Goal: Task Accomplishment & Management: Use online tool/utility

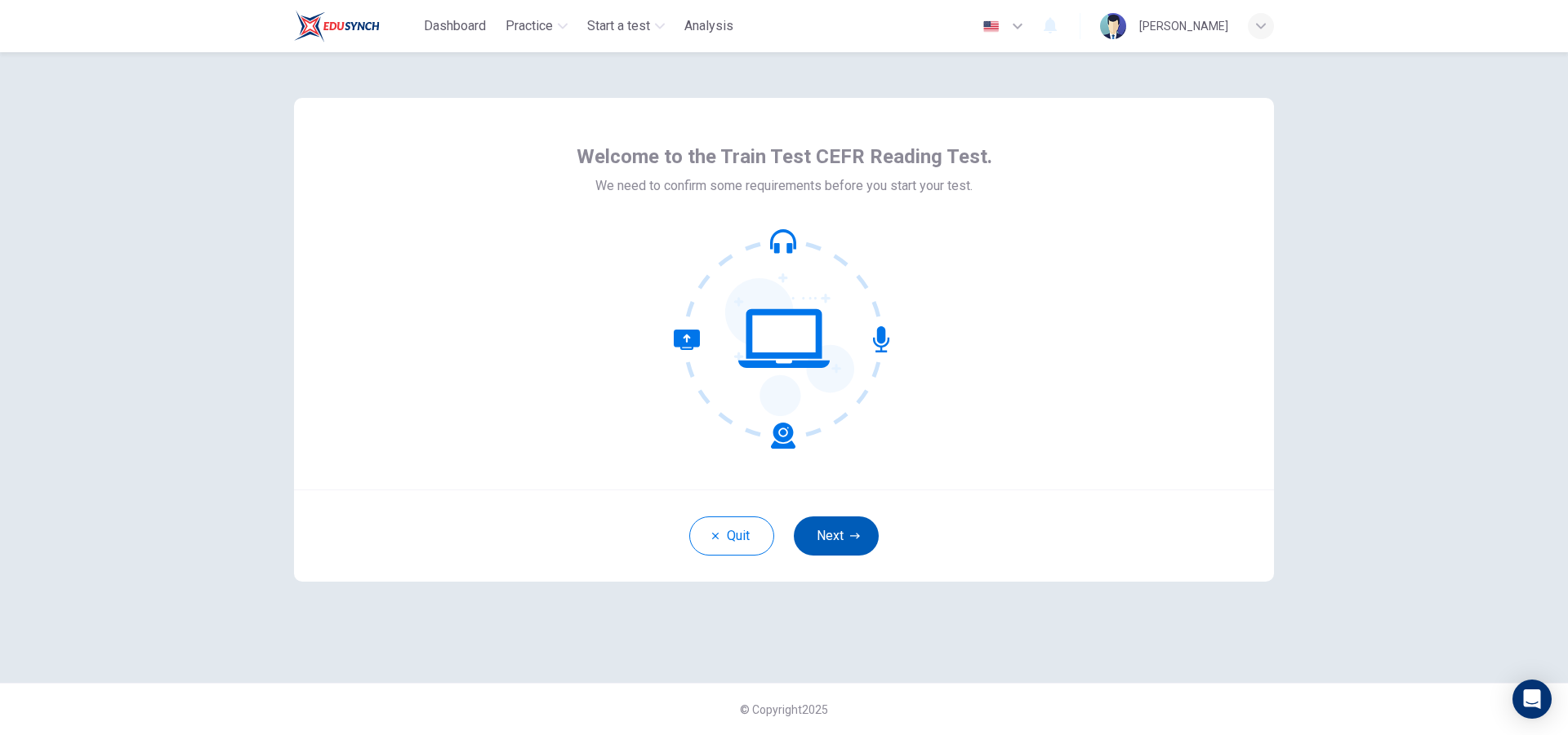
click at [837, 534] on button "Next" at bounding box center [837, 536] width 85 height 39
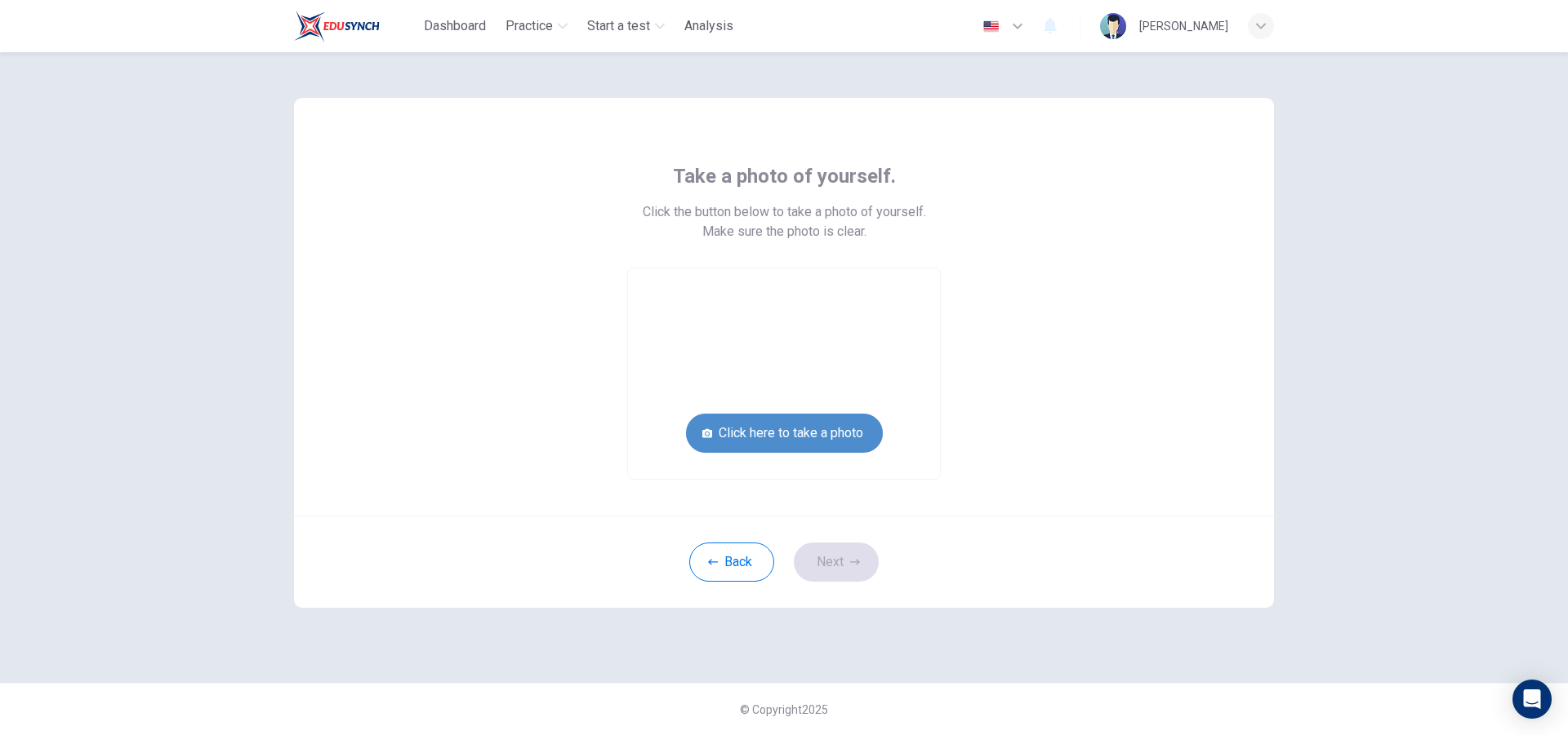
click at [822, 438] on button "Click here to take a photo" at bounding box center [784, 432] width 196 height 39
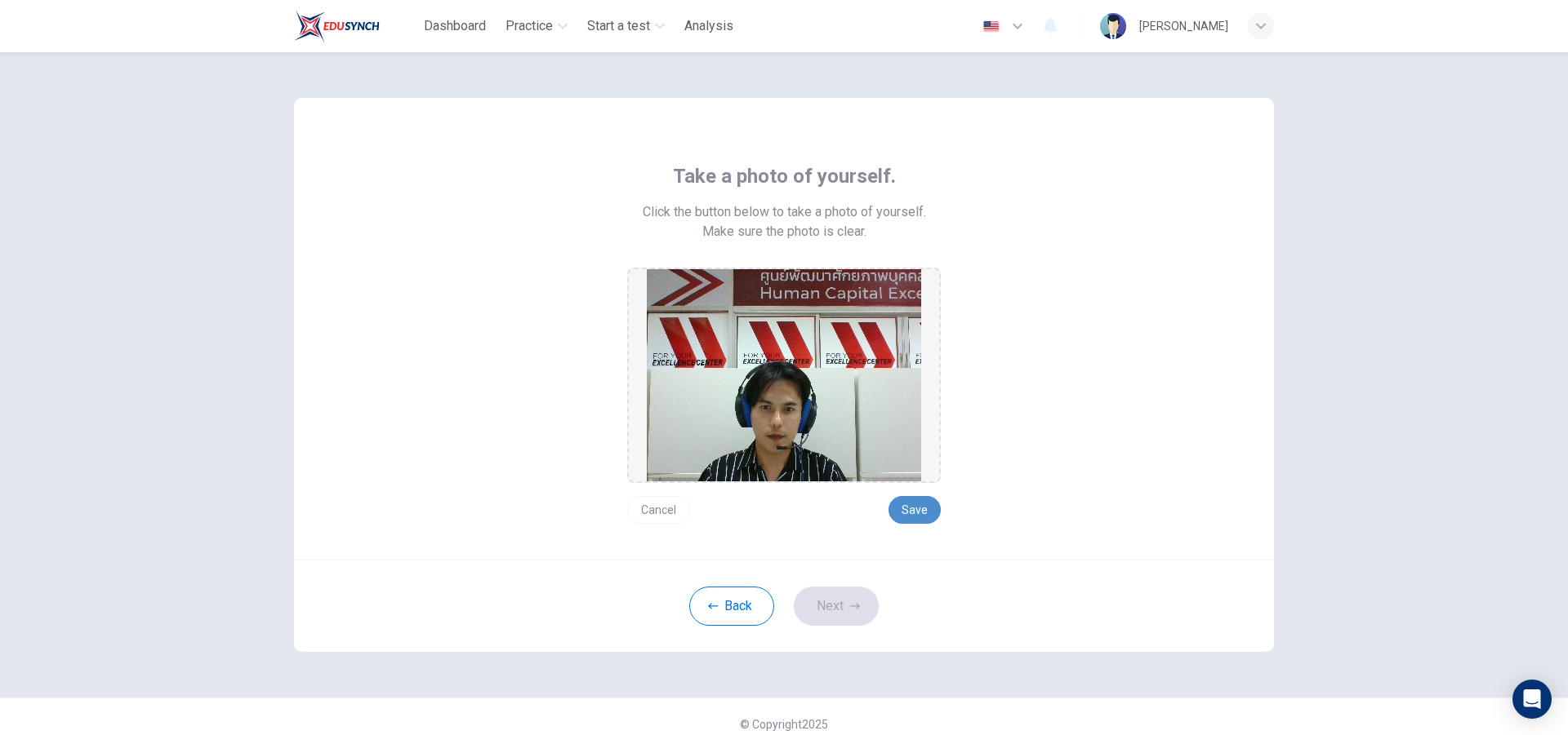
click at [917, 516] on button "Save" at bounding box center [914, 510] width 53 height 28
click at [850, 606] on icon "button" at bounding box center [855, 606] width 10 height 10
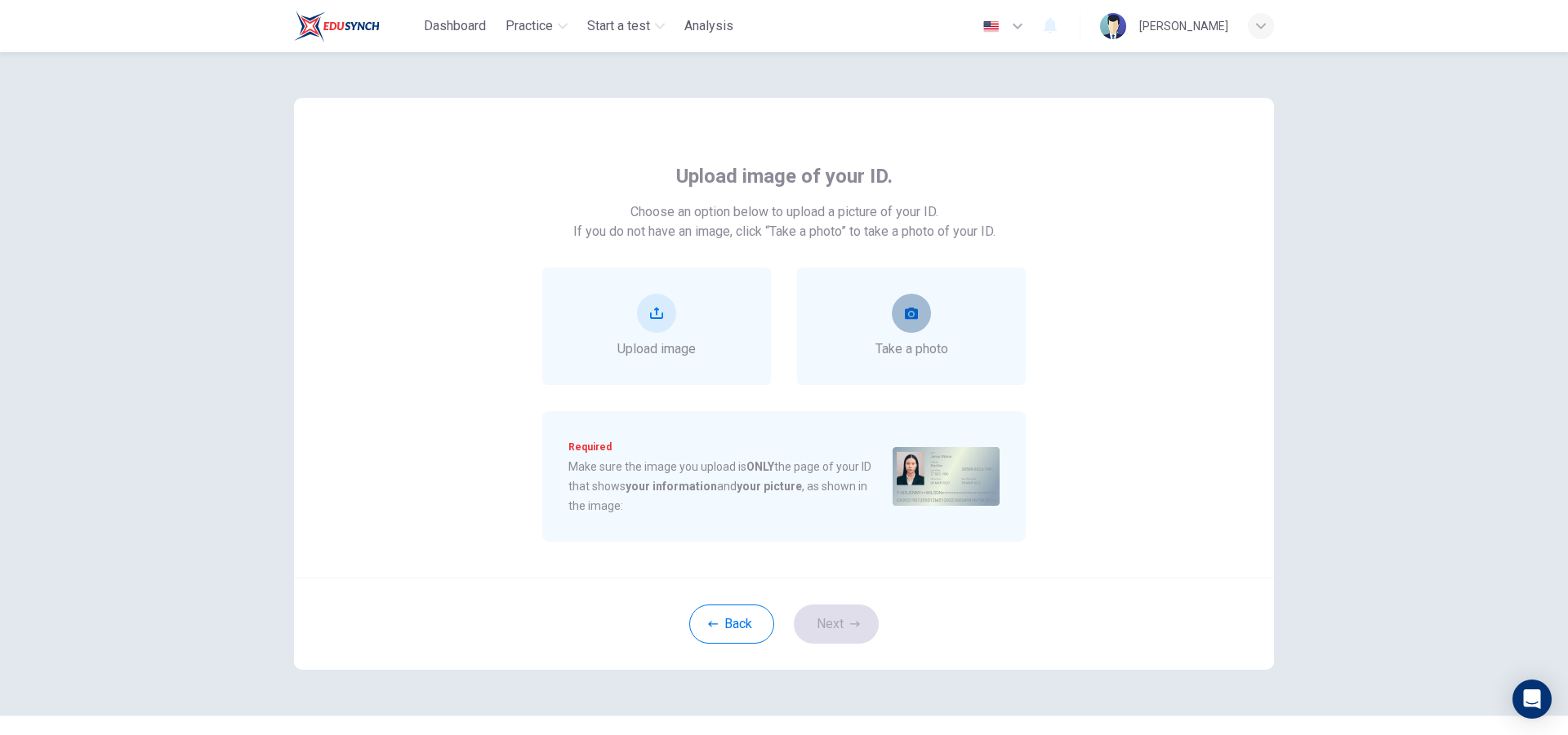
click at [919, 316] on button "take photo" at bounding box center [910, 312] width 39 height 39
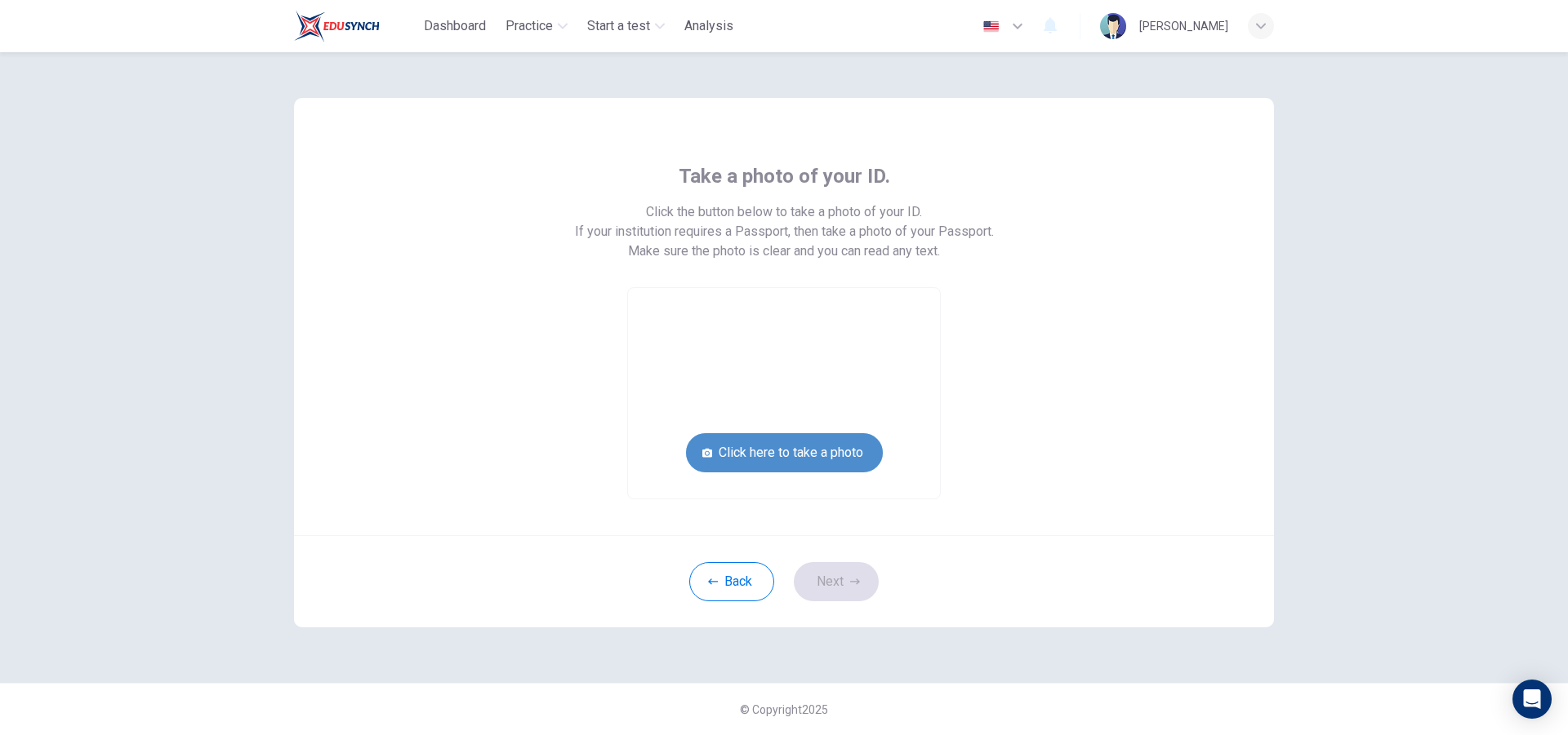
click at [855, 449] on button "Click here to take a photo" at bounding box center [784, 452] width 196 height 39
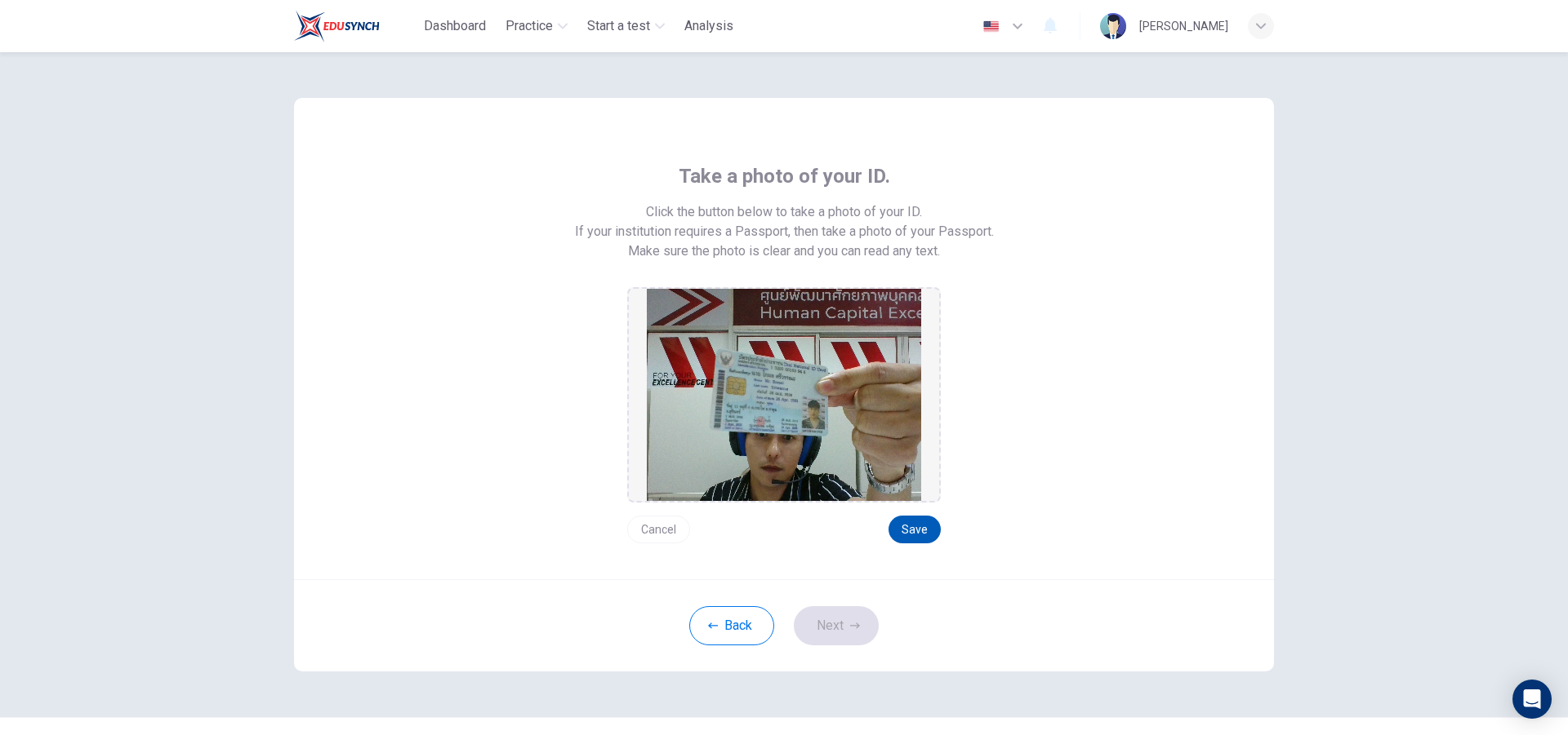
click at [903, 528] on button "Save" at bounding box center [914, 530] width 53 height 28
click at [849, 634] on button "Next" at bounding box center [837, 625] width 85 height 39
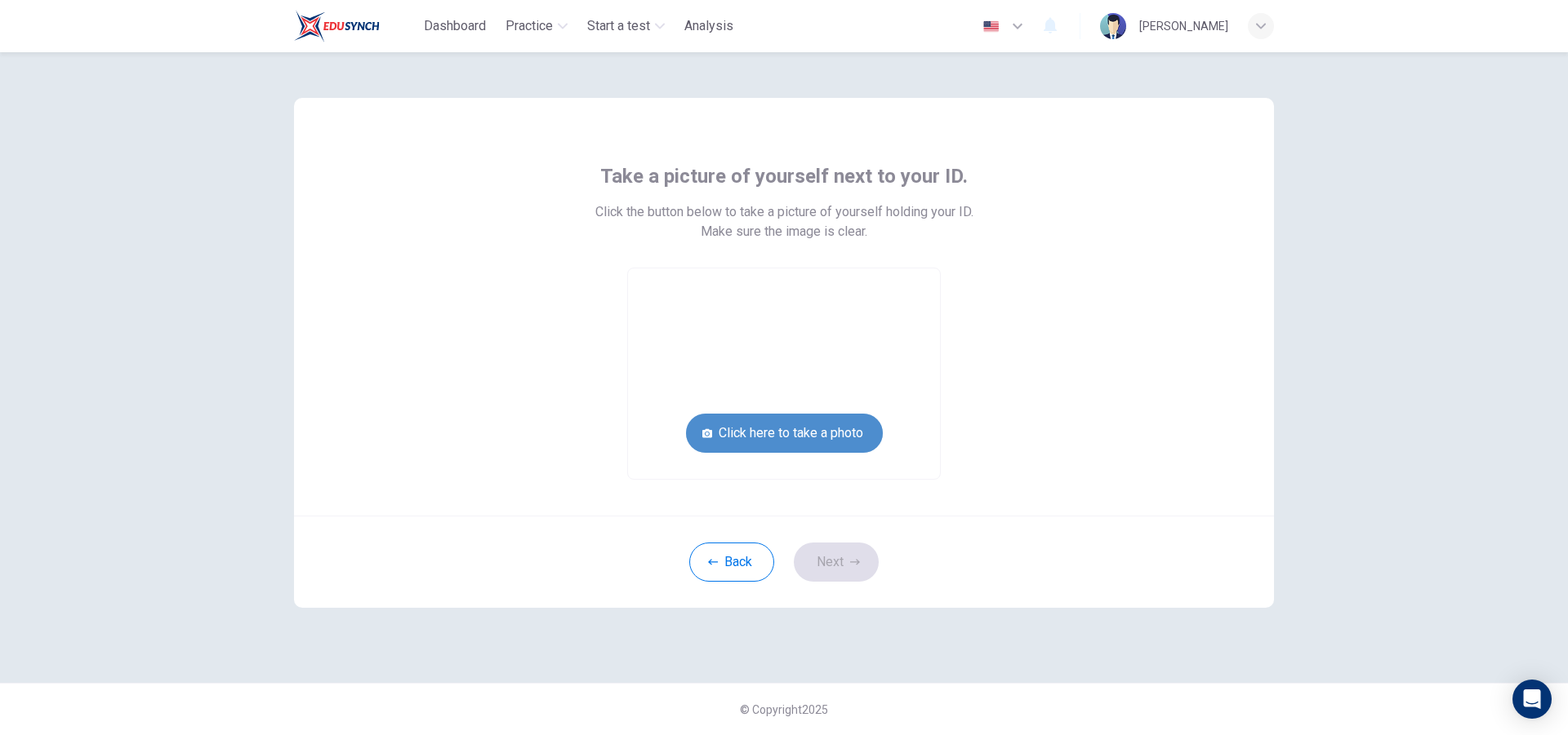
click at [799, 439] on button "Click here to take a photo" at bounding box center [784, 432] width 196 height 39
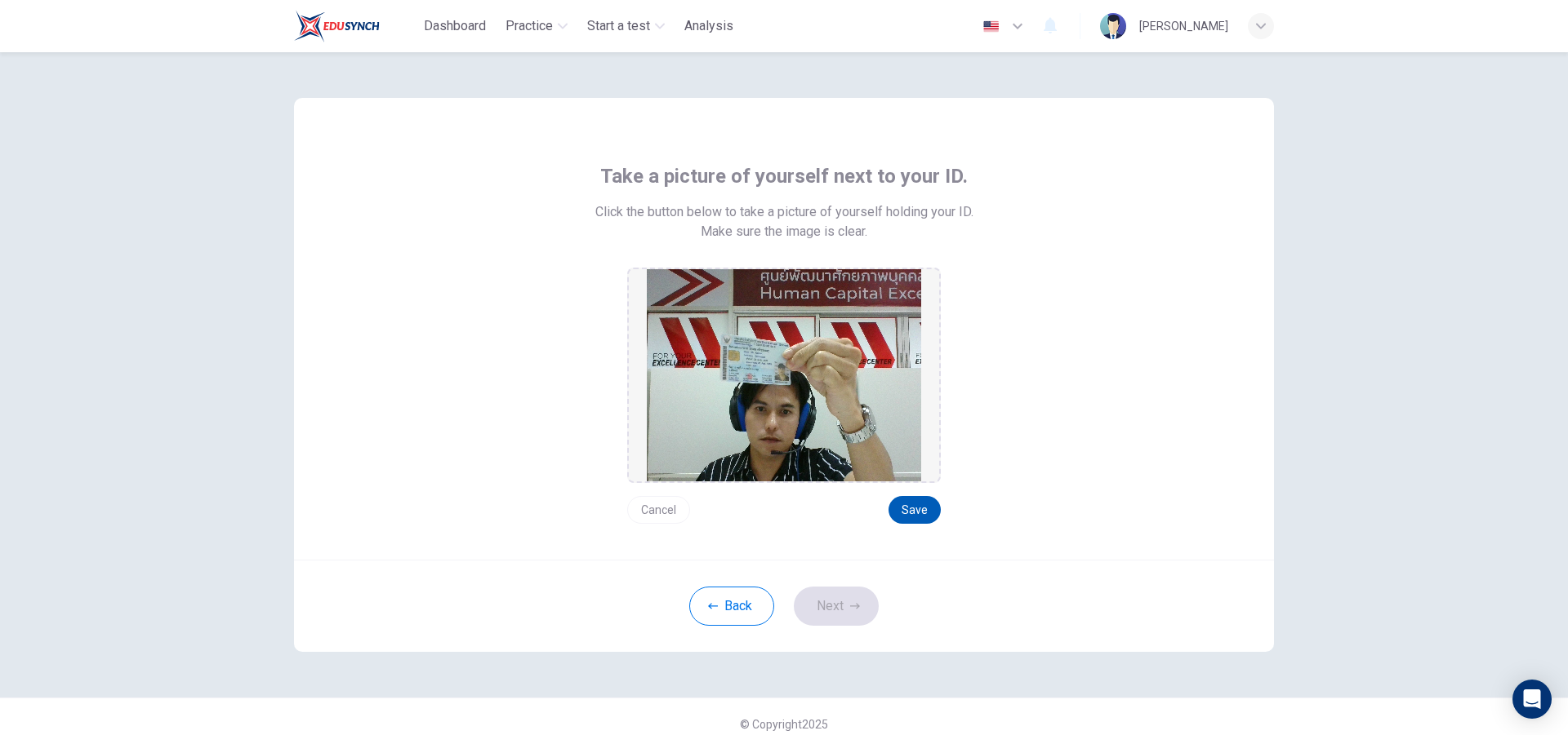
click at [910, 512] on button "Save" at bounding box center [914, 510] width 53 height 28
click at [853, 606] on icon "button" at bounding box center [855, 606] width 10 height 6
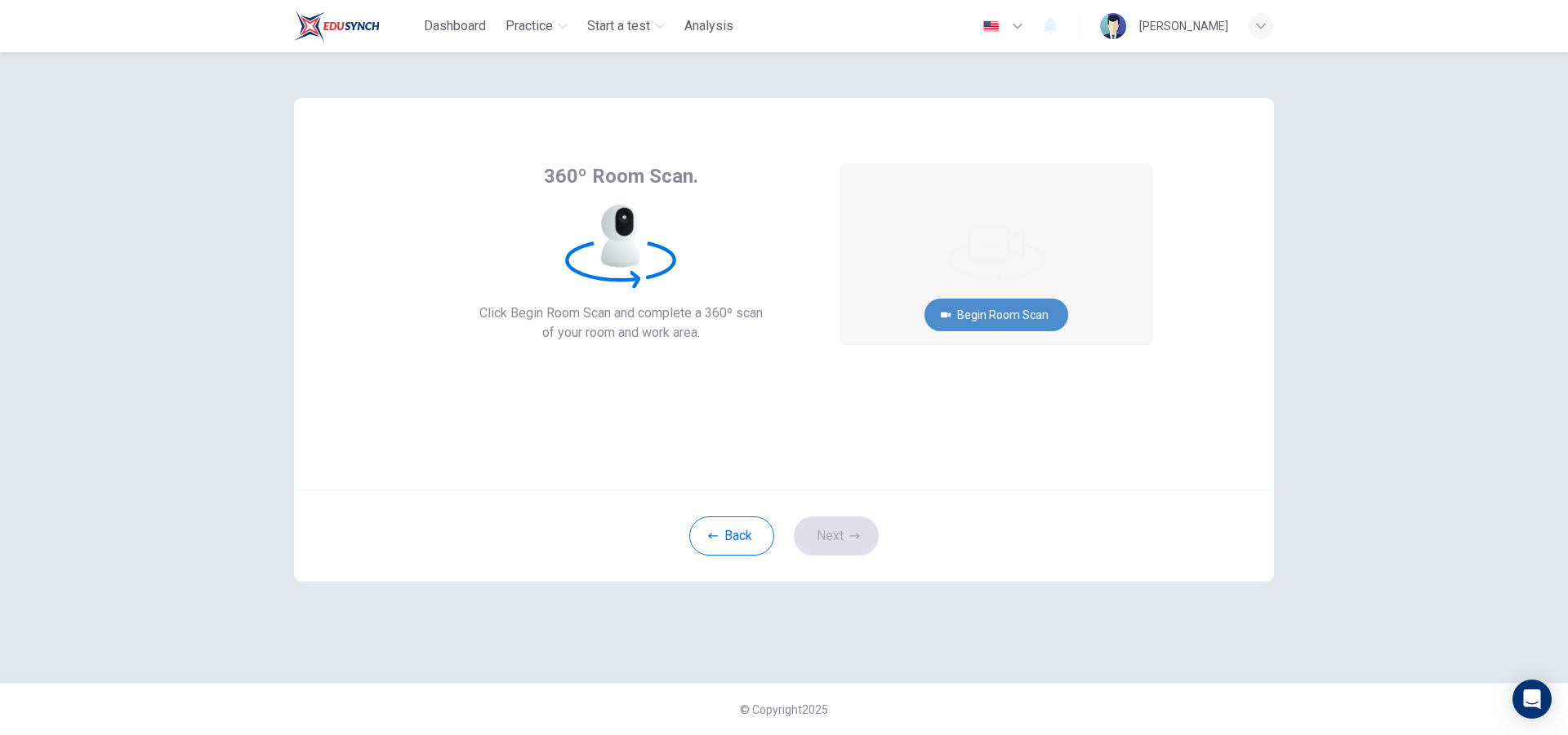
click at [1000, 317] on button "Begin Room Scan" at bounding box center [995, 314] width 144 height 33
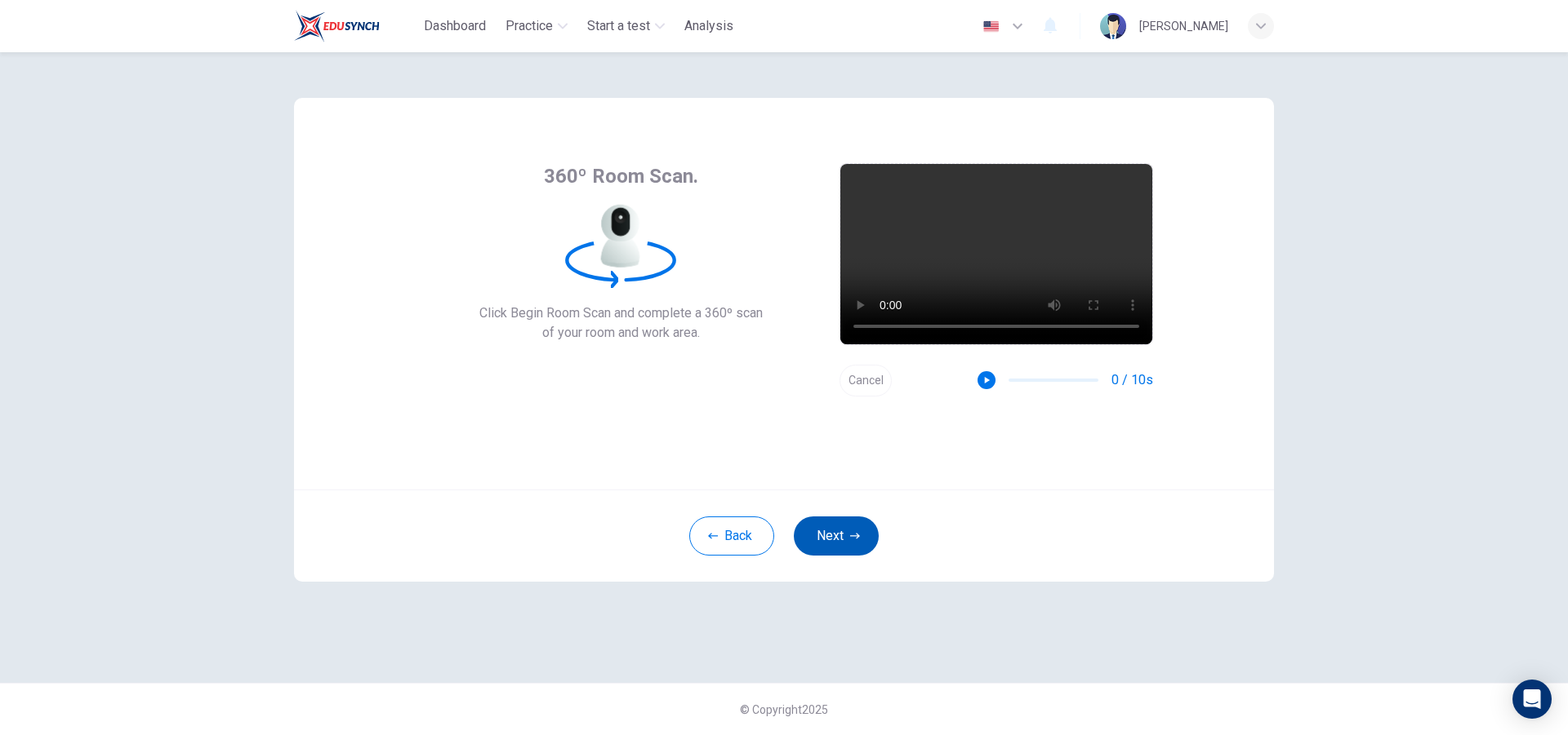
click at [844, 543] on button "Next" at bounding box center [837, 536] width 85 height 39
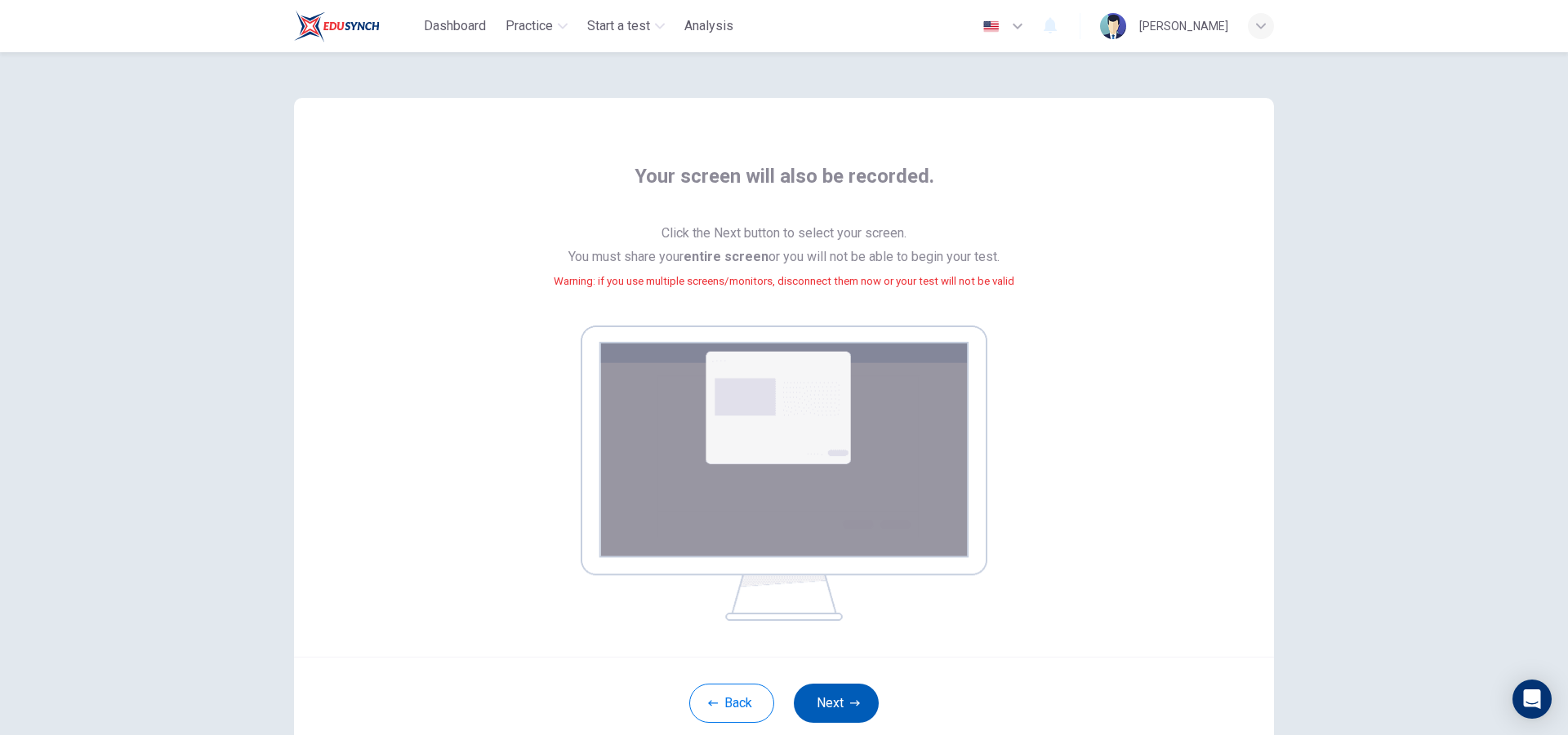
click at [841, 709] on button "Next" at bounding box center [837, 703] width 85 height 39
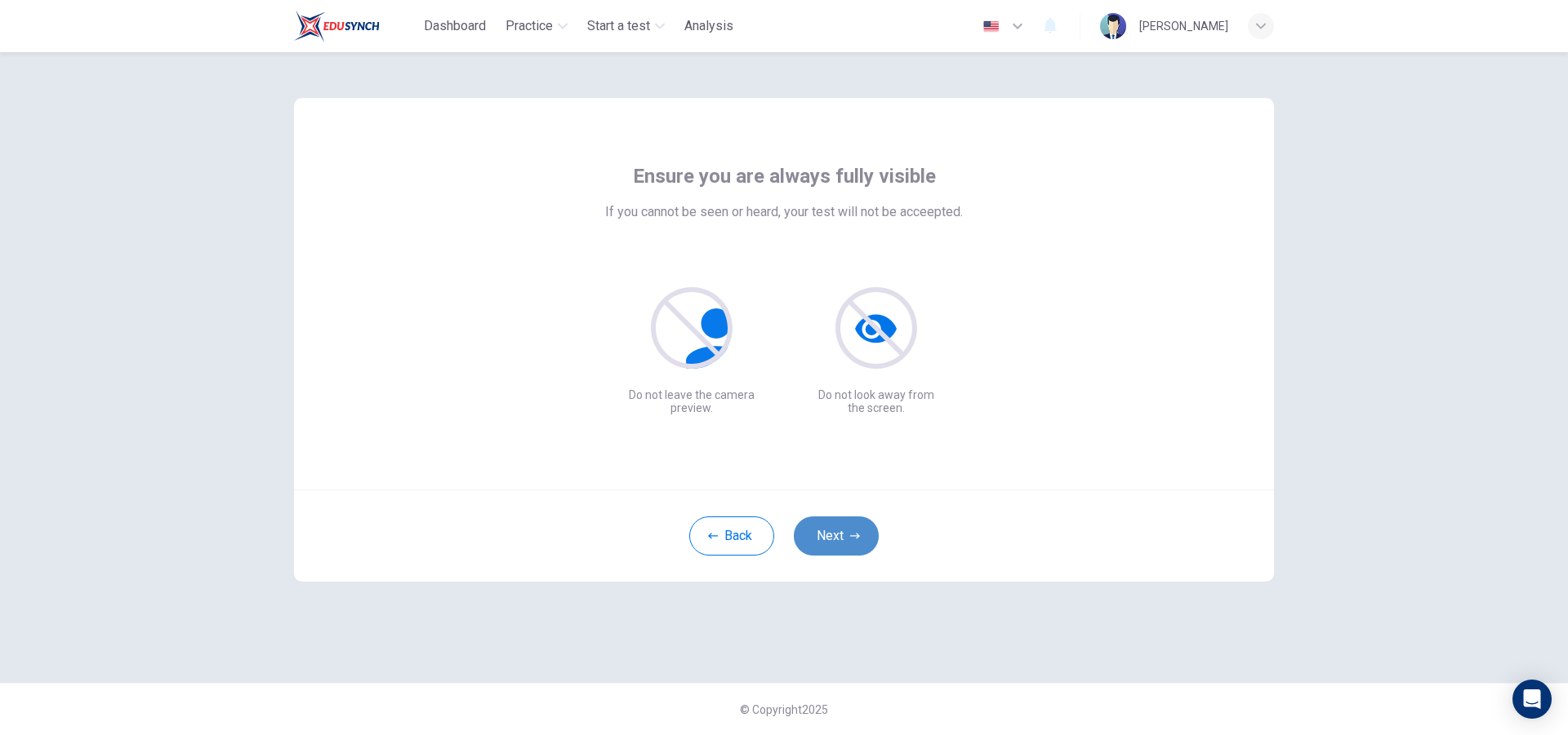
click at [861, 538] on button "Next" at bounding box center [837, 536] width 85 height 39
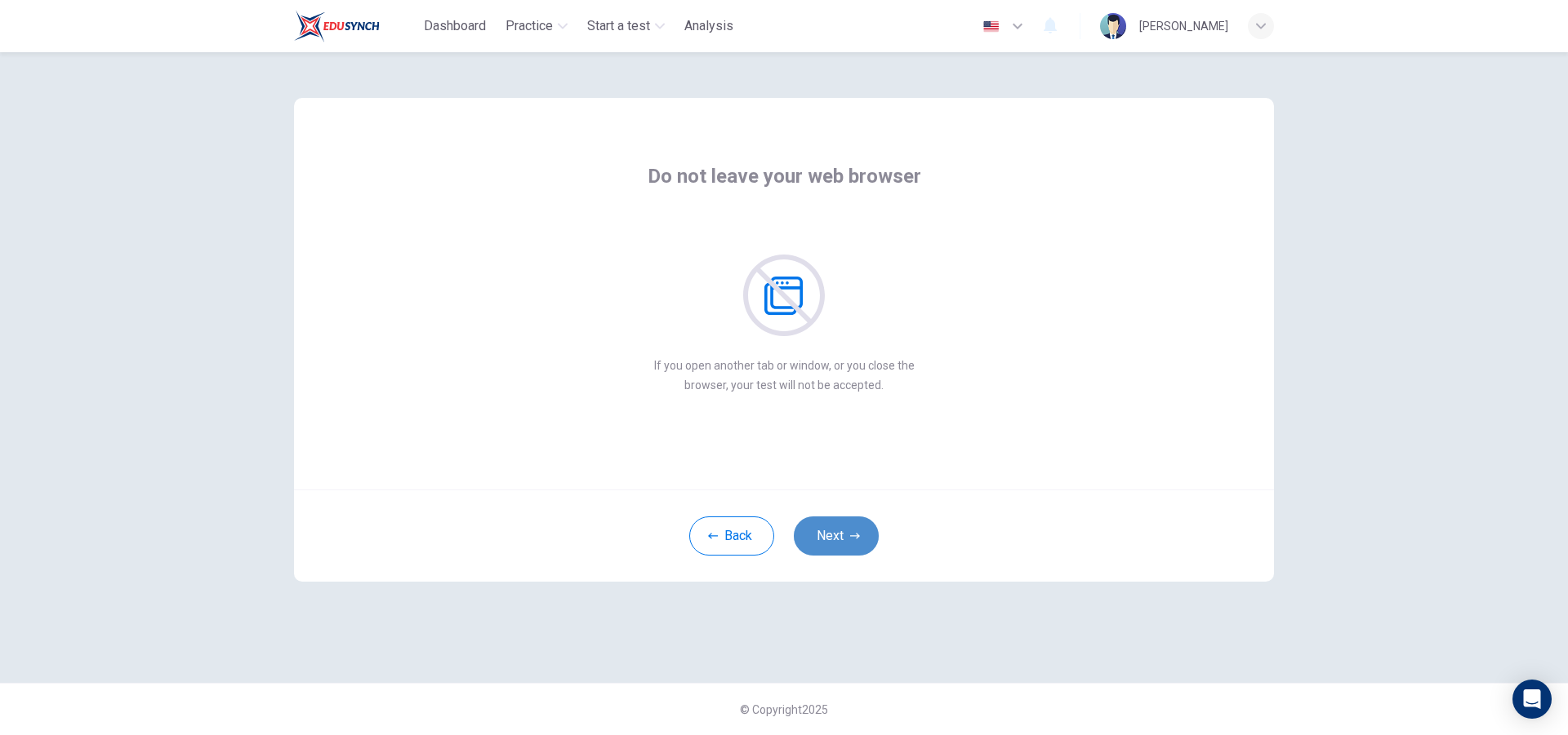
click at [841, 536] on button "Next" at bounding box center [837, 536] width 85 height 39
click at [853, 538] on icon "button" at bounding box center [855, 537] width 10 height 10
click at [859, 537] on button "Next" at bounding box center [837, 536] width 85 height 39
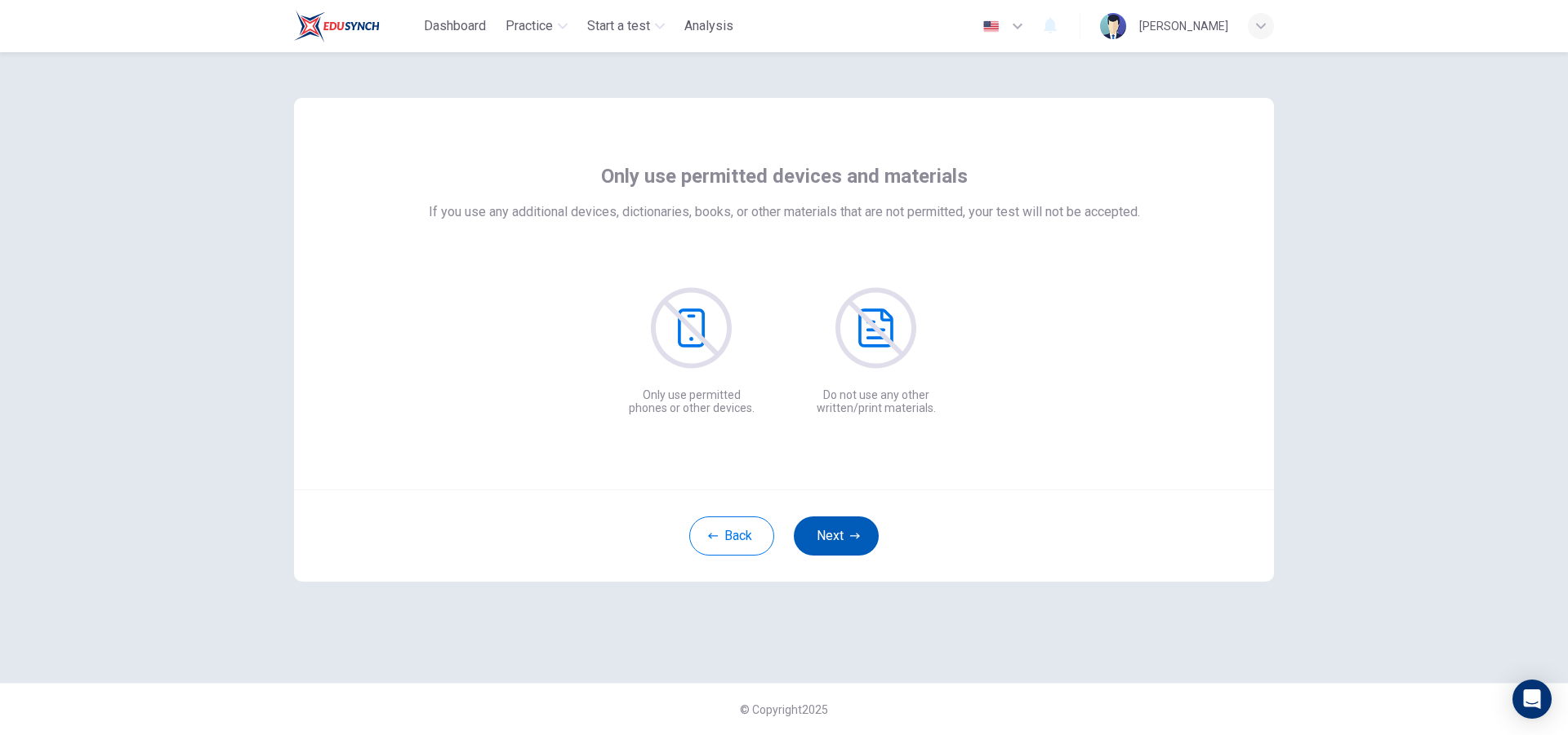
click at [850, 532] on icon "button" at bounding box center [855, 537] width 10 height 10
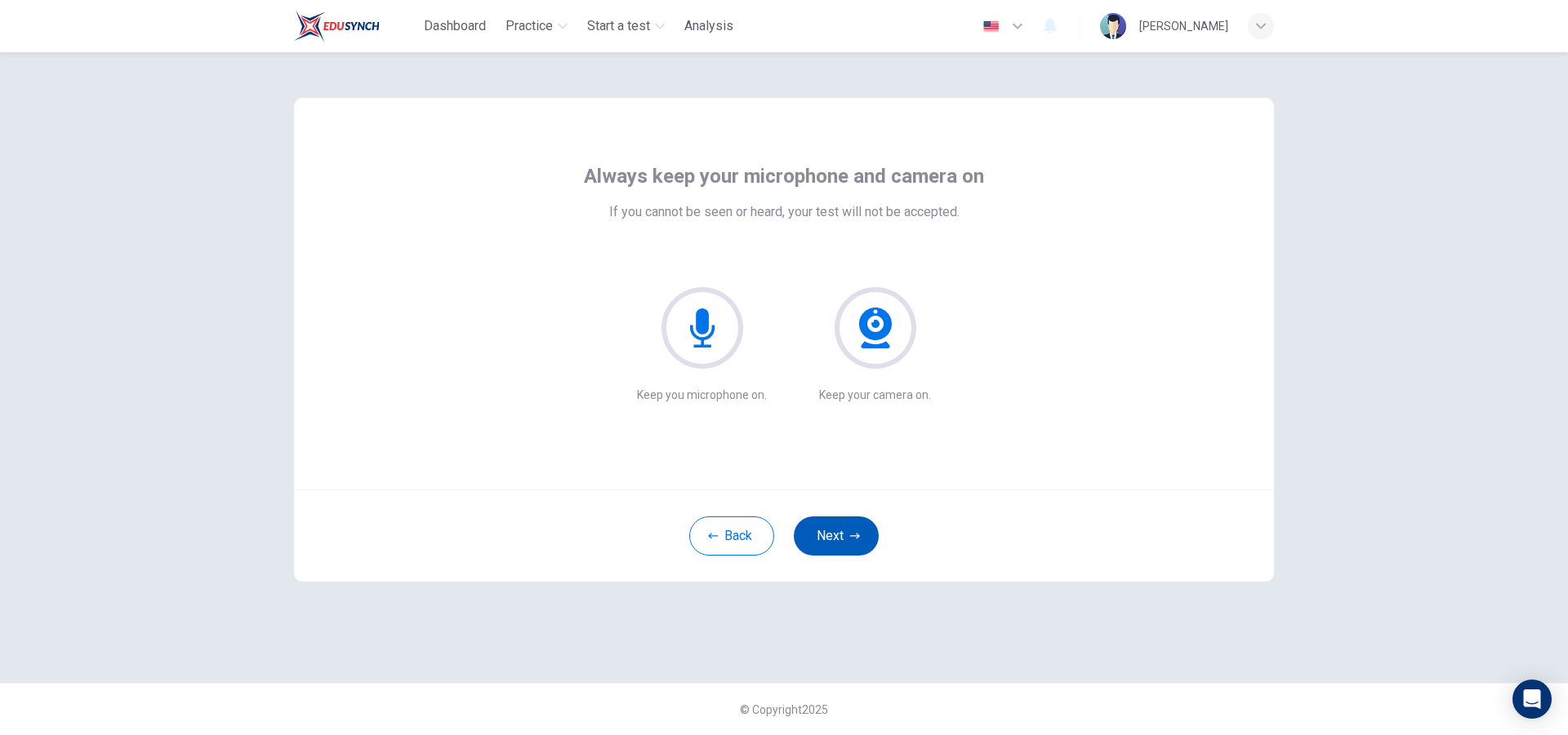
click at [850, 537] on icon "button" at bounding box center [855, 537] width 10 height 10
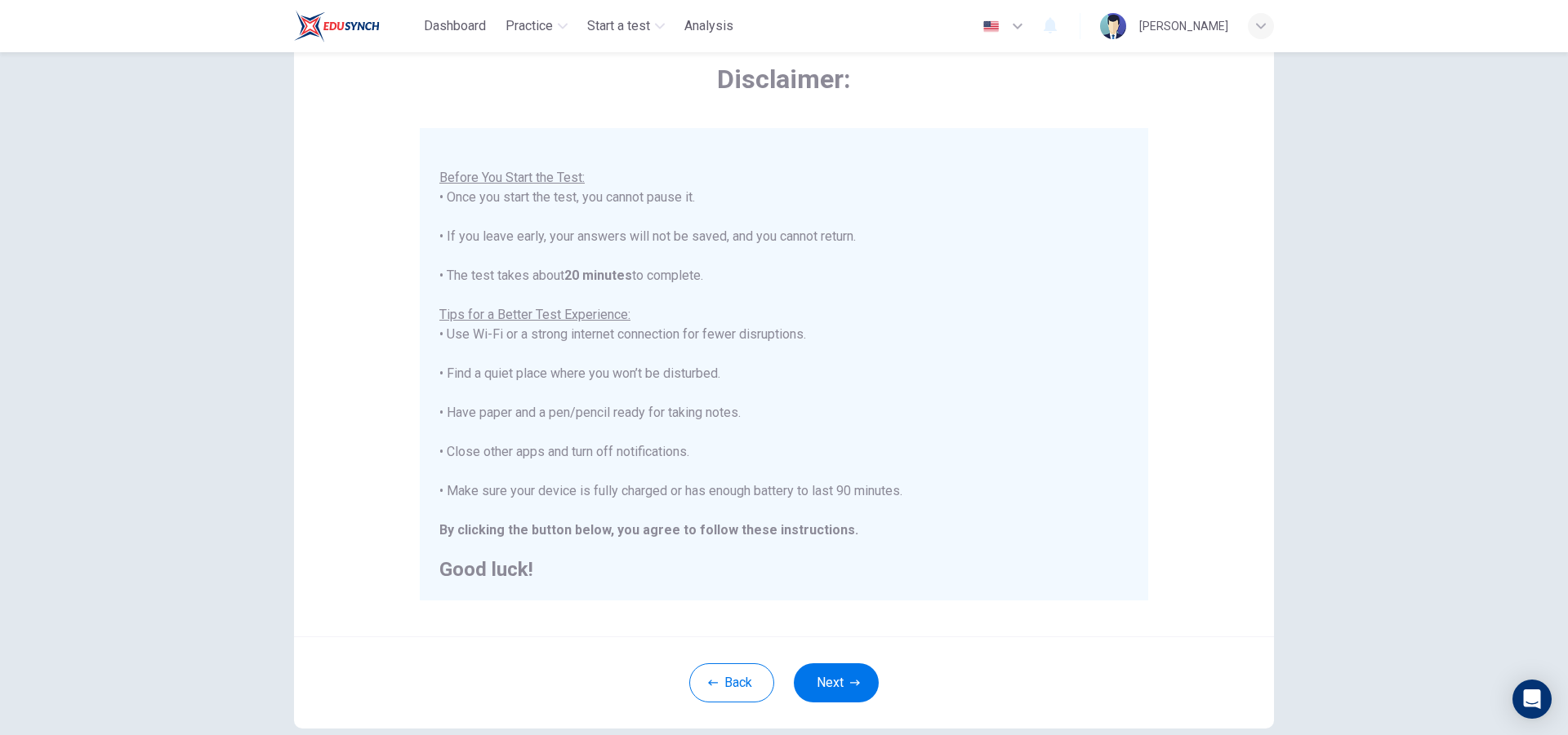
scroll to position [173, 0]
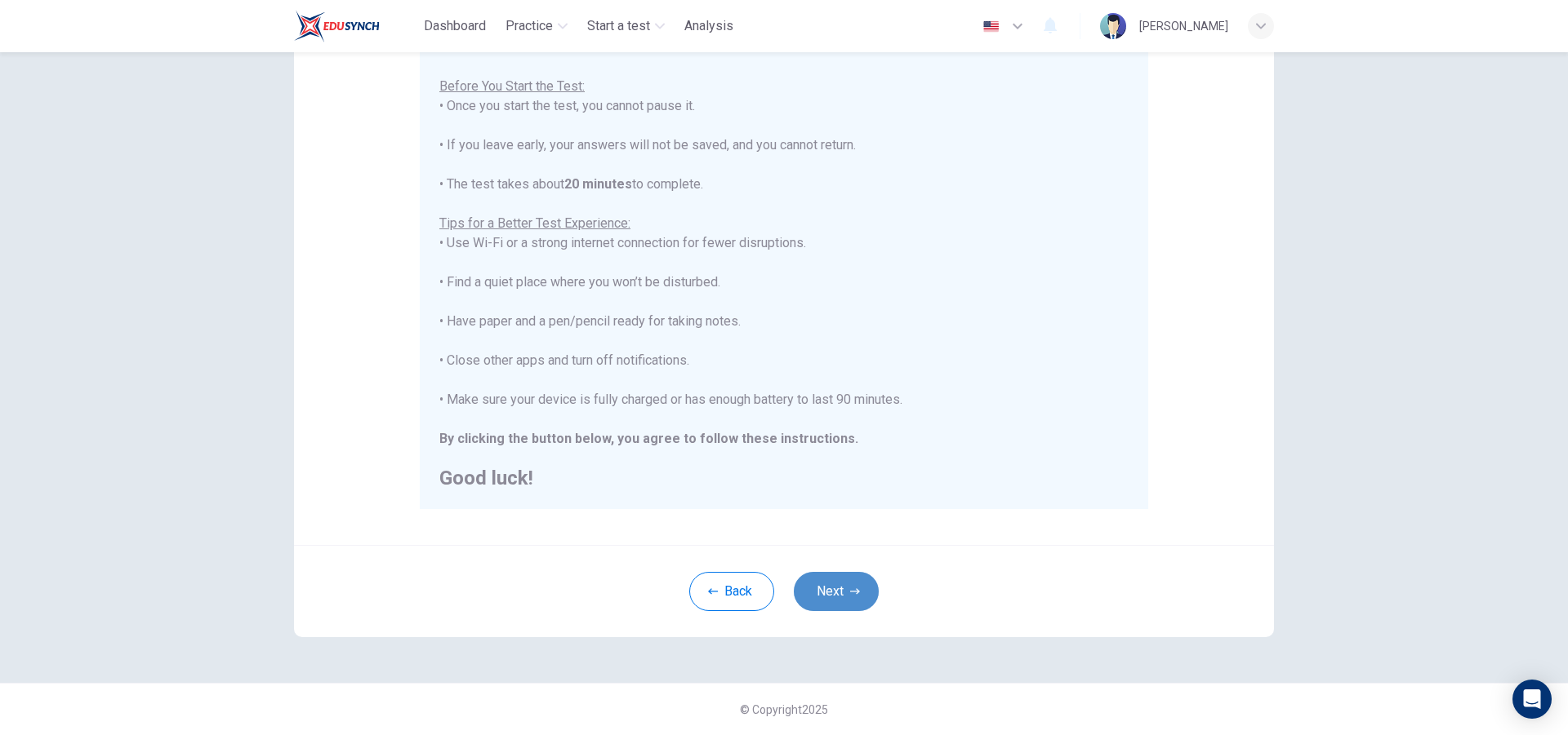
click at [855, 589] on button "Next" at bounding box center [837, 591] width 85 height 39
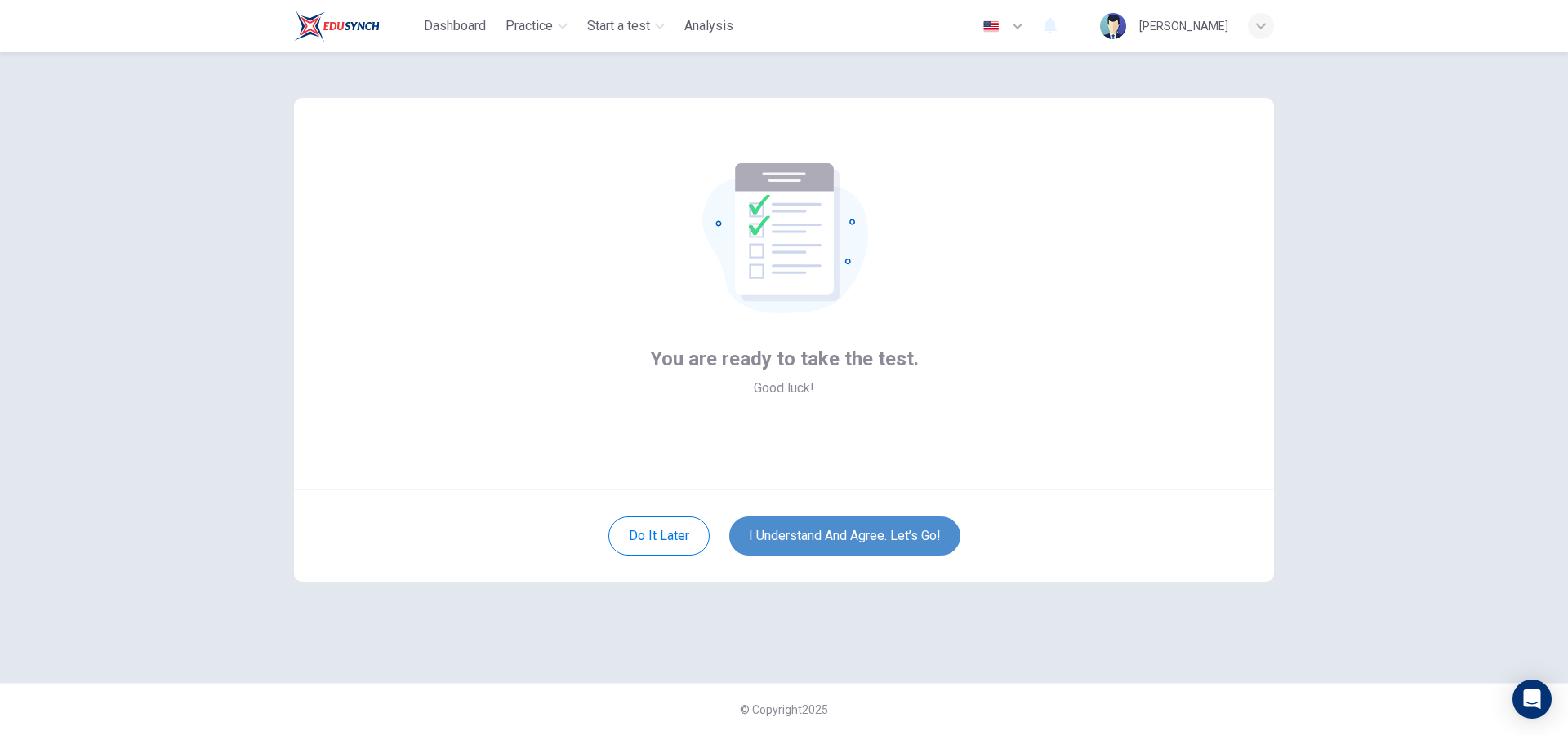
click at [901, 532] on button "I understand and agree. Let’s go!" at bounding box center [845, 536] width 231 height 39
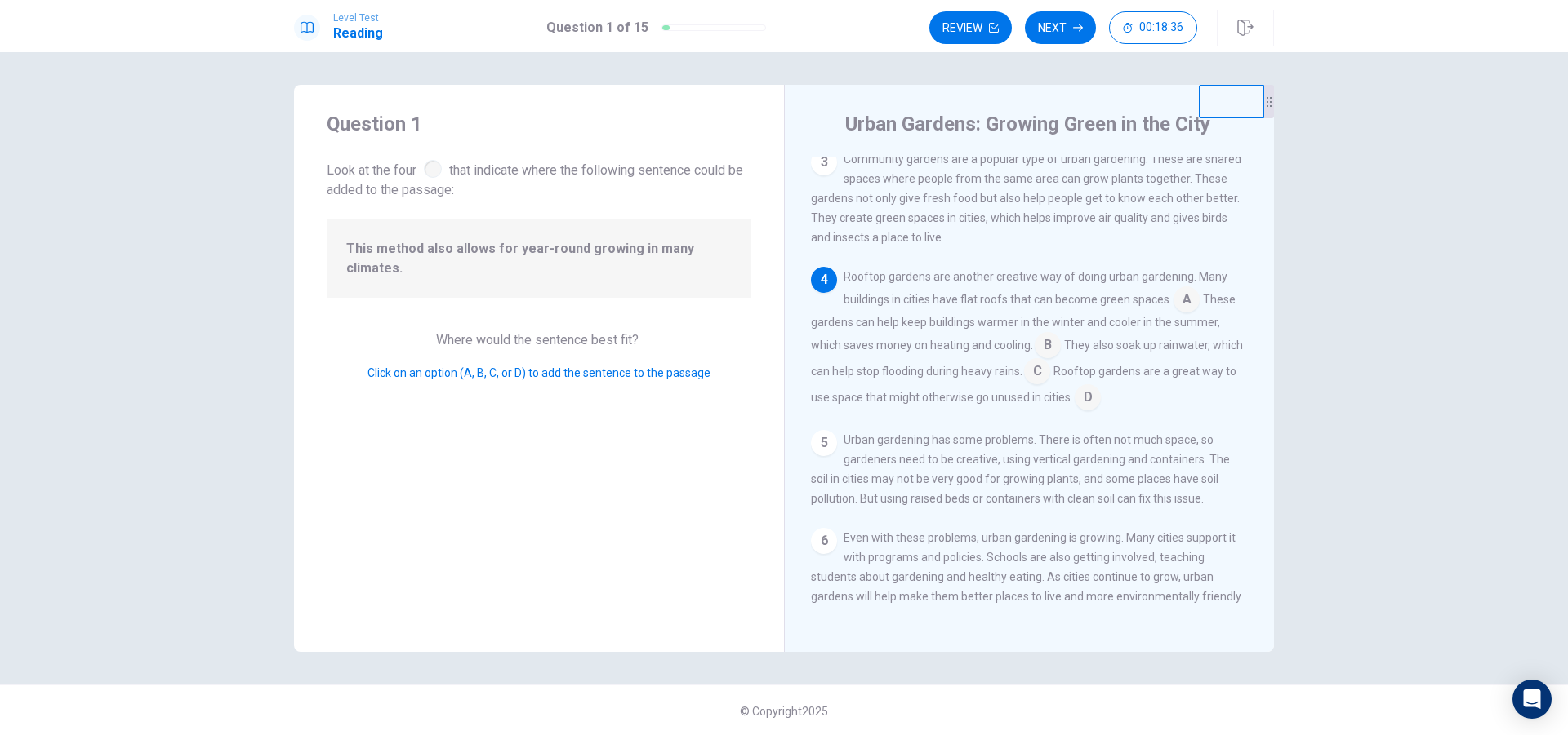
scroll to position [2, 0]
click at [1187, 289] on input at bounding box center [1186, 300] width 26 height 26
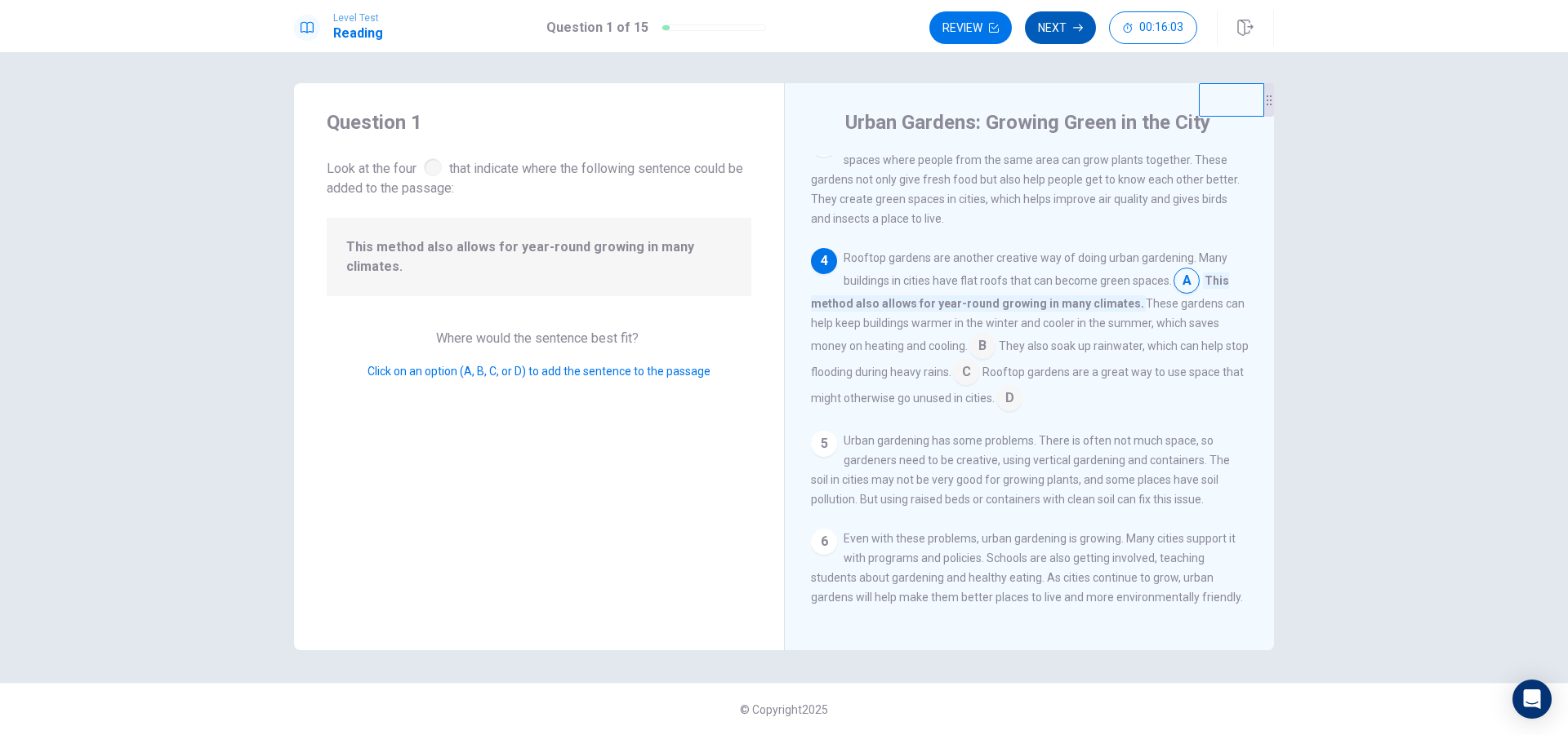
click at [1058, 27] on button "Next" at bounding box center [1061, 28] width 71 height 33
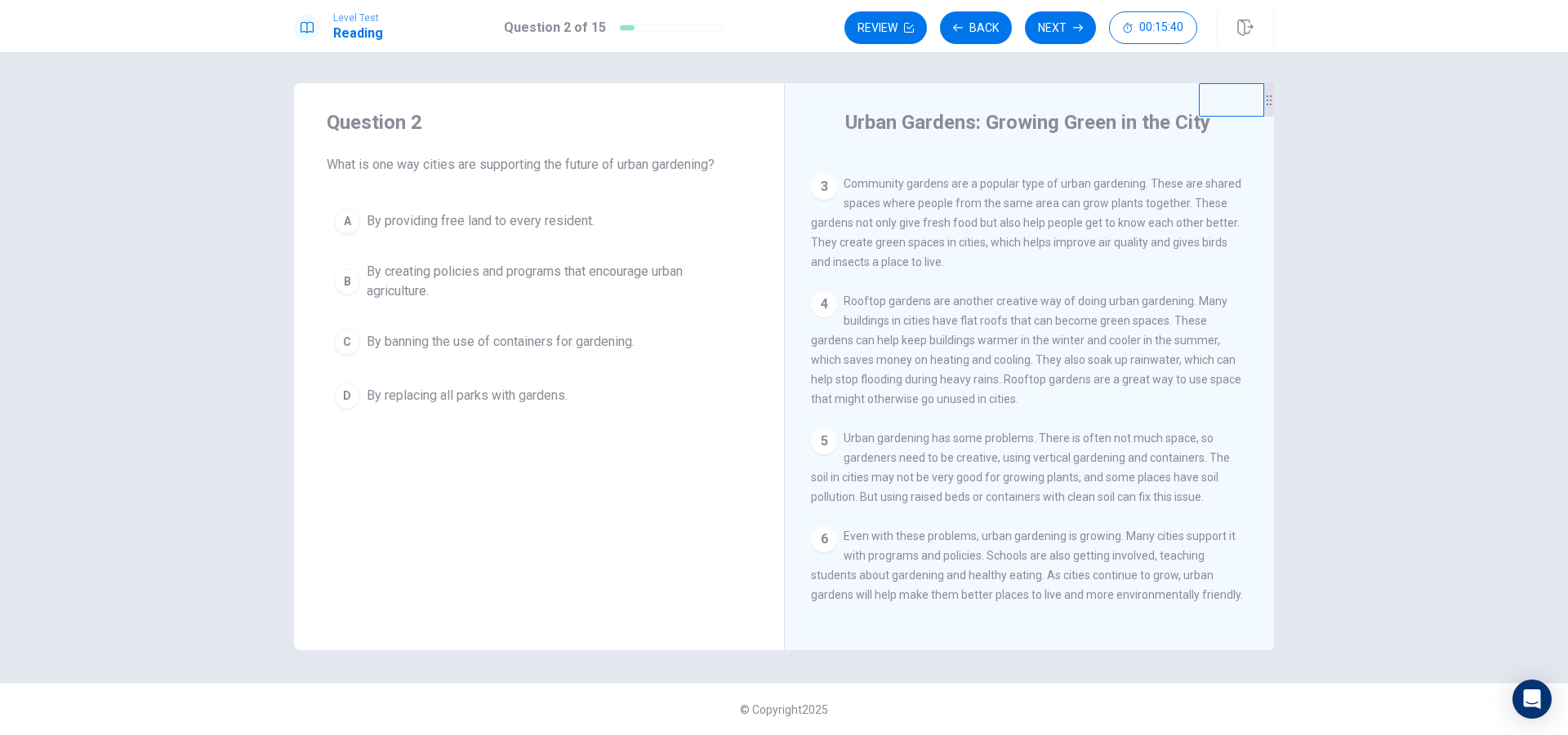
scroll to position [199, 0]
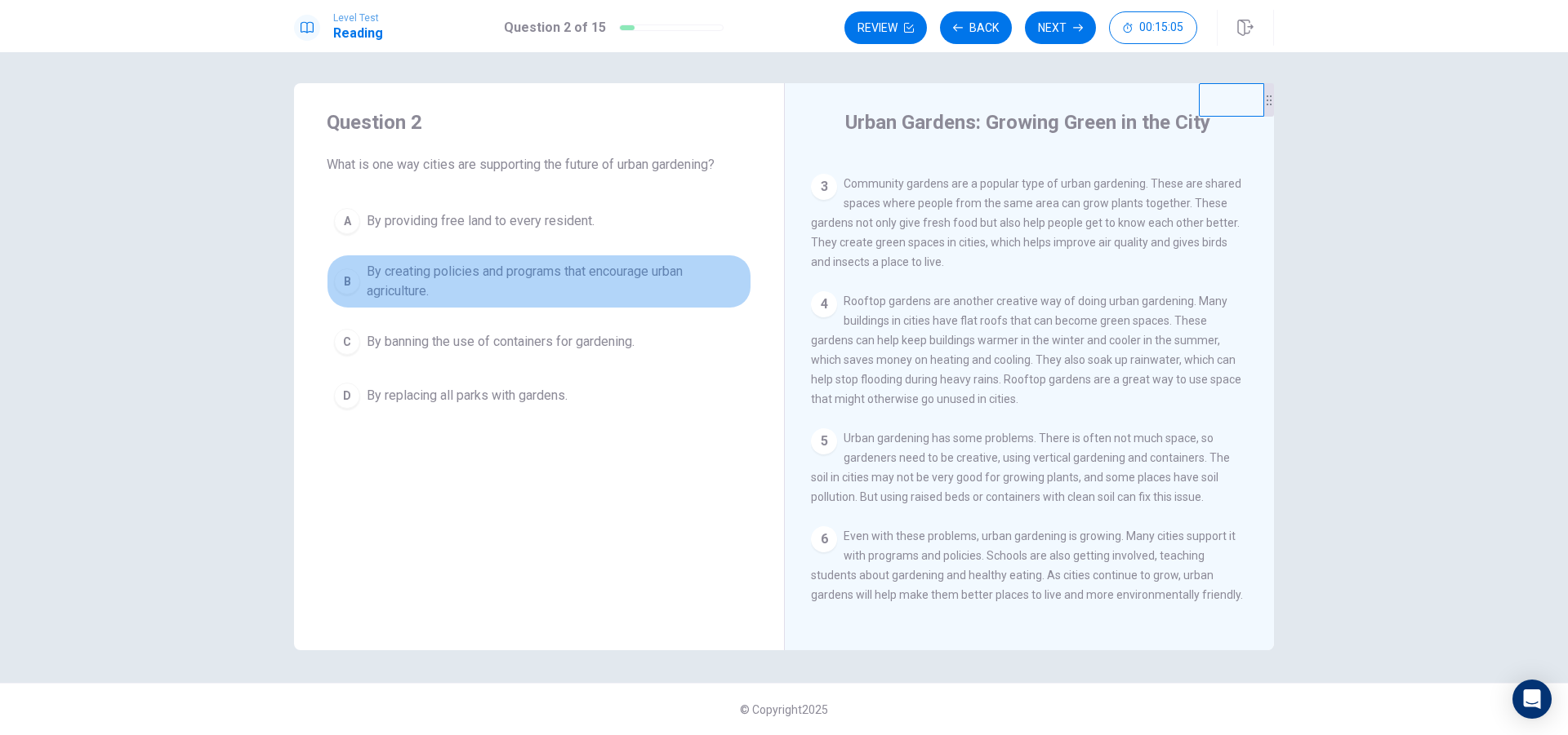
click at [346, 280] on div "B" at bounding box center [347, 282] width 26 height 26
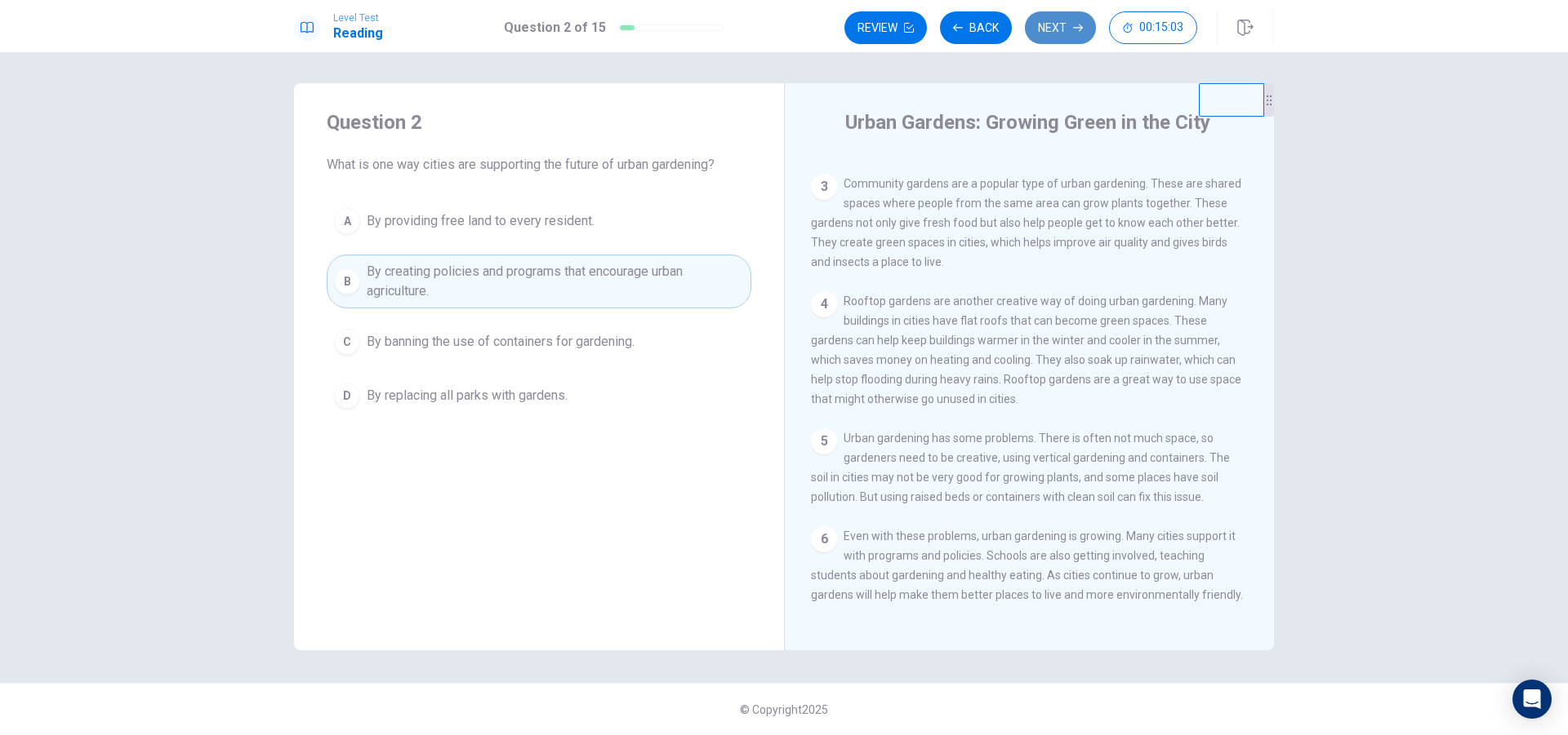
click at [1060, 26] on button "Next" at bounding box center [1061, 28] width 71 height 33
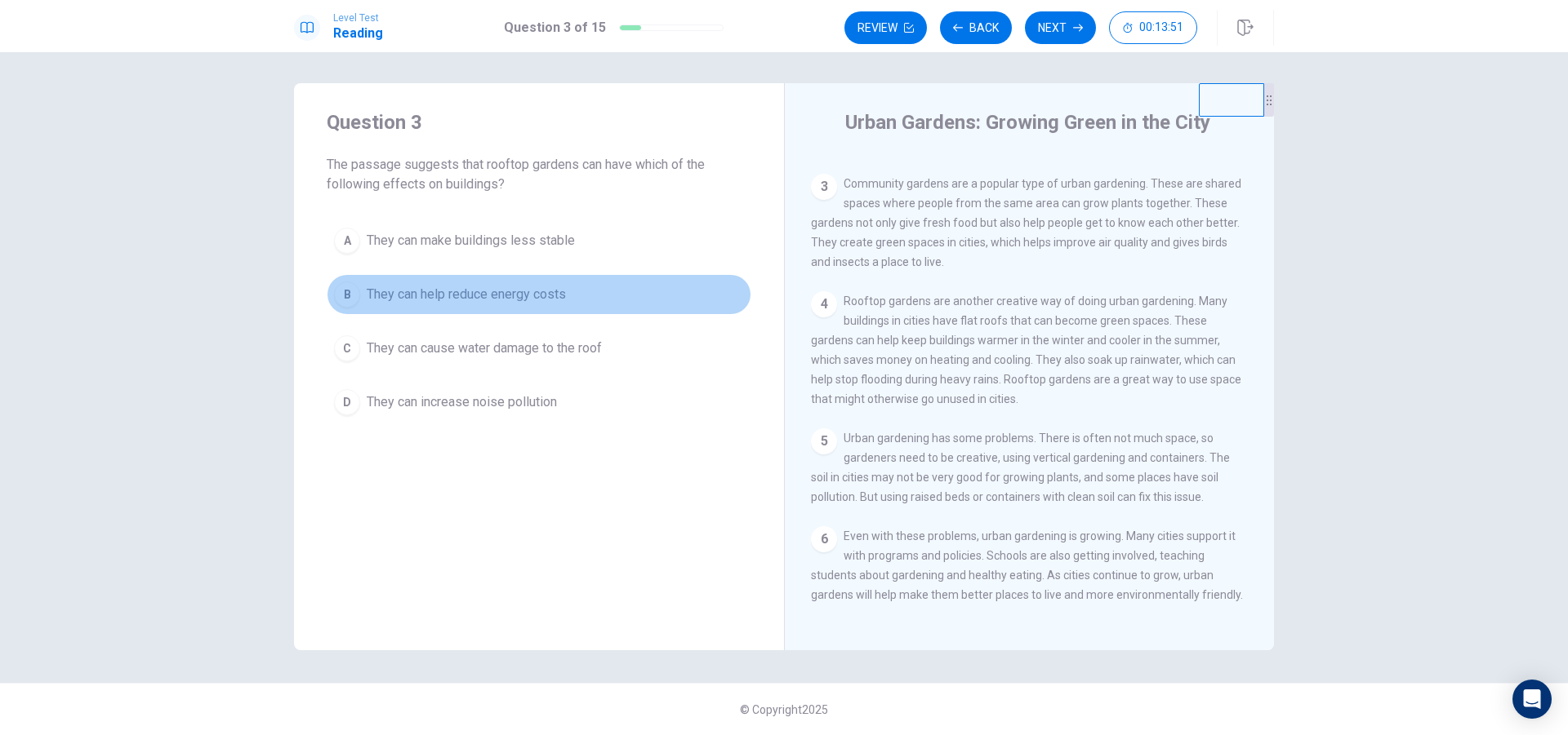
click at [348, 296] on div "B" at bounding box center [347, 295] width 26 height 26
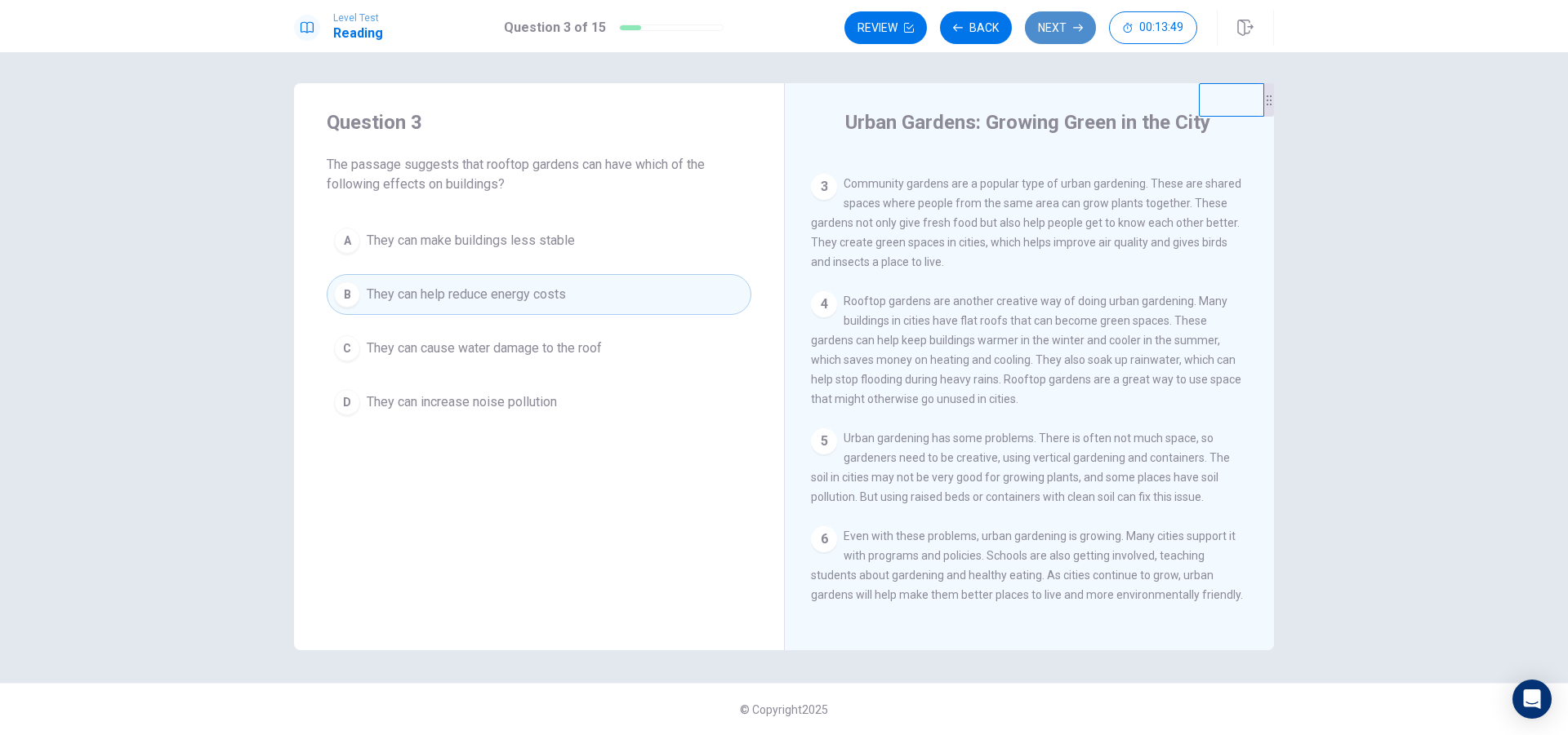
click at [1063, 24] on button "Next" at bounding box center [1061, 28] width 71 height 33
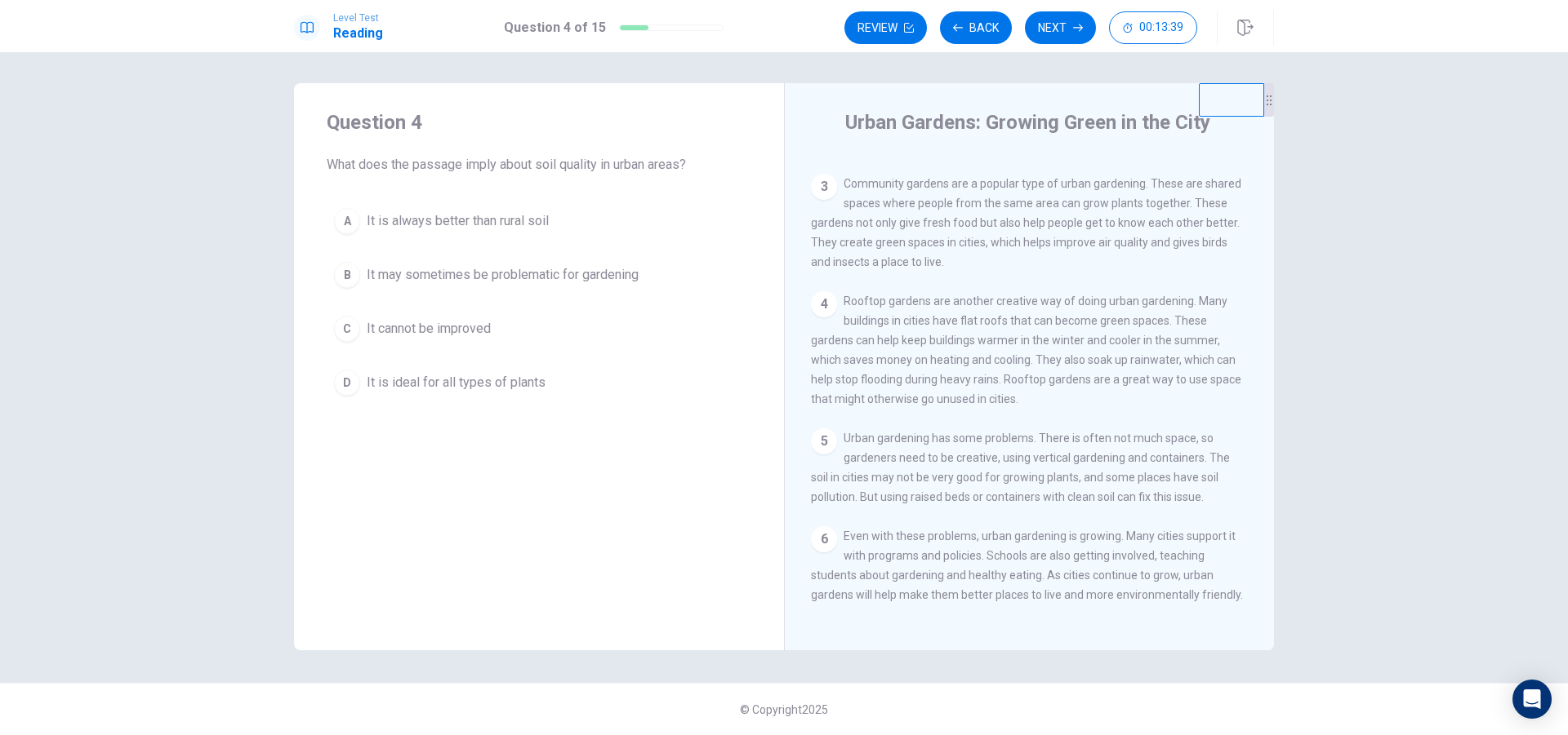
click at [343, 271] on div "B" at bounding box center [347, 275] width 26 height 26
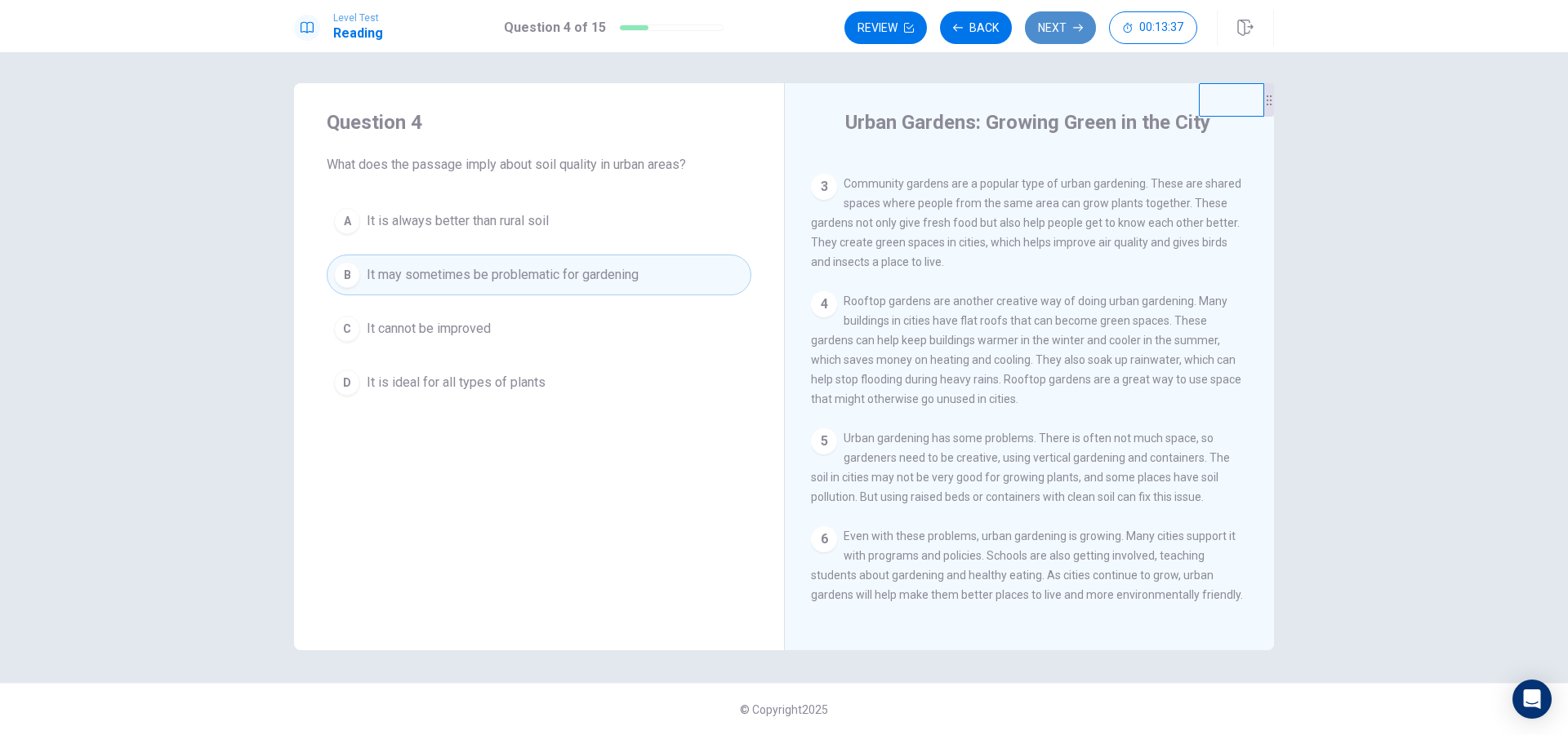
click at [1050, 16] on button "Next" at bounding box center [1061, 28] width 71 height 33
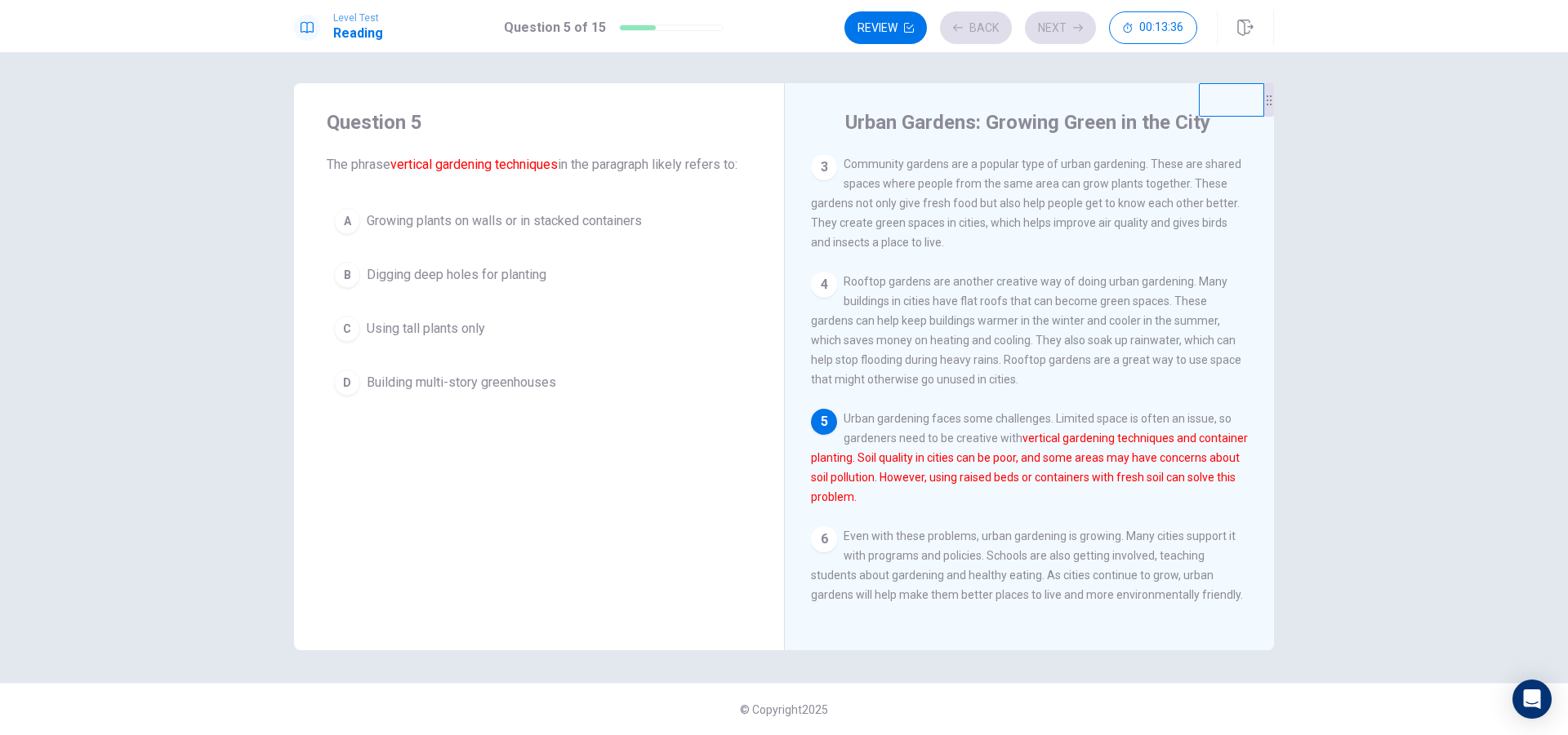
scroll to position [219, 0]
click at [348, 228] on div "A" at bounding box center [347, 221] width 26 height 26
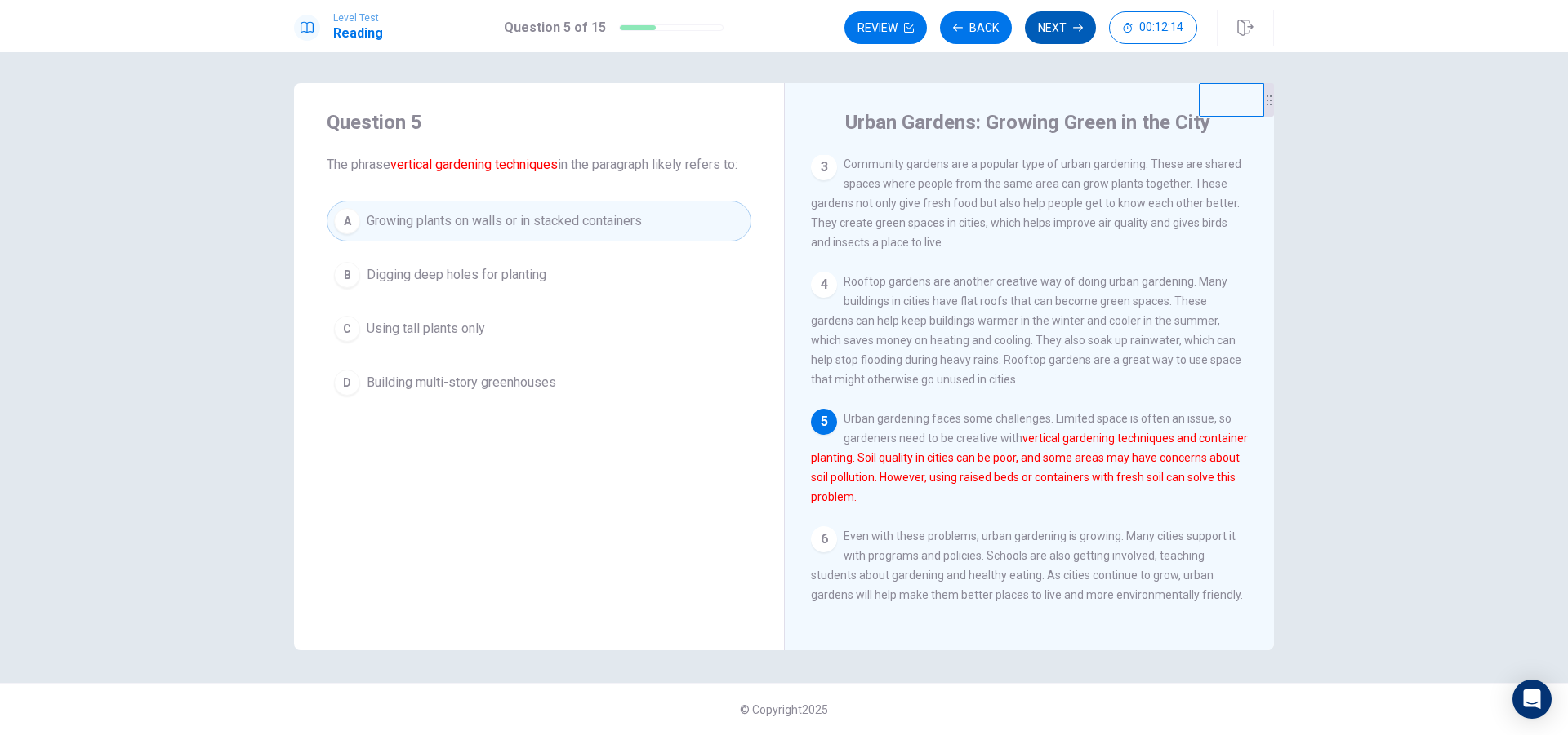
click at [1080, 31] on icon "button" at bounding box center [1078, 28] width 10 height 7
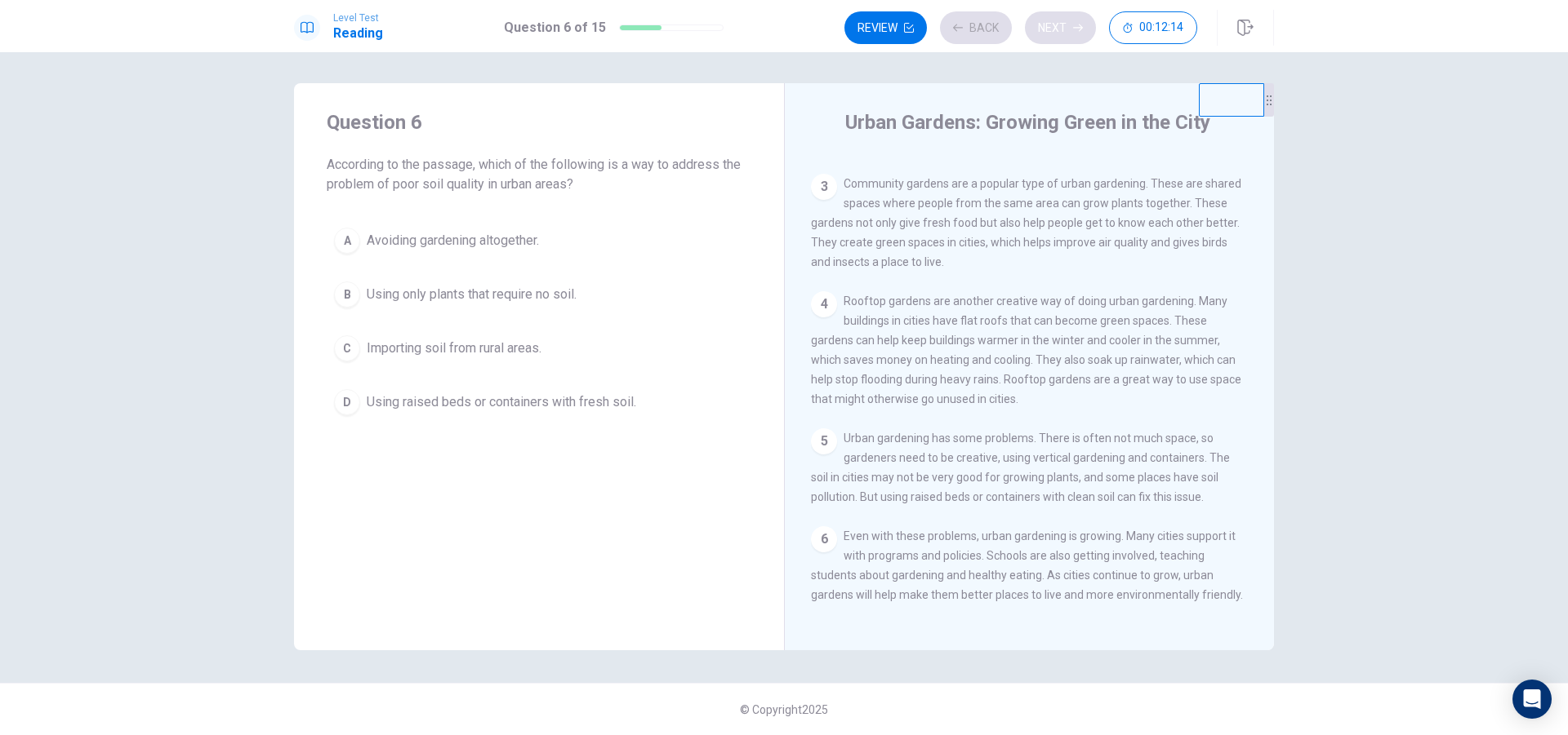
scroll to position [199, 0]
click at [343, 407] on div "D" at bounding box center [347, 402] width 26 height 26
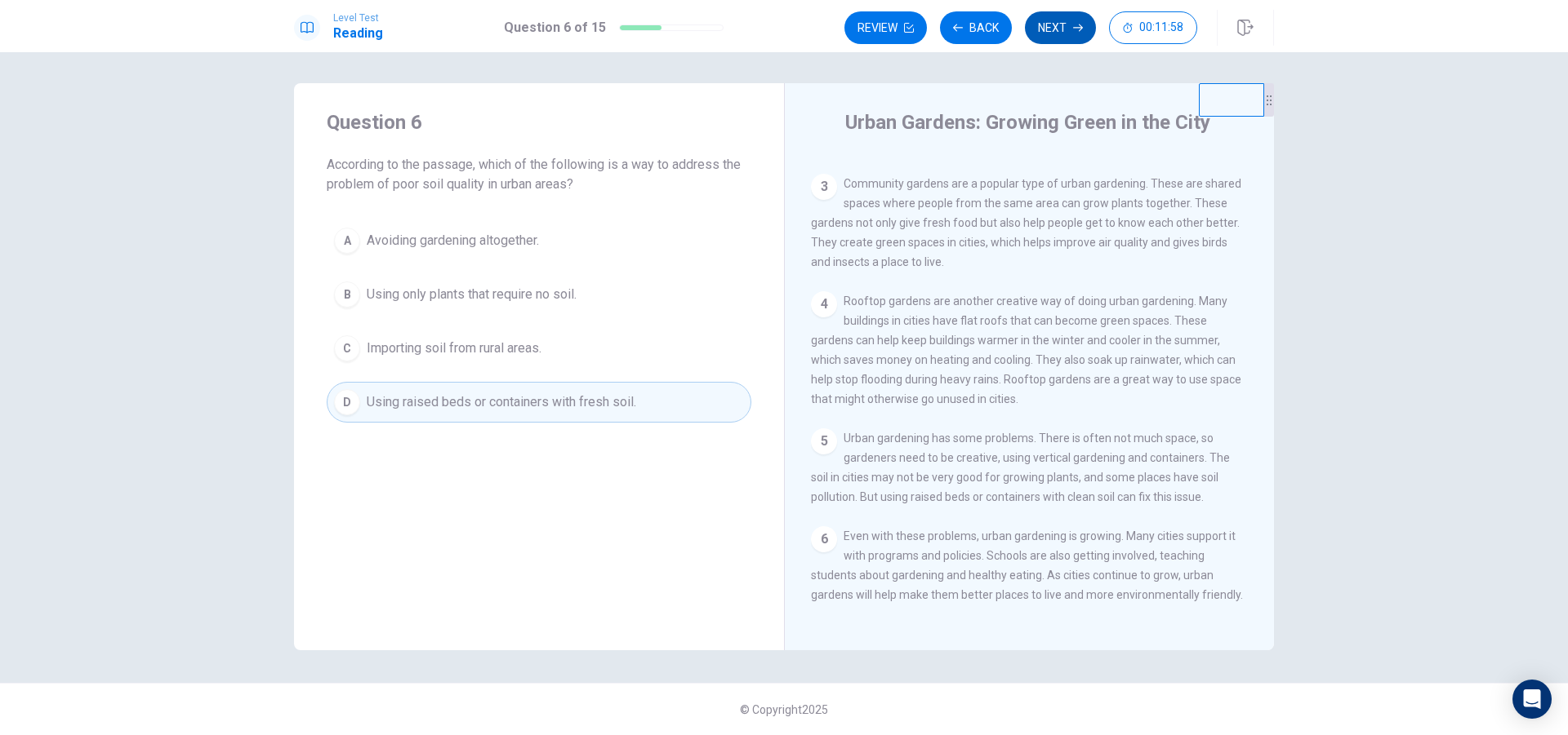
click at [1063, 32] on button "Next" at bounding box center [1061, 28] width 71 height 33
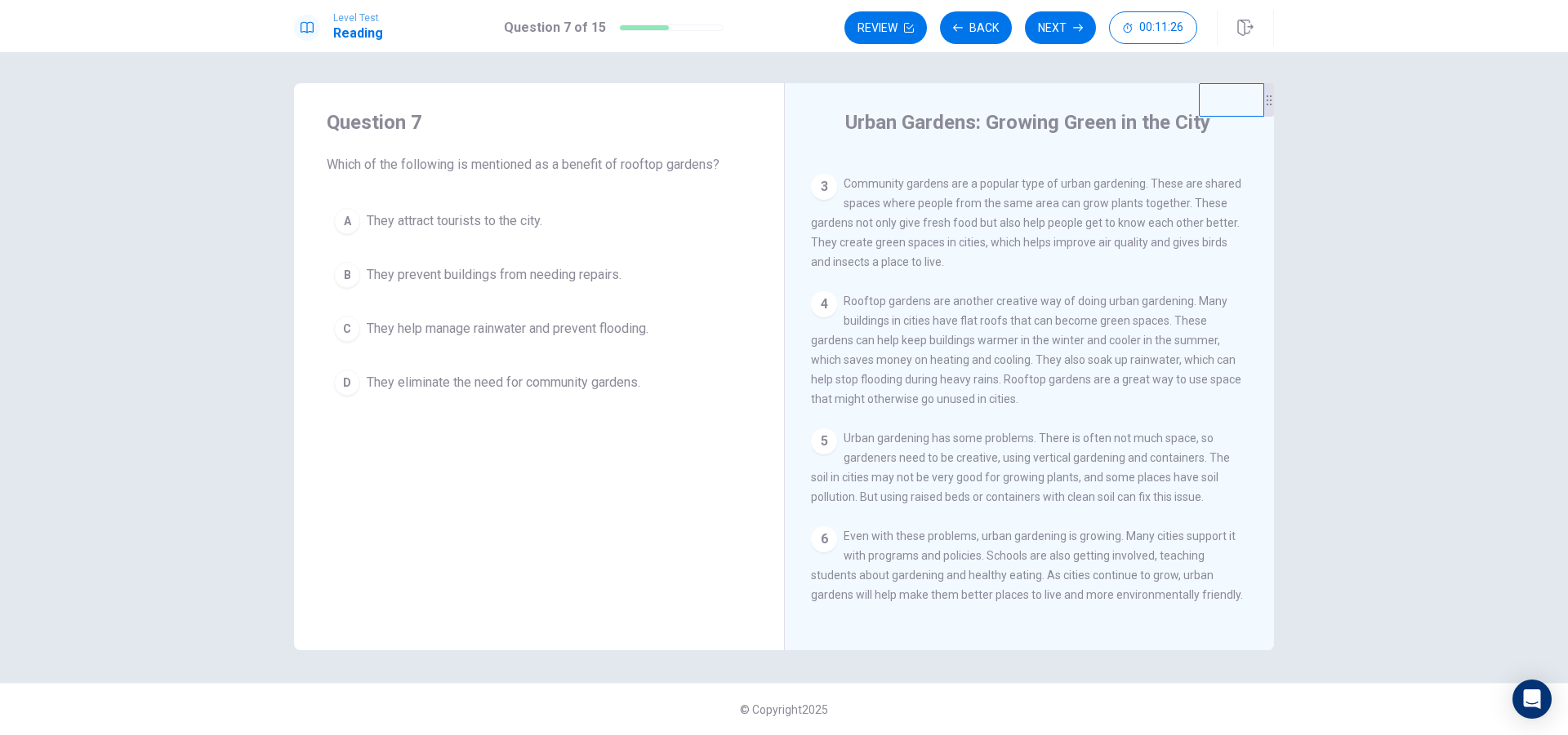
click at [350, 336] on div "C" at bounding box center [347, 328] width 26 height 26
click at [1059, 23] on button "Next" at bounding box center [1061, 28] width 71 height 33
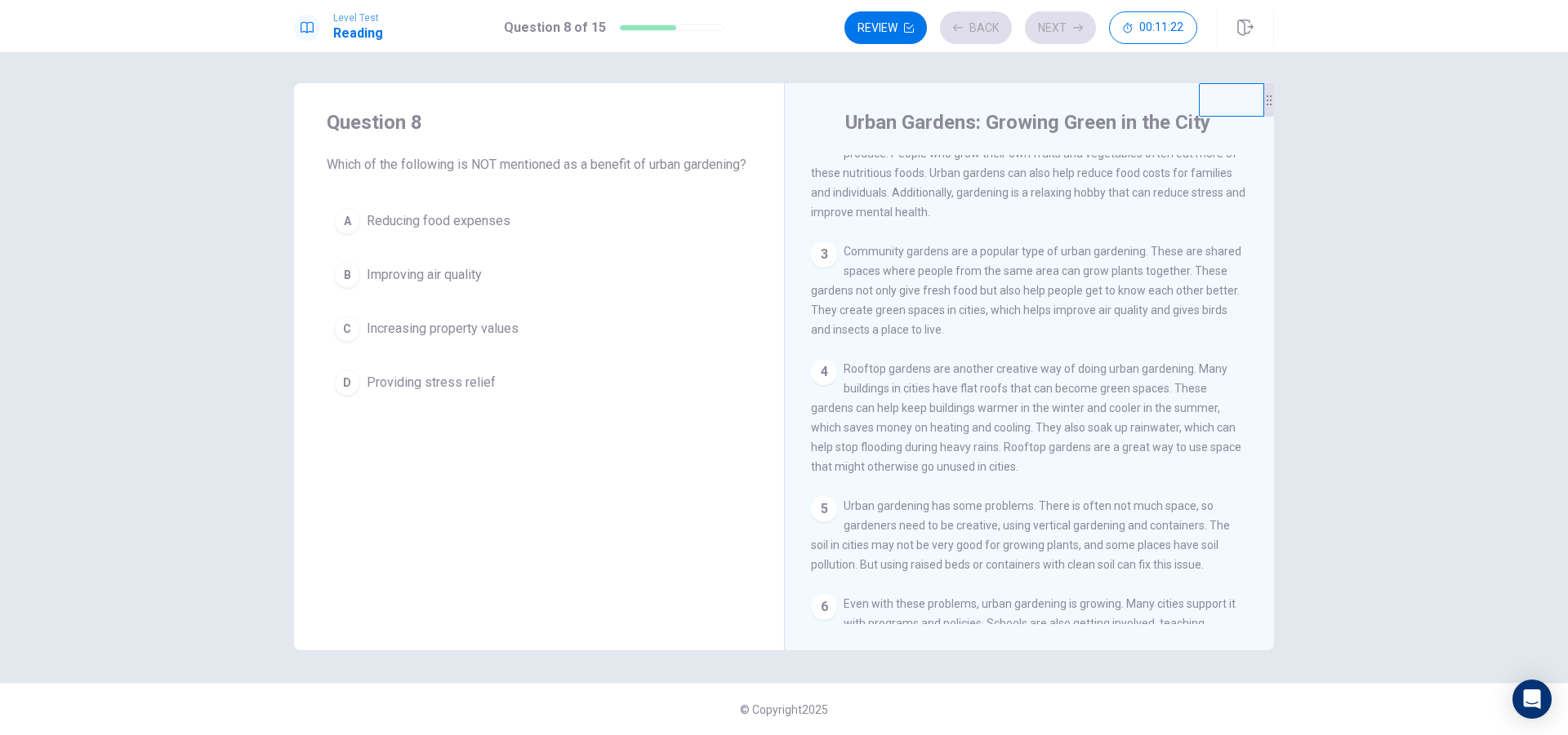
scroll to position [101, 0]
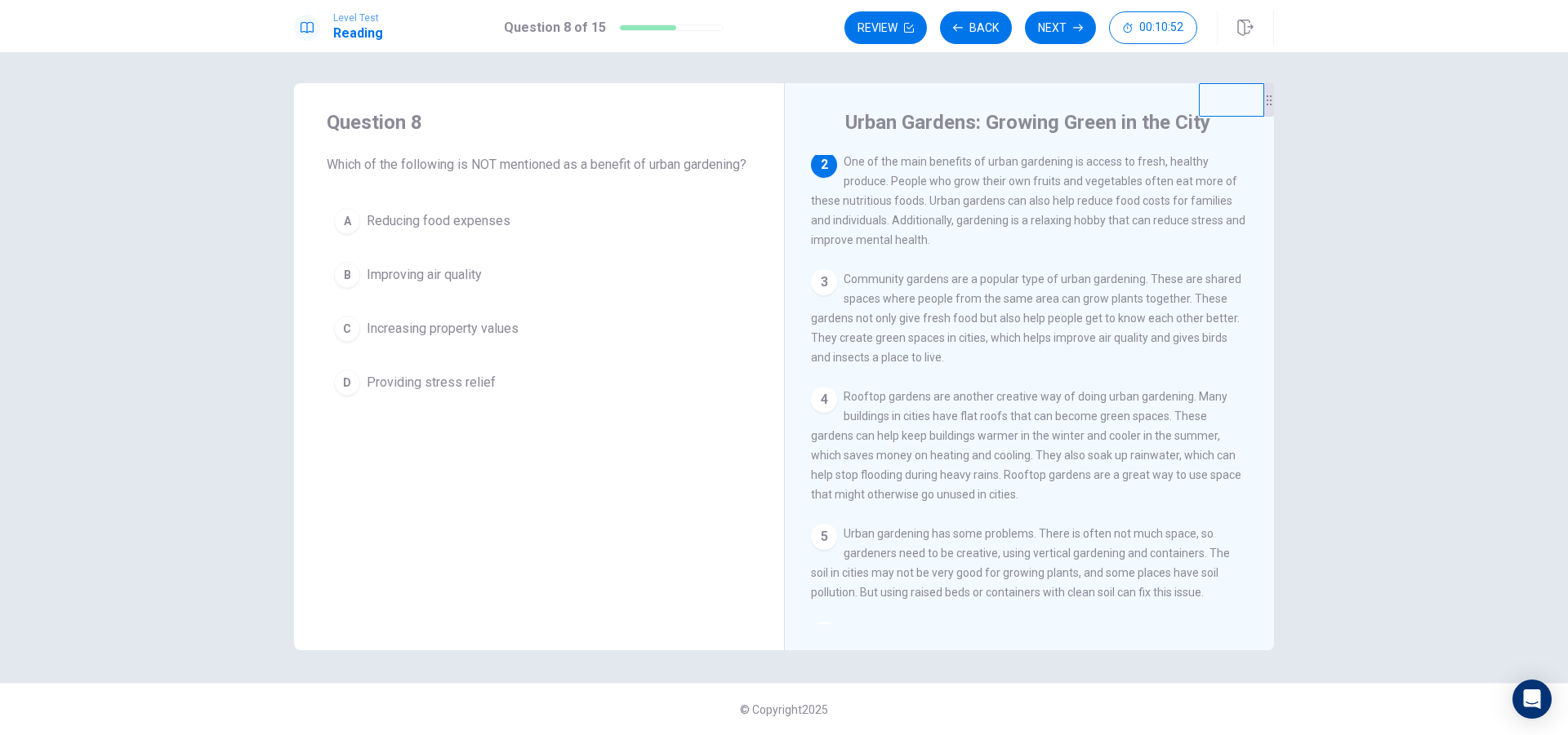
click at [345, 342] on div "C" at bounding box center [347, 328] width 26 height 26
click at [1049, 35] on button "Next" at bounding box center [1061, 28] width 71 height 33
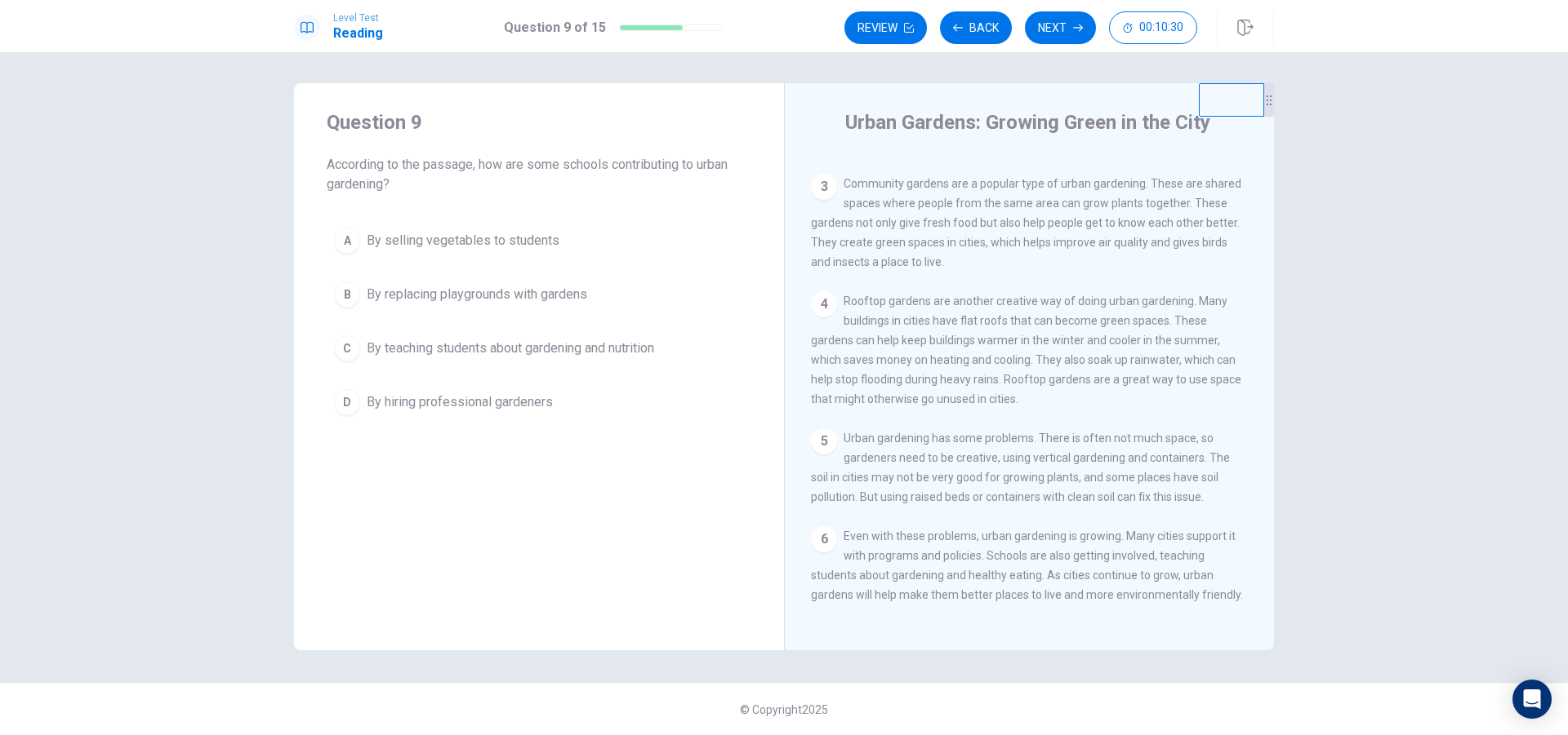
scroll to position [199, 0]
click at [344, 350] on div "C" at bounding box center [347, 348] width 26 height 26
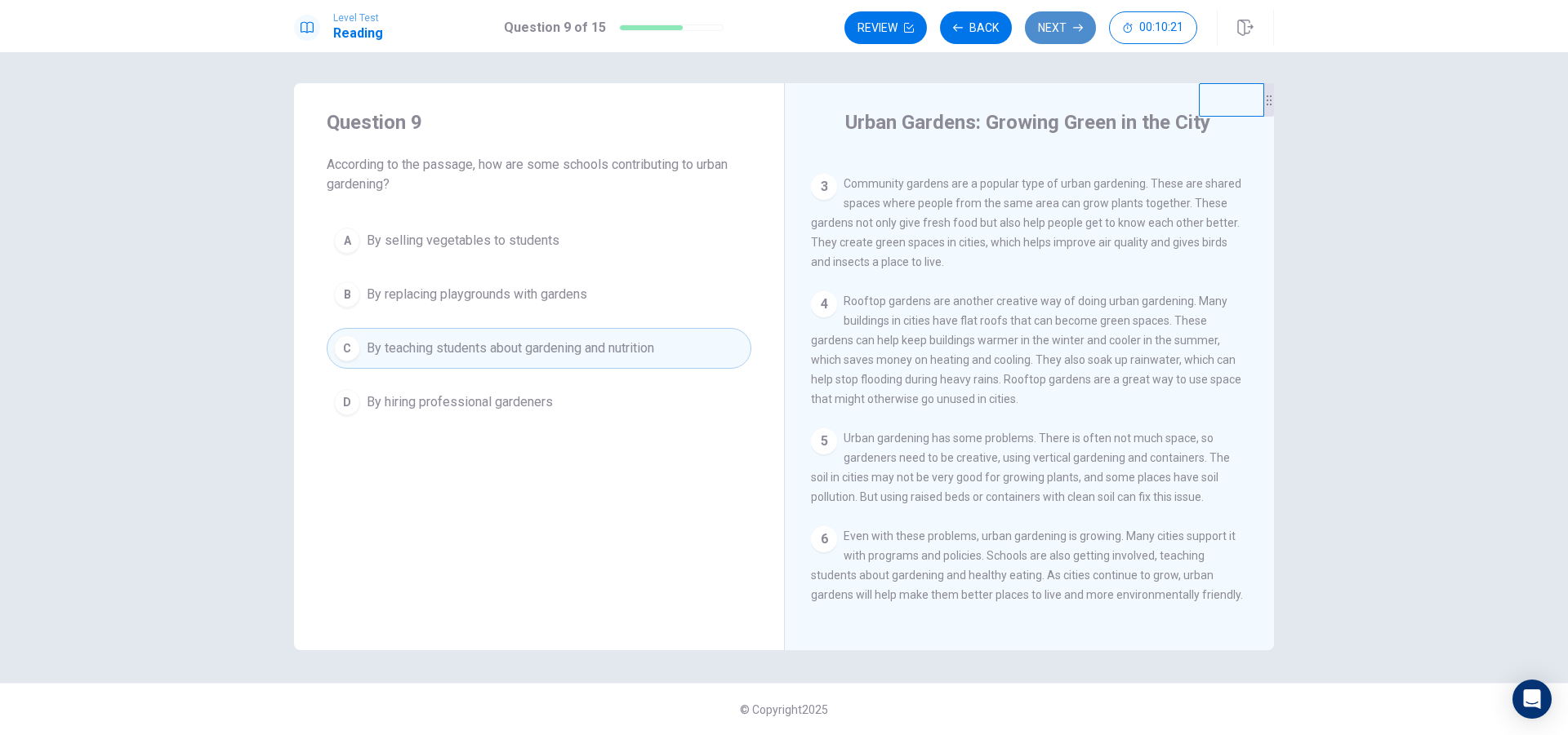
click at [1054, 30] on button "Next" at bounding box center [1061, 28] width 71 height 33
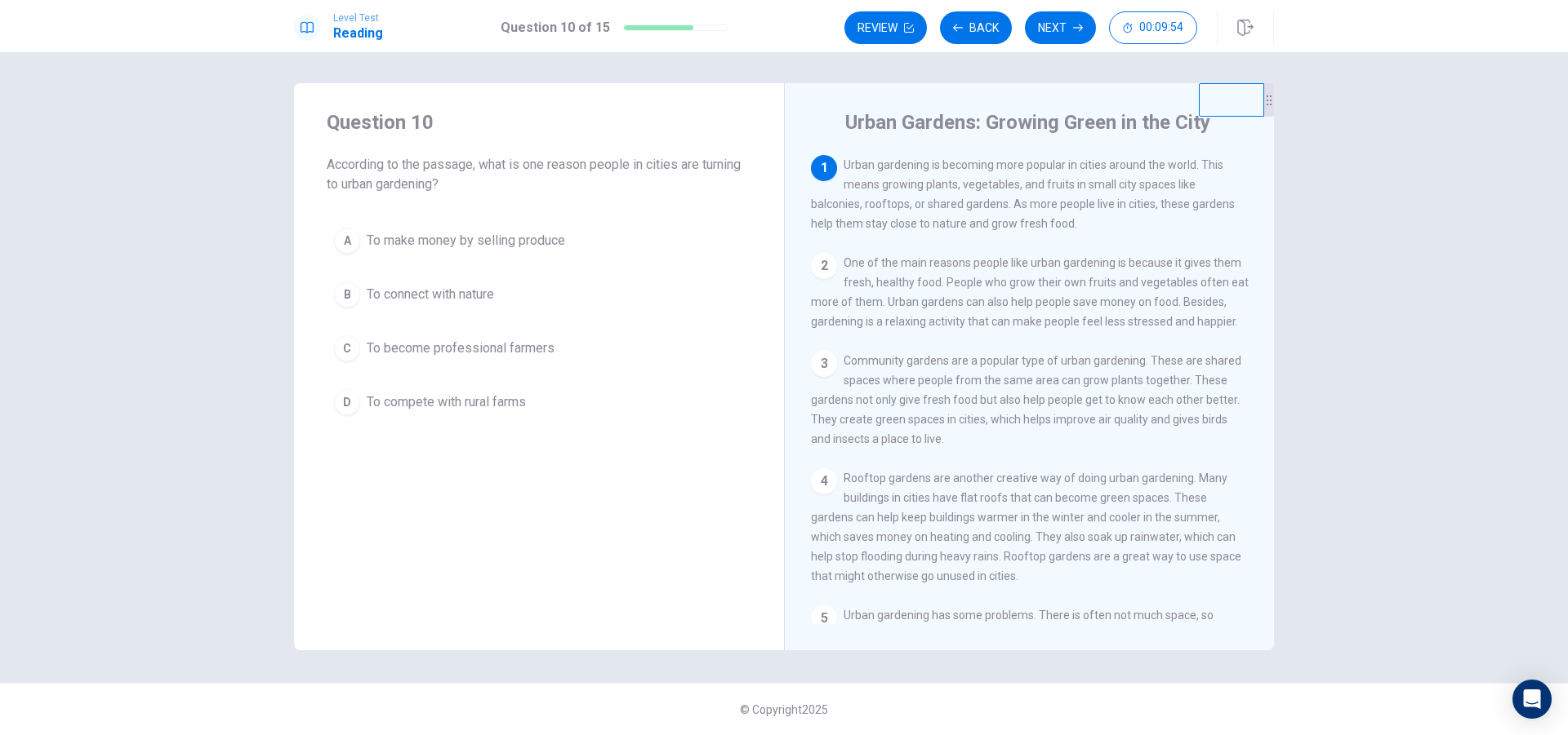
scroll to position [0, 0]
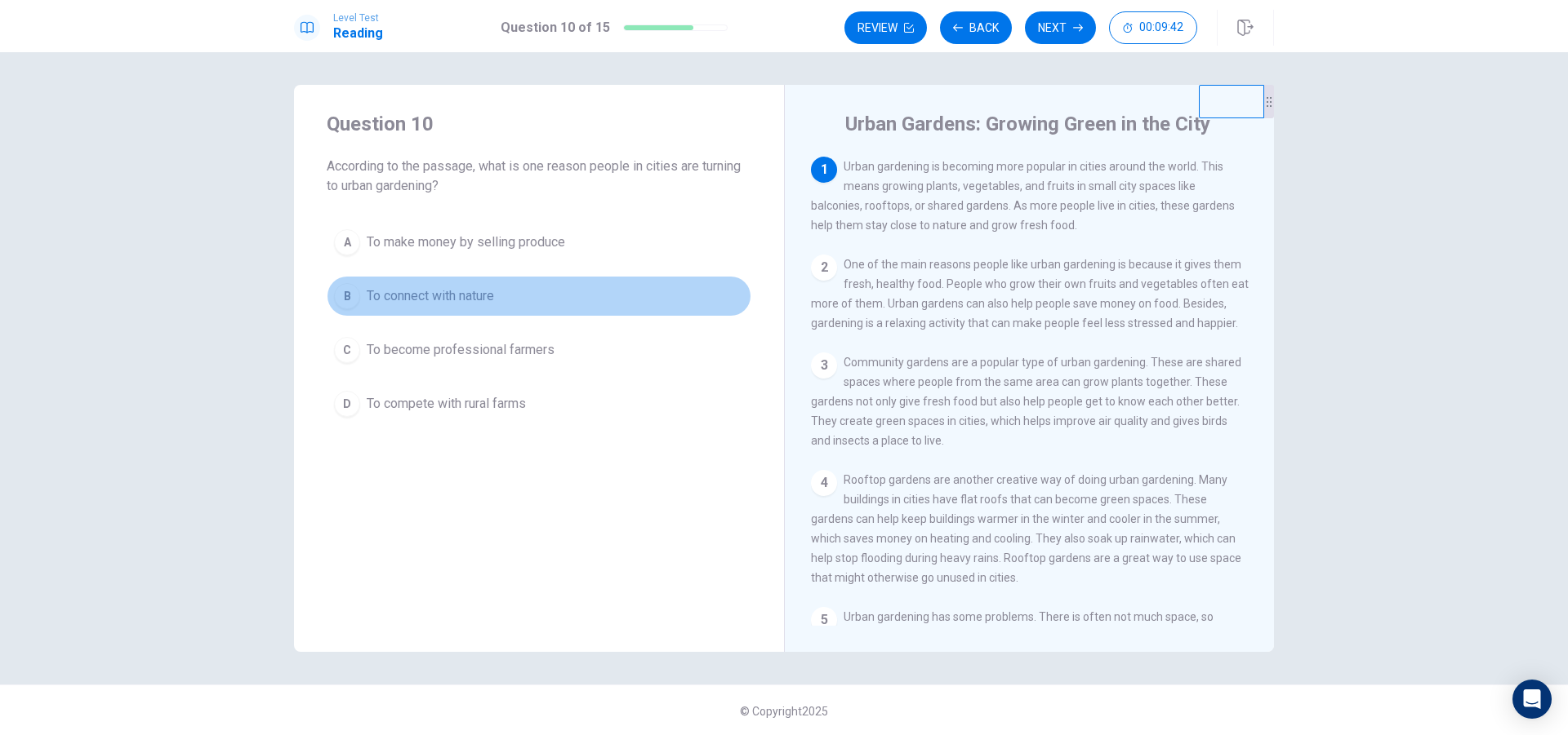
click at [348, 297] on div "B" at bounding box center [347, 297] width 26 height 26
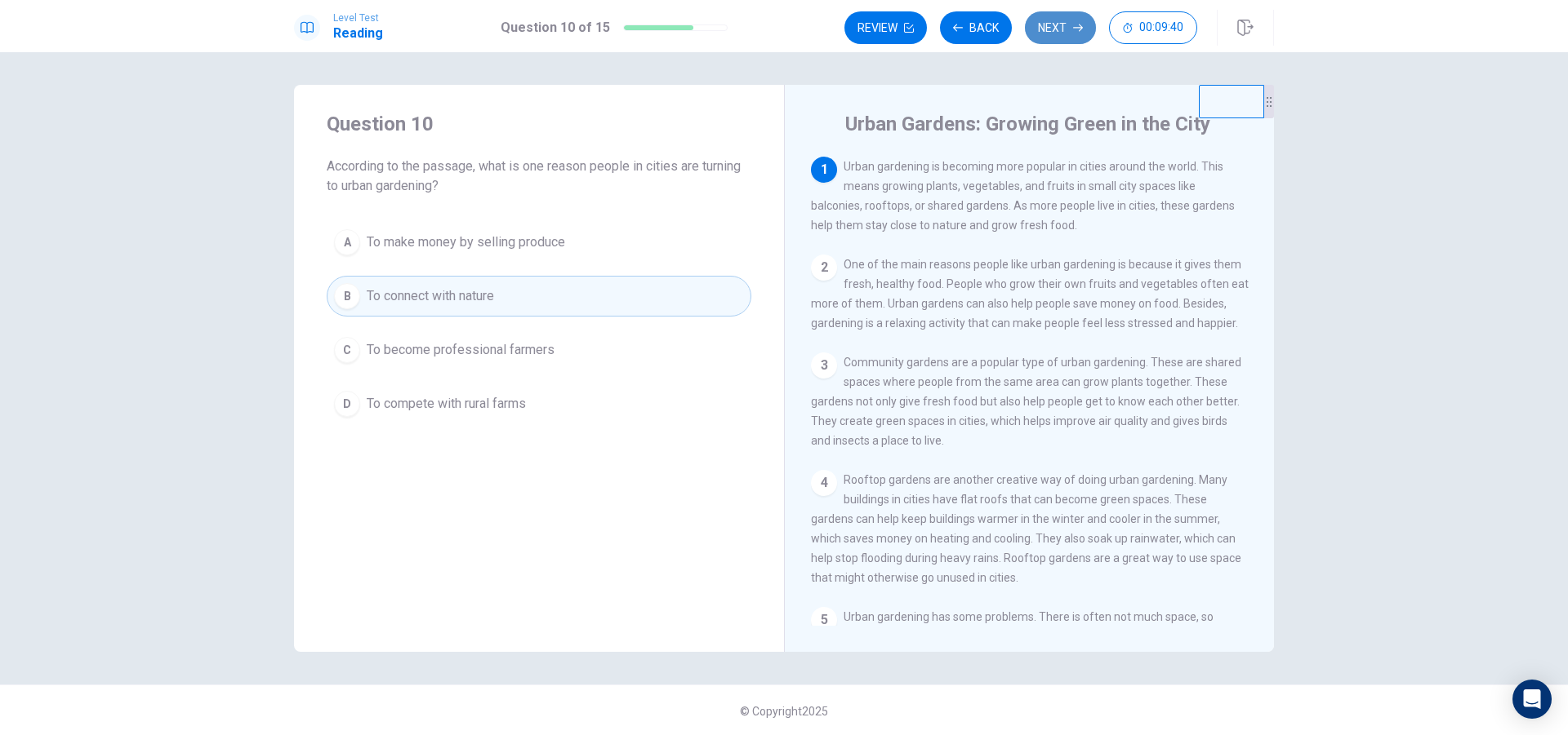
click at [1061, 31] on button "Next" at bounding box center [1061, 28] width 71 height 33
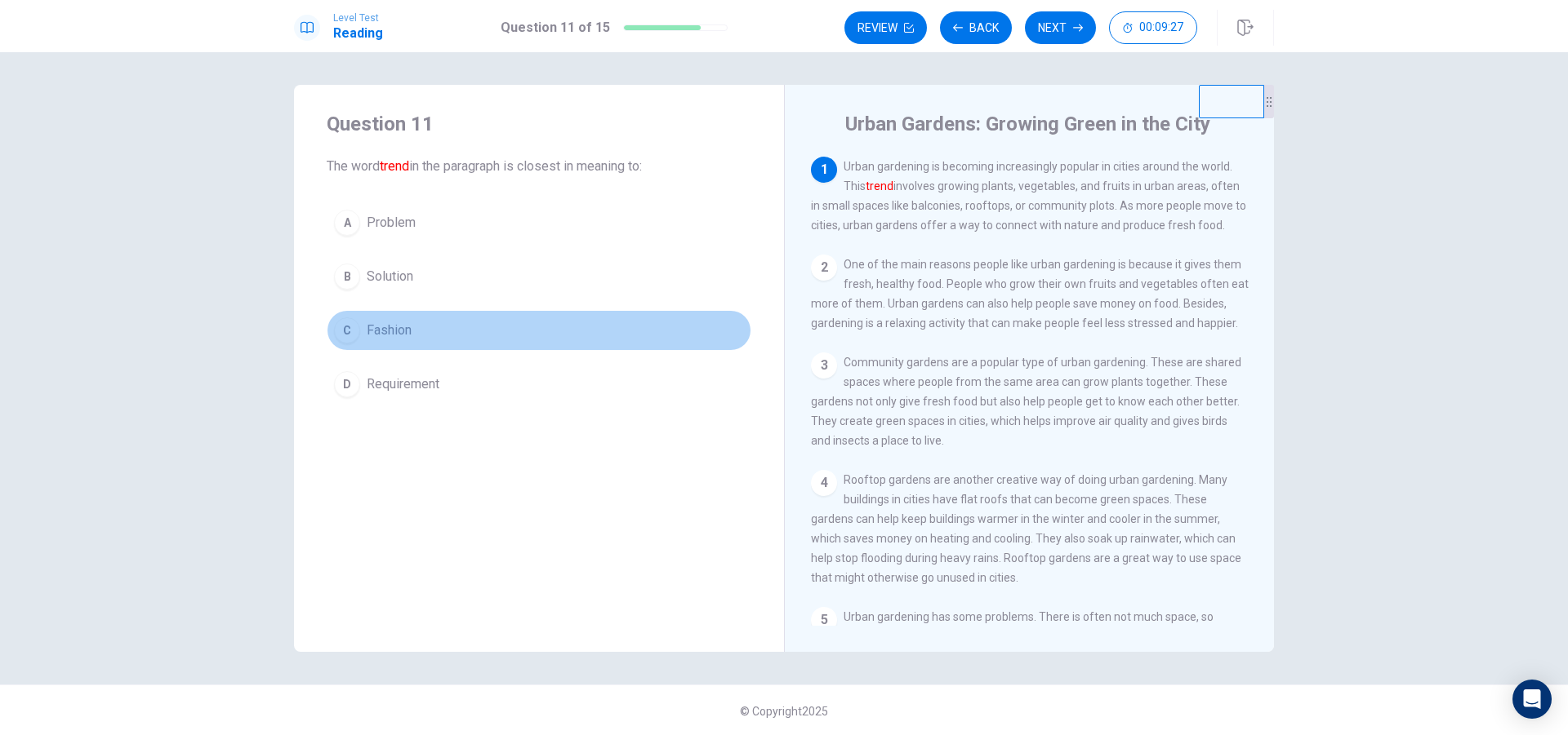
click at [348, 329] on div "C" at bounding box center [347, 330] width 26 height 26
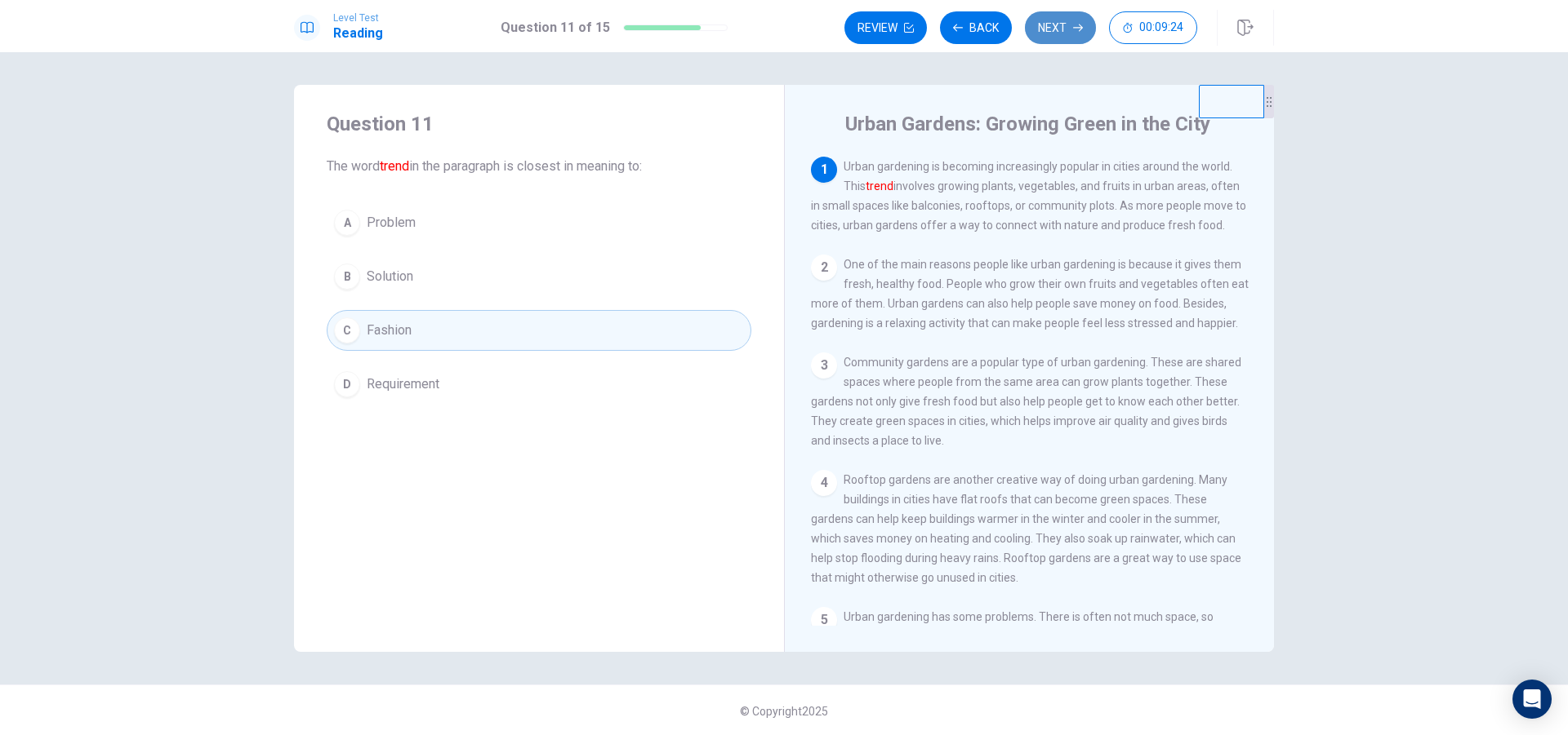
click at [1056, 35] on button "Next" at bounding box center [1061, 28] width 71 height 33
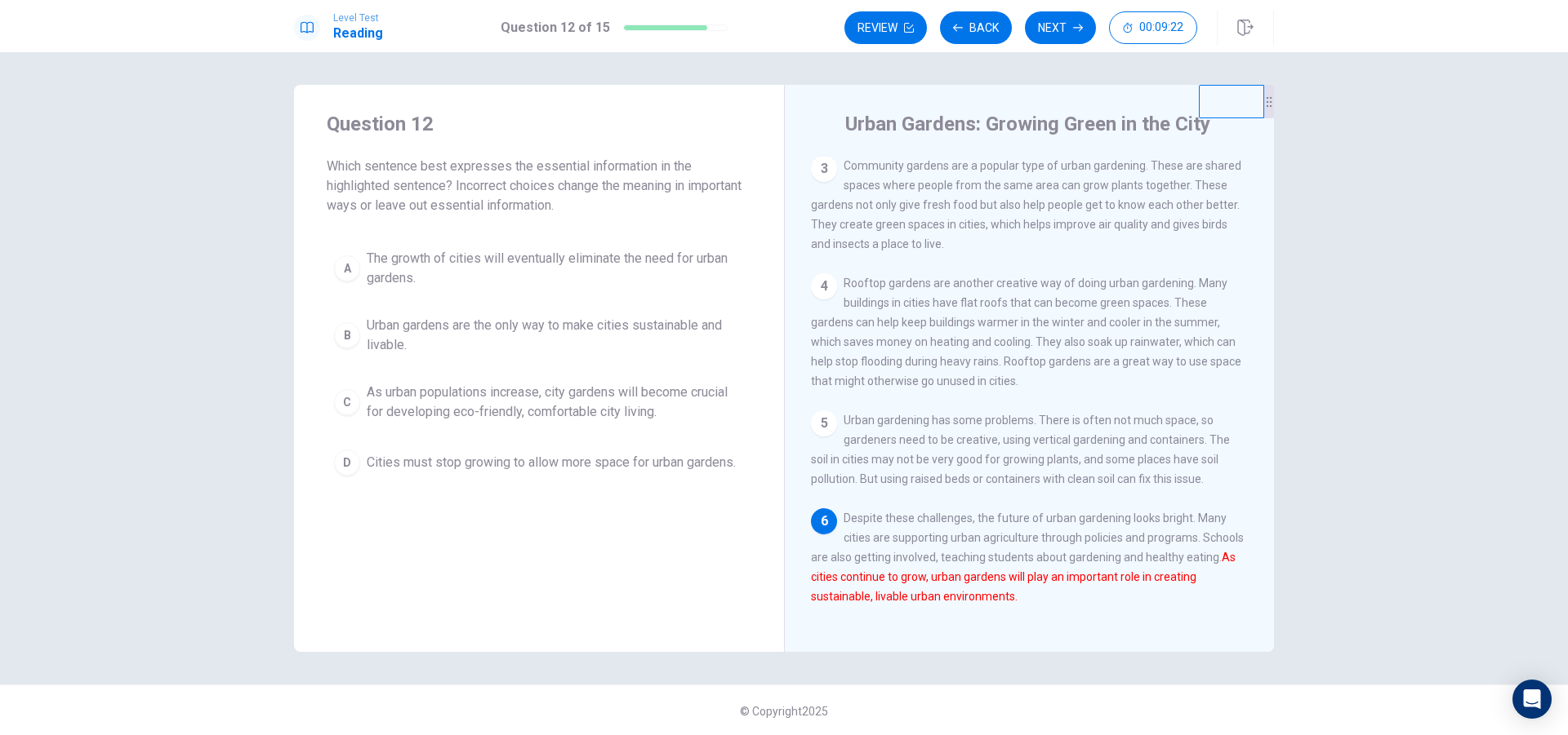
scroll to position [2, 0]
click at [353, 399] on div "C" at bounding box center [347, 401] width 26 height 26
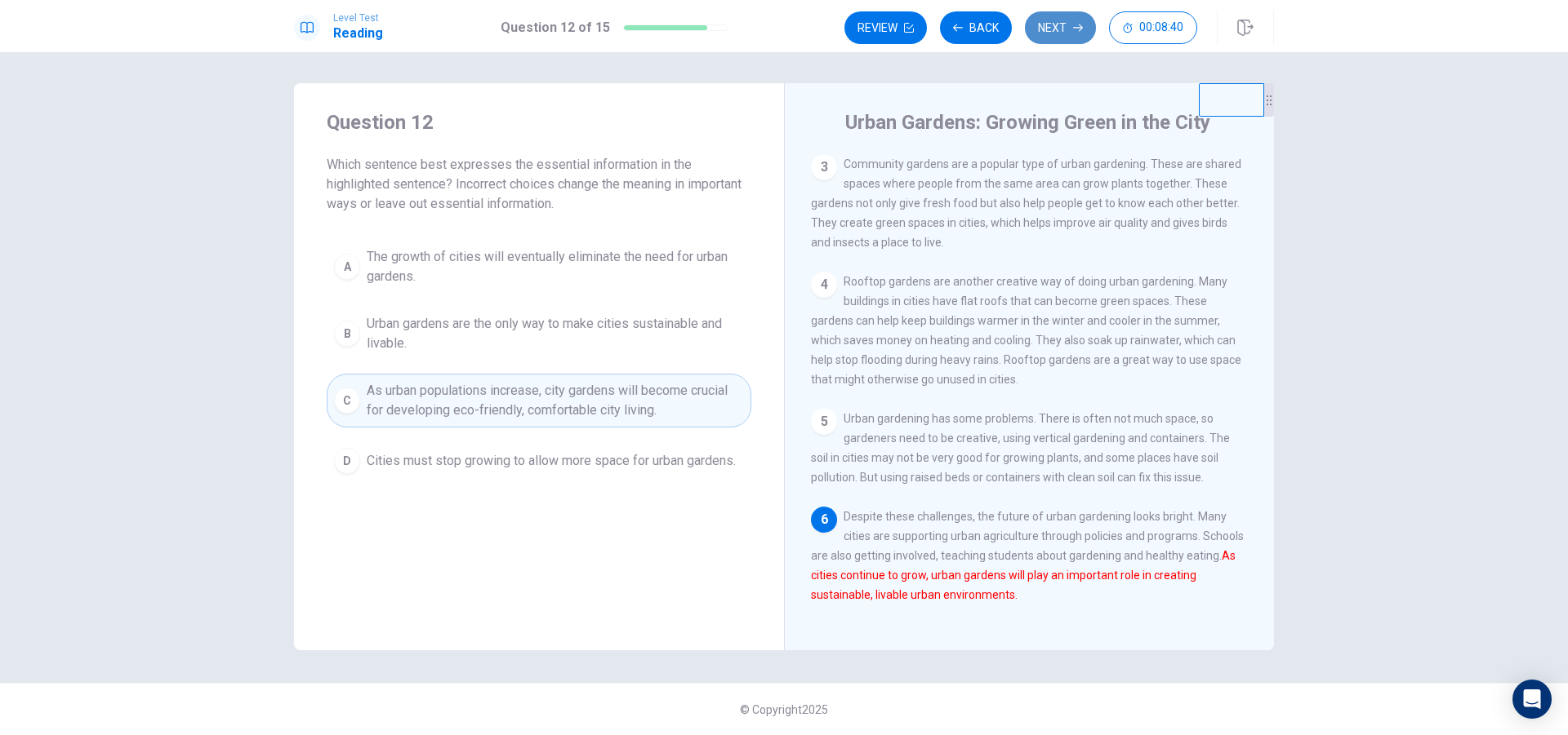
click at [1048, 30] on button "Next" at bounding box center [1061, 28] width 71 height 33
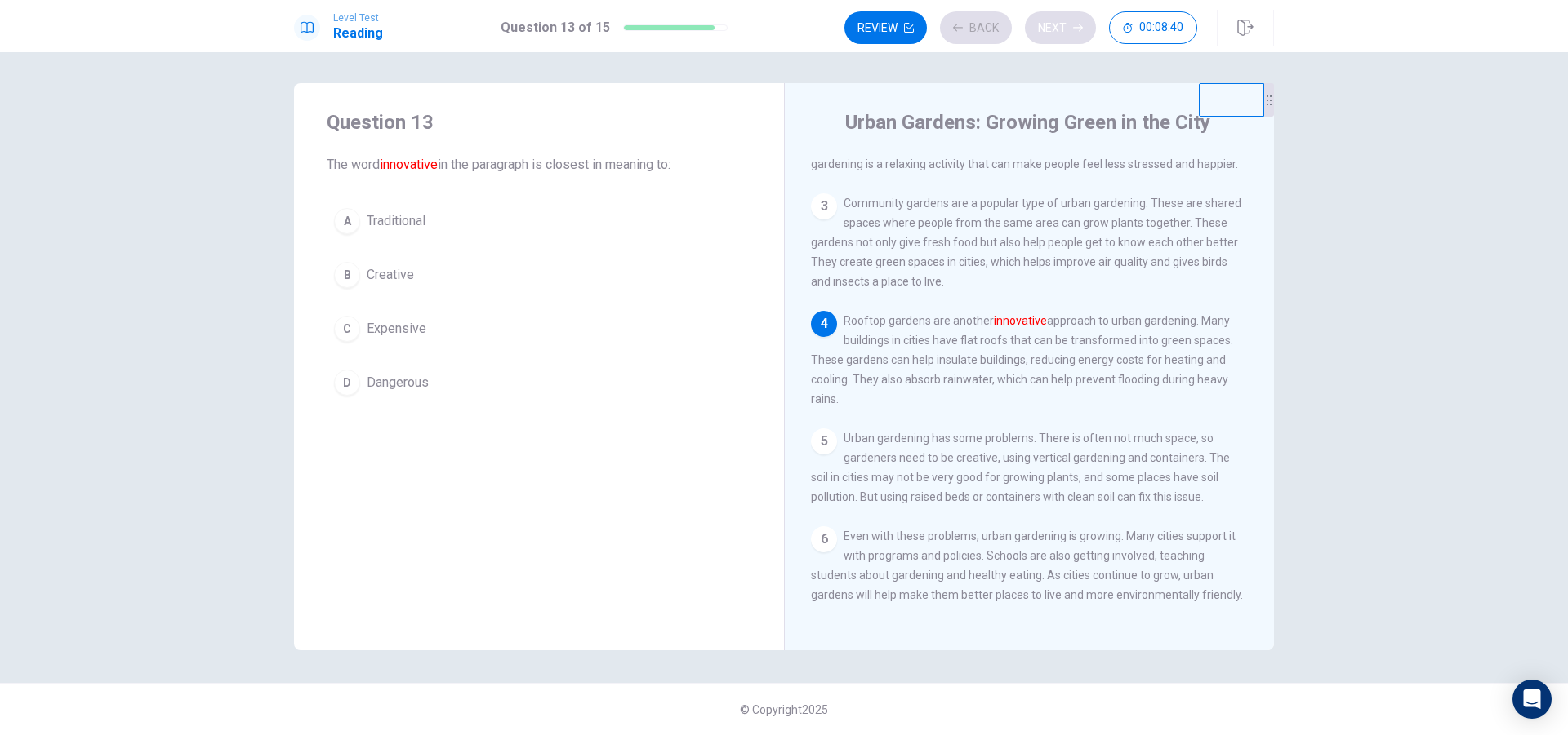
scroll to position [179, 0]
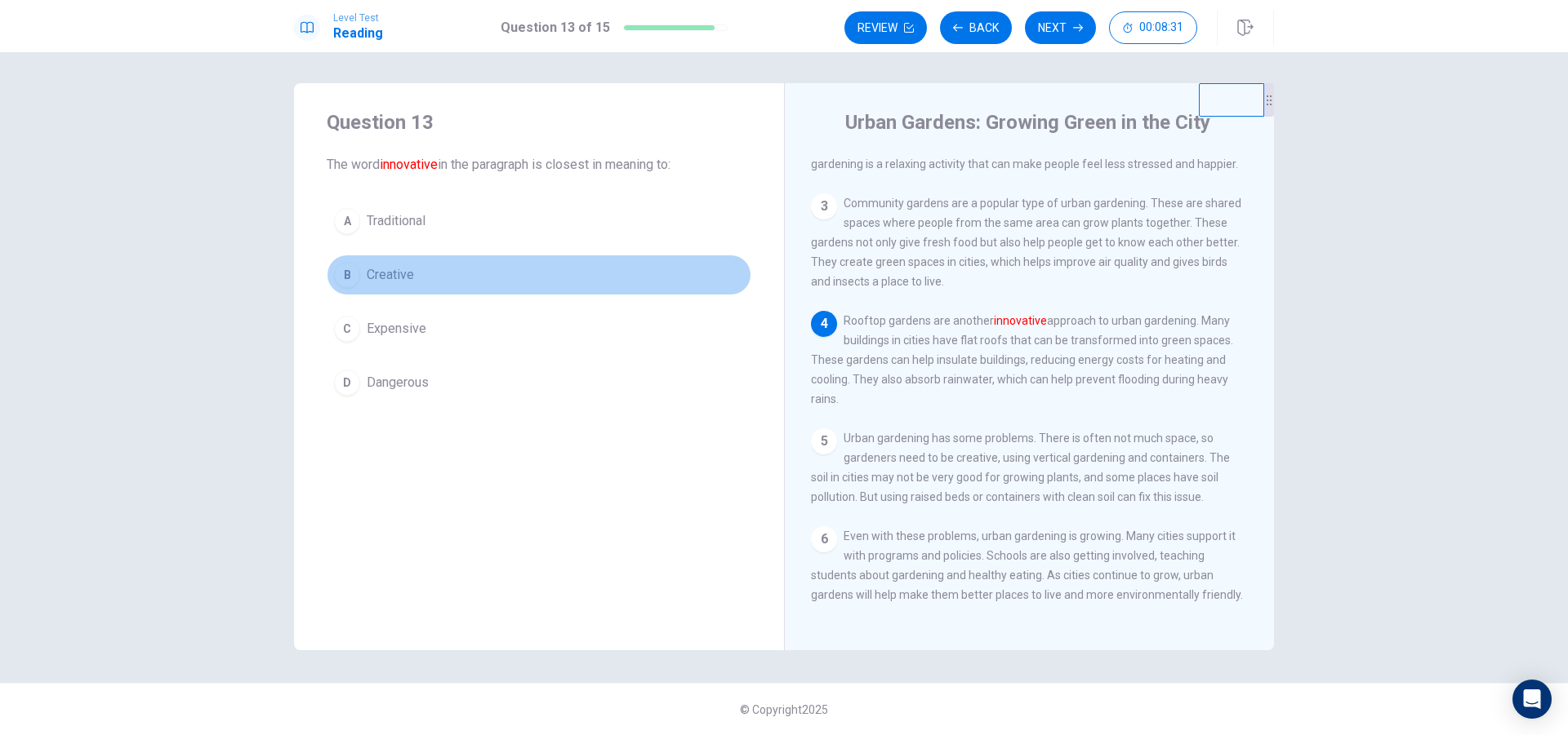
click at [350, 274] on div "B" at bounding box center [347, 275] width 26 height 26
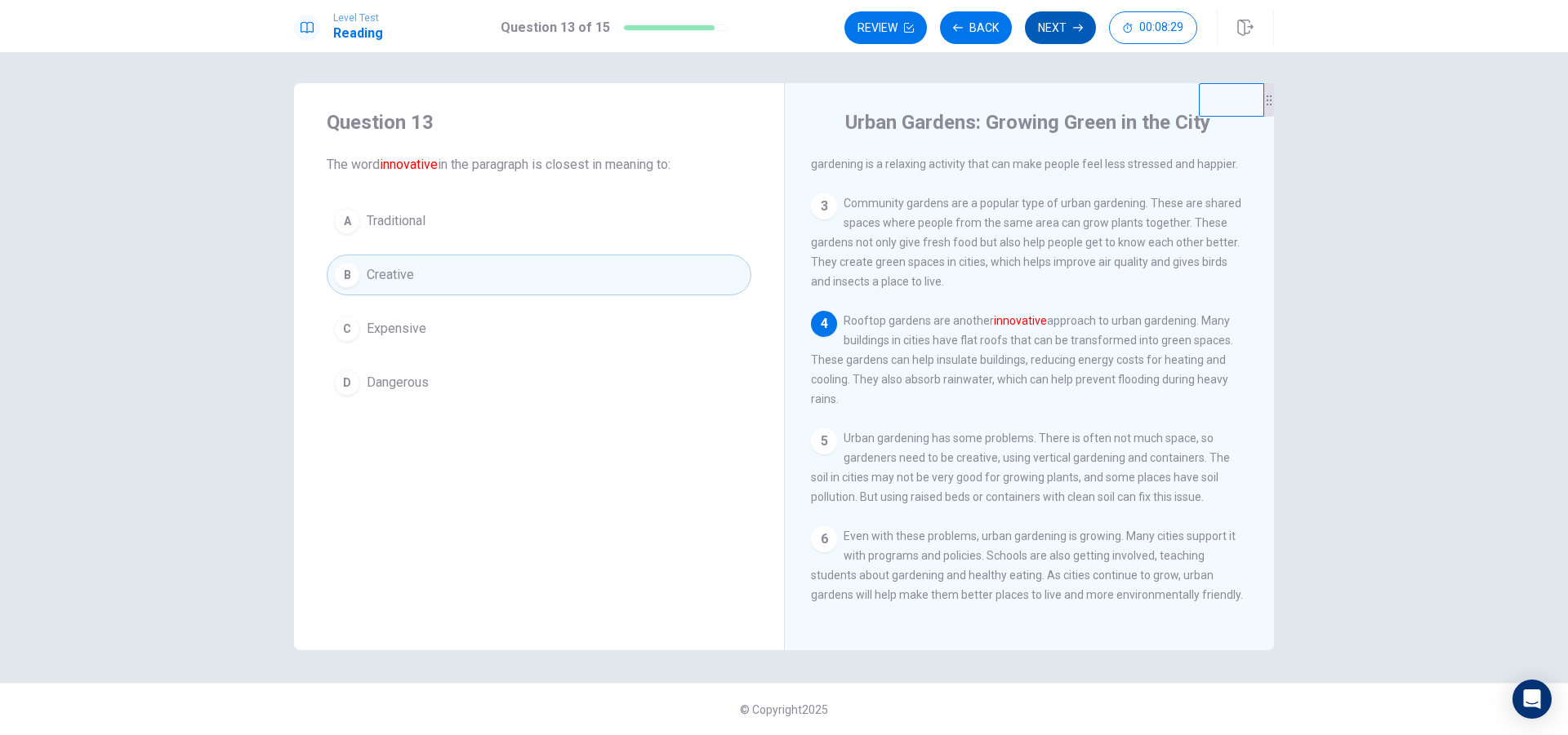
click at [1077, 27] on icon "button" at bounding box center [1078, 28] width 10 height 10
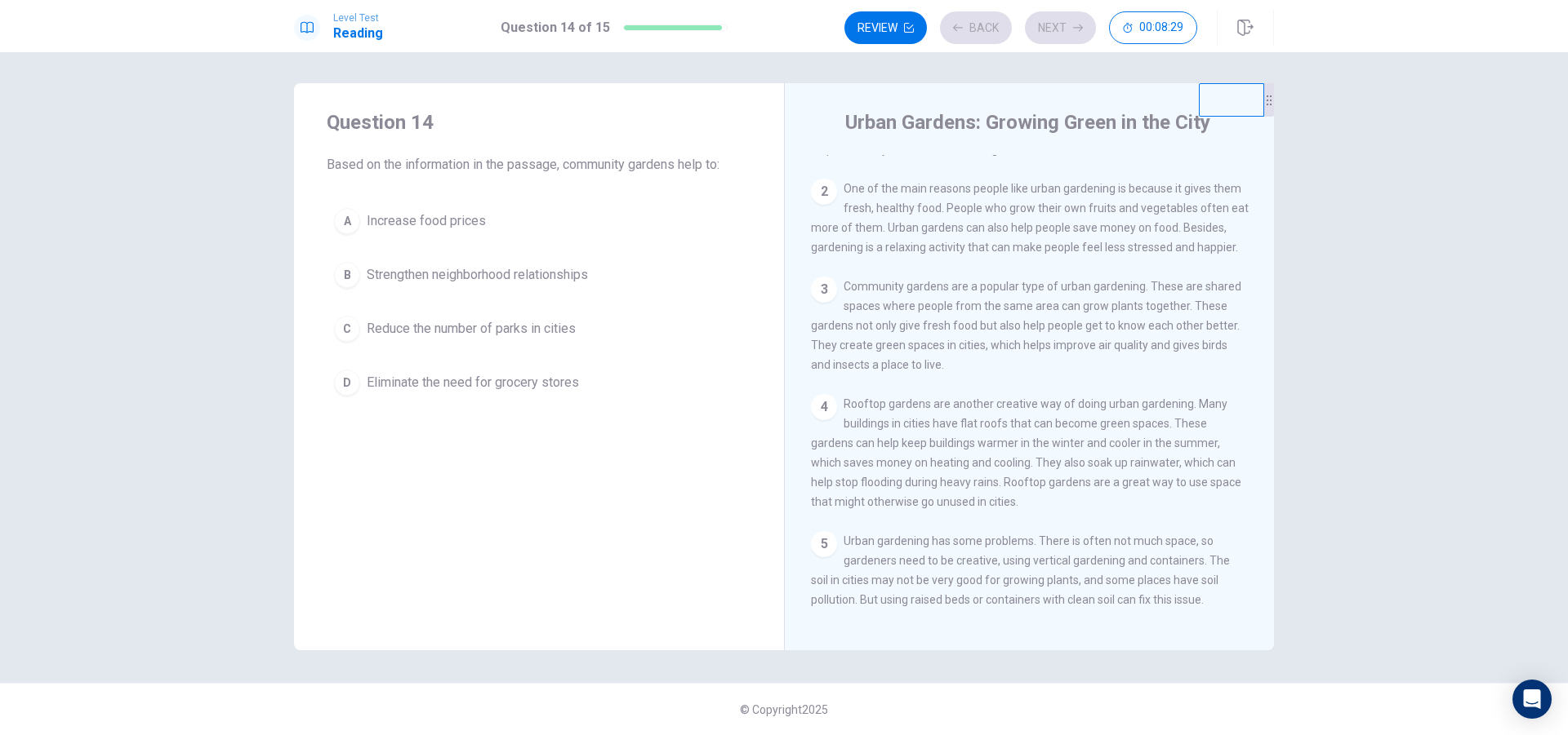
scroll to position [0, 0]
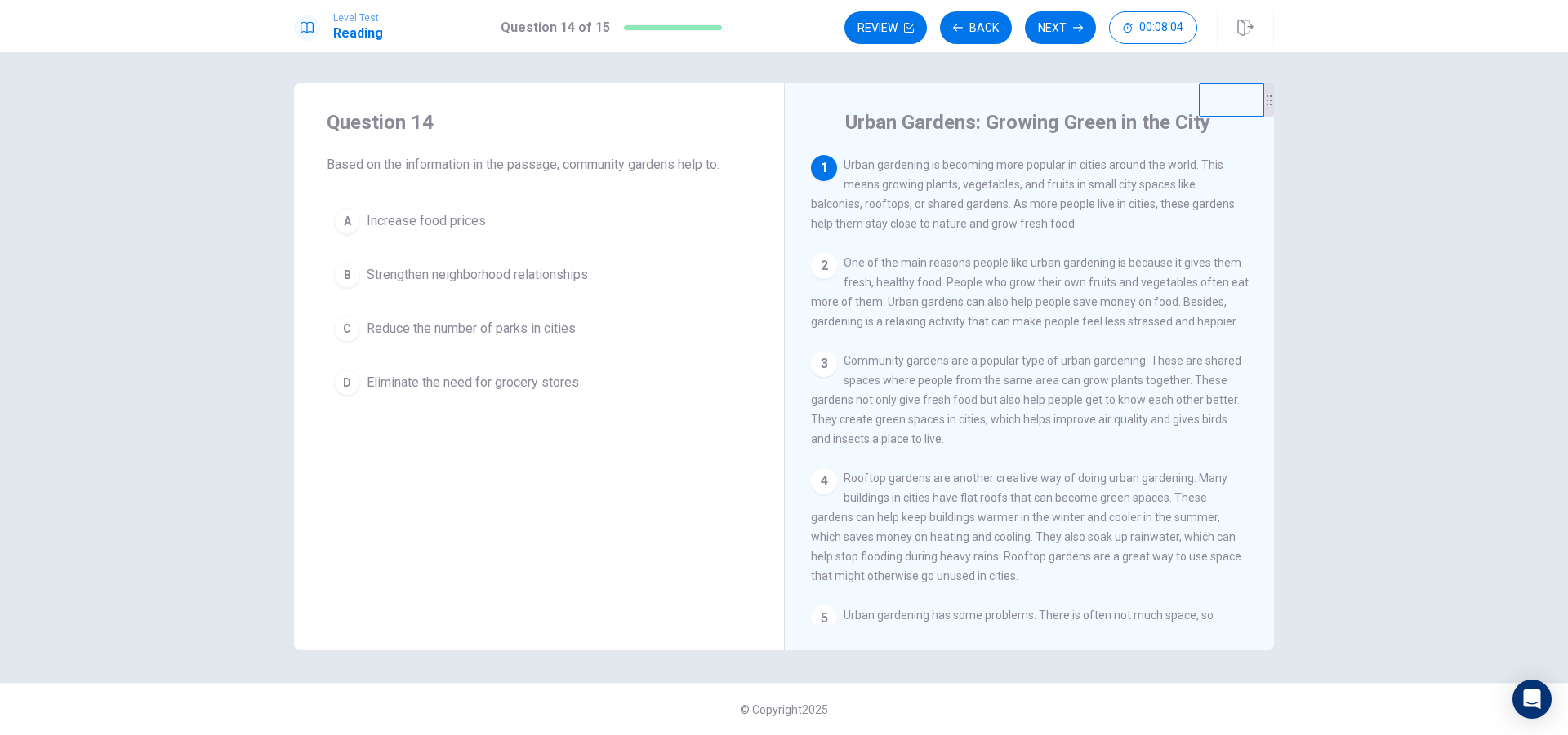
click at [345, 275] on div "B" at bounding box center [347, 275] width 26 height 26
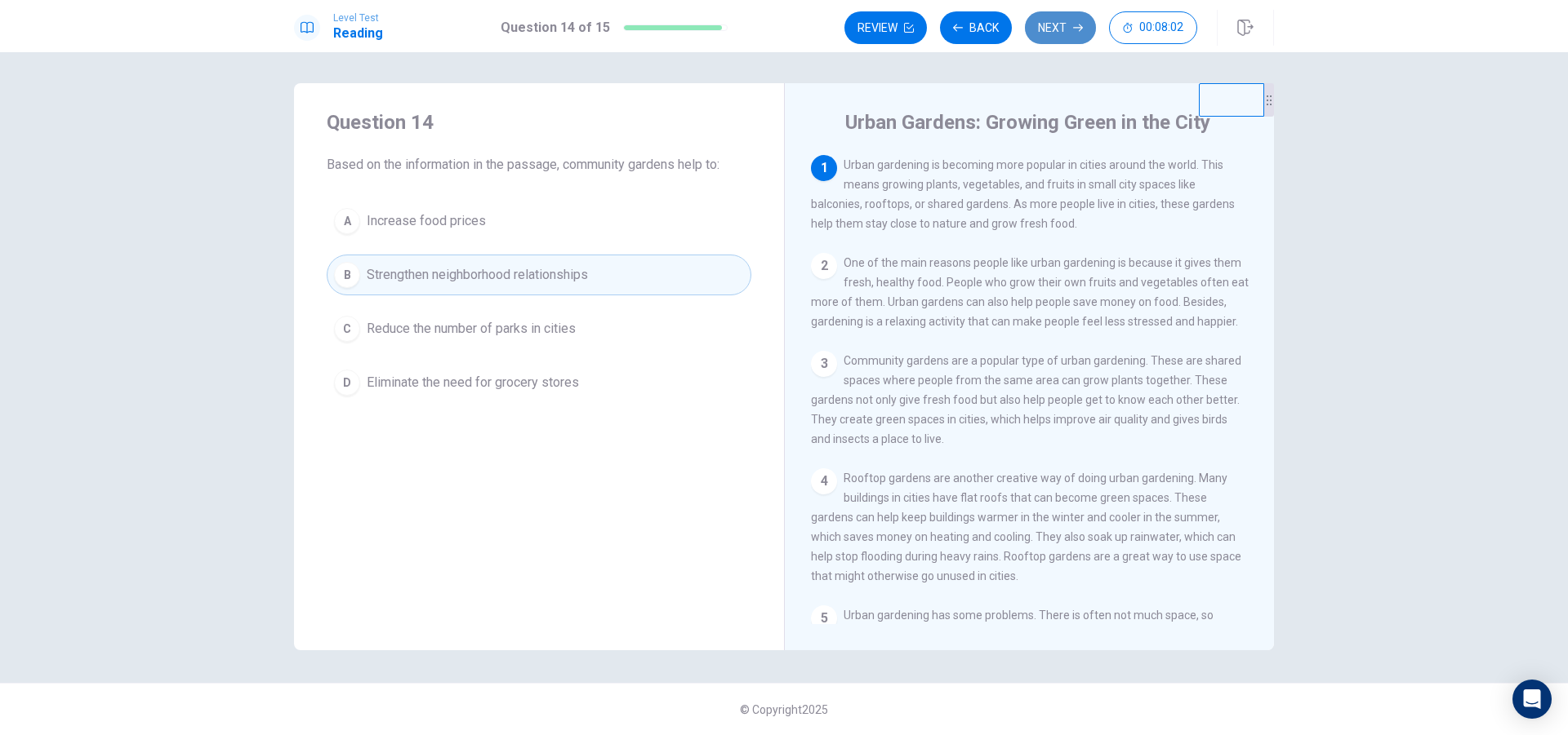
click at [1036, 26] on button "Next" at bounding box center [1061, 28] width 71 height 33
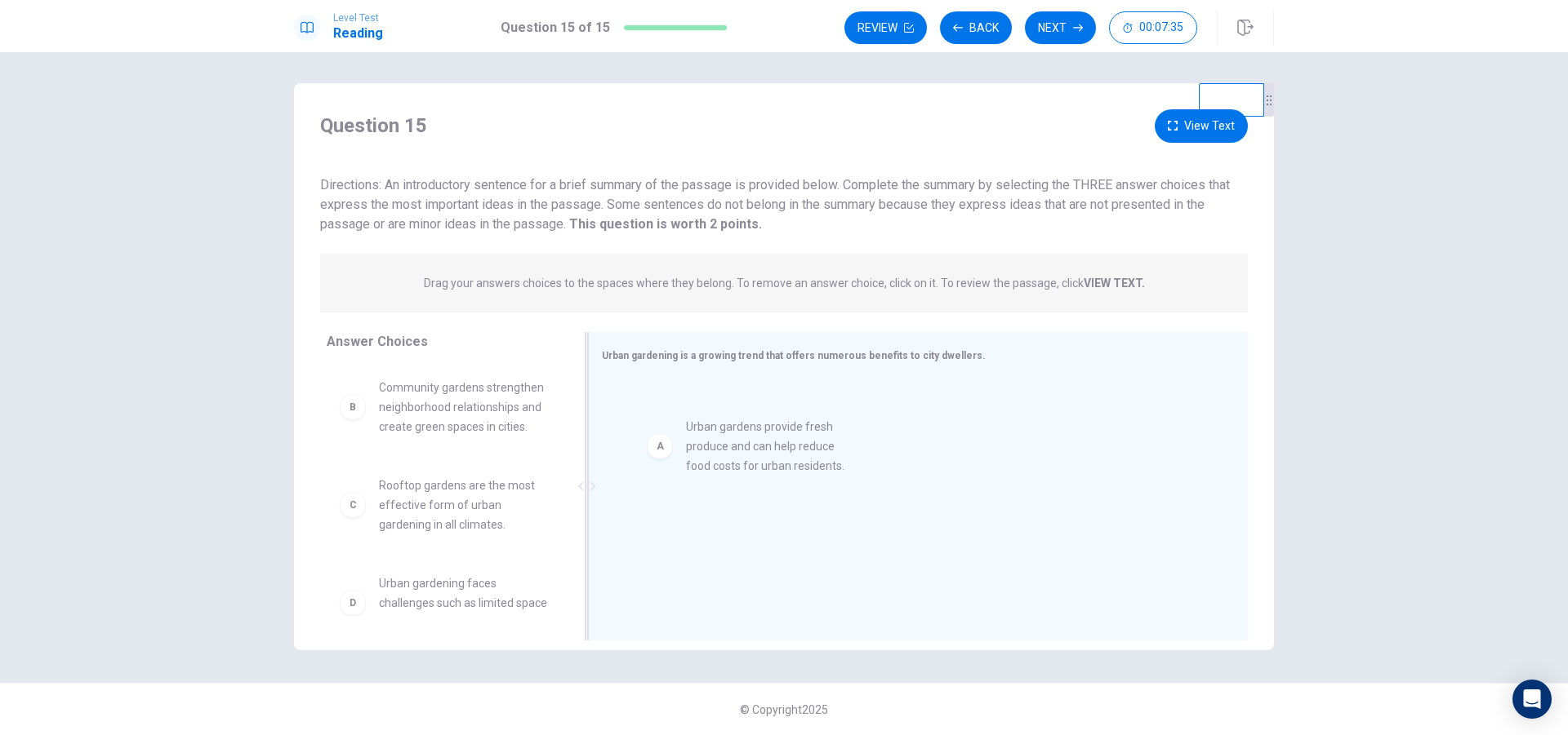
drag, startPoint x: 442, startPoint y: 412, endPoint x: 767, endPoint y: 454, distance: 327.7
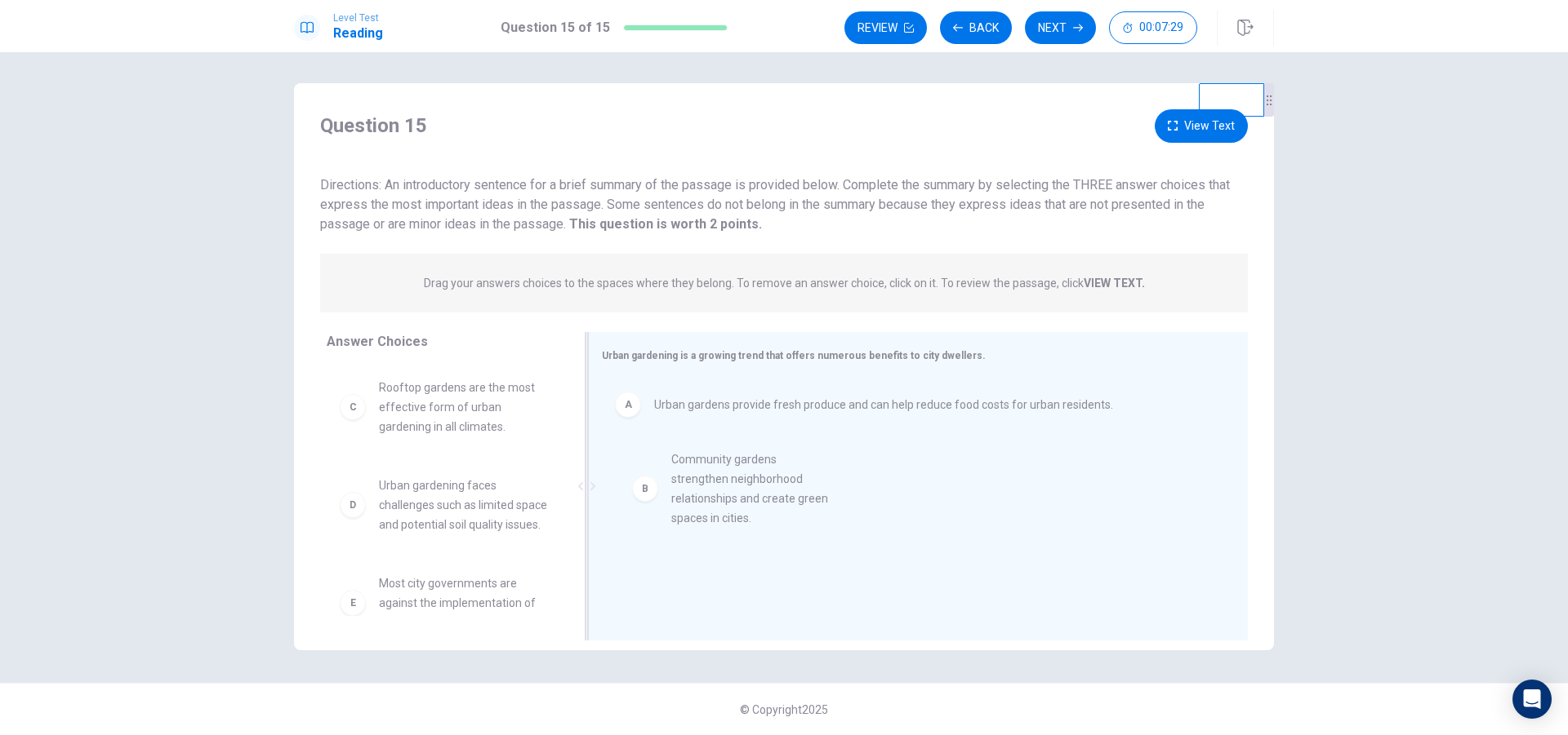
drag, startPoint x: 452, startPoint y: 421, endPoint x: 788, endPoint y: 505, distance: 346.3
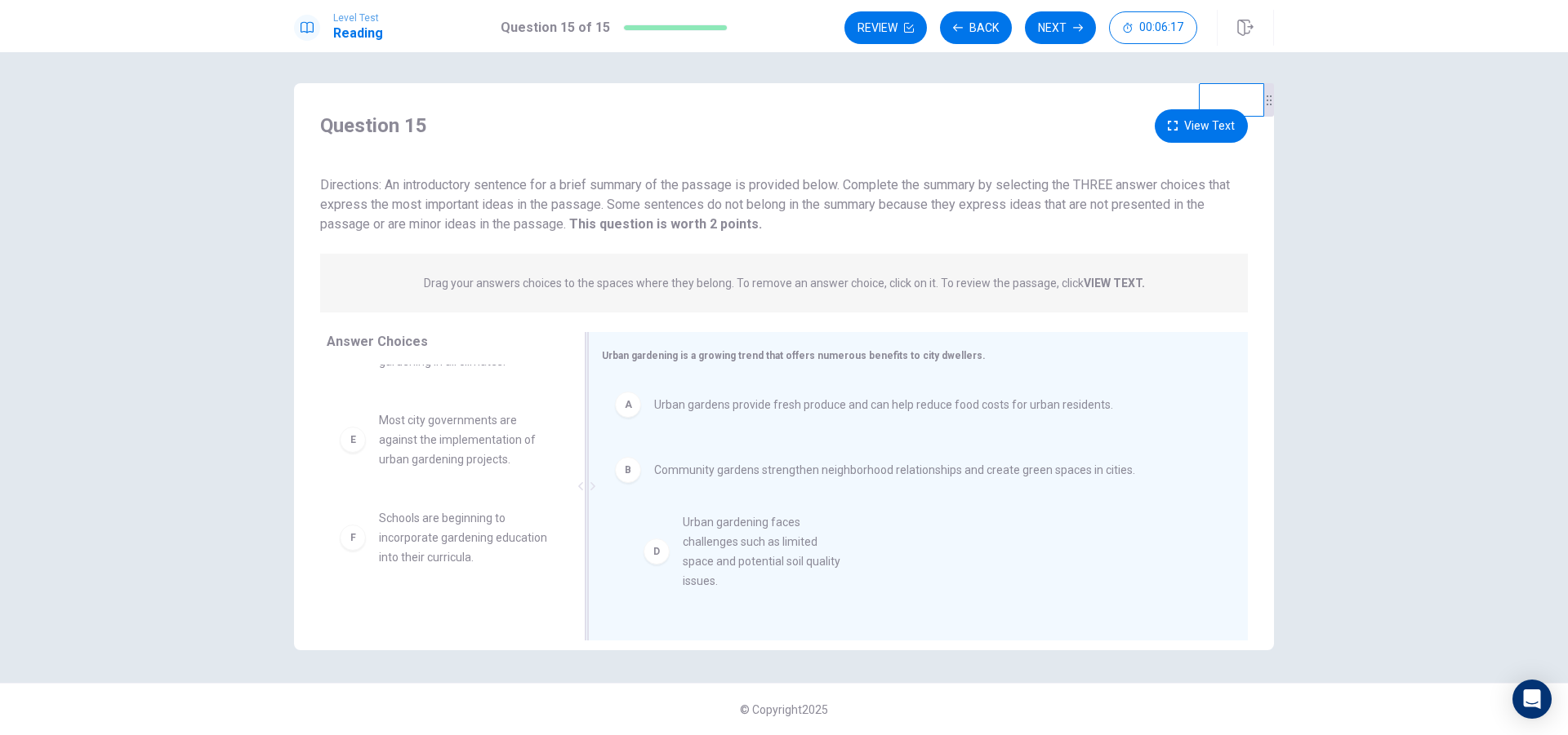
drag, startPoint x: 403, startPoint y: 442, endPoint x: 717, endPoint y: 547, distance: 331.1
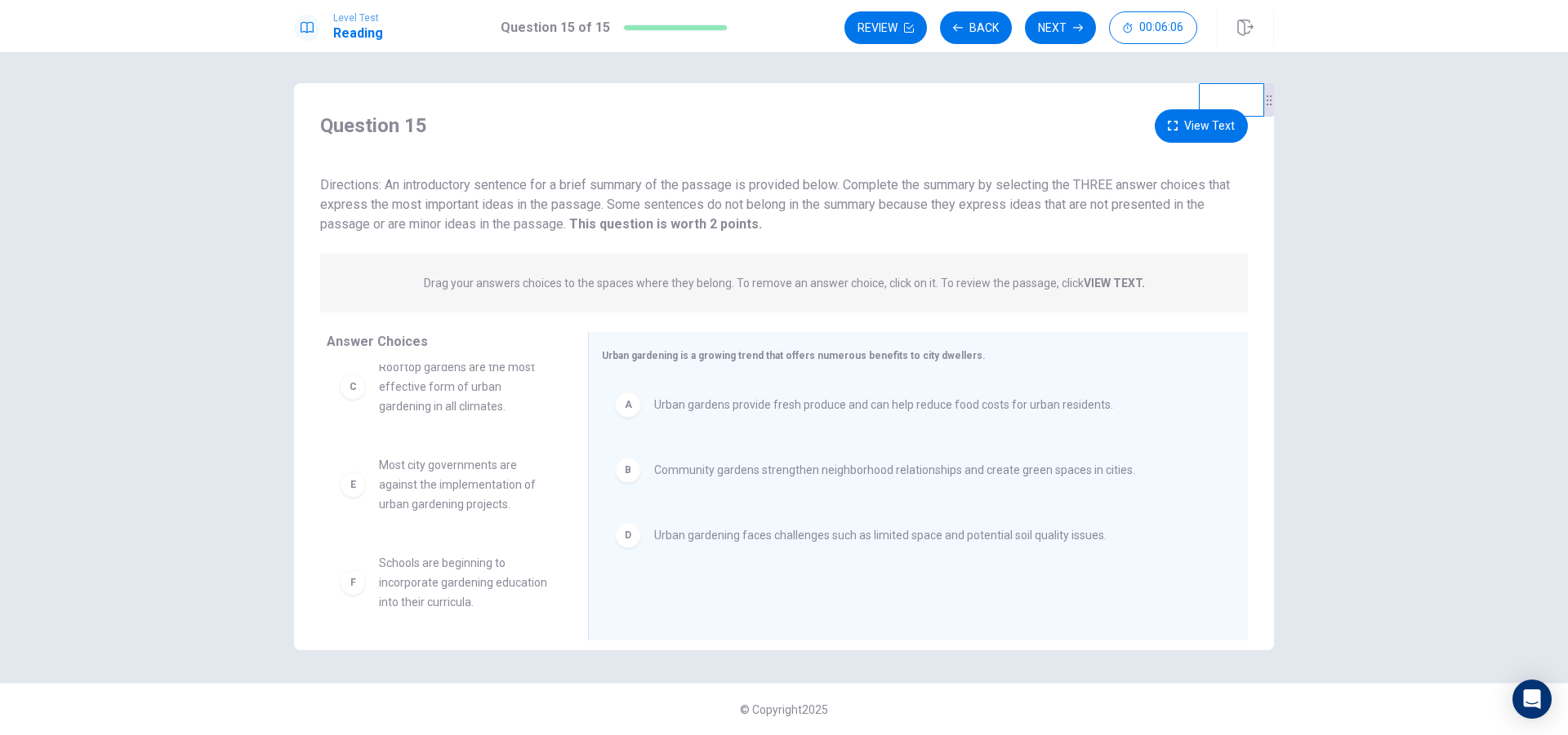
scroll to position [30, 0]
click at [1072, 35] on button "Next" at bounding box center [1061, 28] width 71 height 33
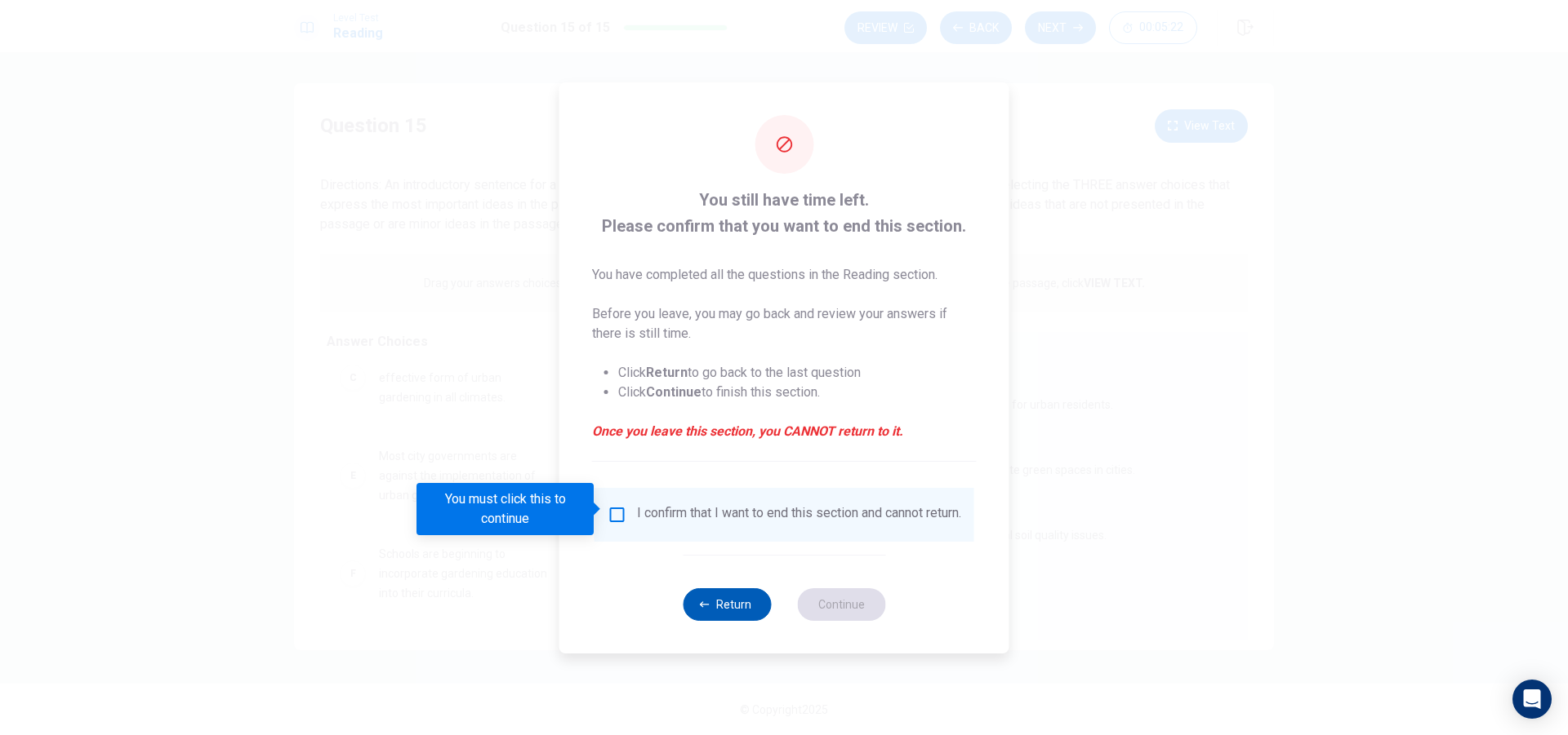
click at [723, 611] on button "Return" at bounding box center [726, 604] width 88 height 33
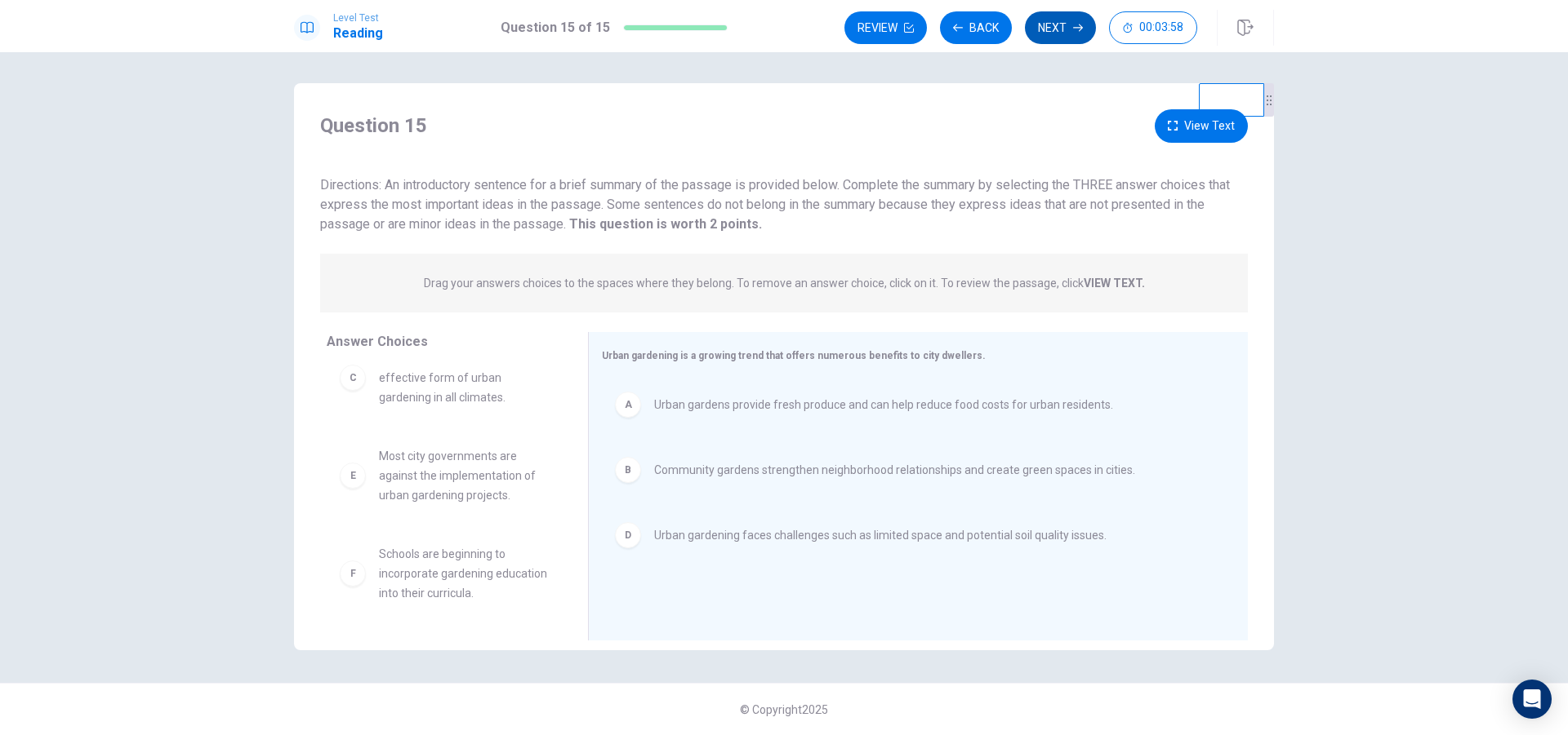
click at [1080, 31] on icon "button" at bounding box center [1078, 28] width 10 height 7
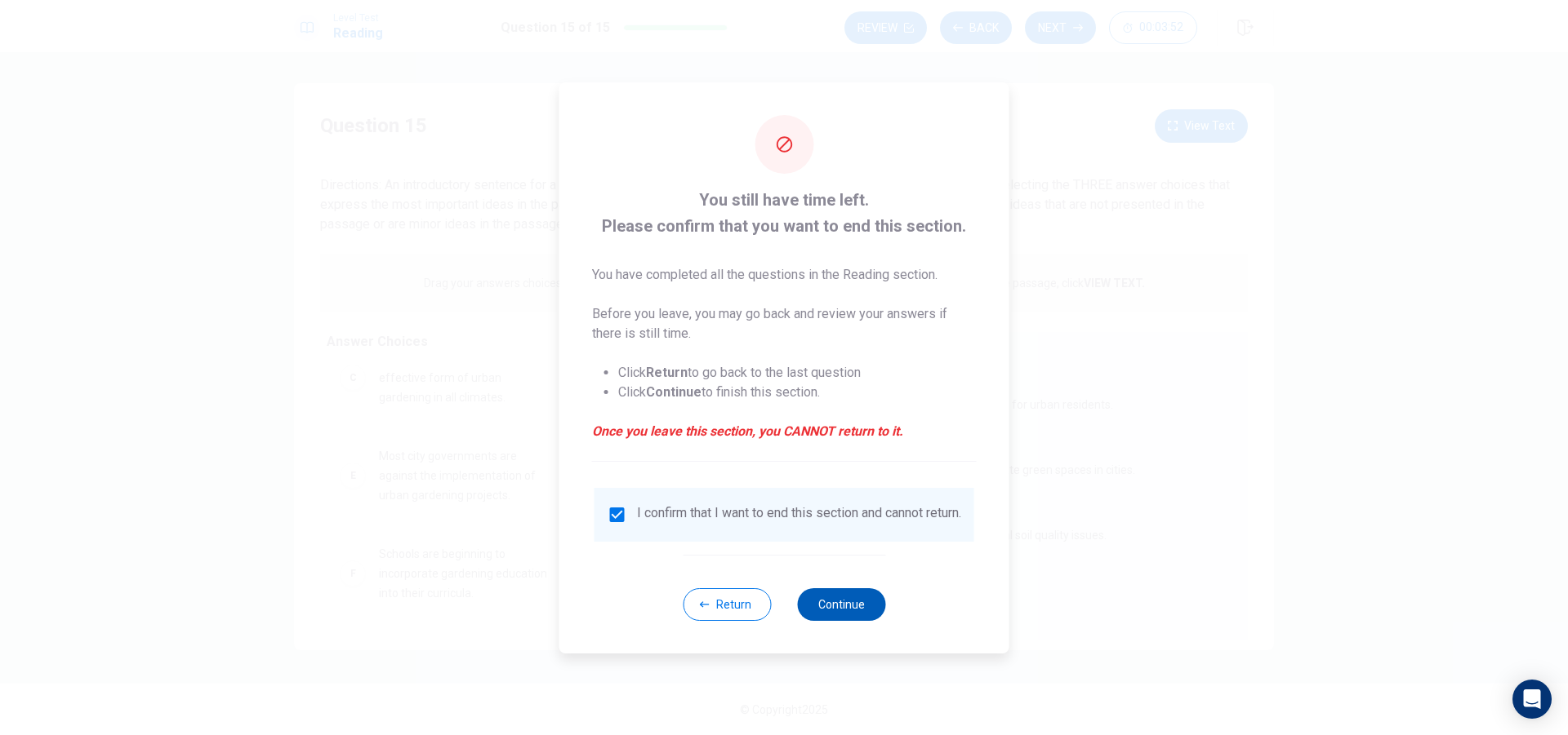
click at [858, 612] on button "Continue" at bounding box center [841, 604] width 88 height 33
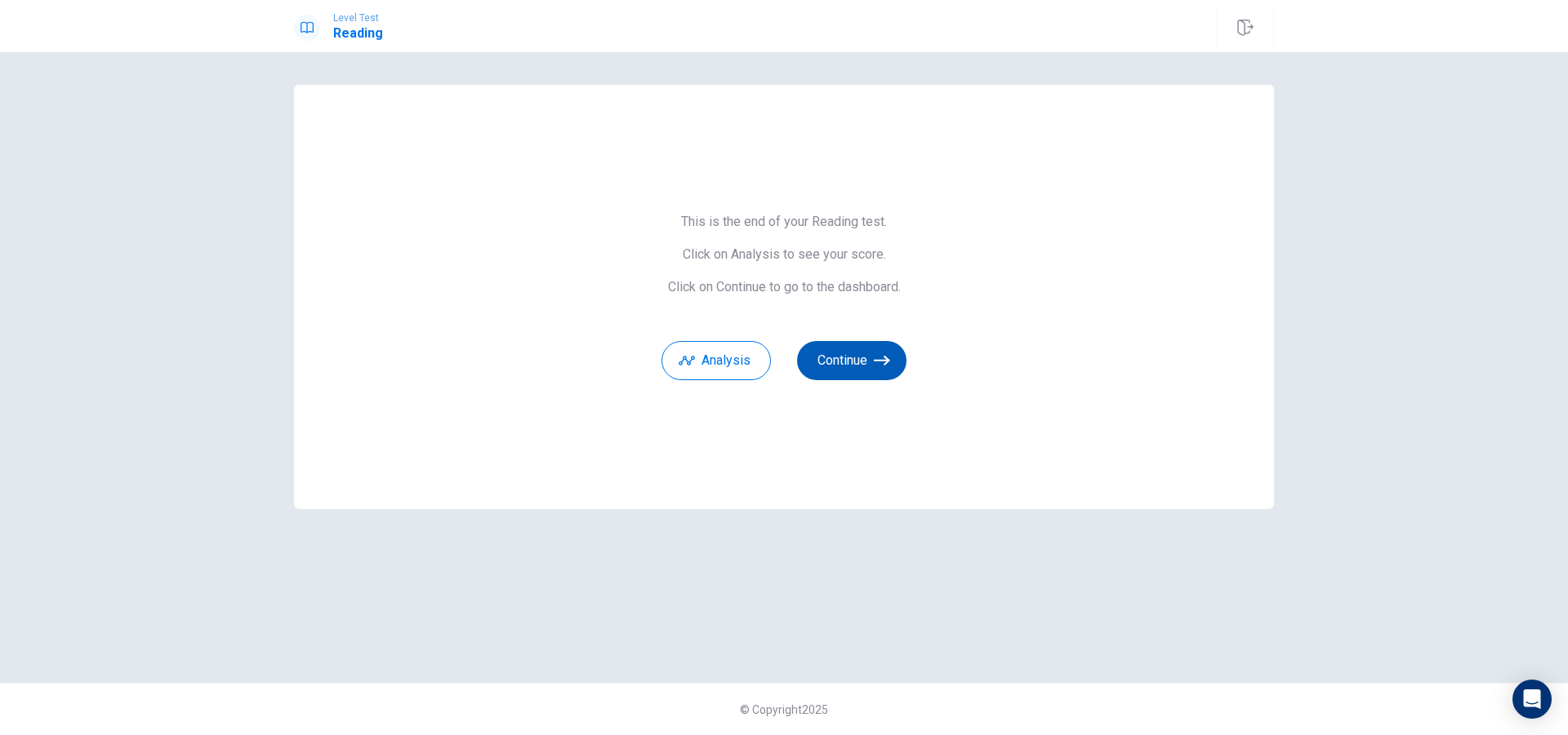
click at [882, 366] on icon "button" at bounding box center [881, 360] width 16 height 16
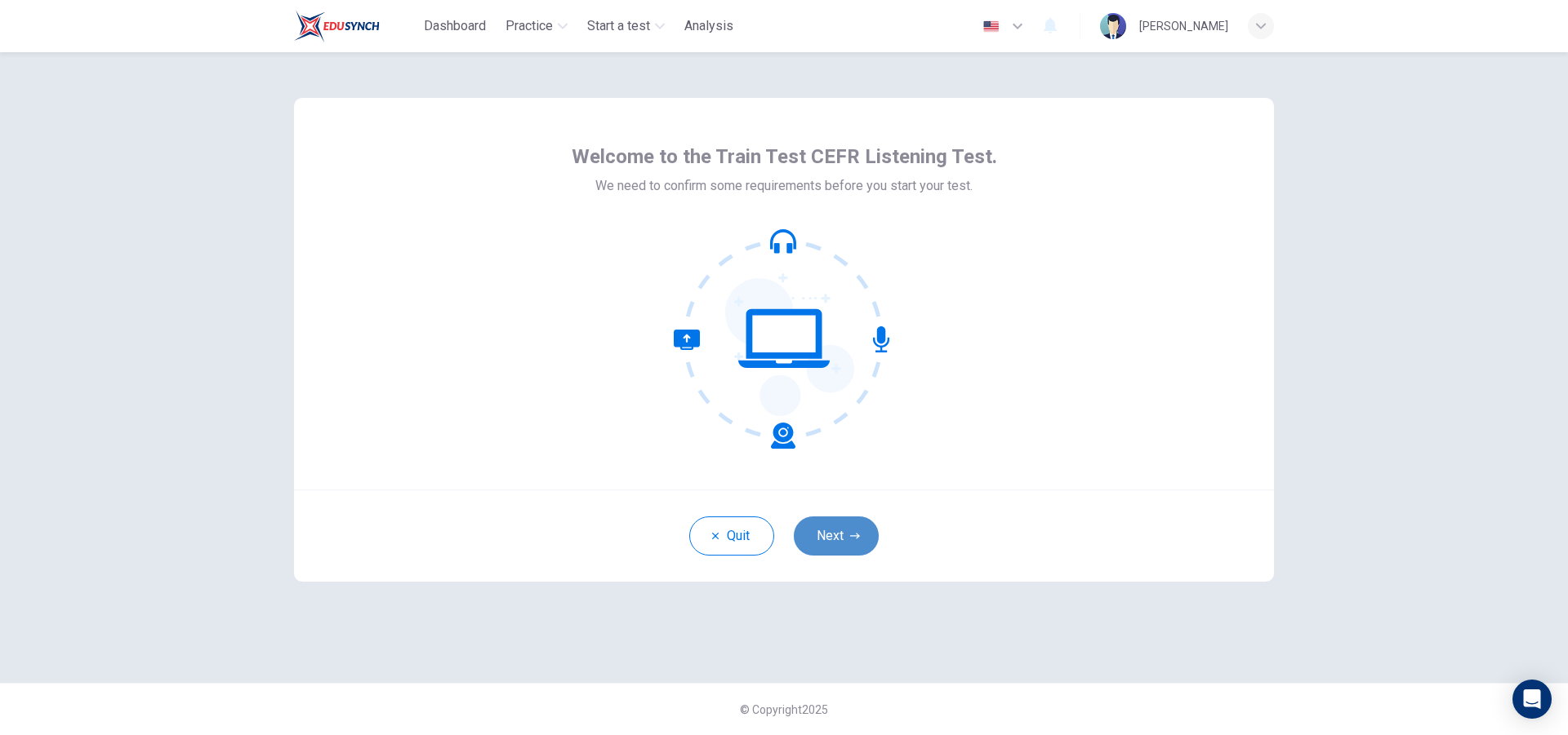
click at [832, 542] on button "Next" at bounding box center [837, 536] width 85 height 39
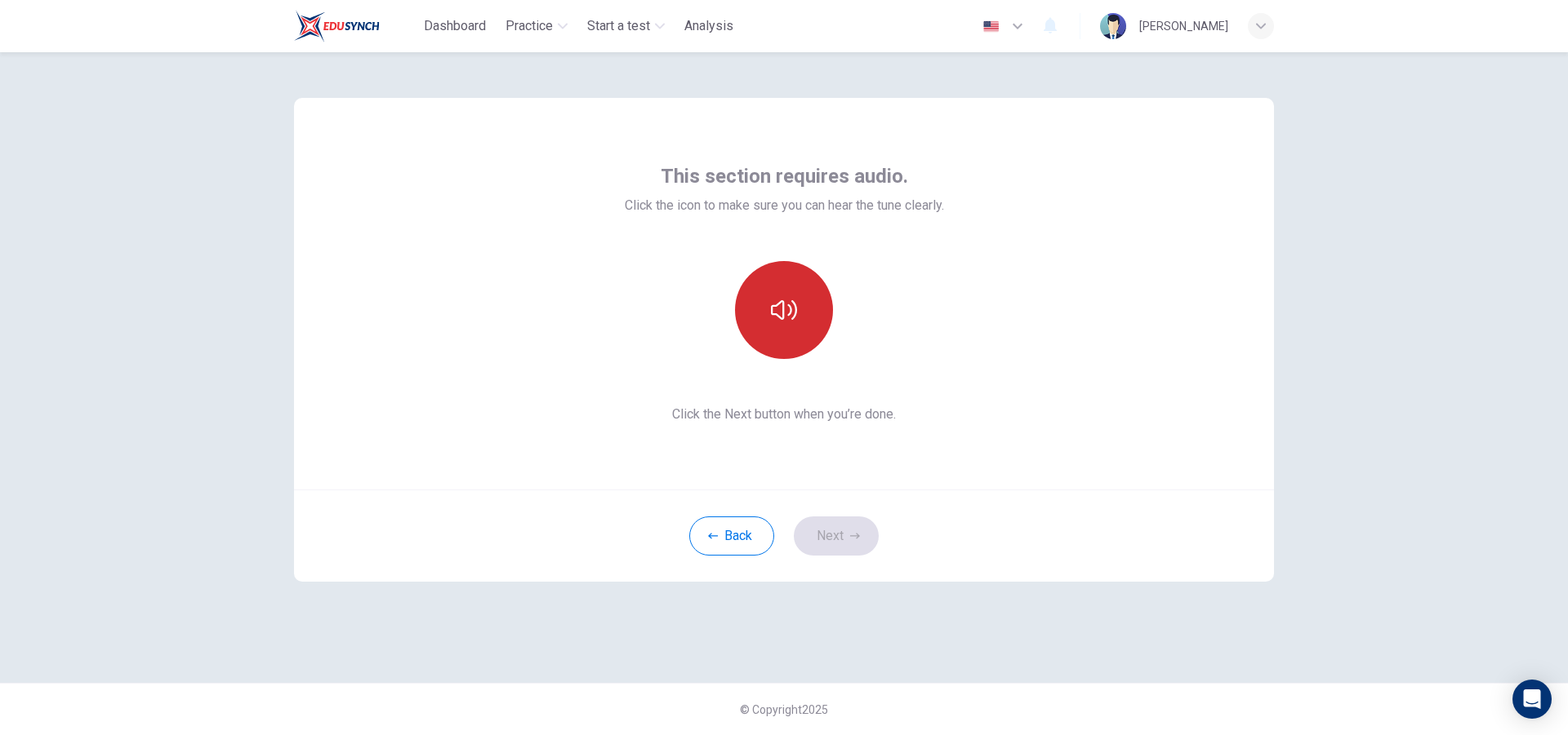
click at [788, 329] on button "button" at bounding box center [784, 309] width 98 height 98
click at [791, 329] on button "button" at bounding box center [784, 309] width 98 height 98
click at [792, 324] on button "button" at bounding box center [784, 309] width 98 height 98
click at [792, 321] on icon "button" at bounding box center [784, 309] width 26 height 26
click at [786, 284] on button "button" at bounding box center [784, 309] width 98 height 98
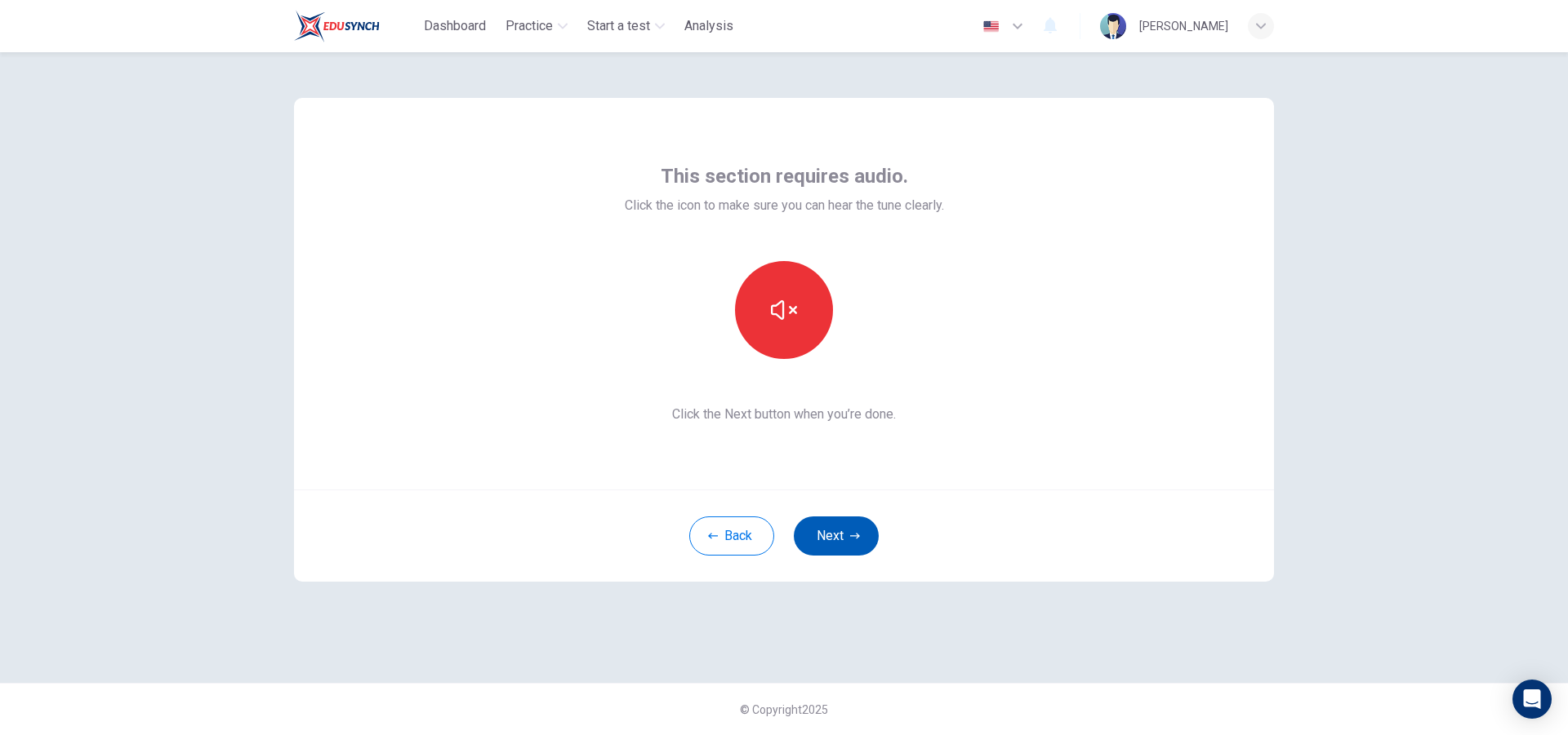
click at [839, 542] on button "Next" at bounding box center [837, 536] width 85 height 39
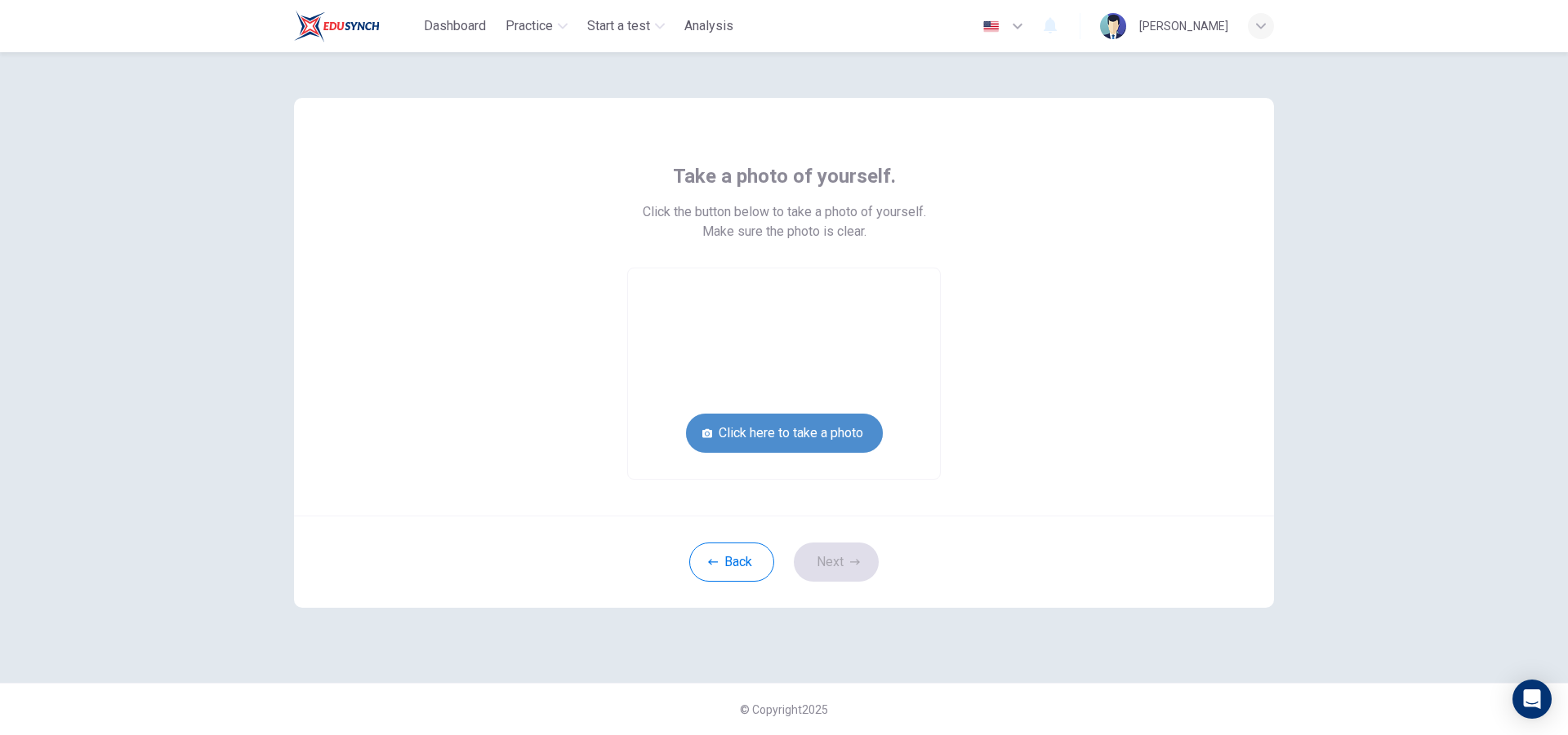
click at [832, 433] on button "Click here to take a photo" at bounding box center [784, 432] width 196 height 39
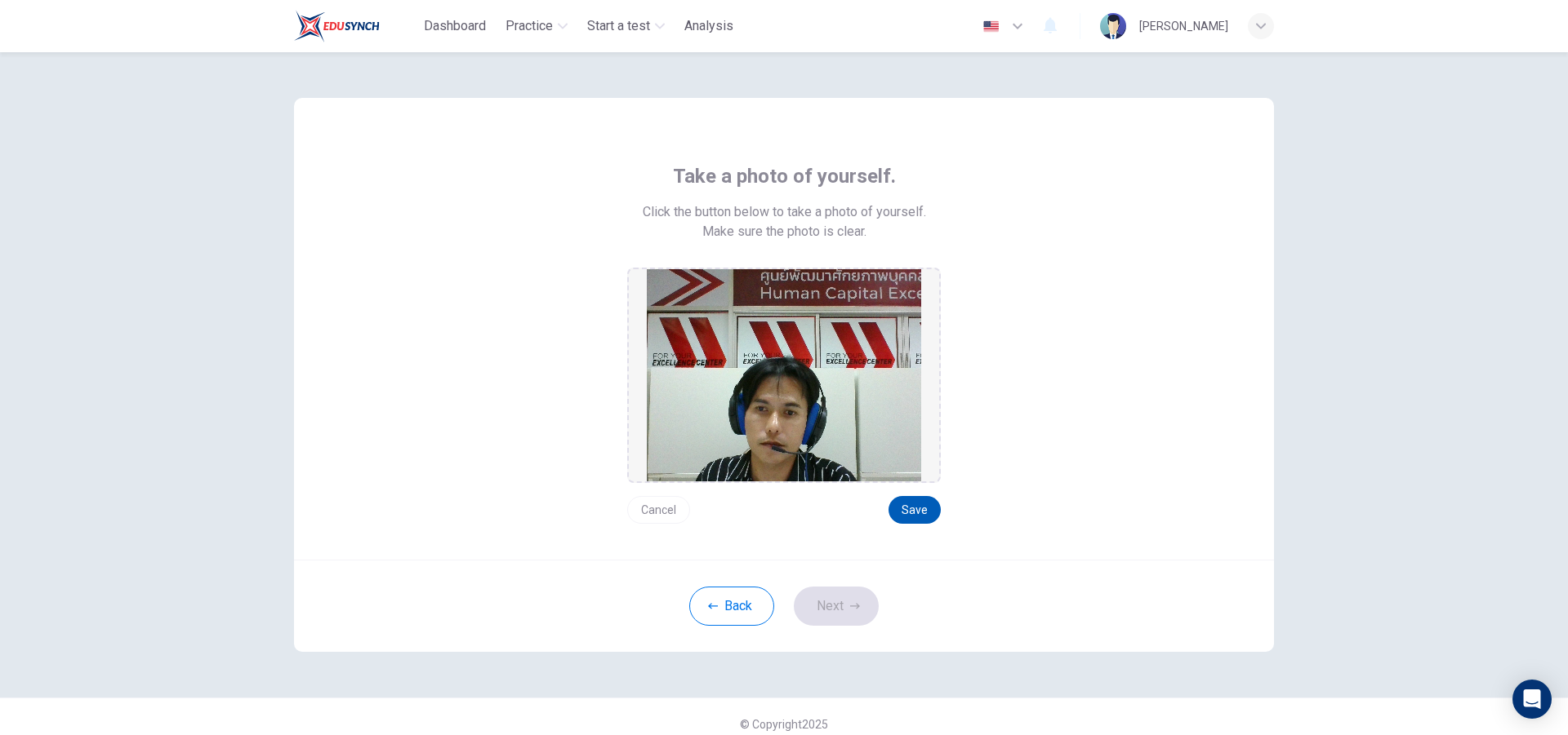
click at [916, 513] on button "Save" at bounding box center [914, 510] width 53 height 28
click at [841, 614] on button "Next" at bounding box center [837, 606] width 85 height 39
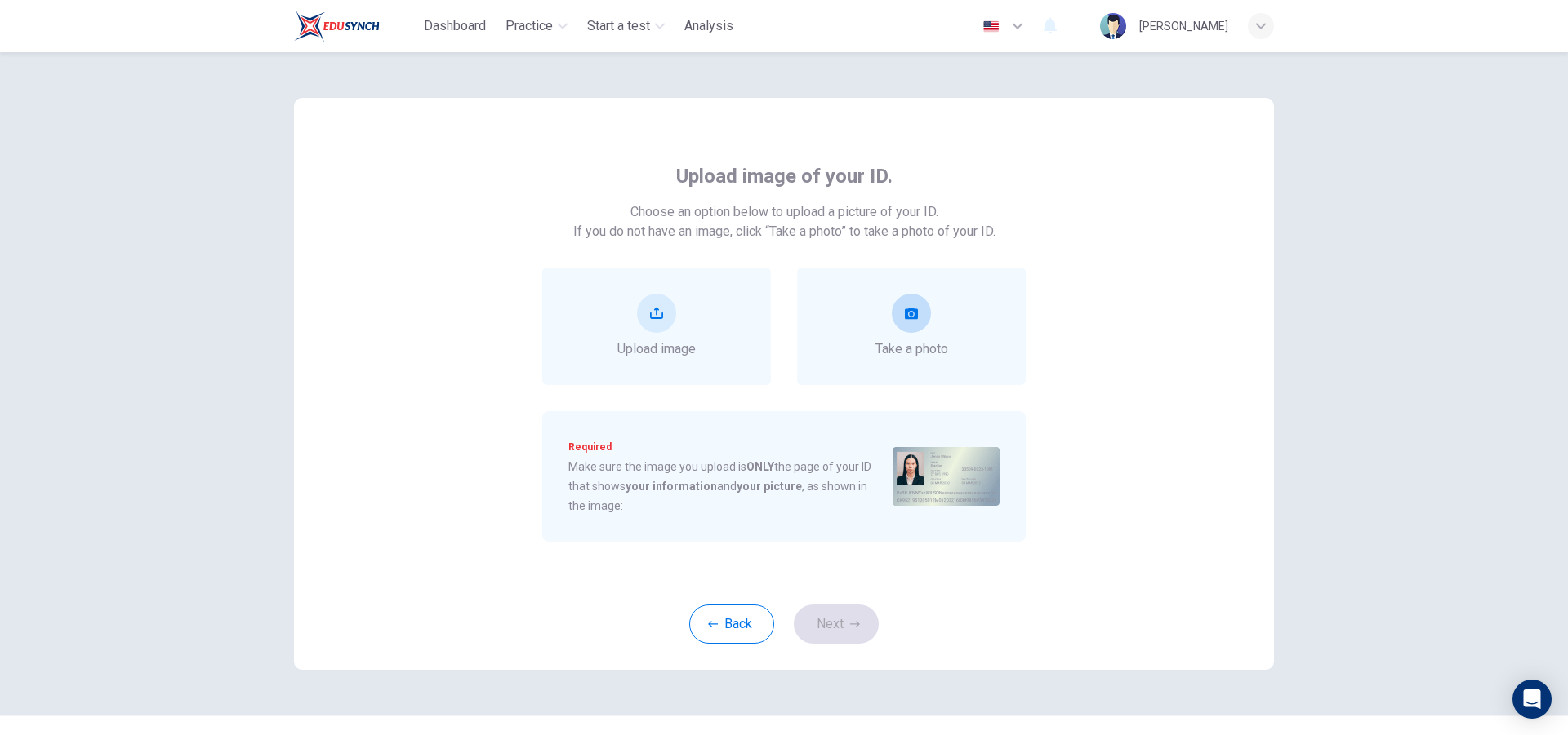
click at [915, 332] on div "Take a photo" at bounding box center [911, 326] width 72 height 65
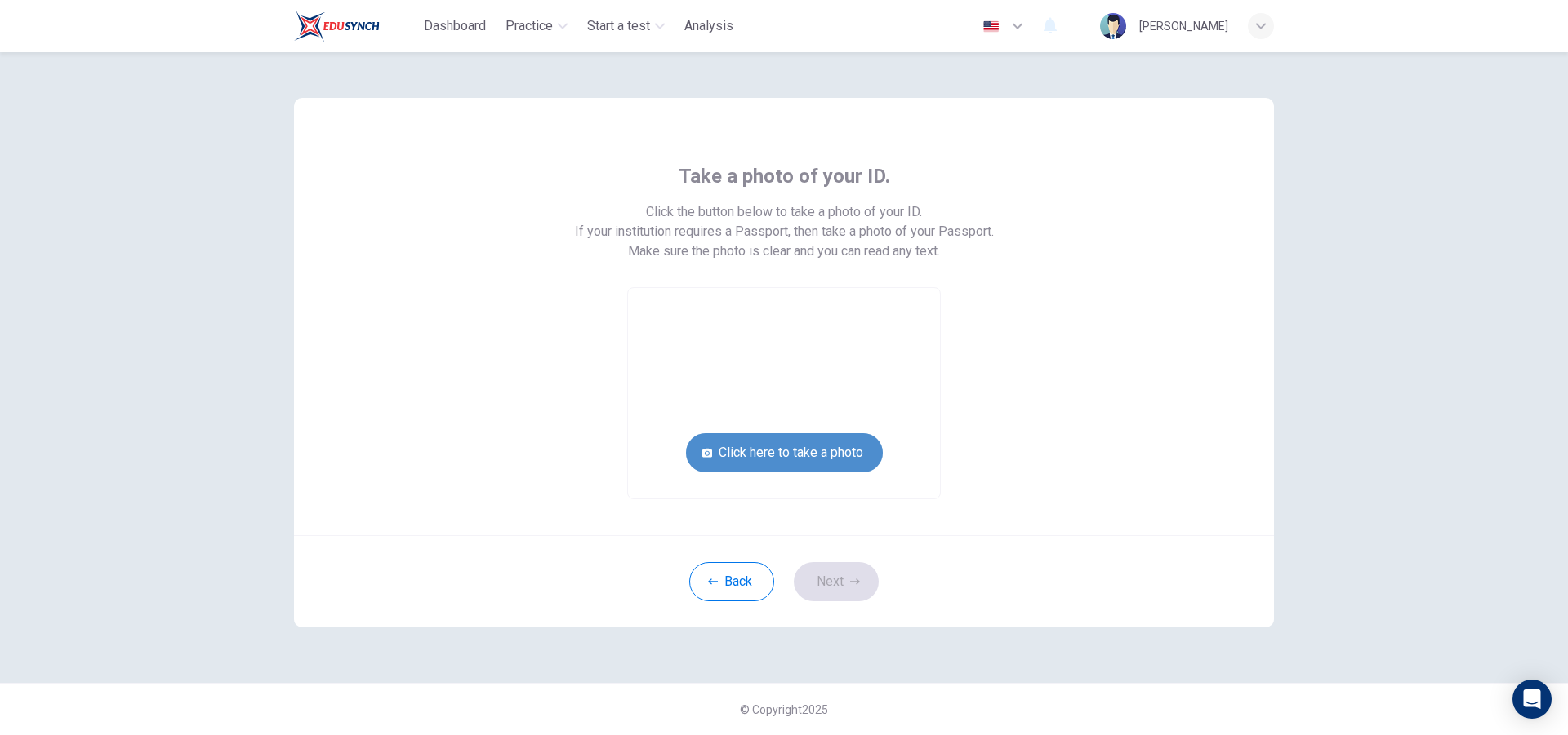
click at [832, 449] on button "Click here to take a photo" at bounding box center [784, 452] width 196 height 39
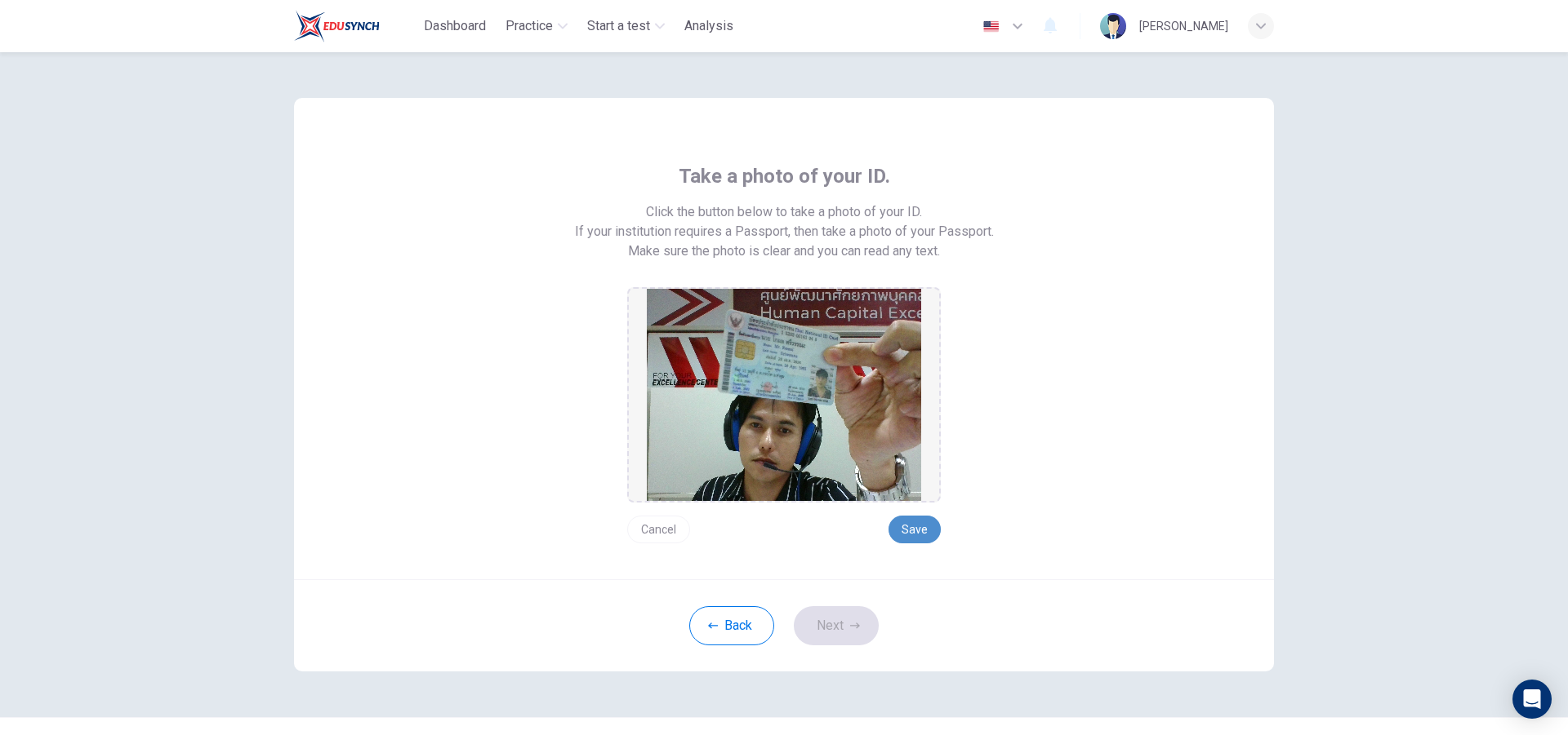
click at [911, 523] on button "Save" at bounding box center [914, 530] width 53 height 28
click at [841, 630] on button "Next" at bounding box center [837, 625] width 85 height 39
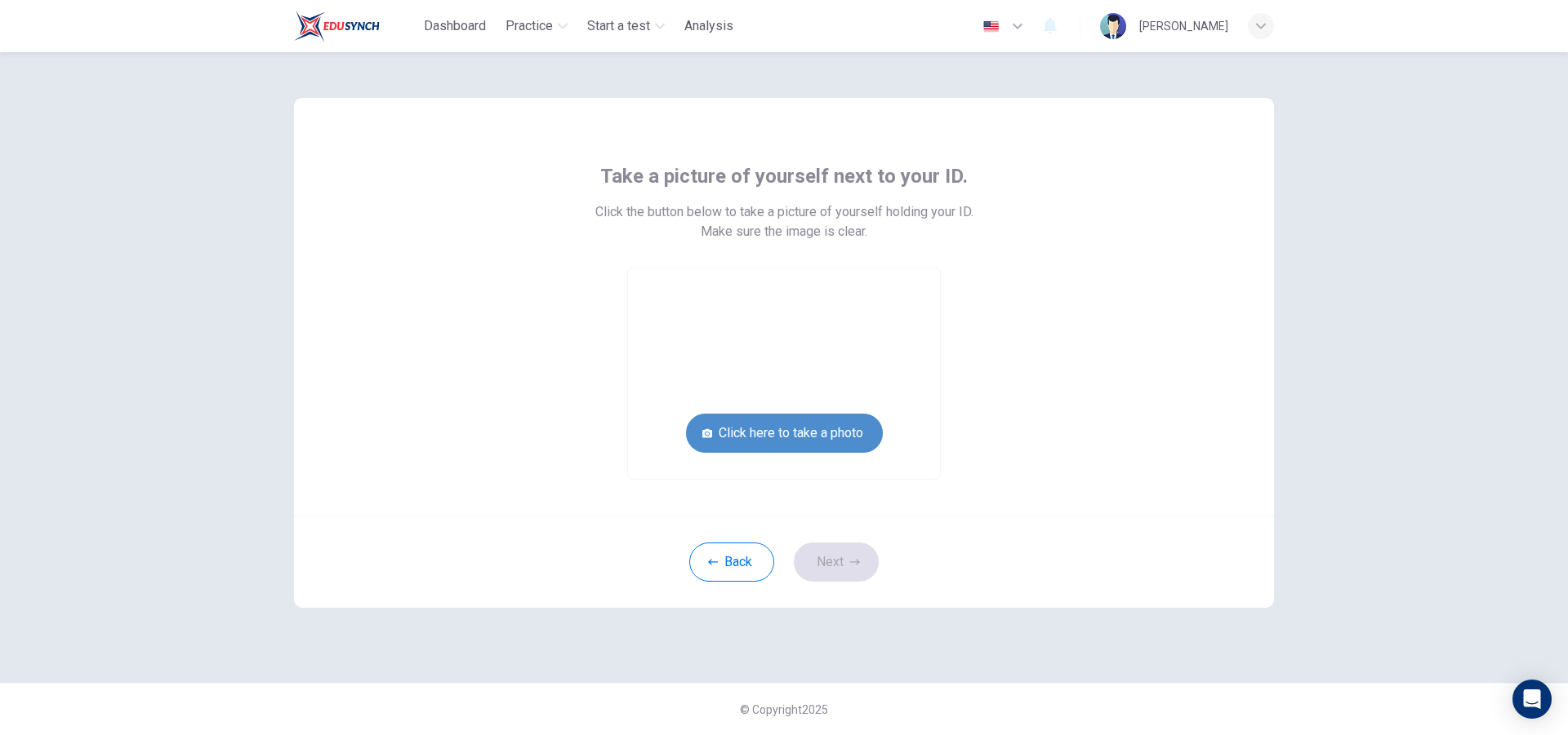
click at [841, 437] on button "Click here to take a photo" at bounding box center [784, 432] width 196 height 39
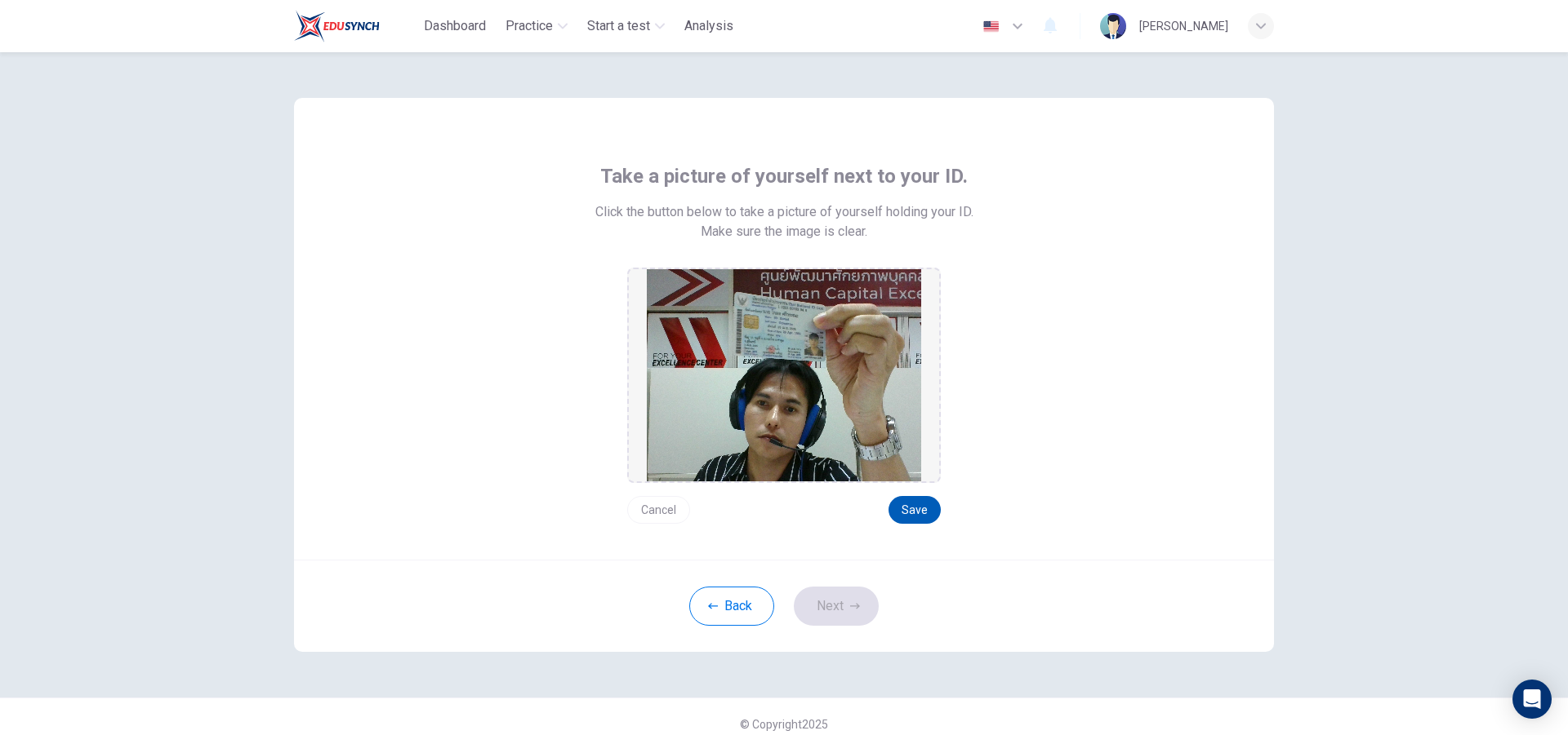
click at [909, 507] on button "Save" at bounding box center [914, 510] width 53 height 28
click at [837, 603] on button "Next" at bounding box center [837, 606] width 85 height 39
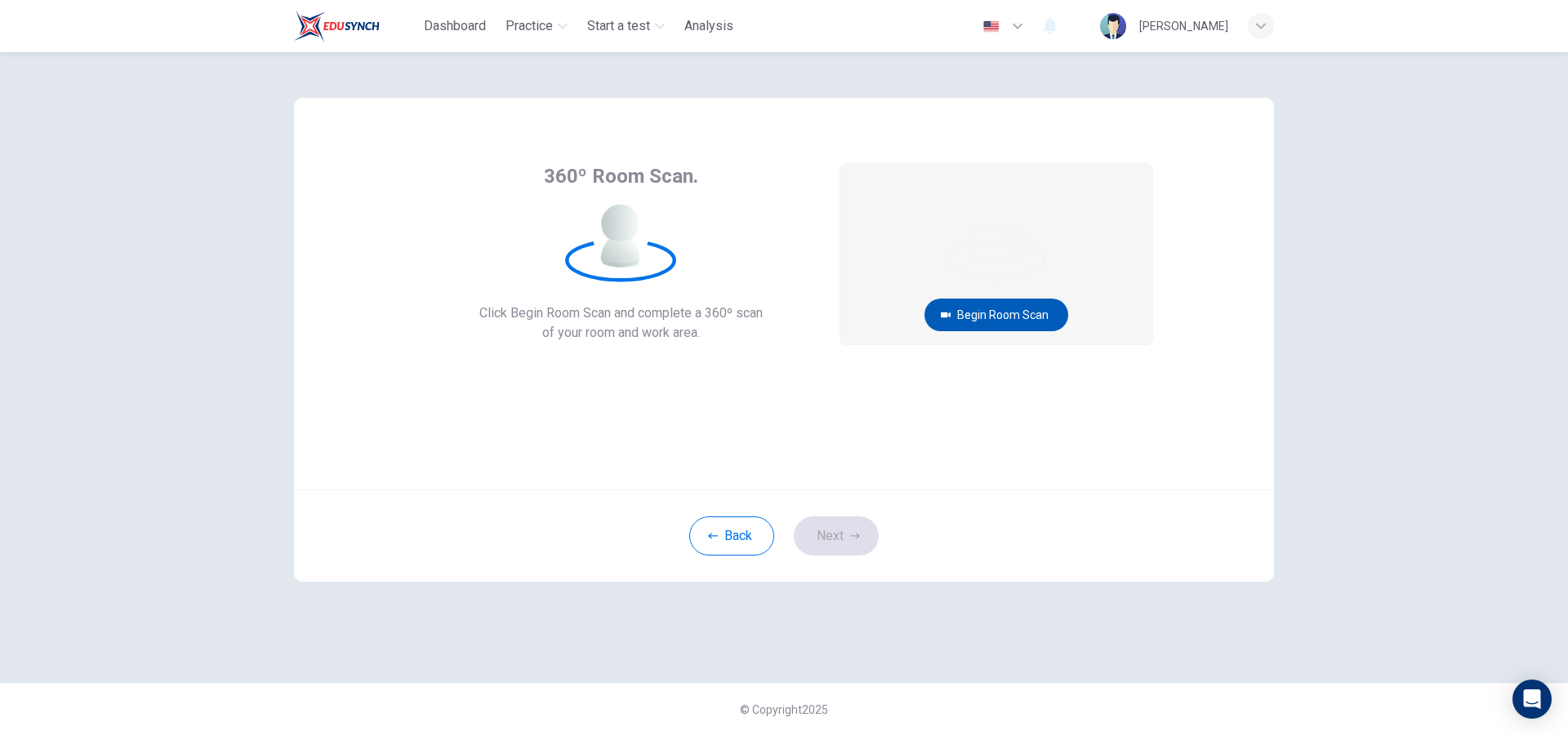
click at [997, 312] on button "Begin Room Scan" at bounding box center [995, 314] width 144 height 33
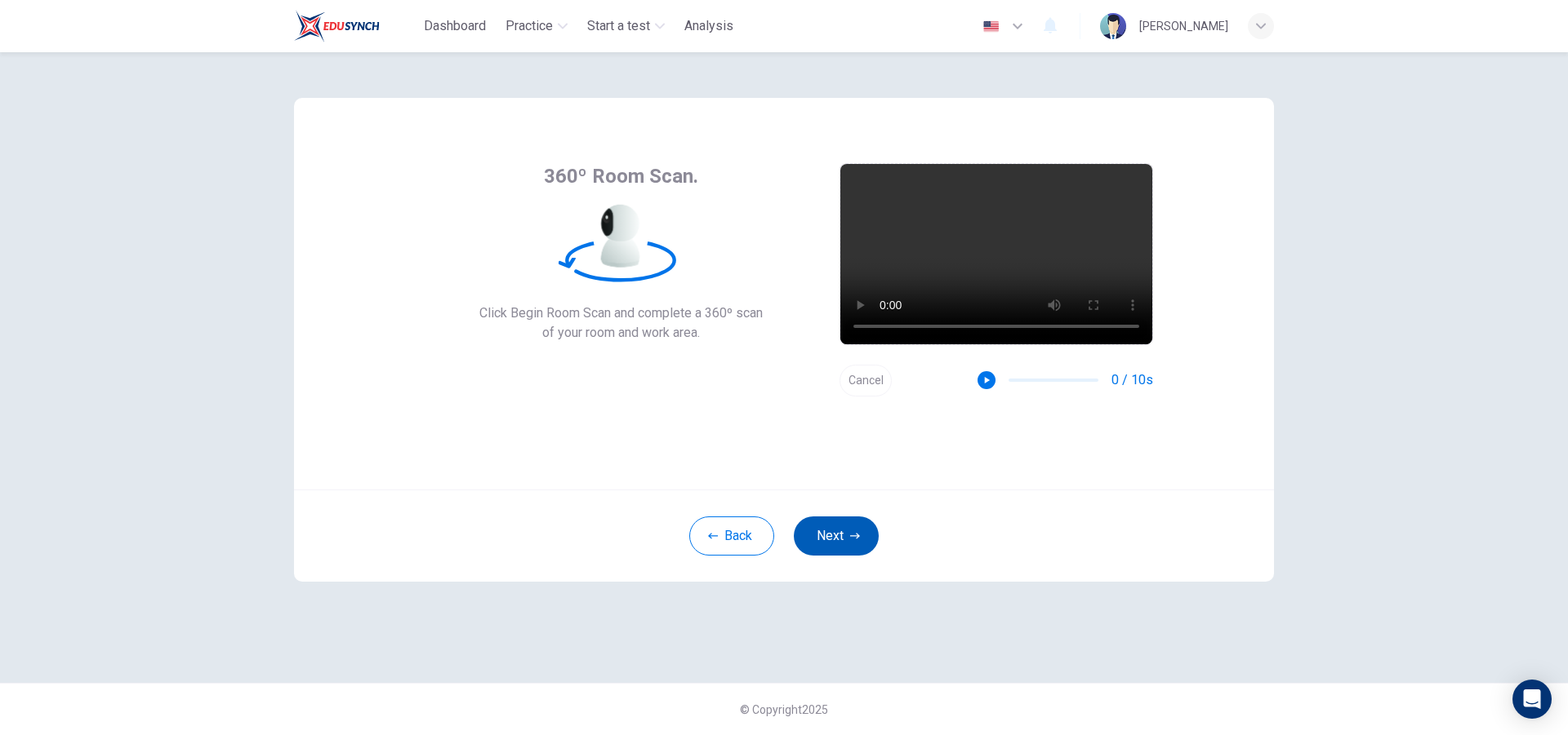
click at [852, 537] on icon "button" at bounding box center [855, 537] width 10 height 10
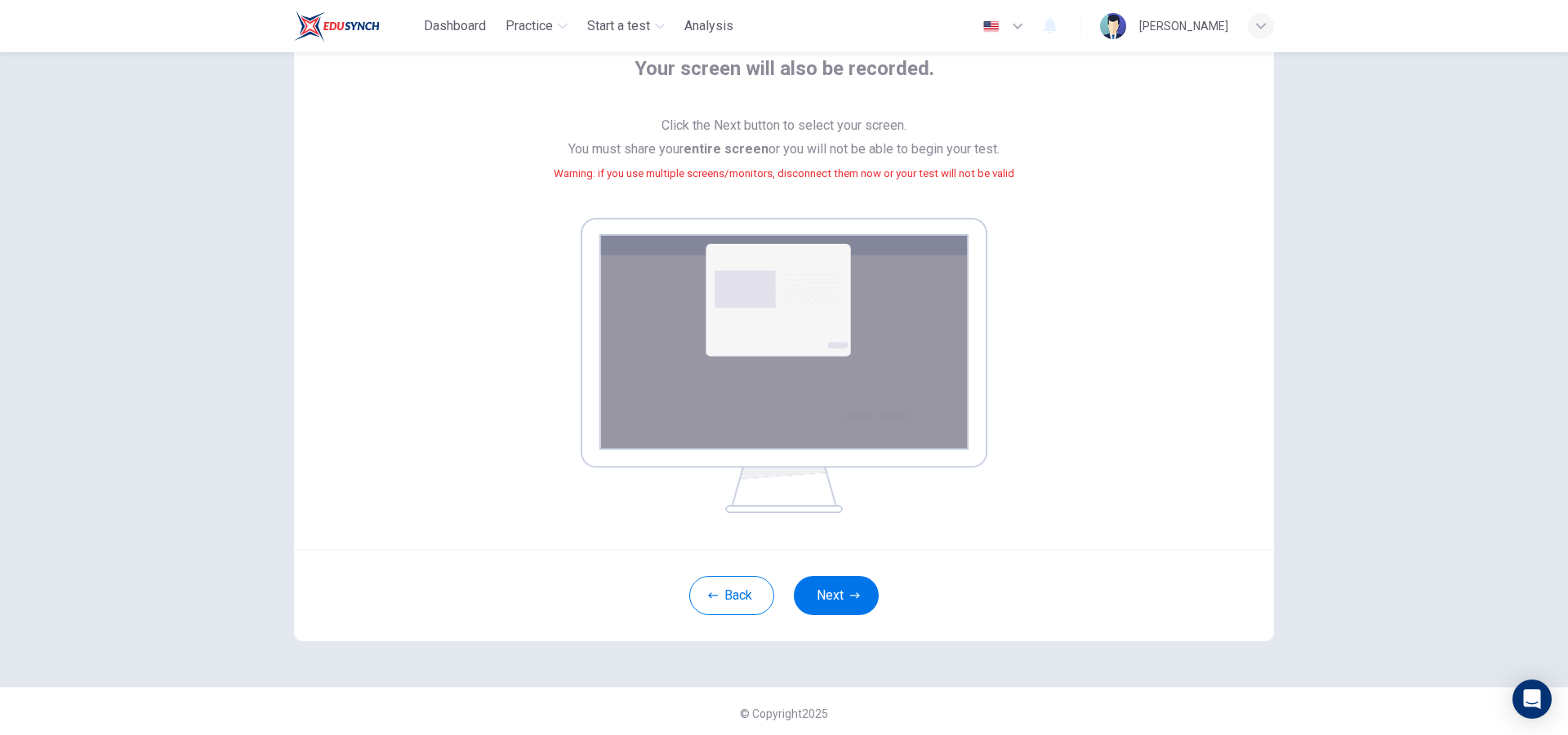
scroll to position [111, 0]
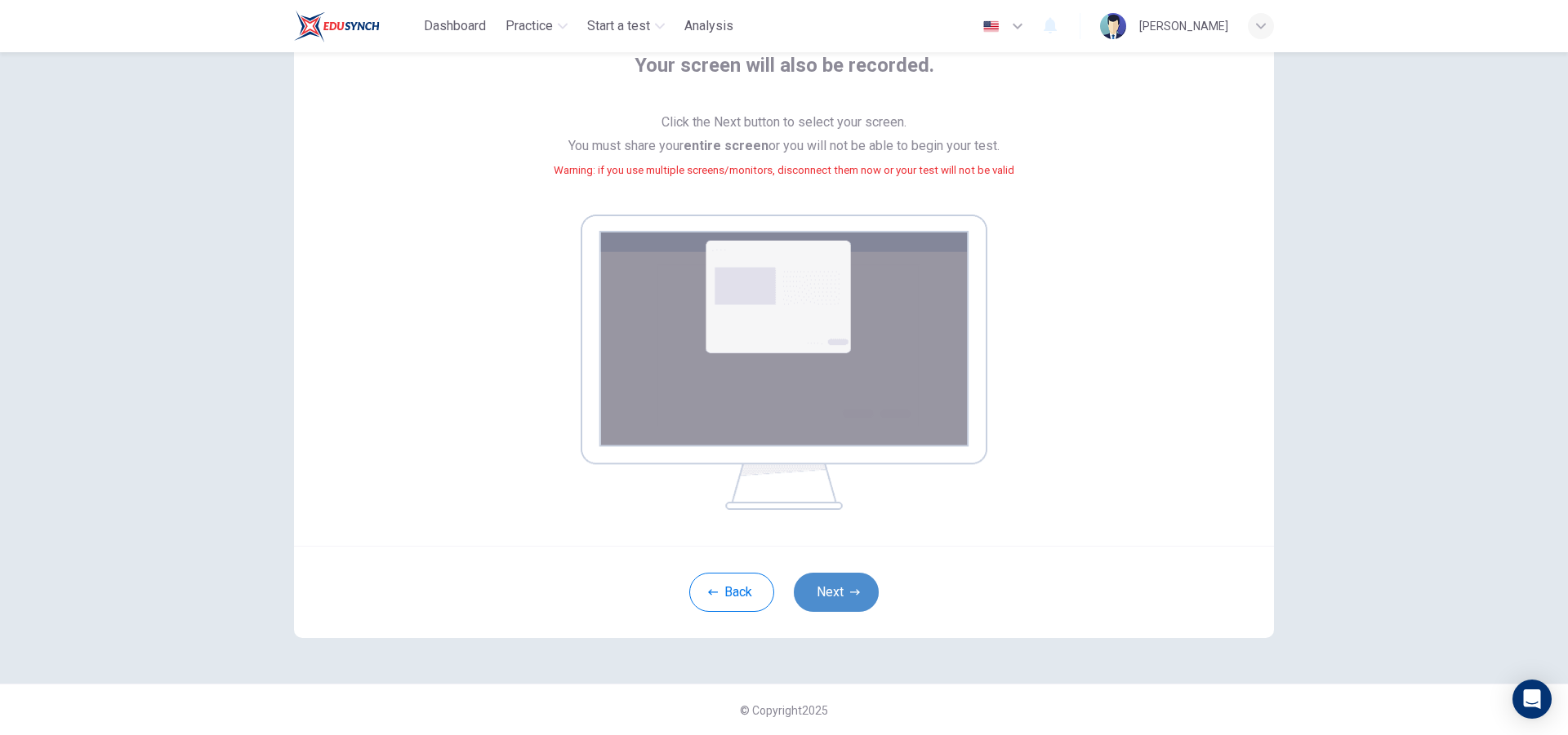
click at [854, 592] on icon "button" at bounding box center [855, 592] width 10 height 10
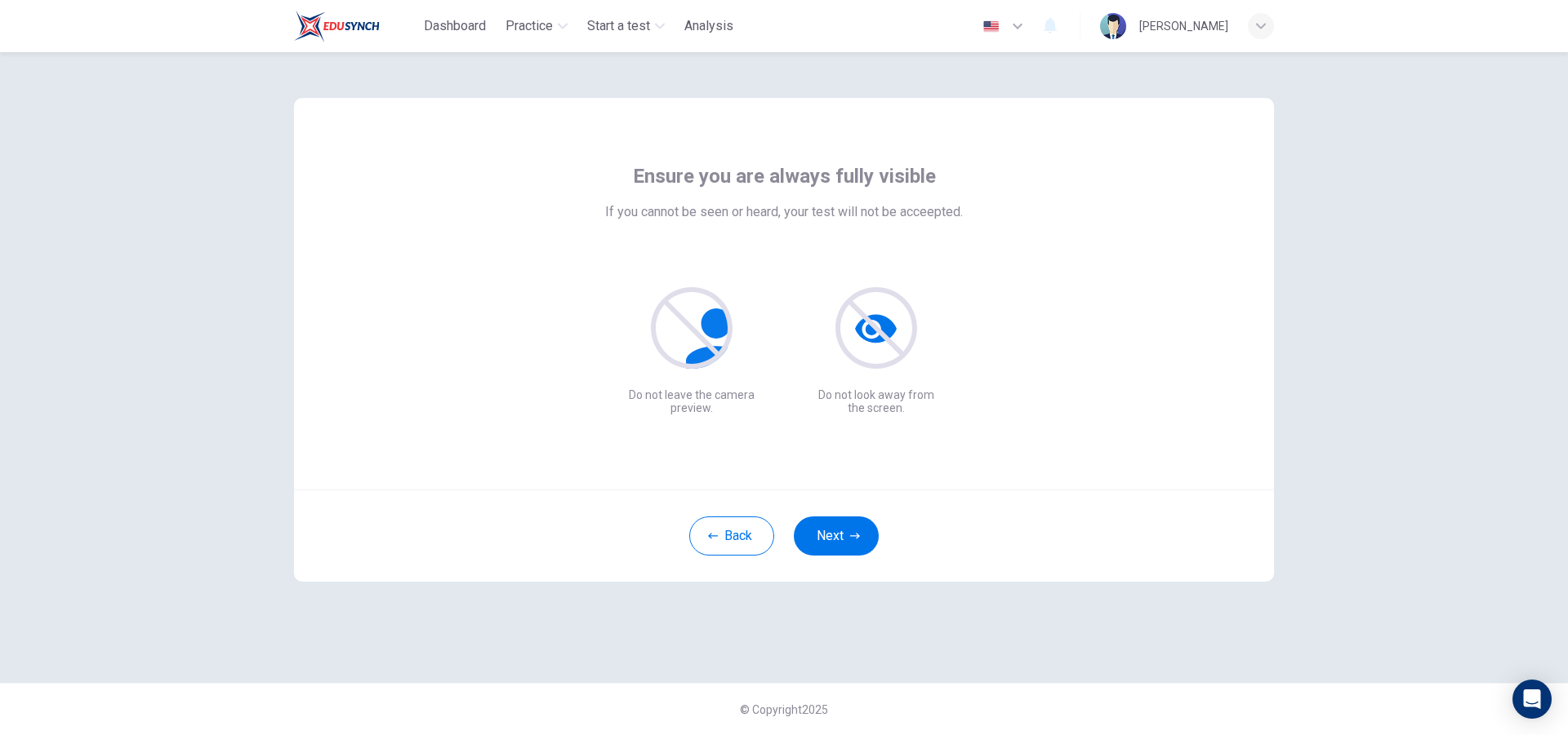
scroll to position [0, 0]
click at [846, 538] on button "Next" at bounding box center [837, 536] width 85 height 39
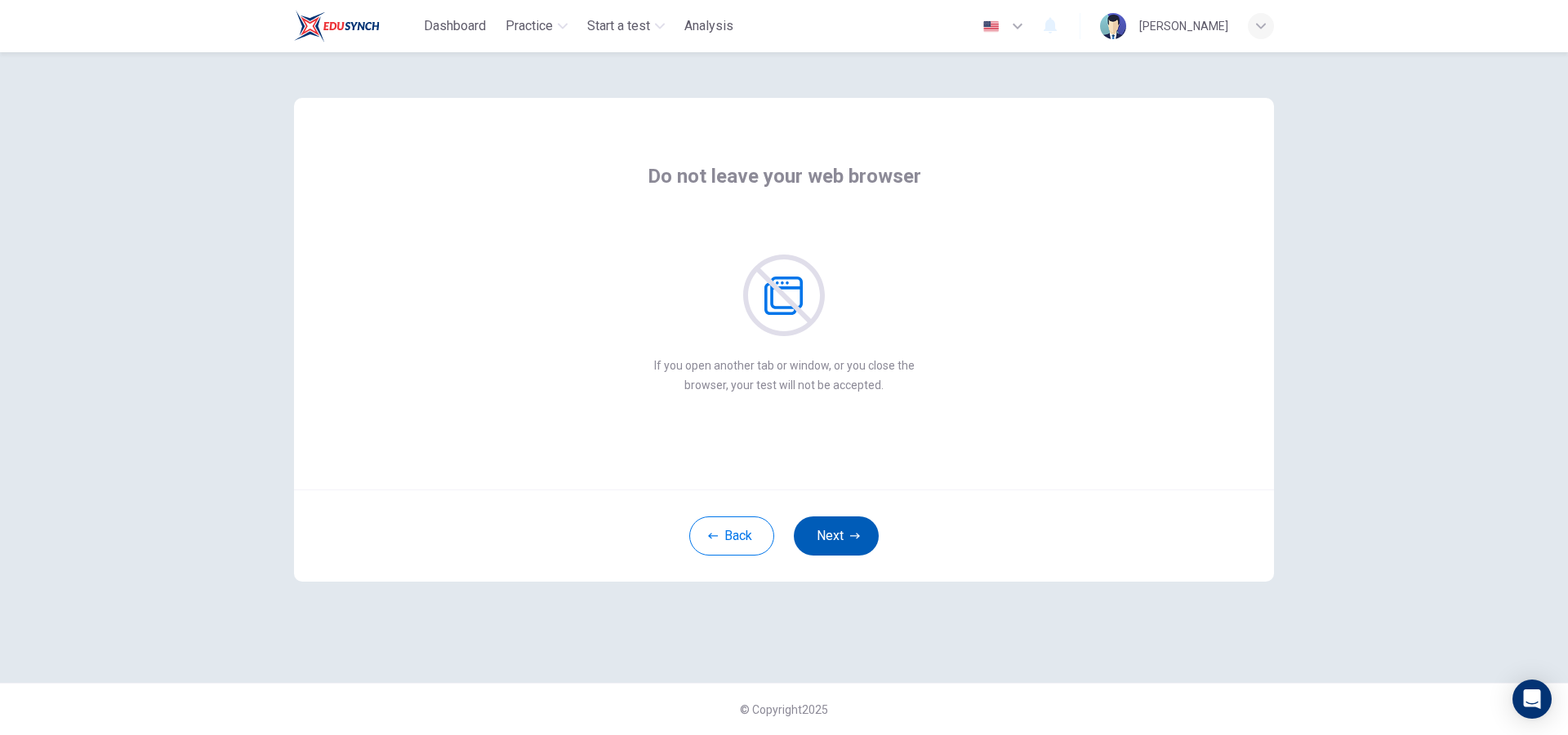
click at [847, 533] on button "Next" at bounding box center [837, 536] width 85 height 39
click at [845, 541] on button "Next" at bounding box center [837, 536] width 85 height 39
click at [847, 535] on button "Next" at bounding box center [837, 536] width 85 height 39
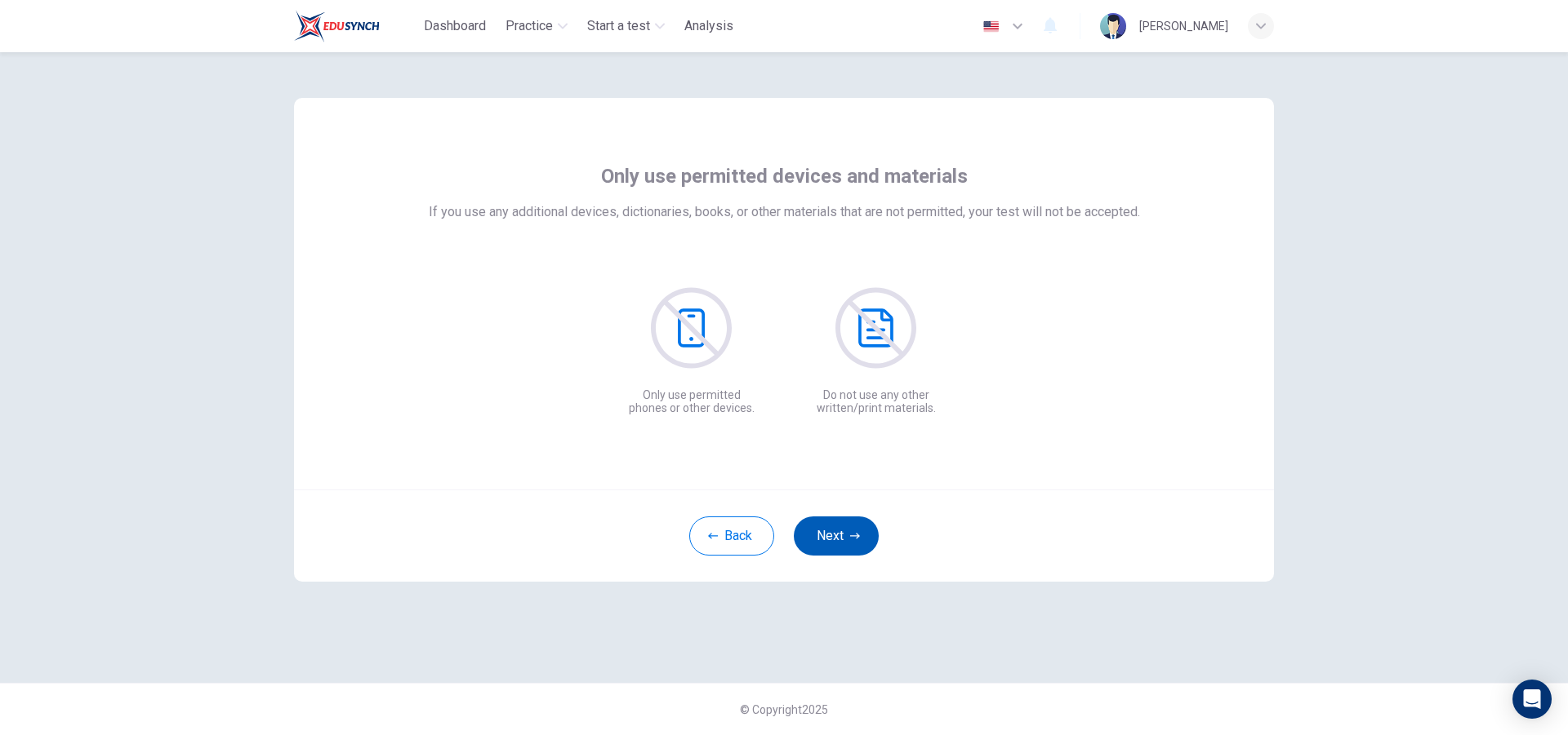
click at [850, 528] on button "Next" at bounding box center [837, 536] width 85 height 39
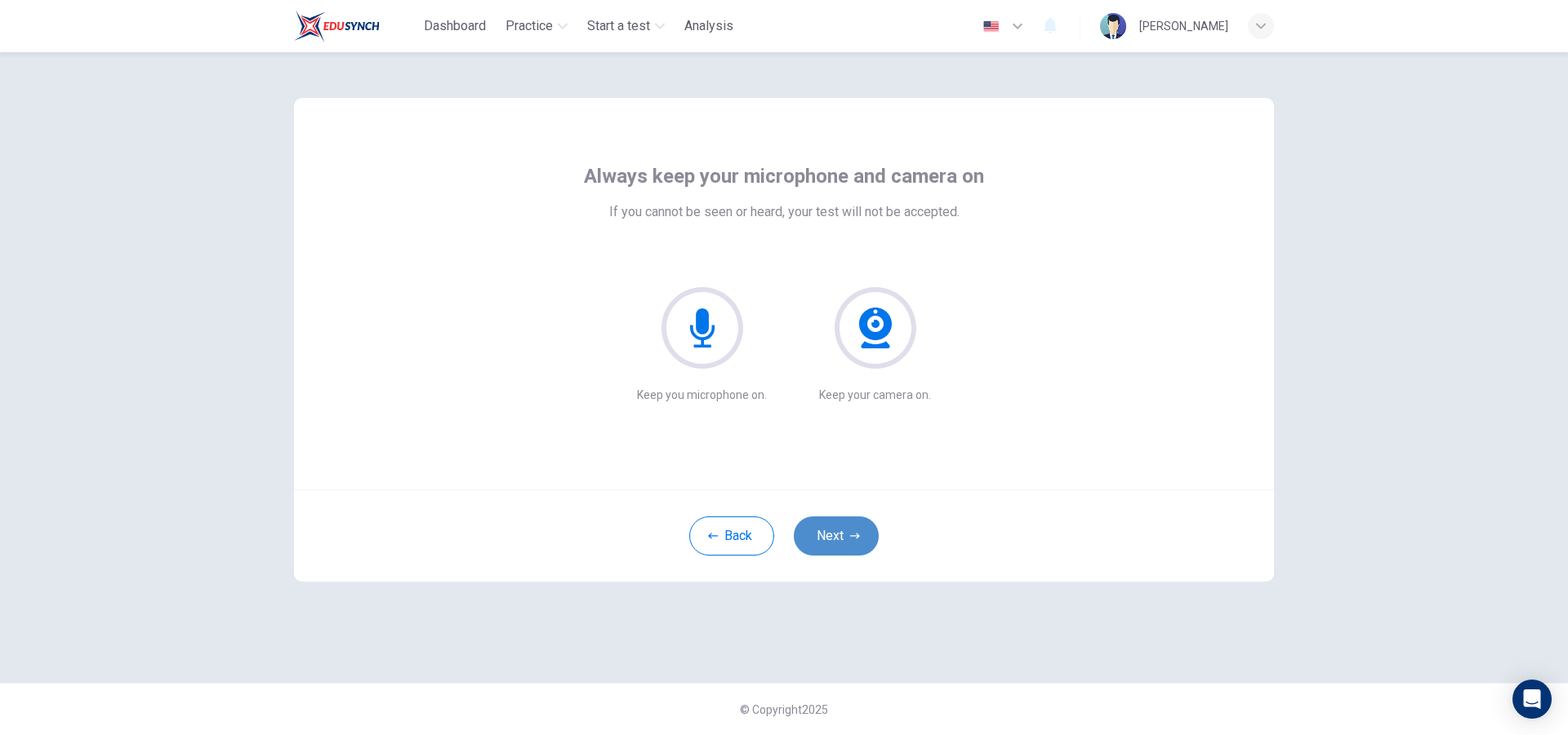
click at [856, 534] on icon "button" at bounding box center [855, 536] width 10 height 6
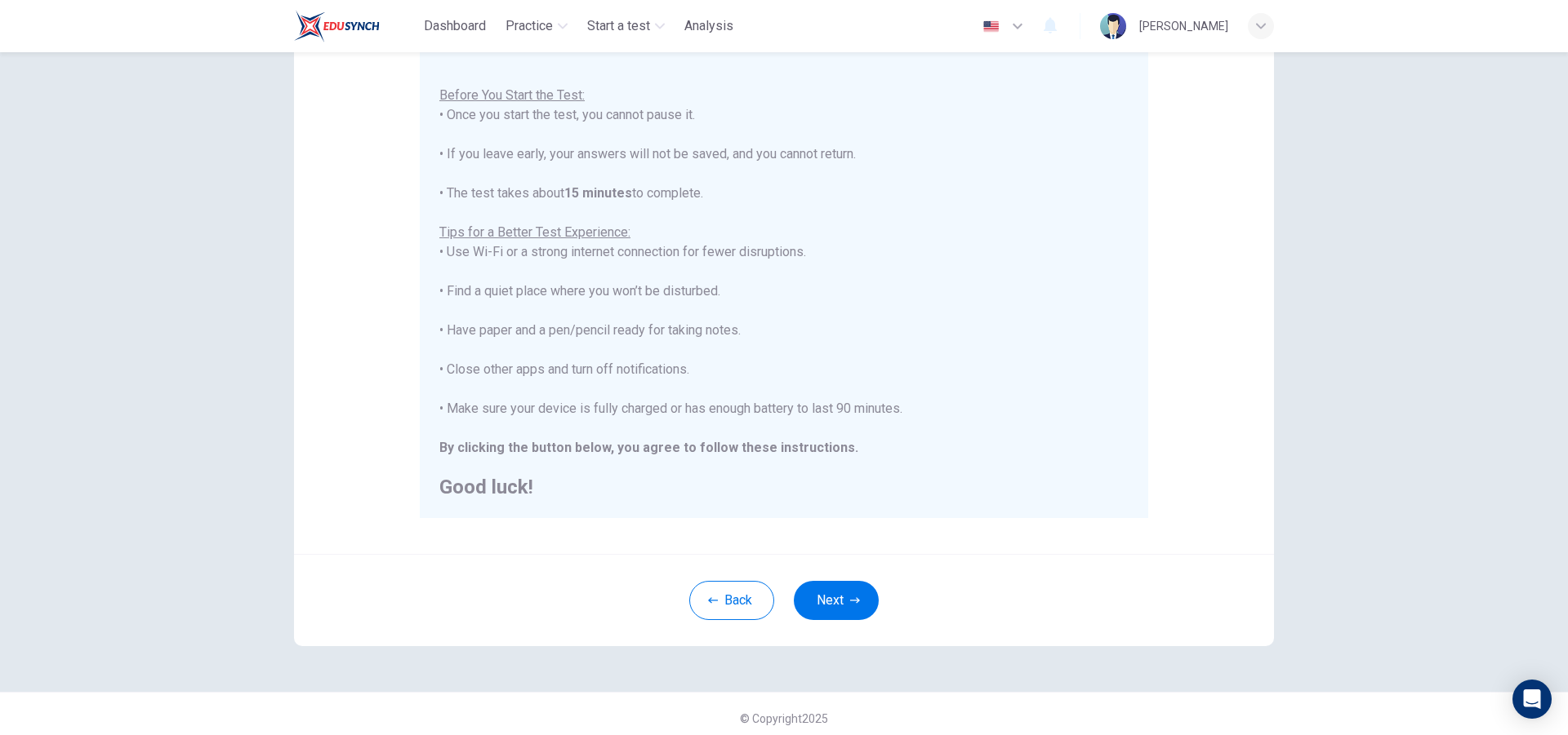
scroll to position [173, 0]
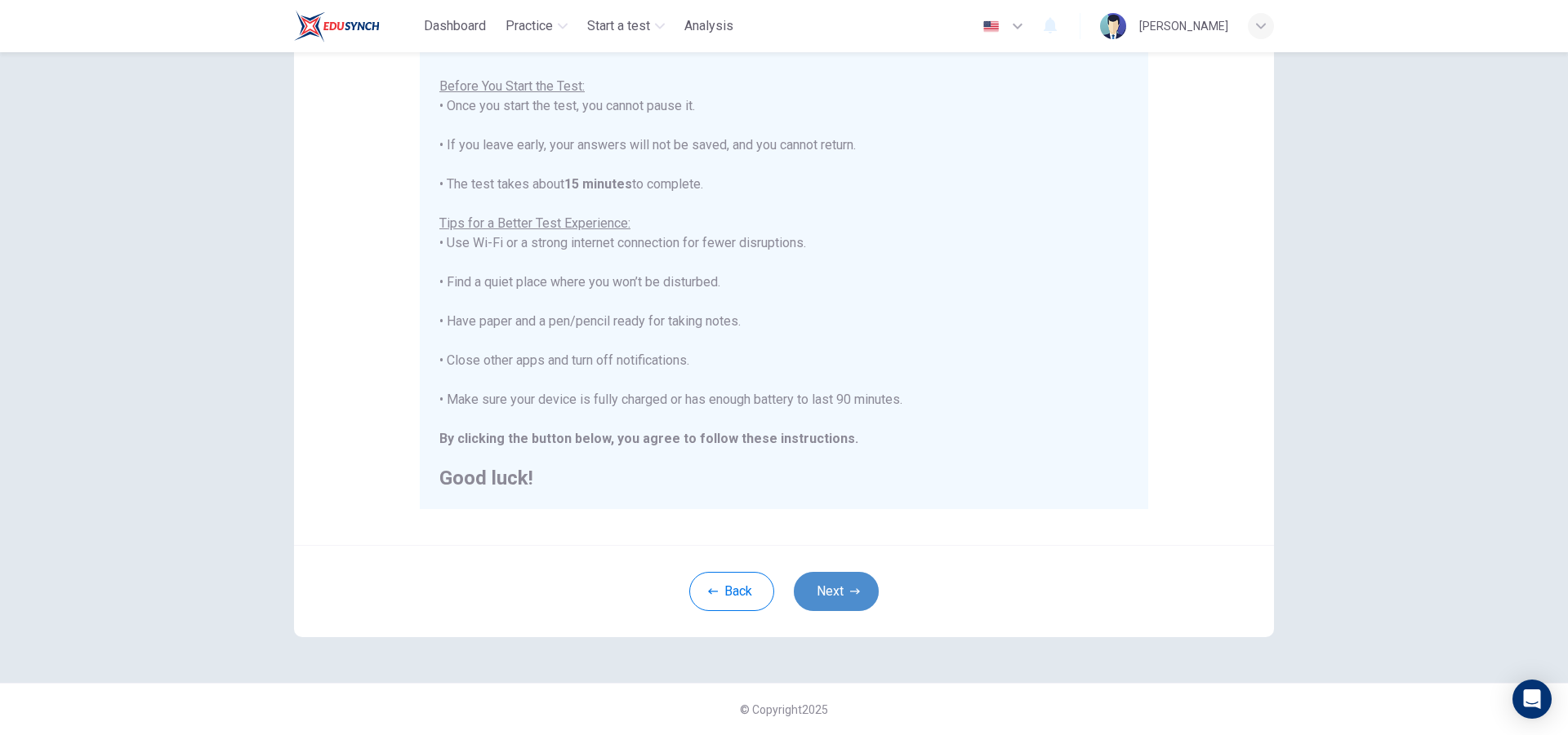
click at [834, 598] on button "Next" at bounding box center [837, 591] width 85 height 39
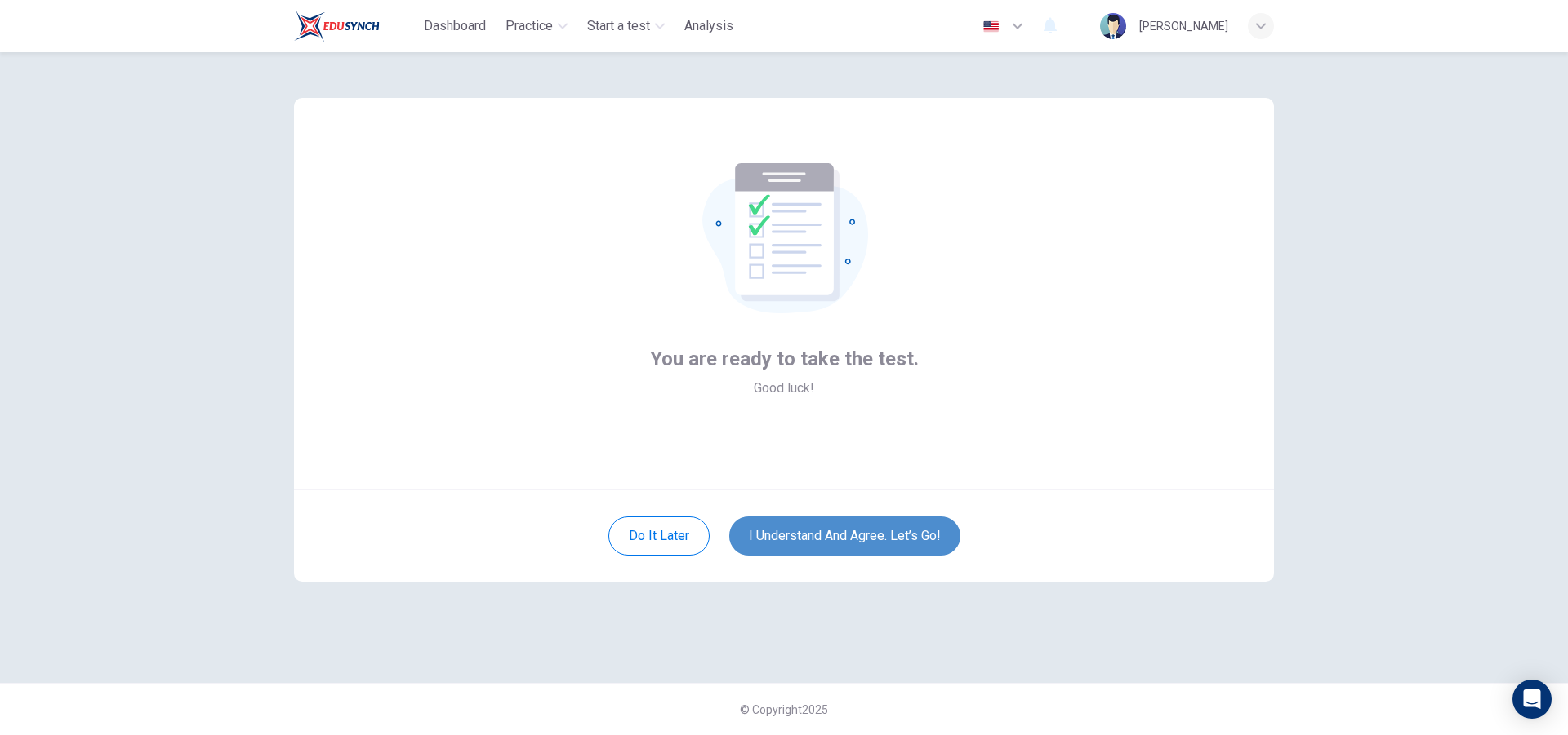
click at [857, 540] on button "I understand and agree. Let’s go!" at bounding box center [845, 536] width 231 height 39
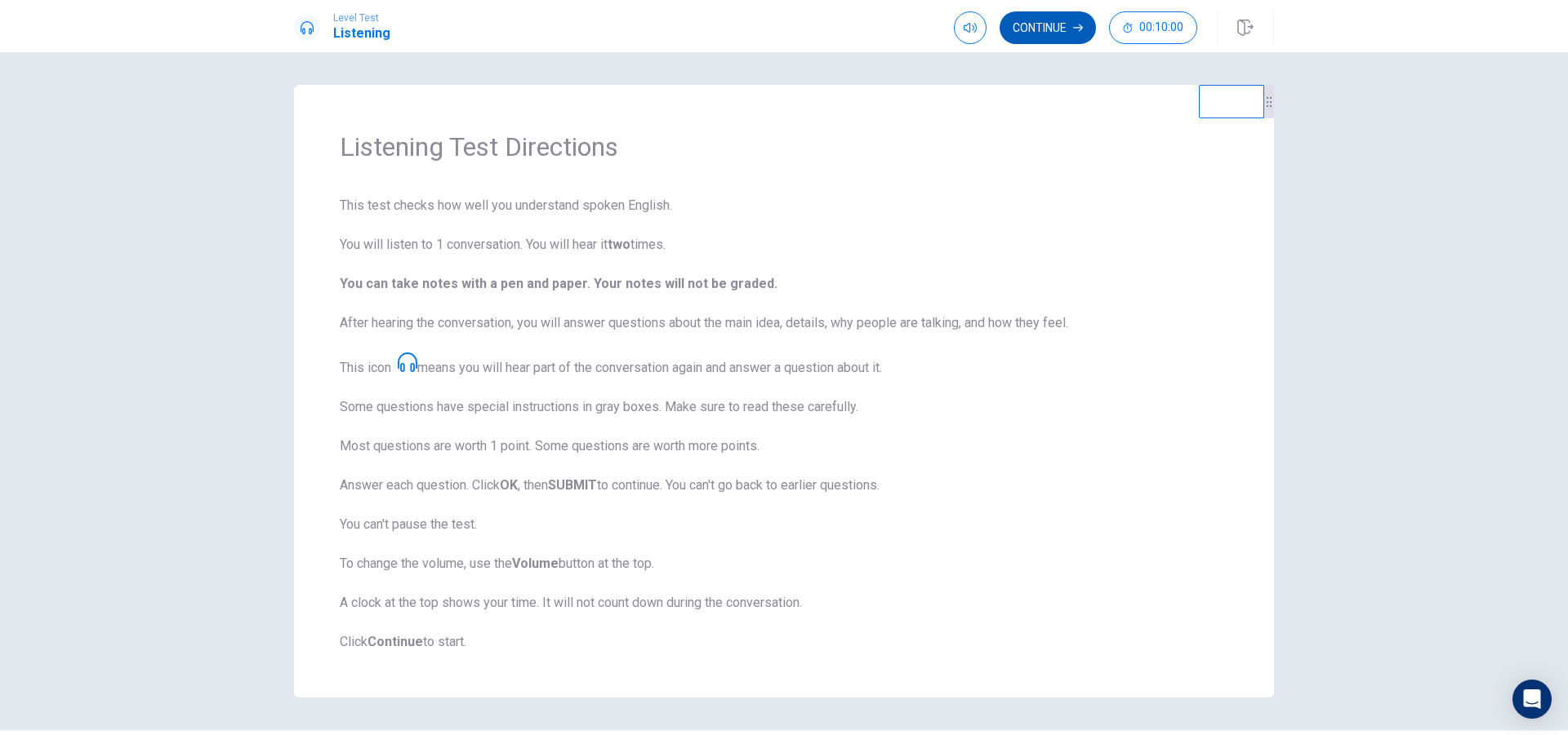
click at [1039, 28] on button "Continue" at bounding box center [1047, 28] width 96 height 33
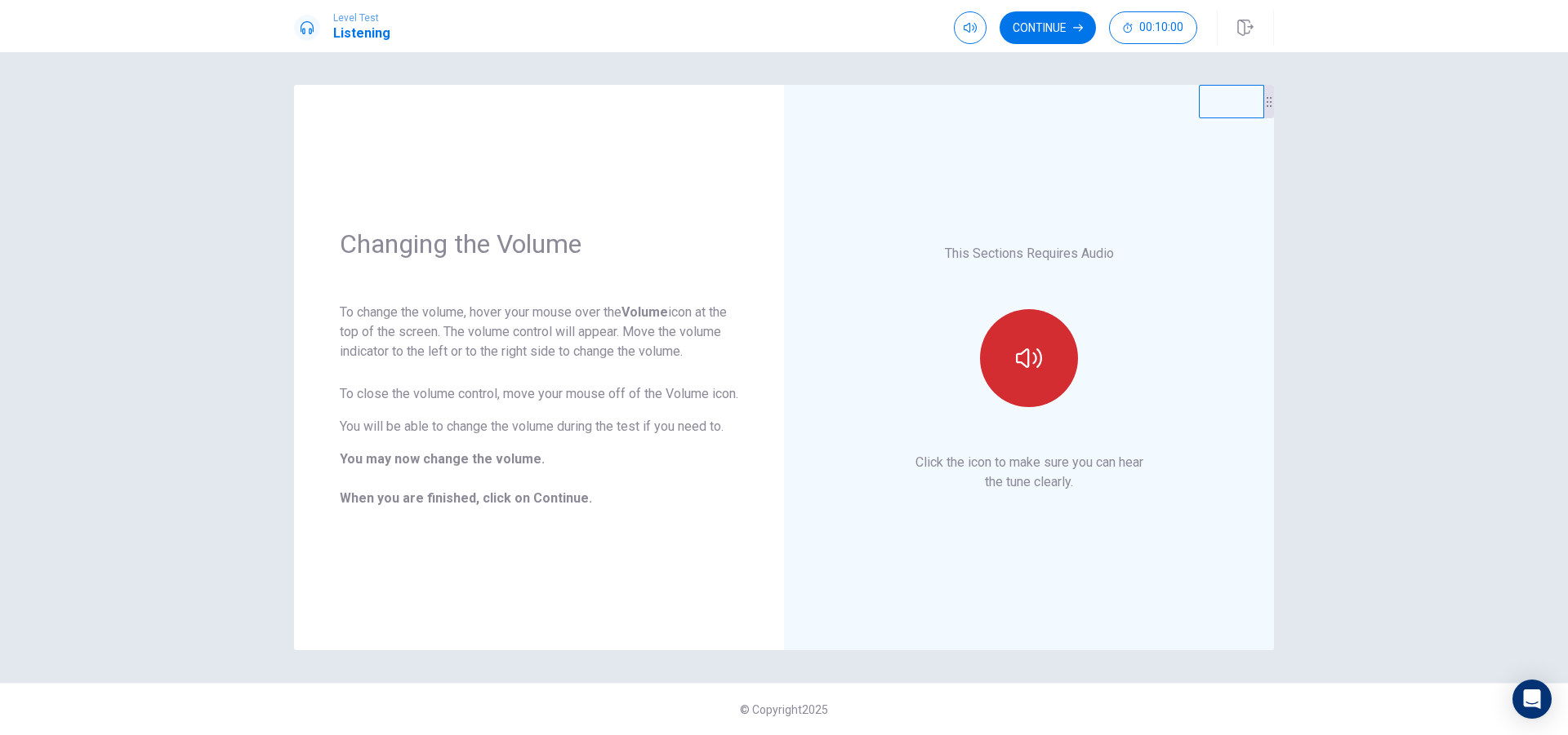
click at [1026, 359] on icon "button" at bounding box center [1029, 358] width 26 height 26
click at [1049, 21] on button "Continue" at bounding box center [1047, 28] width 96 height 33
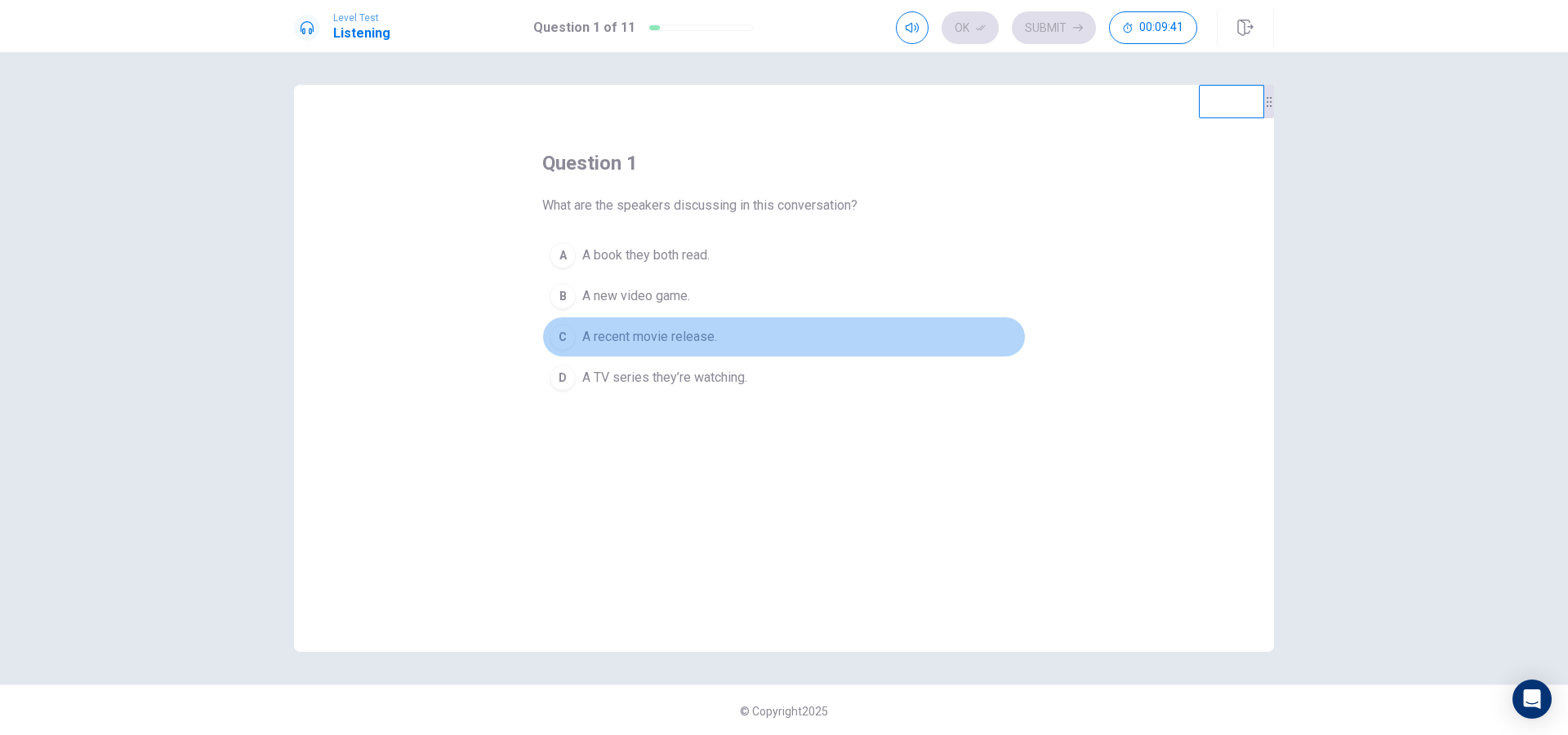
click at [561, 338] on div "C" at bounding box center [563, 337] width 26 height 26
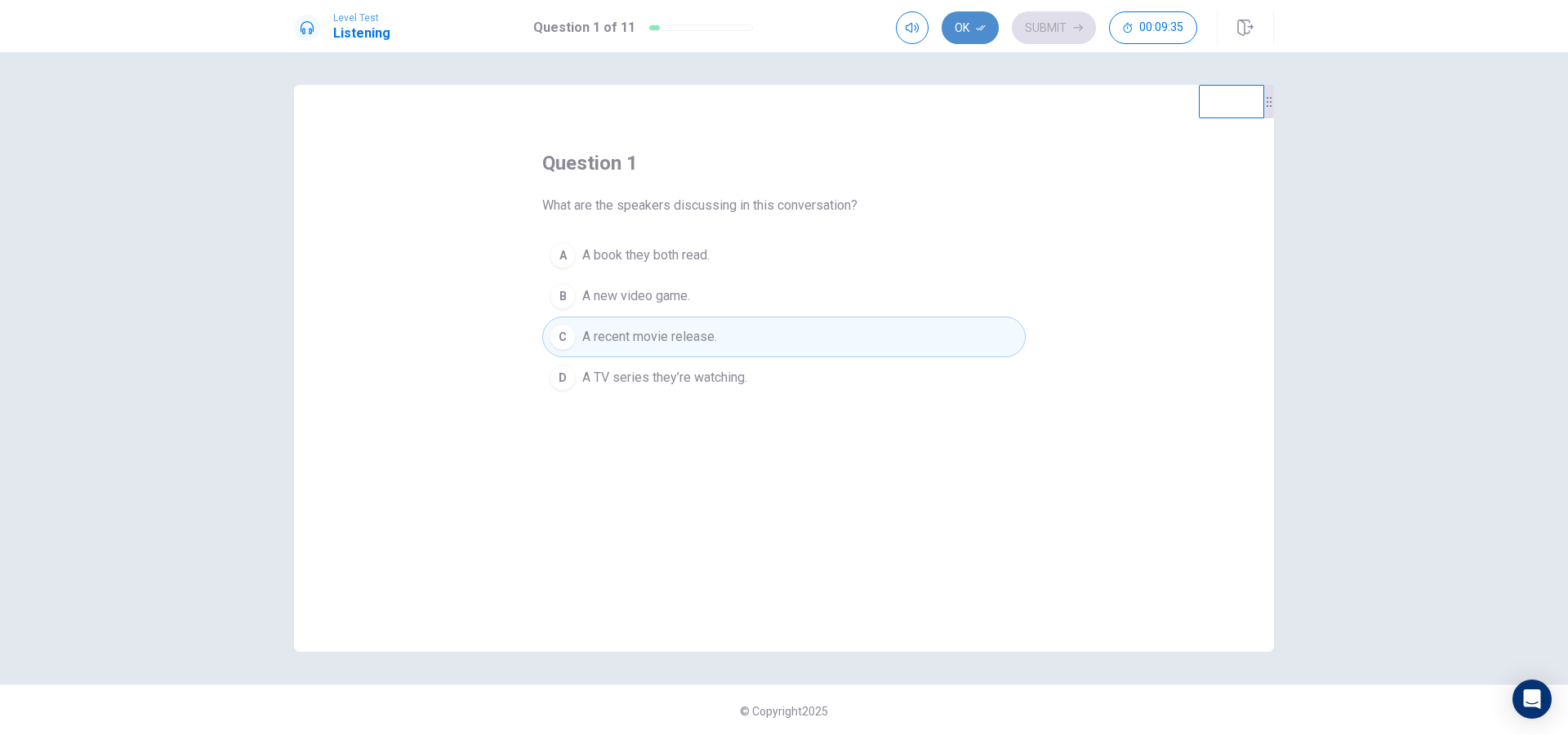
click at [967, 31] on button "Ok" at bounding box center [971, 28] width 58 height 33
click at [1054, 32] on button "Submit" at bounding box center [1053, 28] width 84 height 33
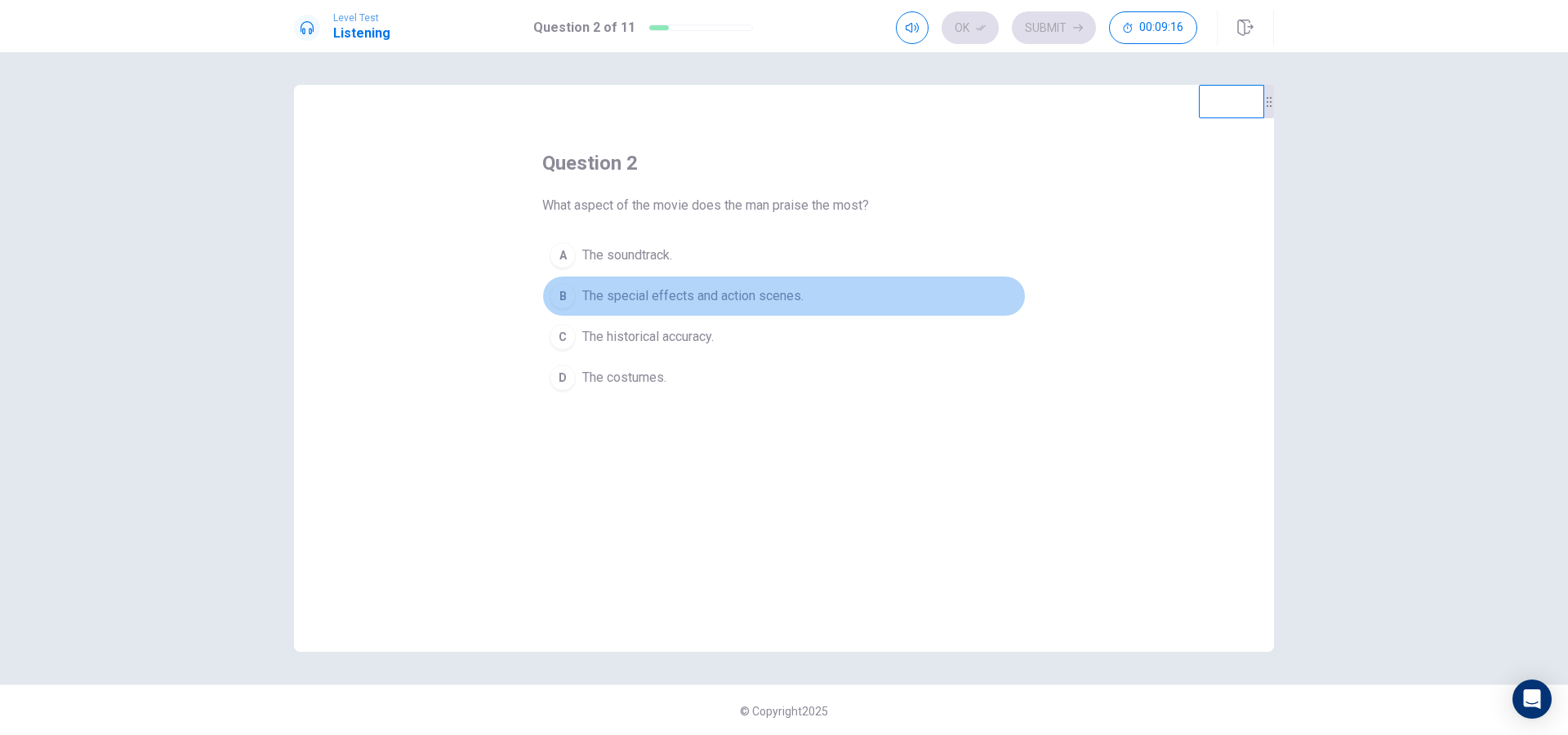
click at [565, 296] on div "B" at bounding box center [563, 297] width 26 height 26
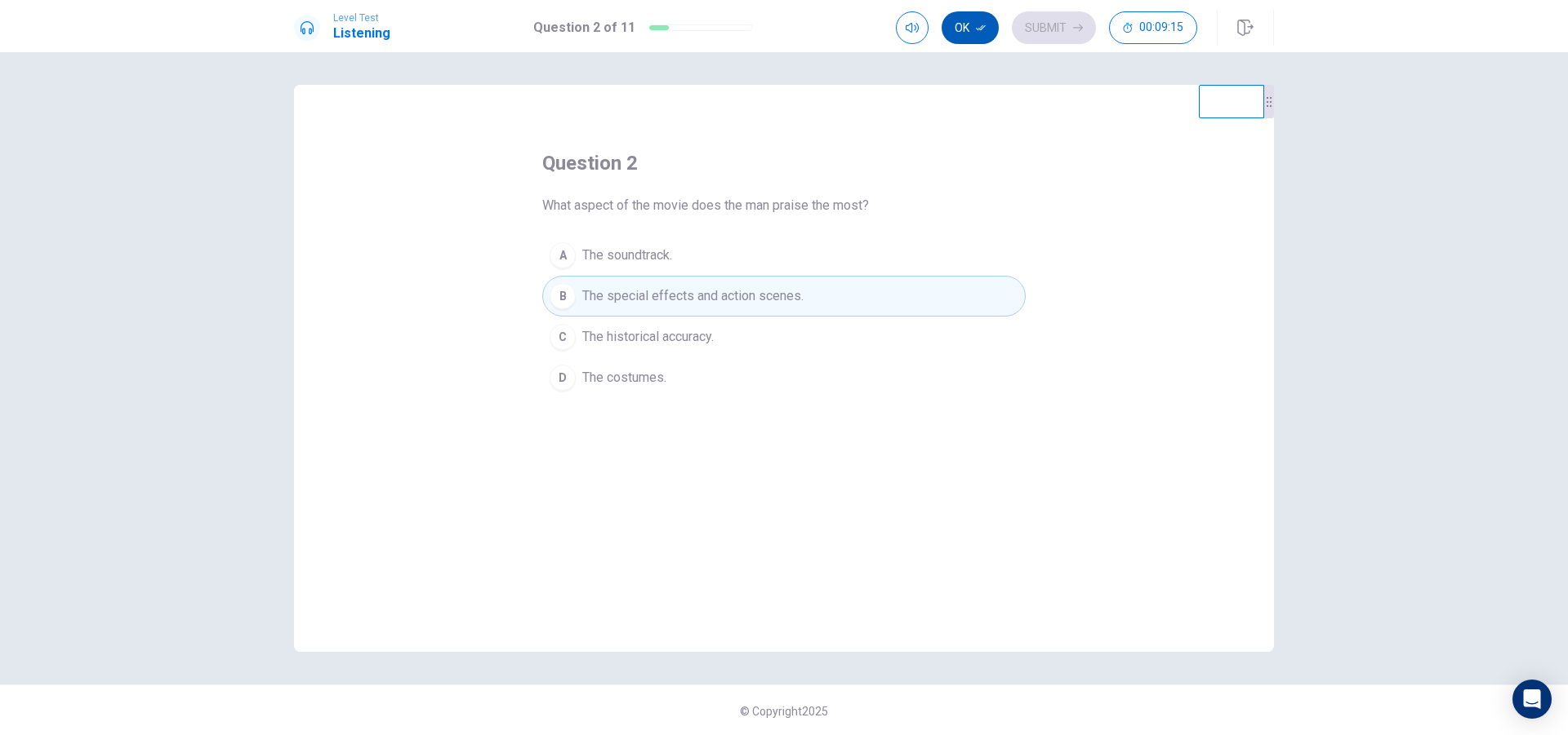
click at [981, 31] on icon "button" at bounding box center [980, 28] width 10 height 10
click at [1049, 27] on button "Submit" at bounding box center [1053, 28] width 84 height 33
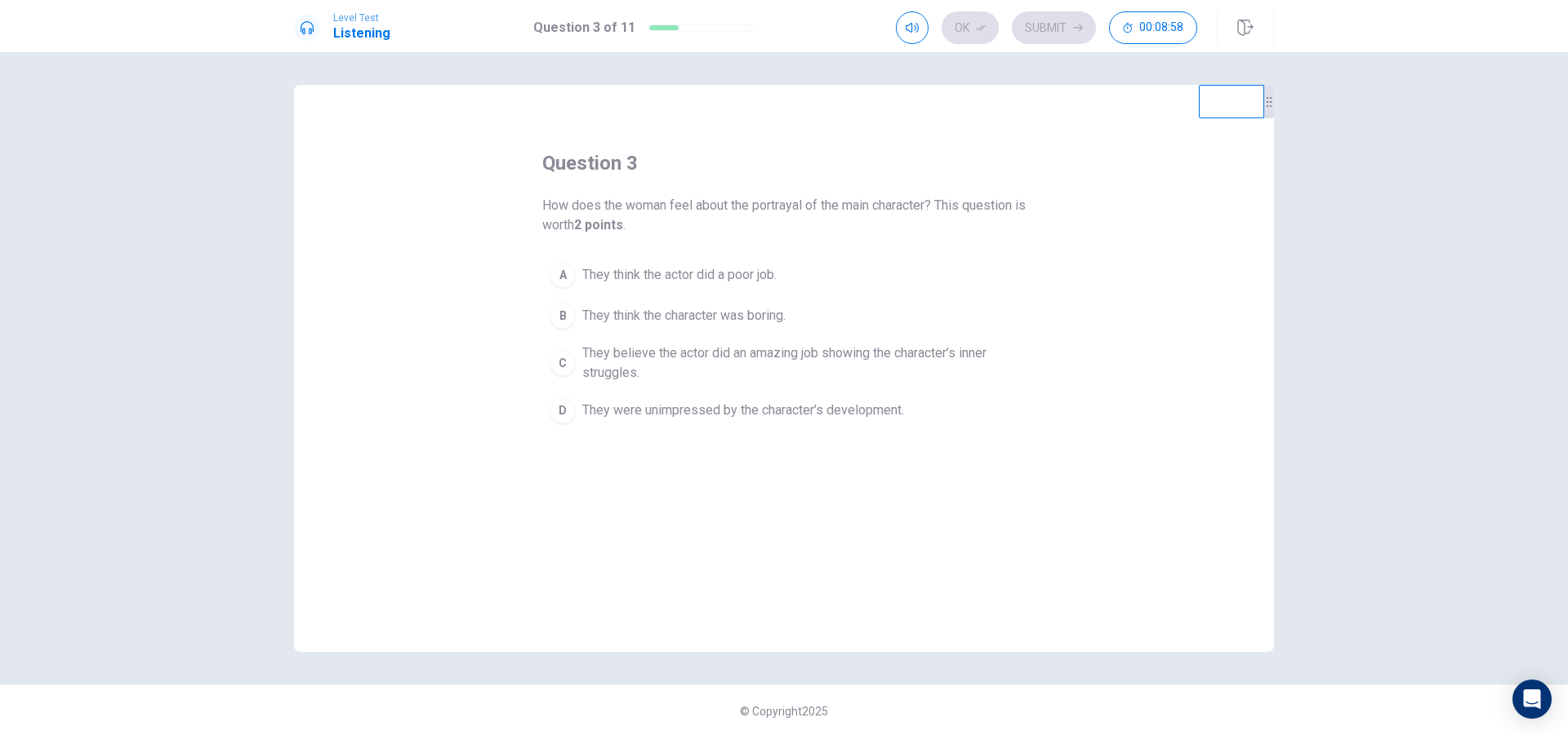
click at [565, 360] on div "C" at bounding box center [563, 363] width 26 height 26
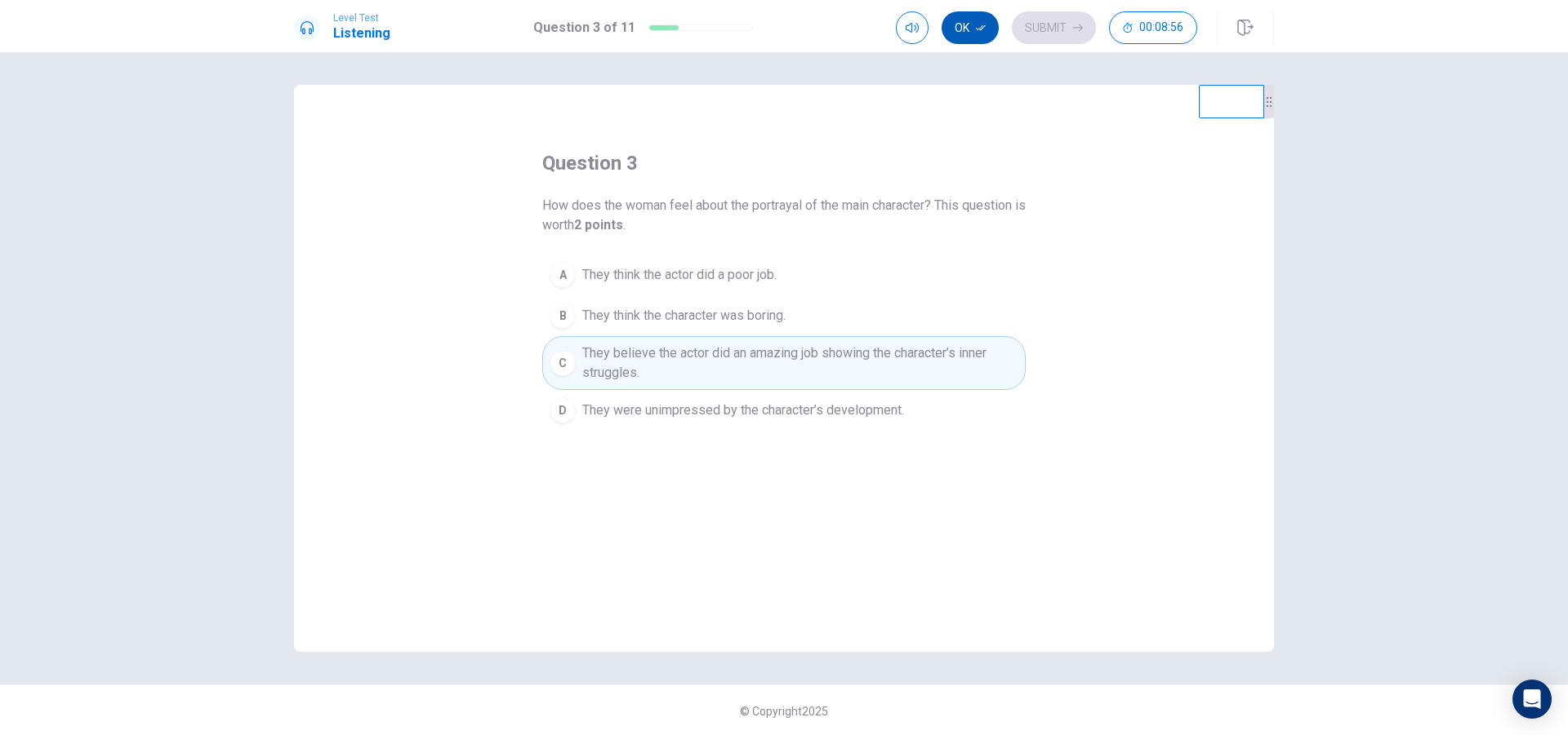
click at [972, 26] on button "Ok" at bounding box center [971, 28] width 58 height 33
click at [1042, 29] on button "Submit" at bounding box center [1053, 28] width 84 height 33
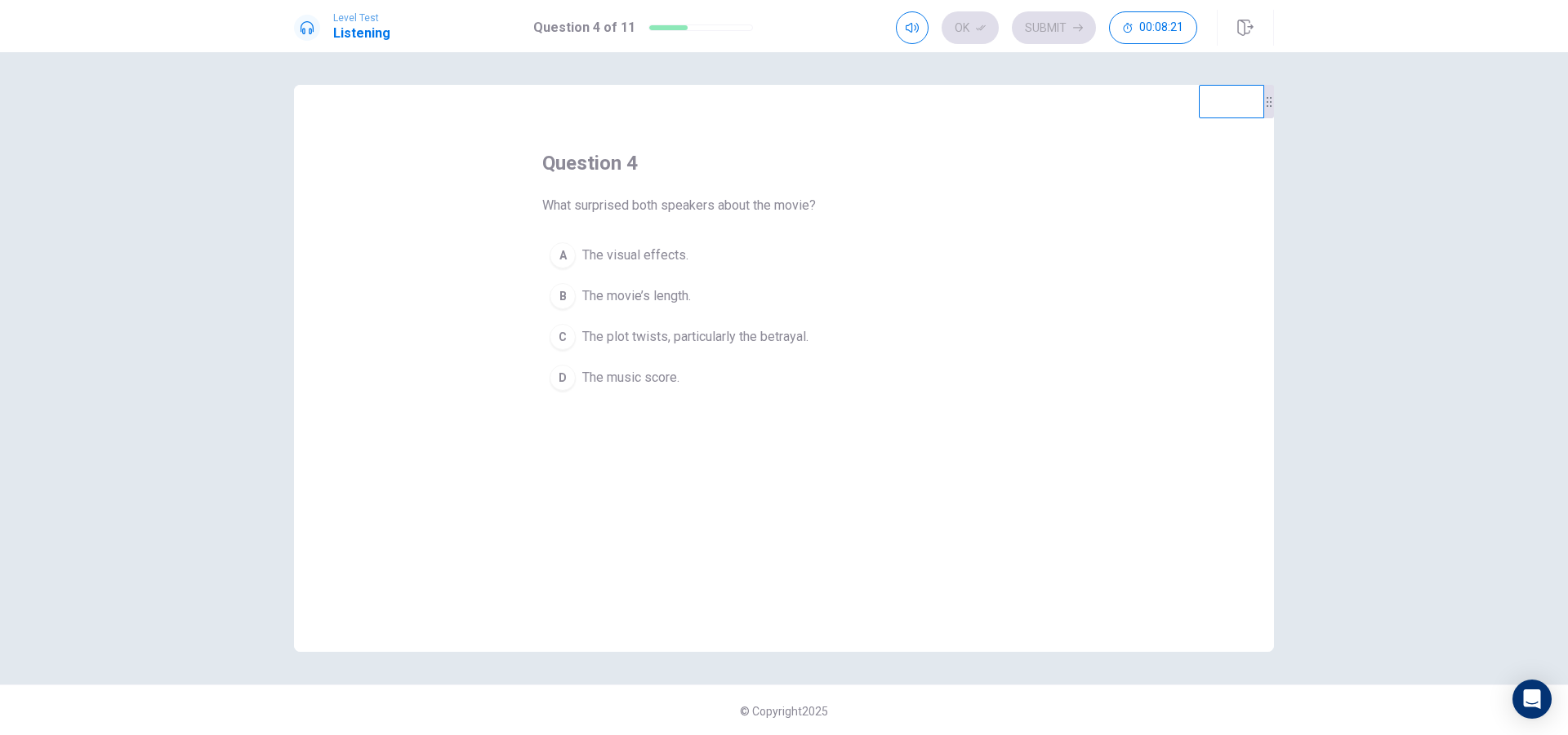
click at [567, 336] on div "C" at bounding box center [563, 337] width 26 height 26
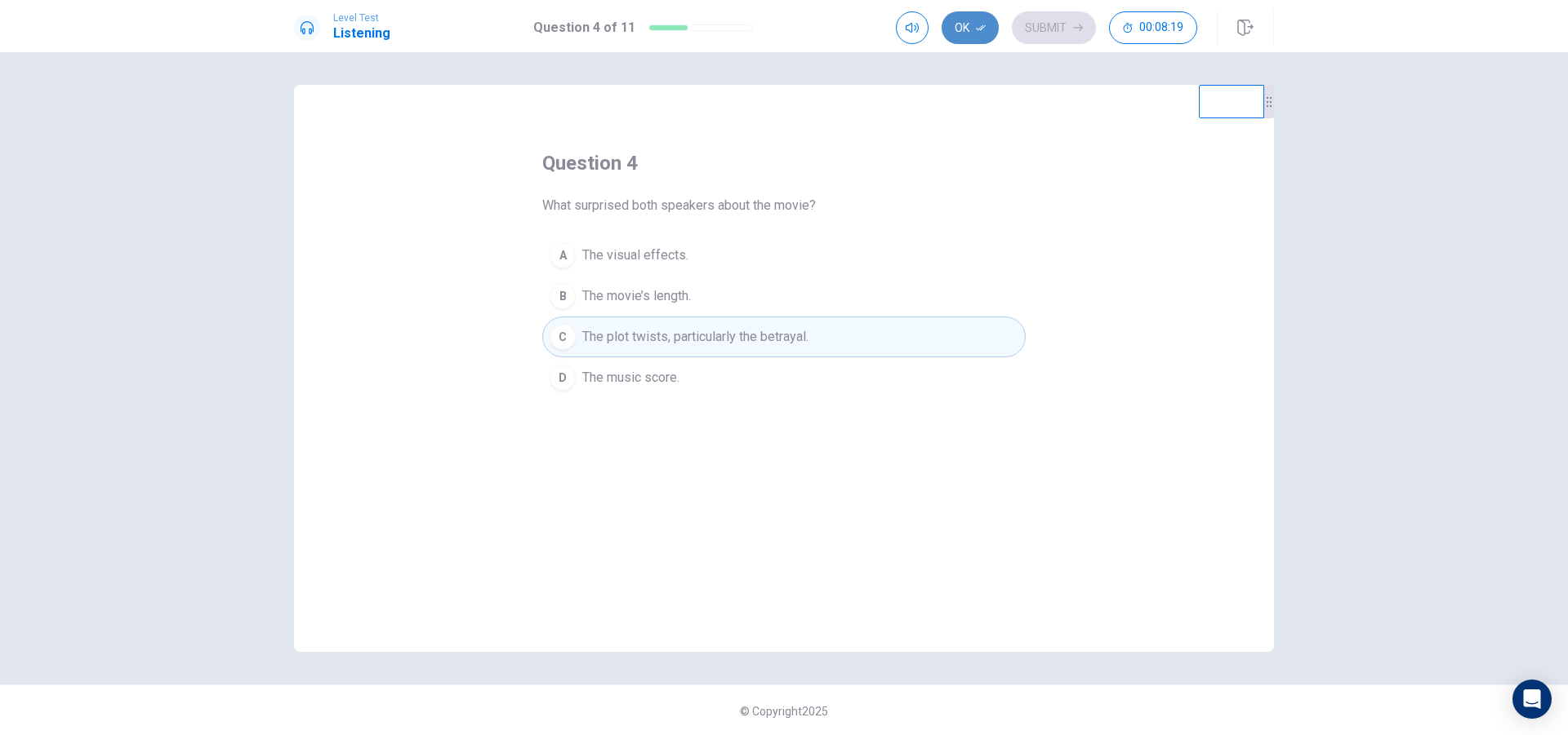
click at [969, 27] on button "Ok" at bounding box center [971, 28] width 58 height 33
click at [1034, 31] on button "Submit" at bounding box center [1053, 28] width 84 height 33
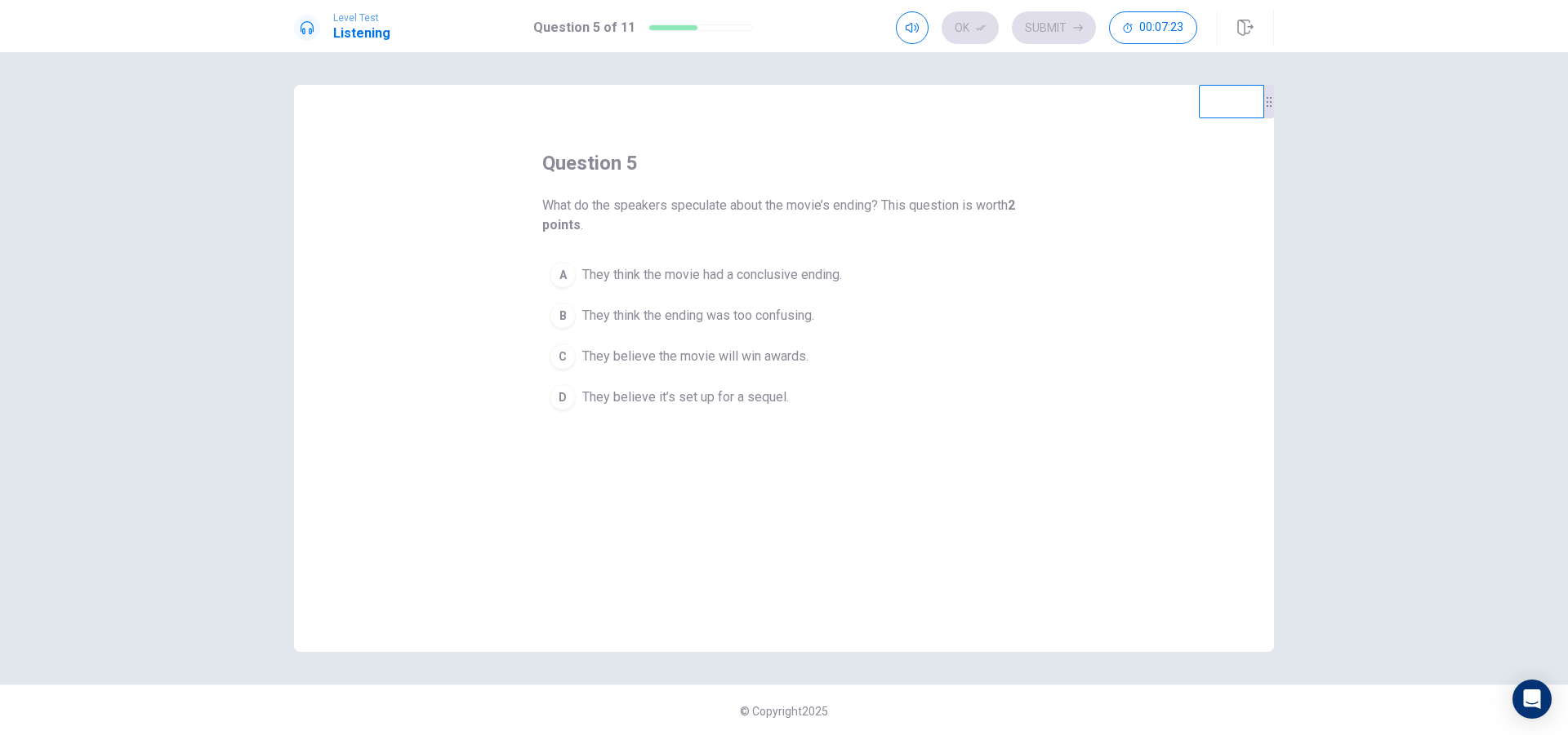
click at [569, 398] on div "D" at bounding box center [563, 398] width 26 height 26
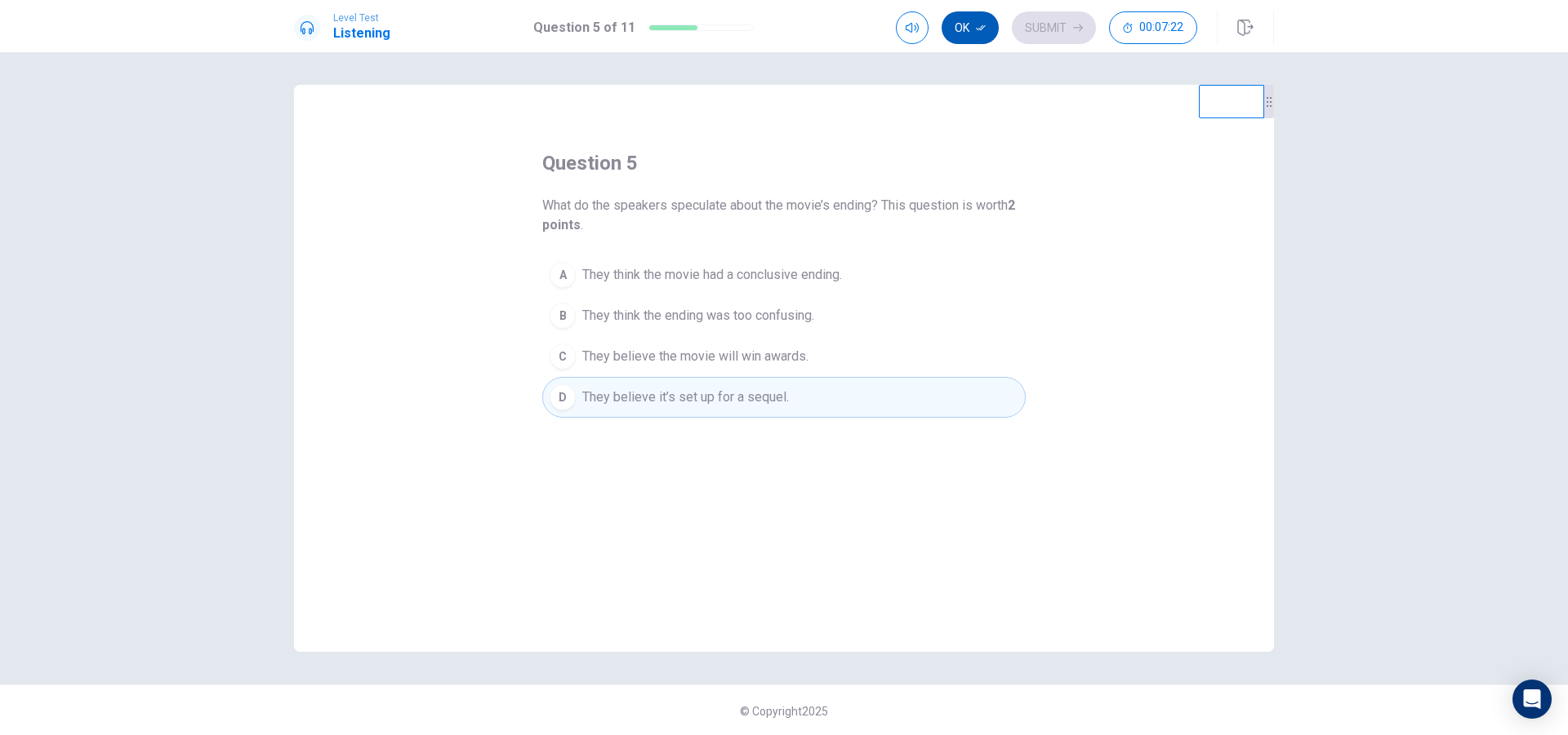
click at [971, 30] on button "Ok" at bounding box center [971, 28] width 58 height 33
click at [1044, 30] on button "Submit" at bounding box center [1053, 28] width 84 height 33
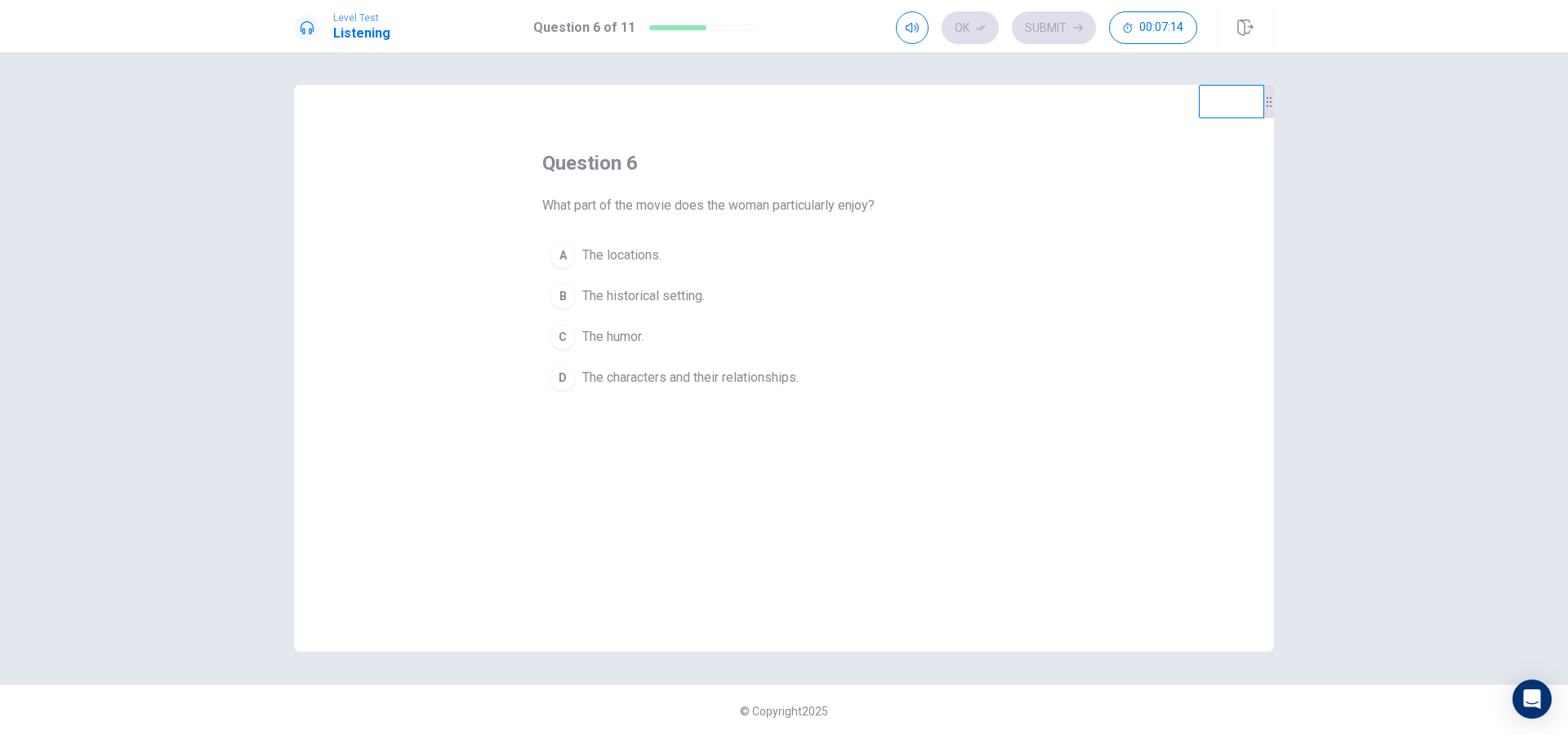
click at [560, 382] on div "D" at bounding box center [563, 378] width 26 height 26
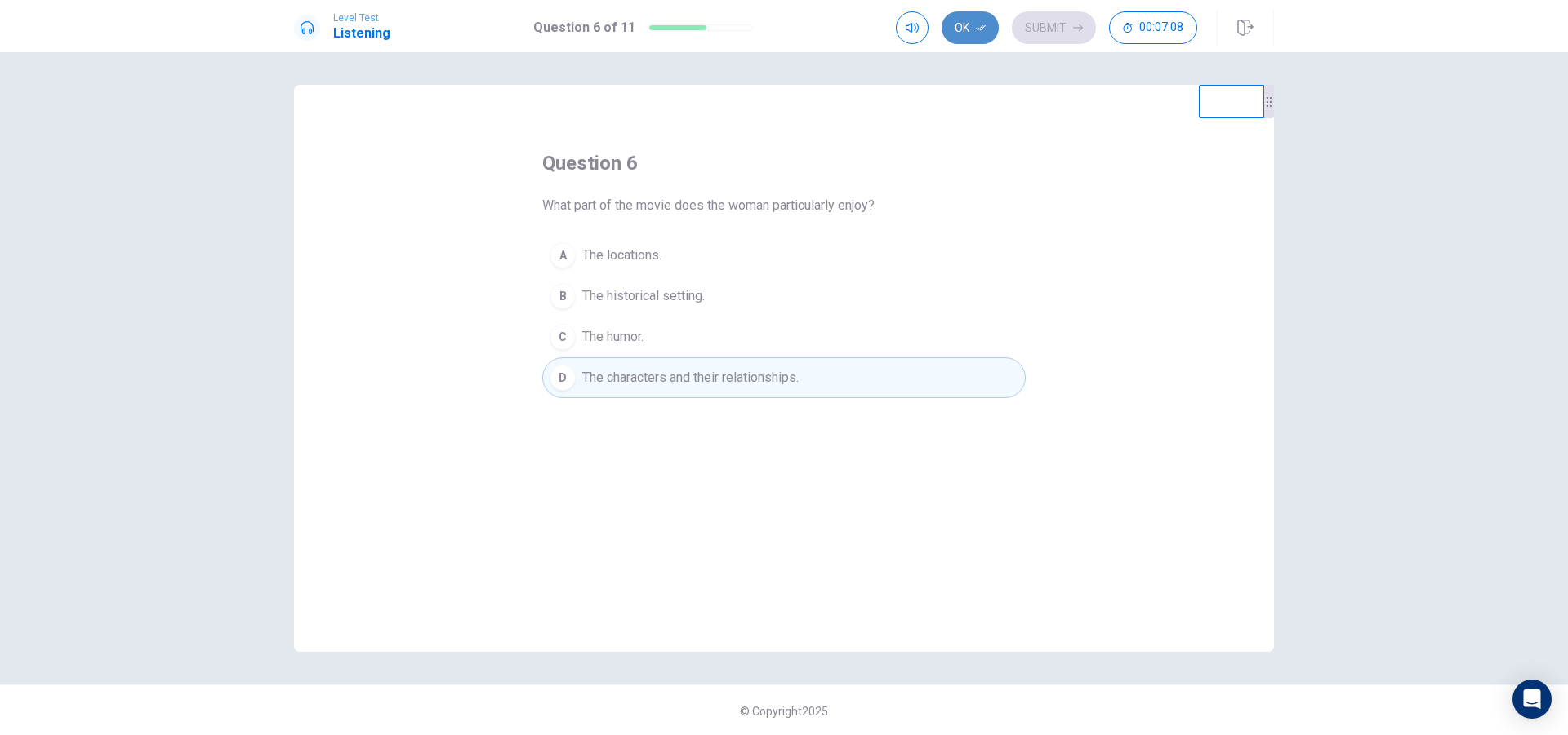
click at [969, 29] on button "Ok" at bounding box center [971, 28] width 58 height 33
click at [1050, 33] on button "Submit" at bounding box center [1053, 28] width 84 height 33
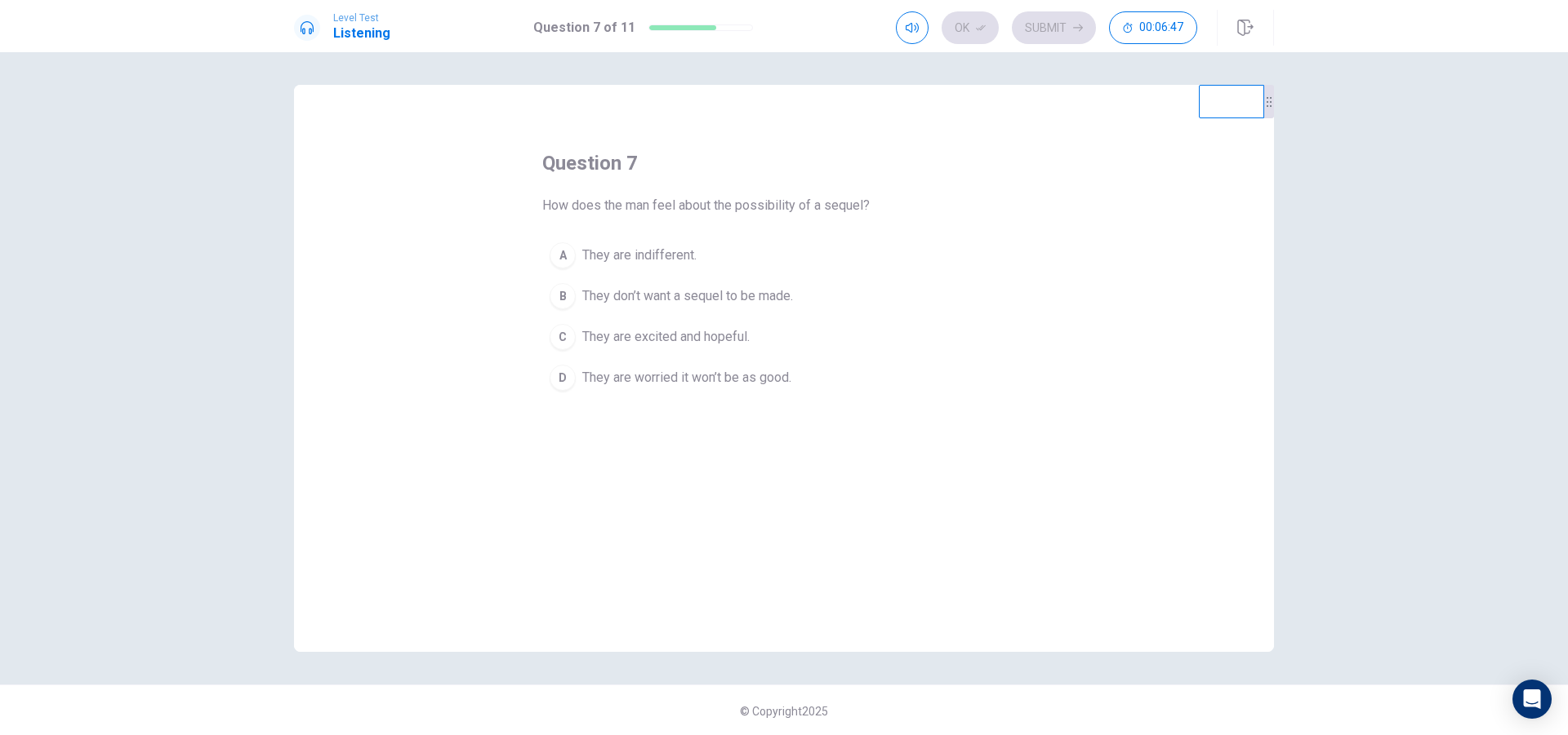
click at [560, 340] on div "C" at bounding box center [563, 337] width 26 height 26
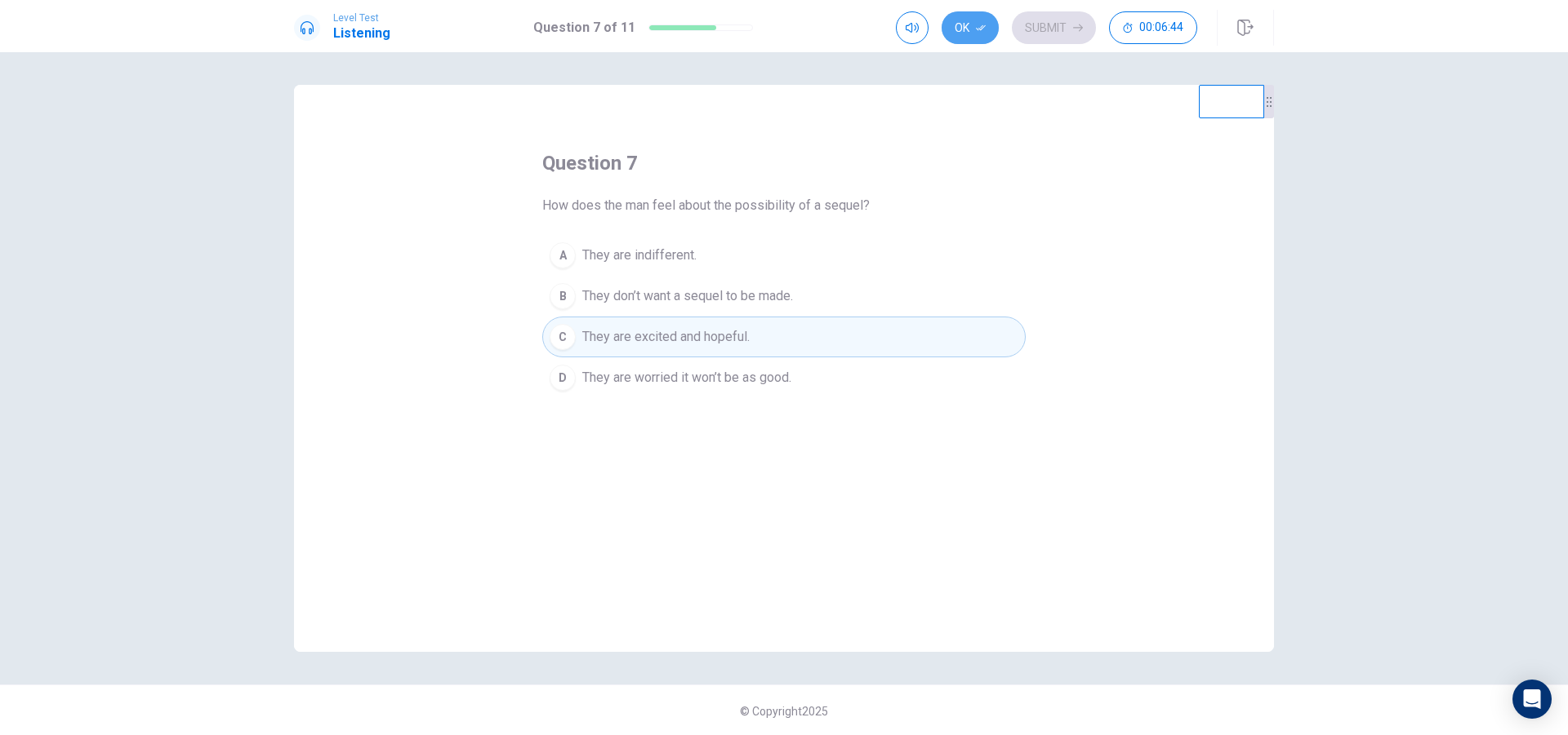
click at [966, 34] on button "Ok" at bounding box center [971, 28] width 58 height 33
click at [1048, 26] on button "Submit" at bounding box center [1053, 28] width 84 height 33
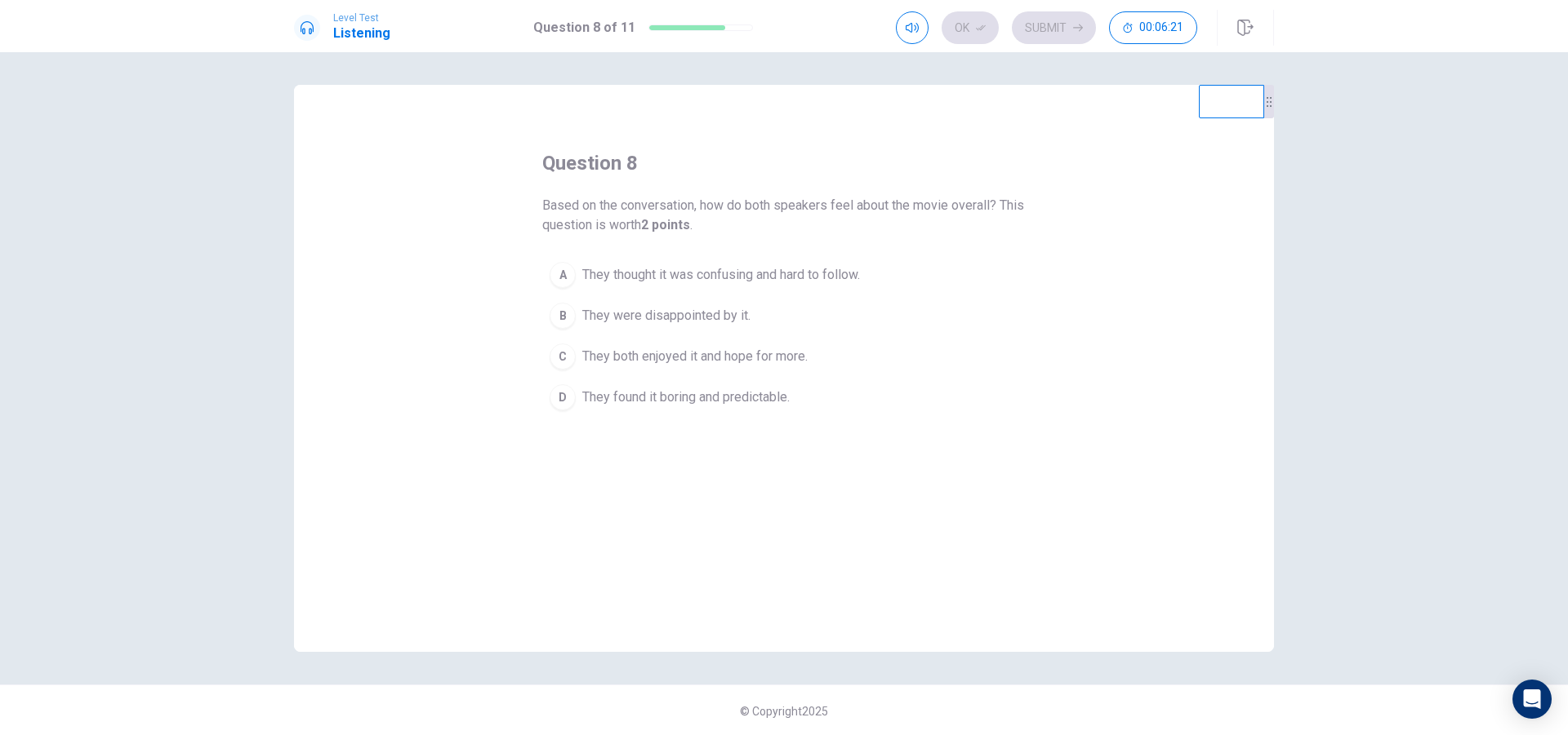
click at [563, 356] on div "C" at bounding box center [563, 356] width 26 height 26
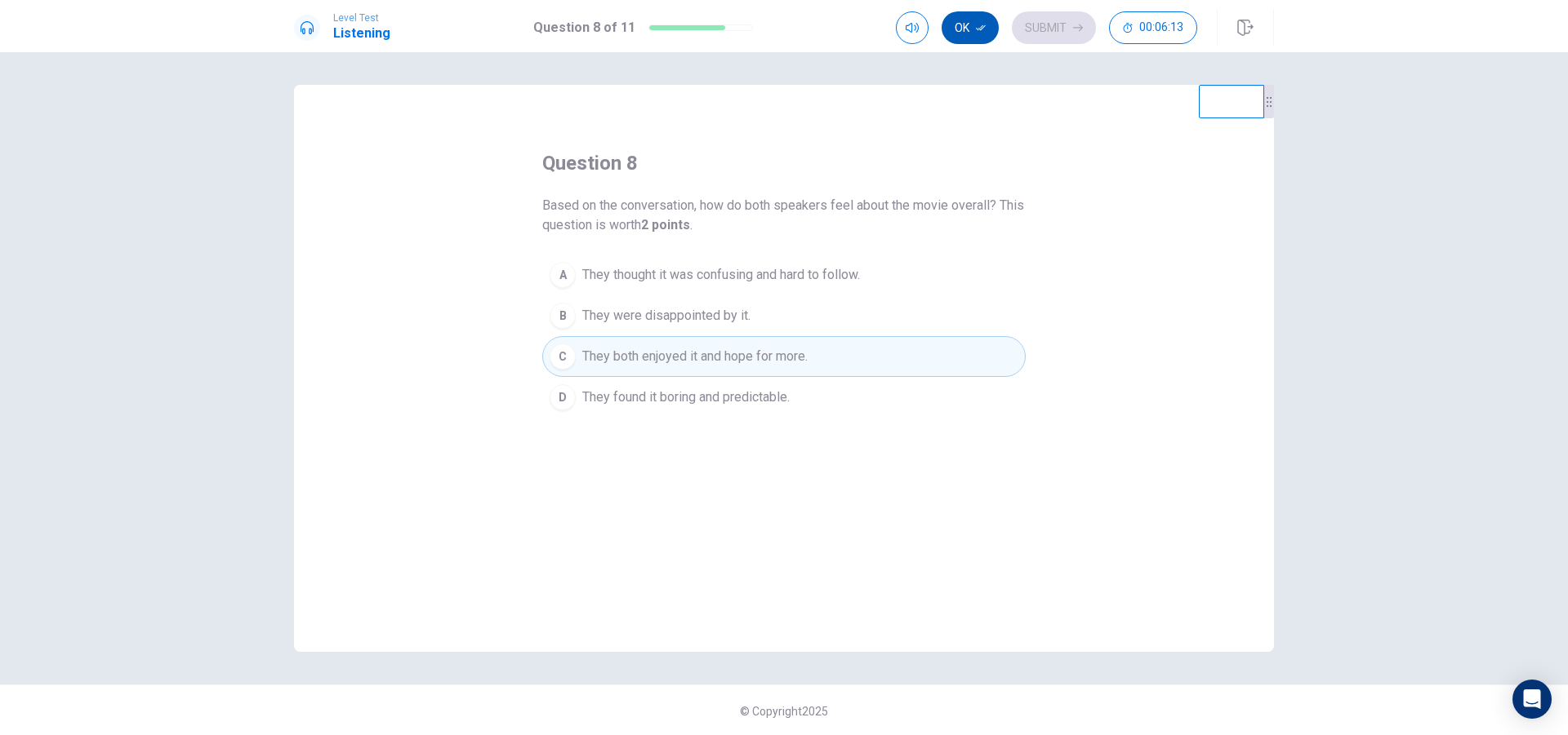
click at [969, 29] on button "Ok" at bounding box center [971, 28] width 58 height 33
click at [1041, 27] on button "Submit" at bounding box center [1053, 28] width 84 height 33
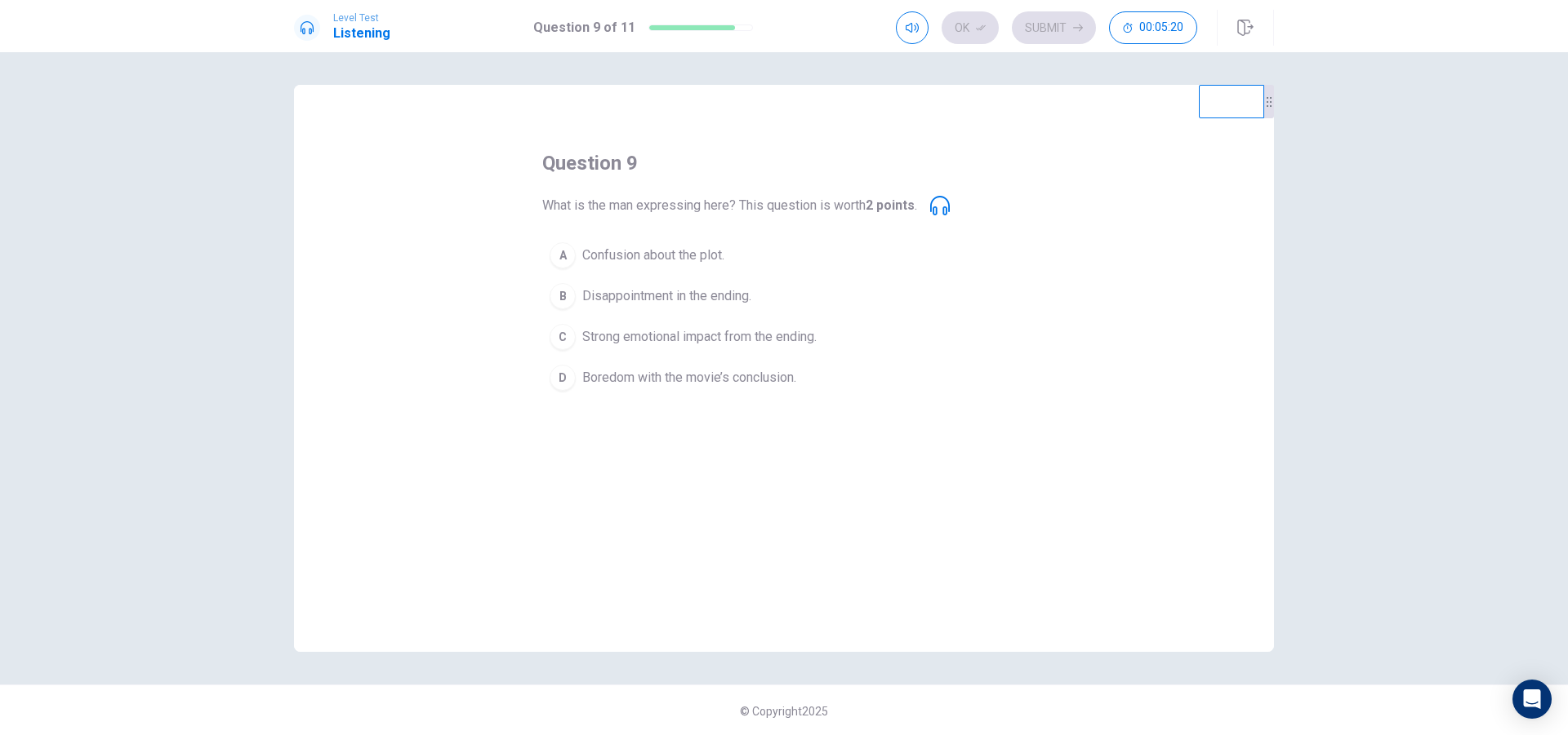
click at [565, 335] on div "C" at bounding box center [563, 337] width 26 height 26
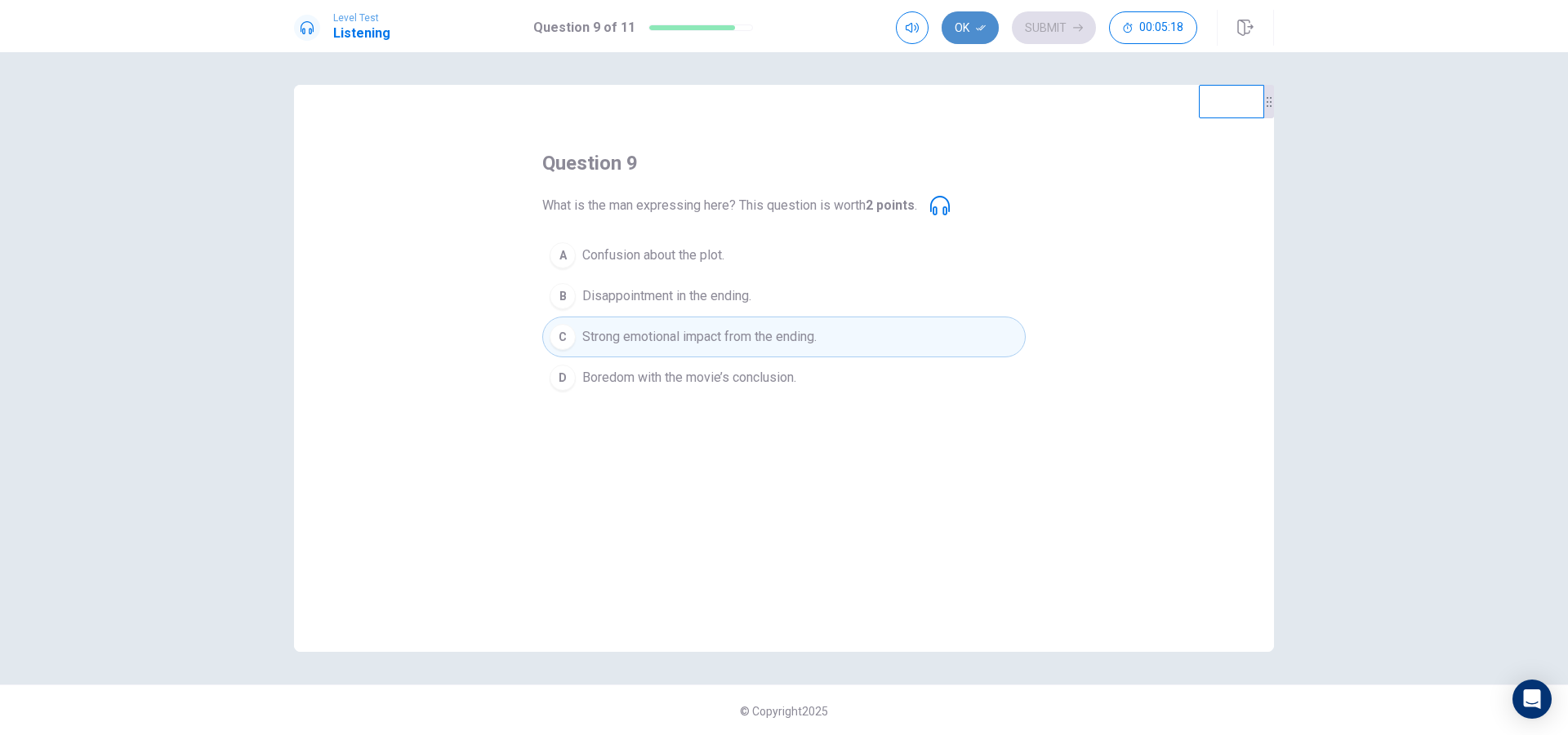
click at [966, 30] on button "Ok" at bounding box center [971, 28] width 58 height 33
click at [1067, 35] on button "Submit" at bounding box center [1053, 28] width 84 height 33
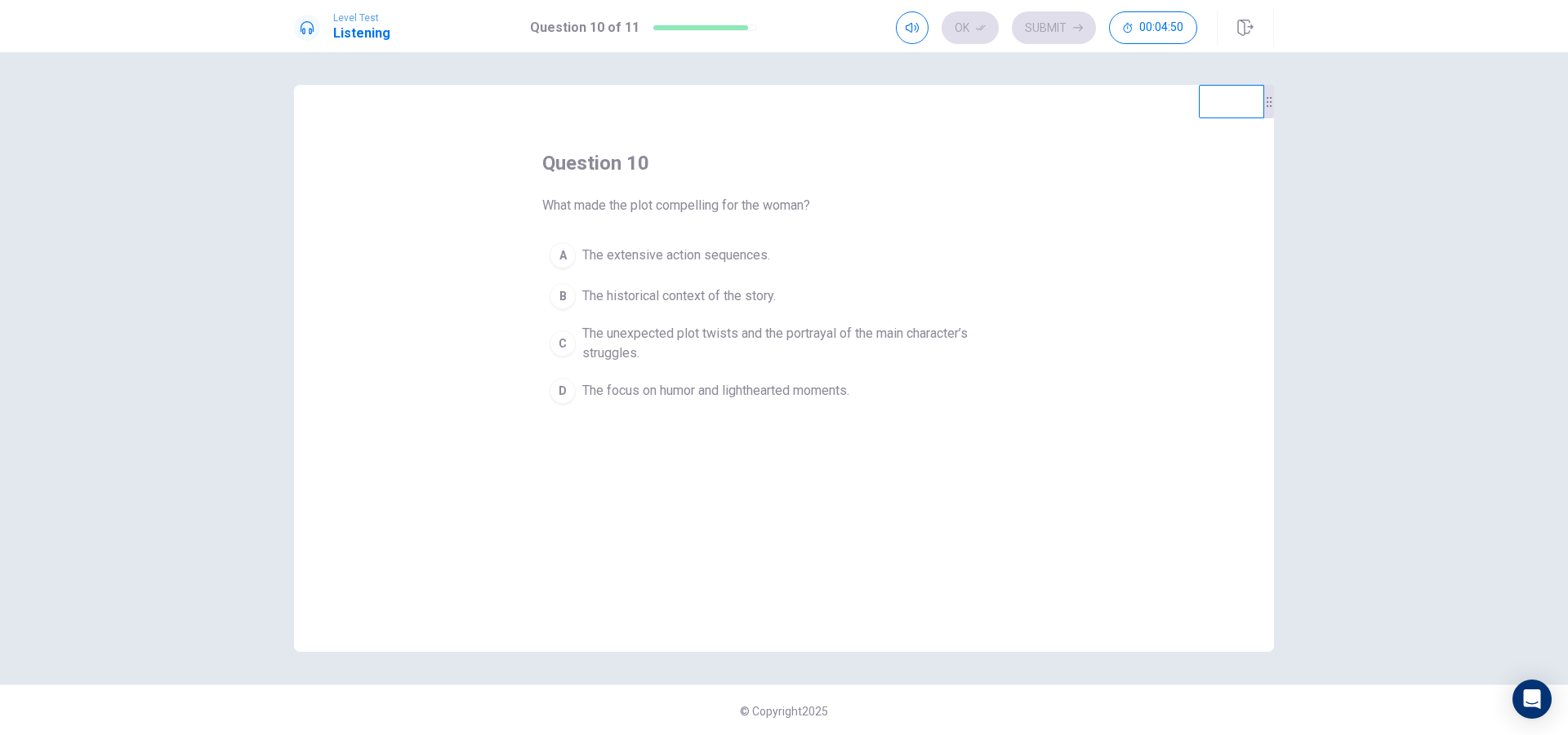
click at [560, 343] on div "C" at bounding box center [563, 343] width 26 height 26
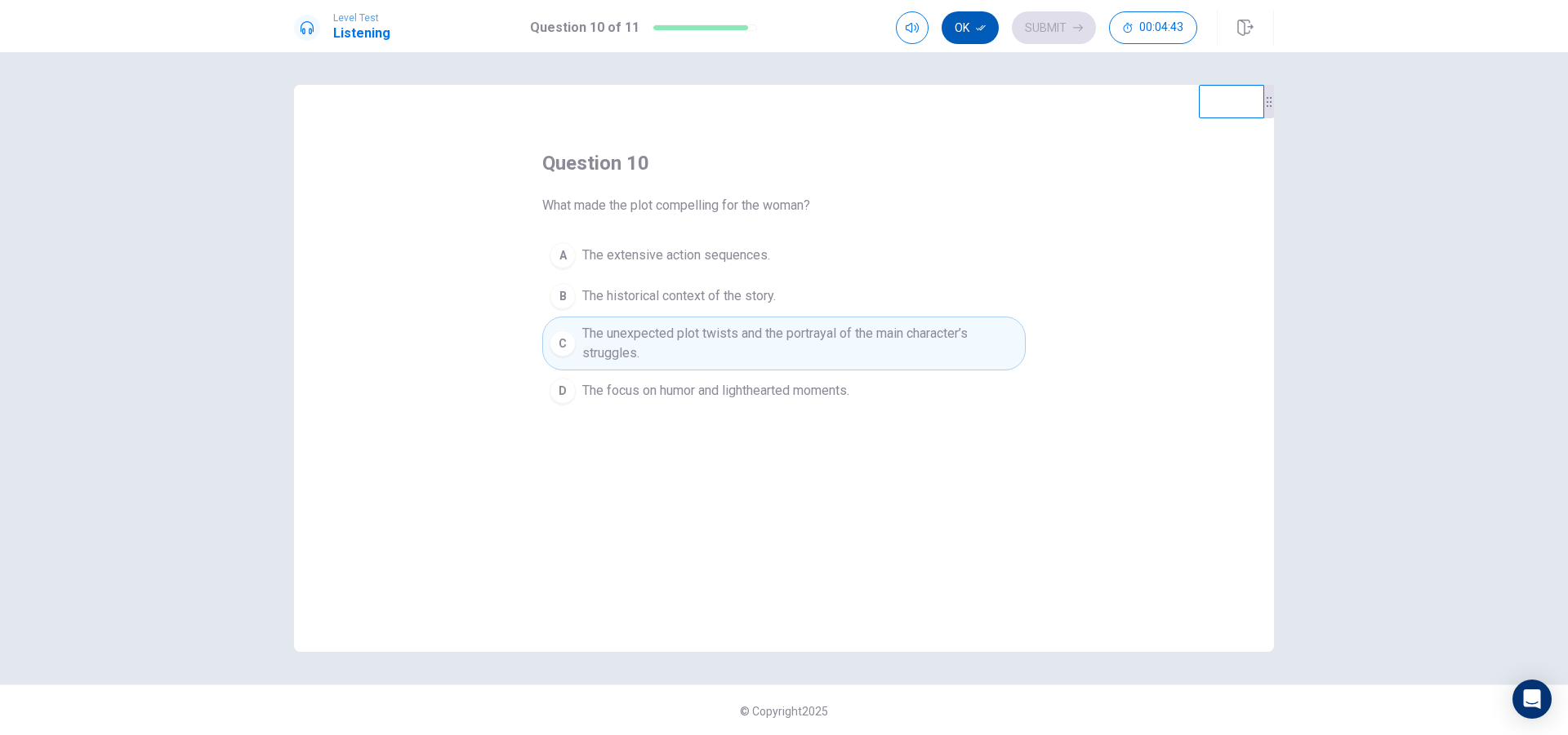
click at [967, 32] on button "Ok" at bounding box center [971, 28] width 58 height 33
click at [1053, 34] on button "Submit" at bounding box center [1053, 28] width 84 height 33
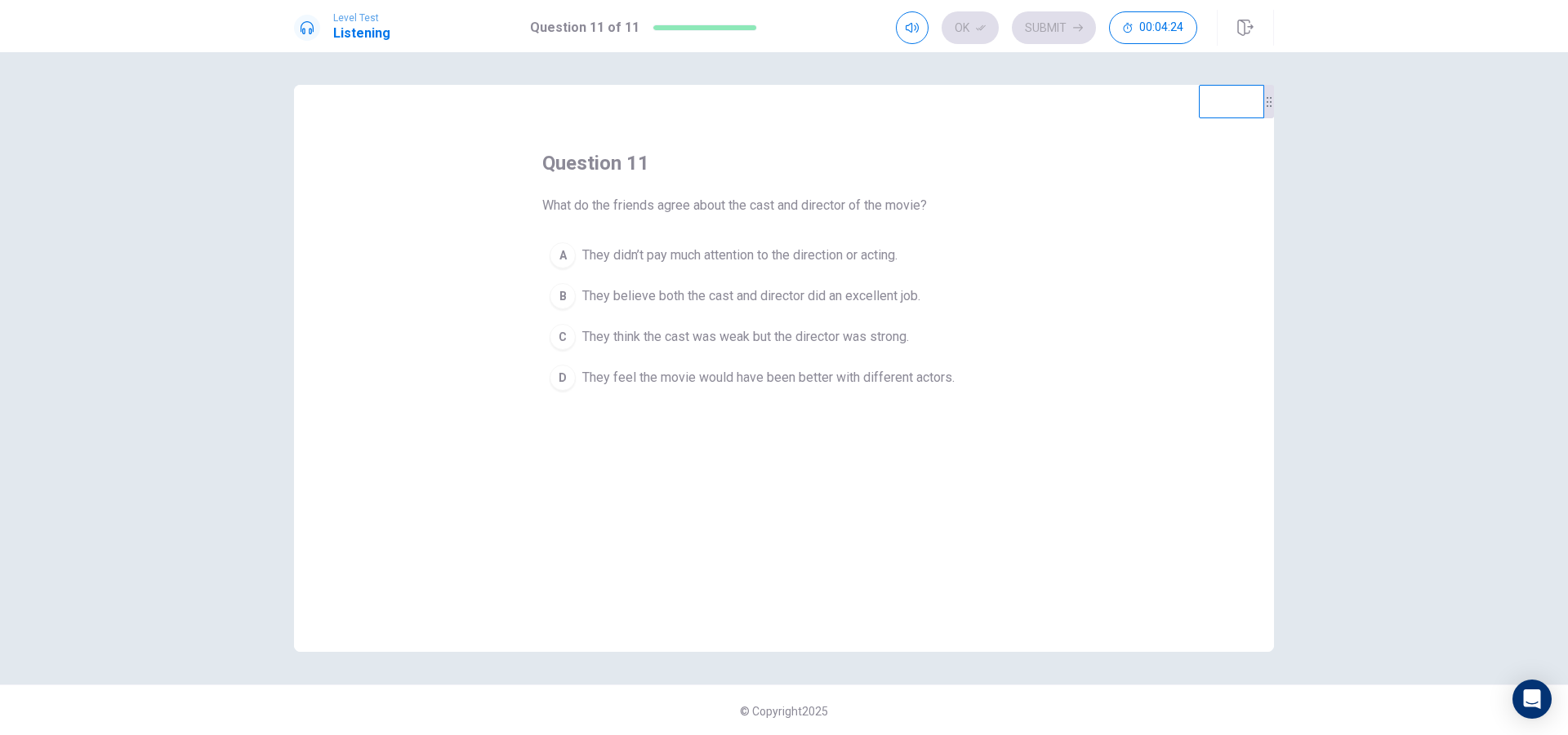
click at [556, 297] on div "B" at bounding box center [563, 297] width 26 height 26
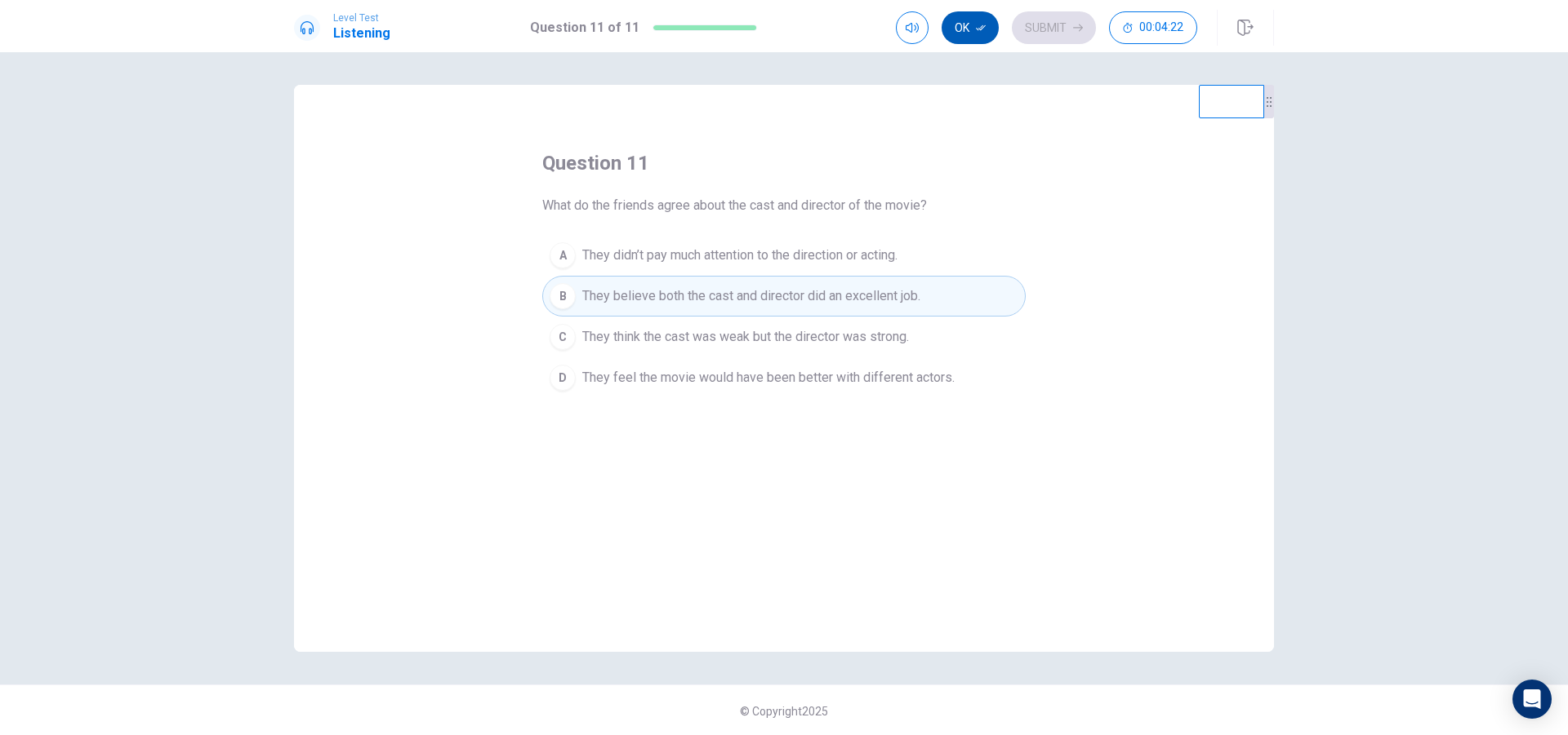
click at [960, 29] on button "Ok" at bounding box center [971, 28] width 58 height 33
click at [1034, 32] on button "Submit" at bounding box center [1053, 28] width 84 height 33
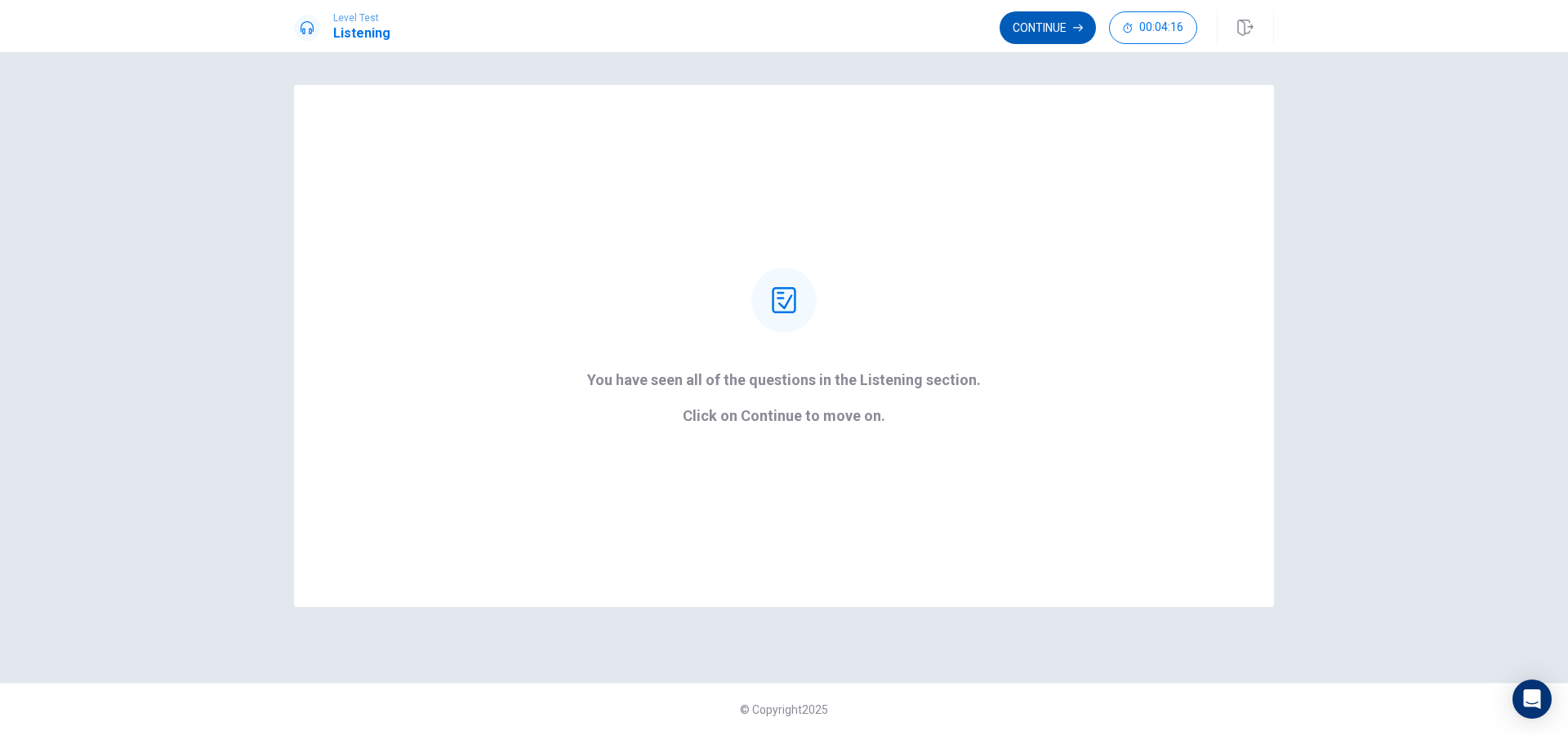
click at [1046, 20] on button "Continue" at bounding box center [1047, 28] width 96 height 33
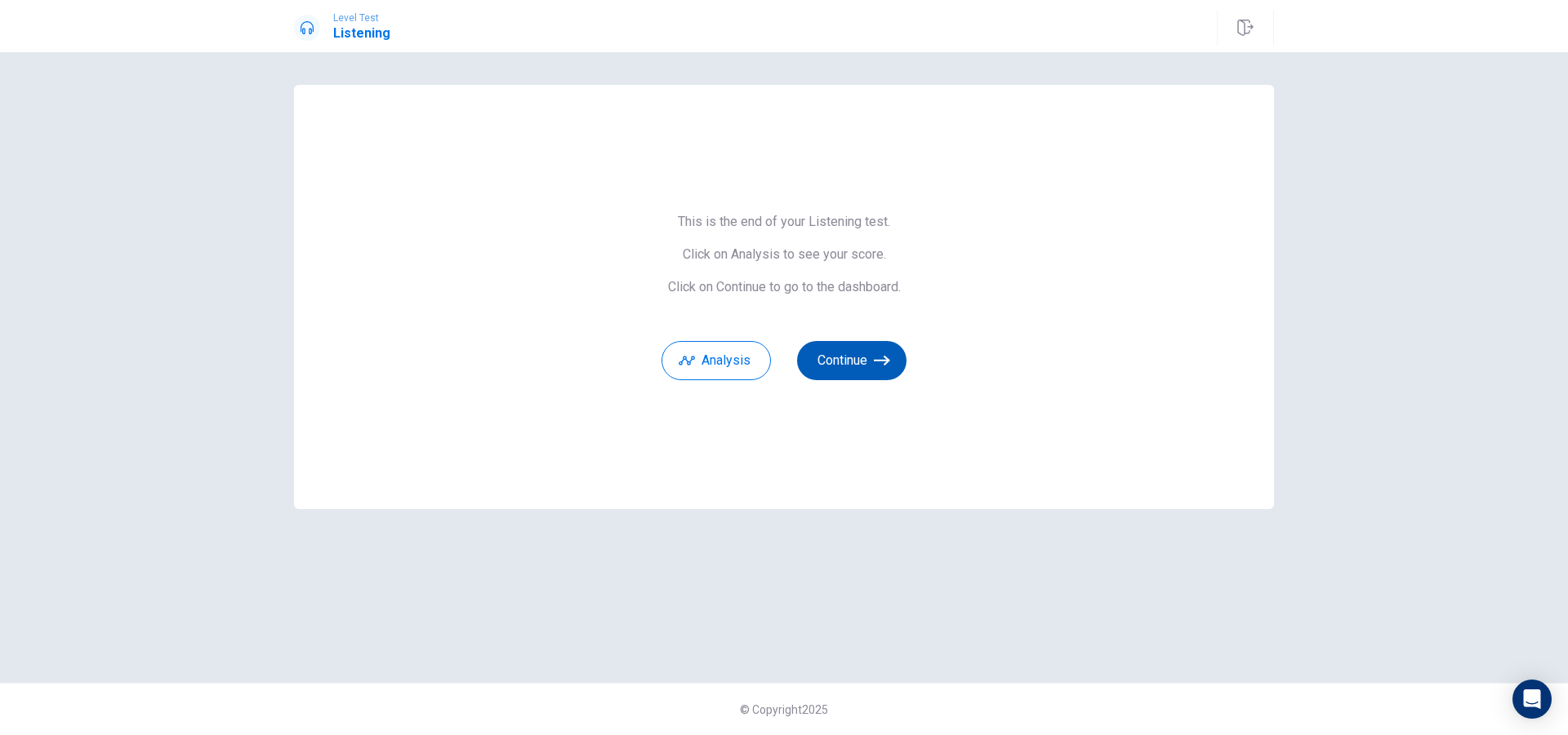
click at [875, 365] on icon "button" at bounding box center [881, 360] width 16 height 16
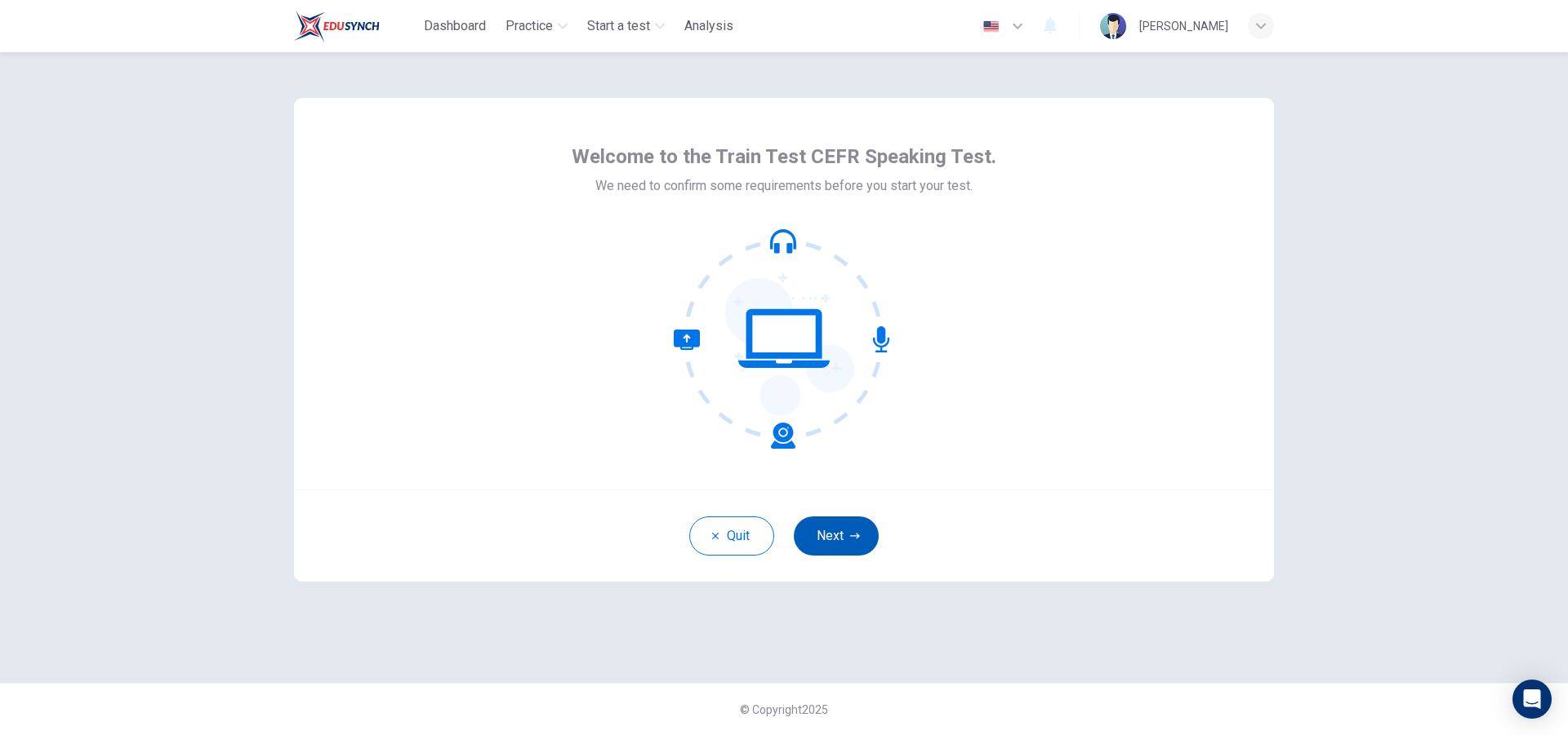
click at [854, 534] on icon "button" at bounding box center [855, 537] width 10 height 10
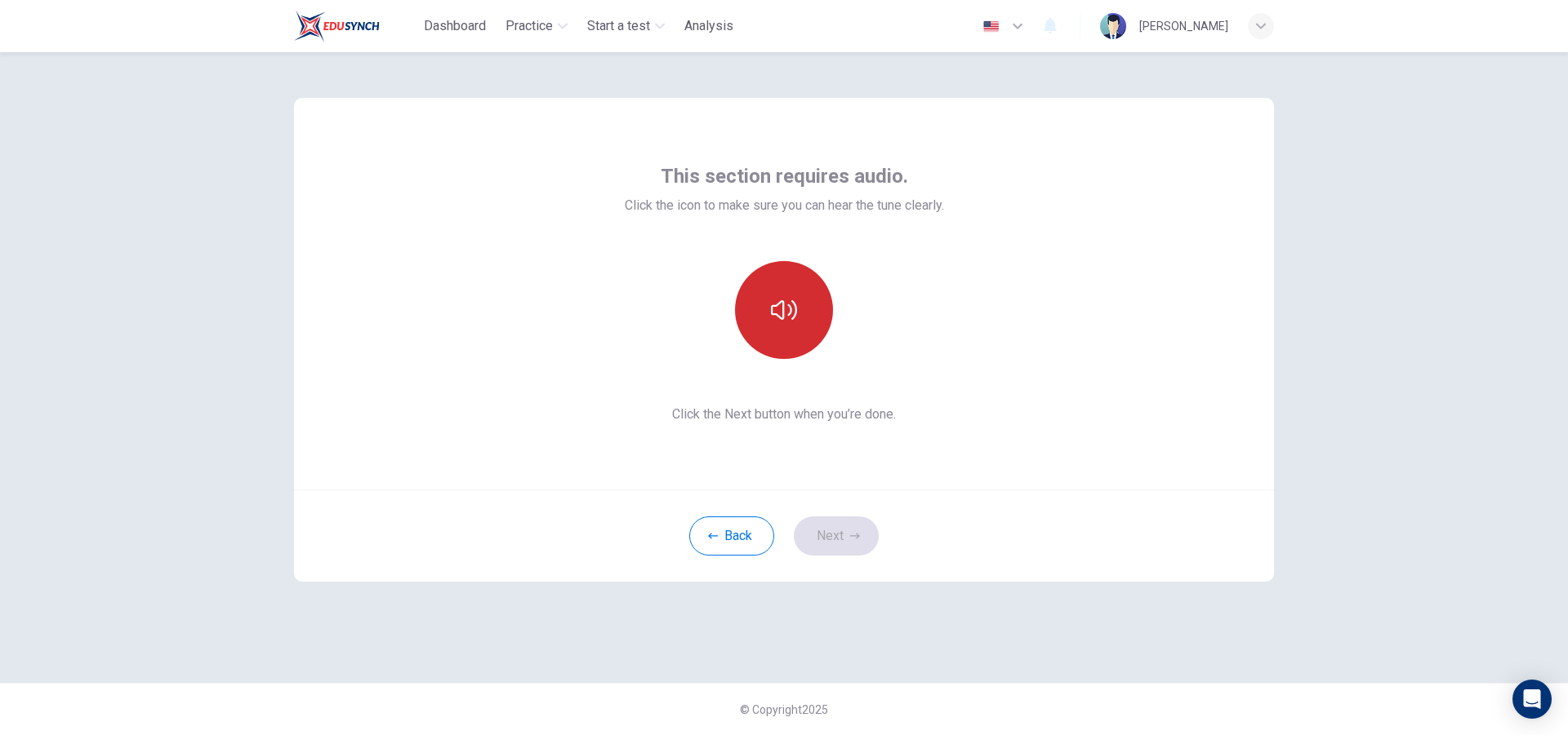
click at [782, 317] on icon "button" at bounding box center [784, 309] width 26 height 26
click at [850, 536] on icon "button" at bounding box center [855, 537] width 10 height 10
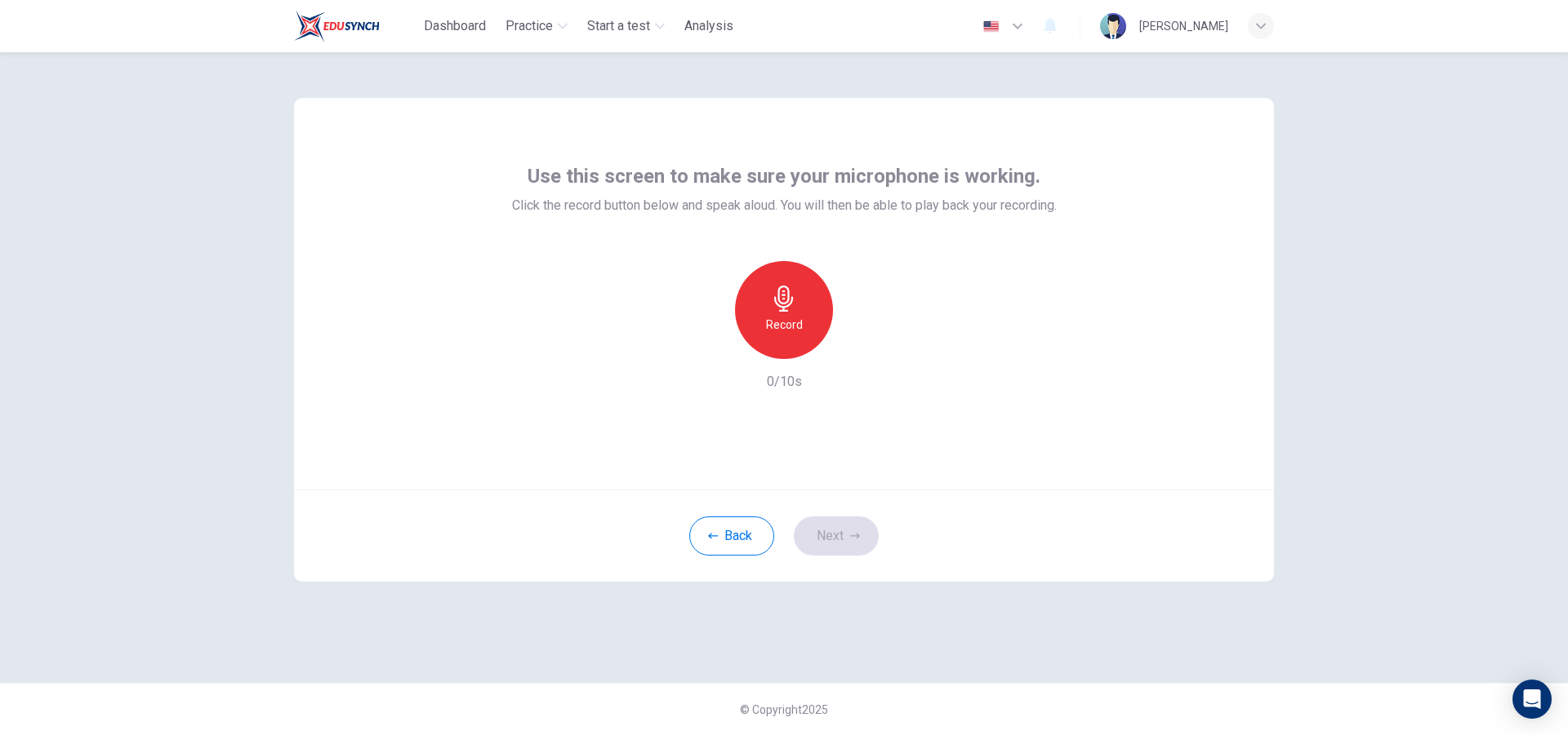
click at [798, 339] on div "Record" at bounding box center [784, 309] width 98 height 98
click at [798, 334] on div "Stop" at bounding box center [784, 309] width 98 height 98
click at [860, 346] on icon "button" at bounding box center [859, 346] width 7 height 10
click at [849, 542] on button "Next" at bounding box center [837, 536] width 85 height 39
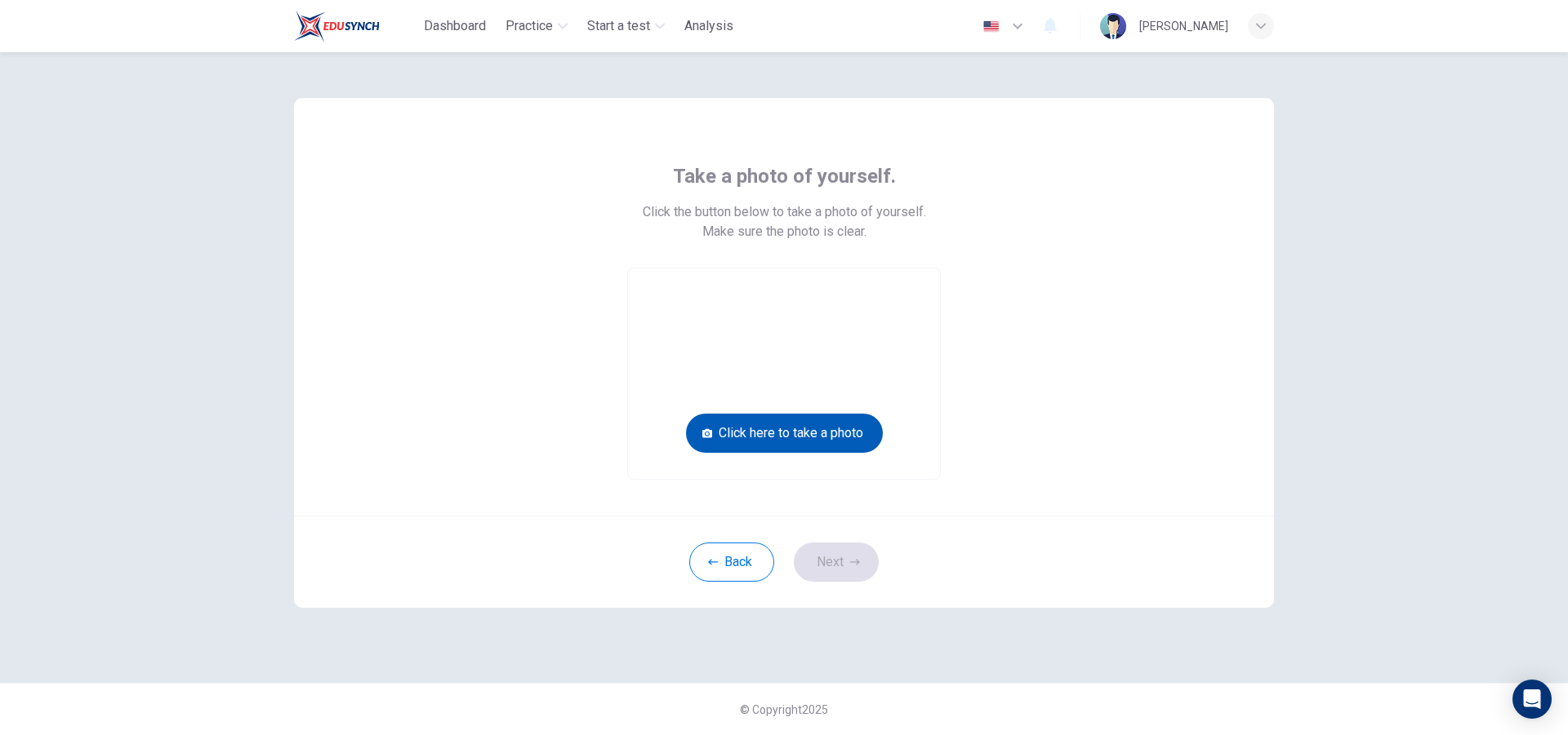
click at [849, 435] on button "Click here to take a photo" at bounding box center [784, 432] width 196 height 39
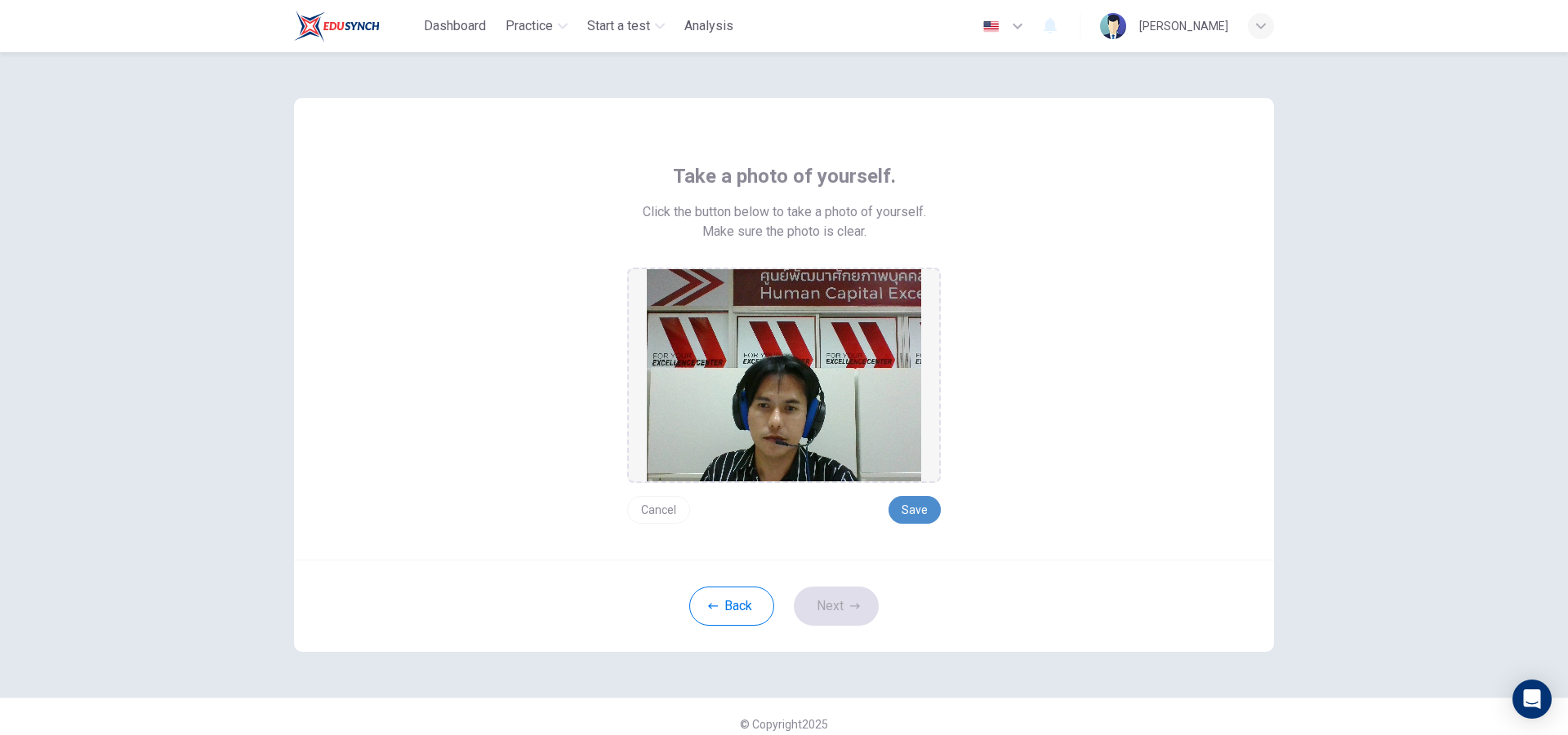
click at [918, 512] on button "Save" at bounding box center [914, 510] width 53 height 28
click at [835, 613] on button "Next" at bounding box center [837, 606] width 85 height 39
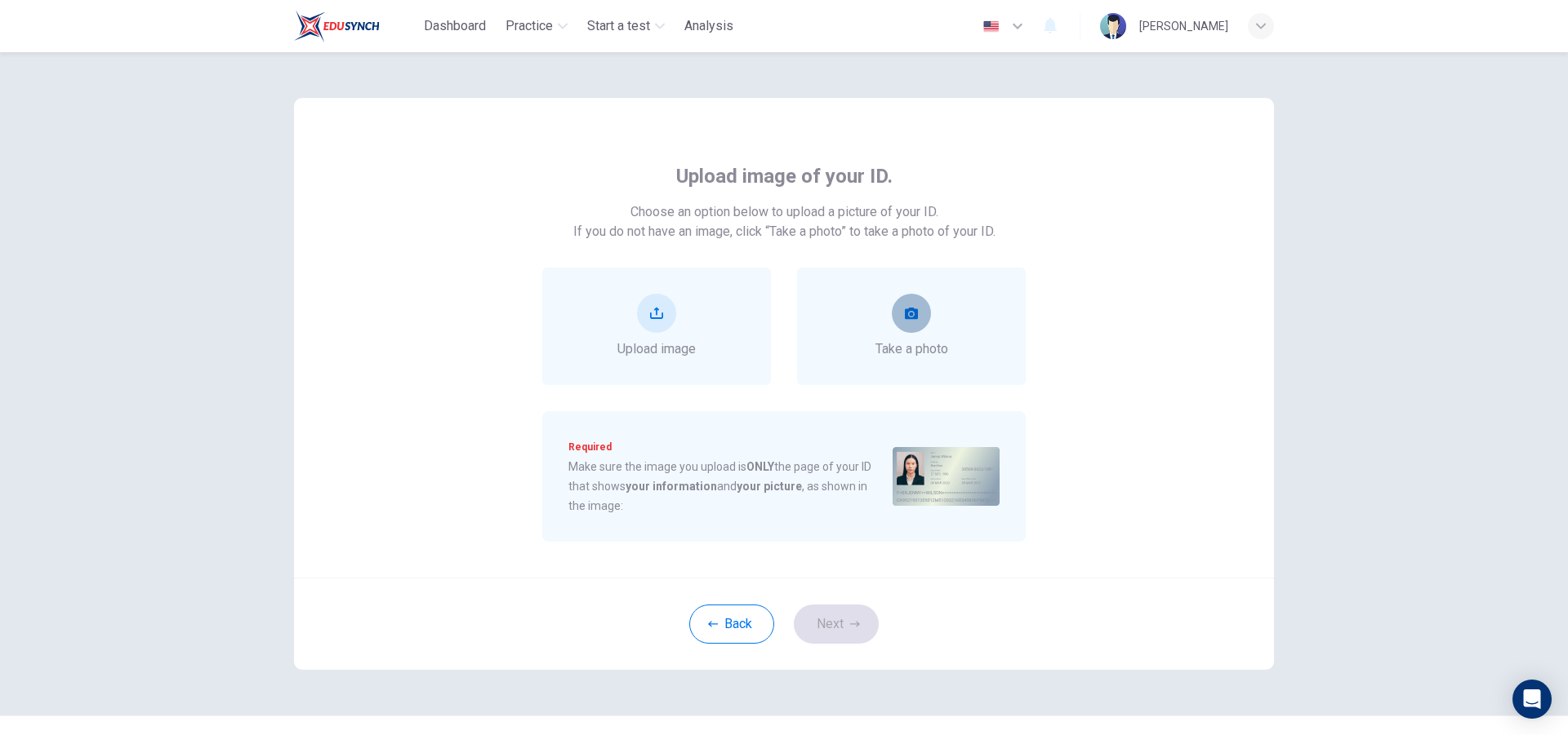
click at [915, 316] on button "take photo" at bounding box center [910, 312] width 39 height 39
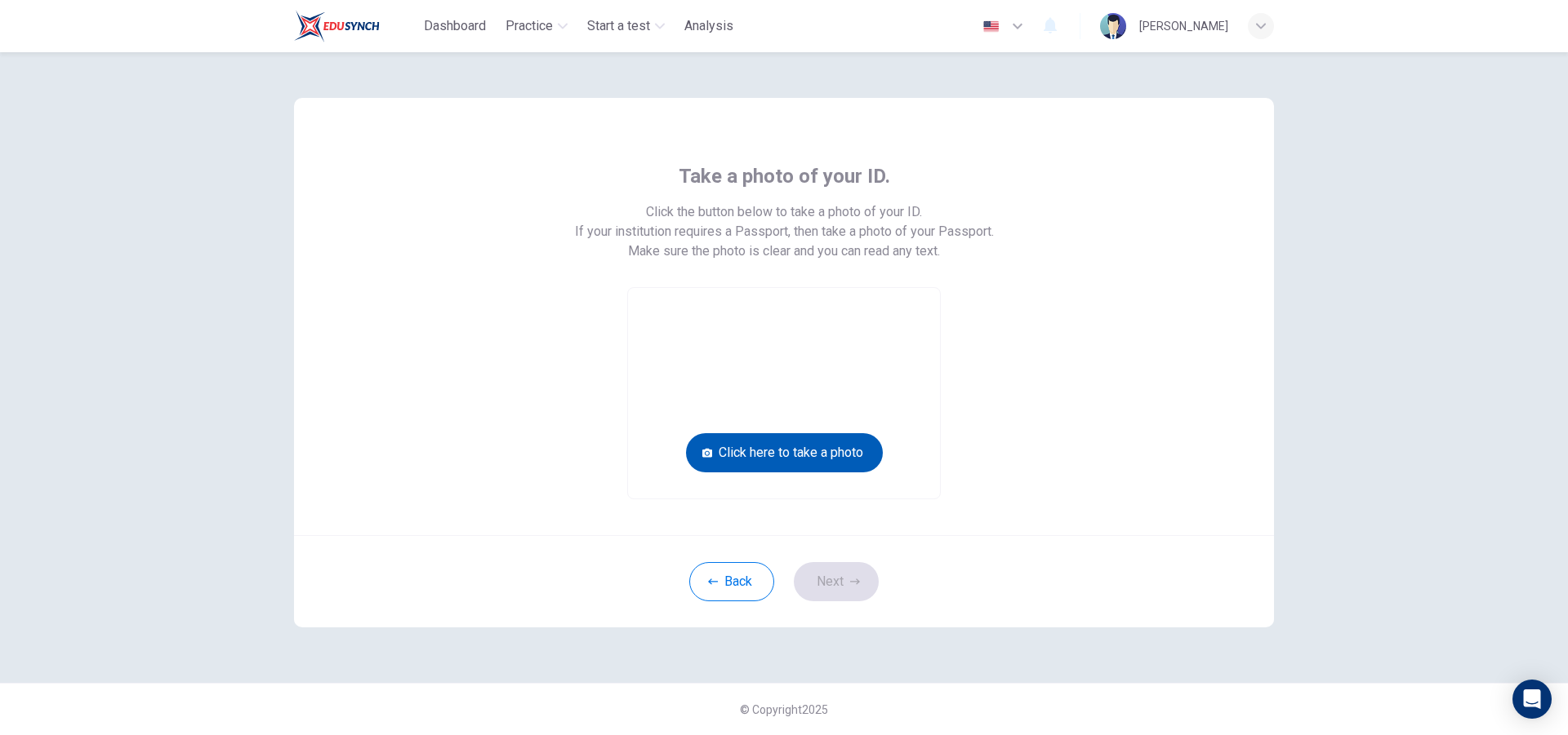
click at [858, 459] on button "Click here to take a photo" at bounding box center [784, 452] width 196 height 39
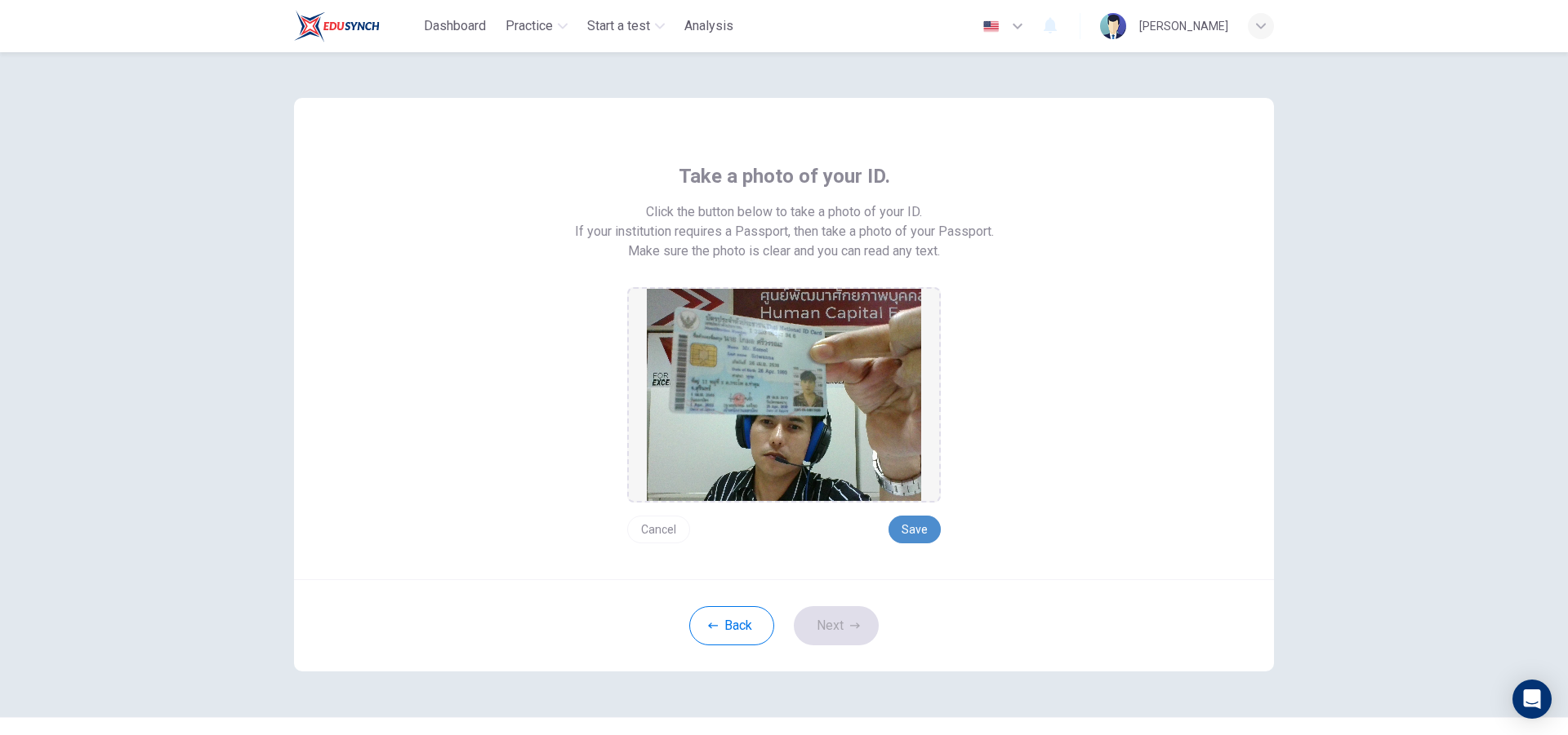
click at [911, 523] on button "Save" at bounding box center [914, 530] width 53 height 28
click at [858, 629] on button "Next" at bounding box center [837, 625] width 85 height 39
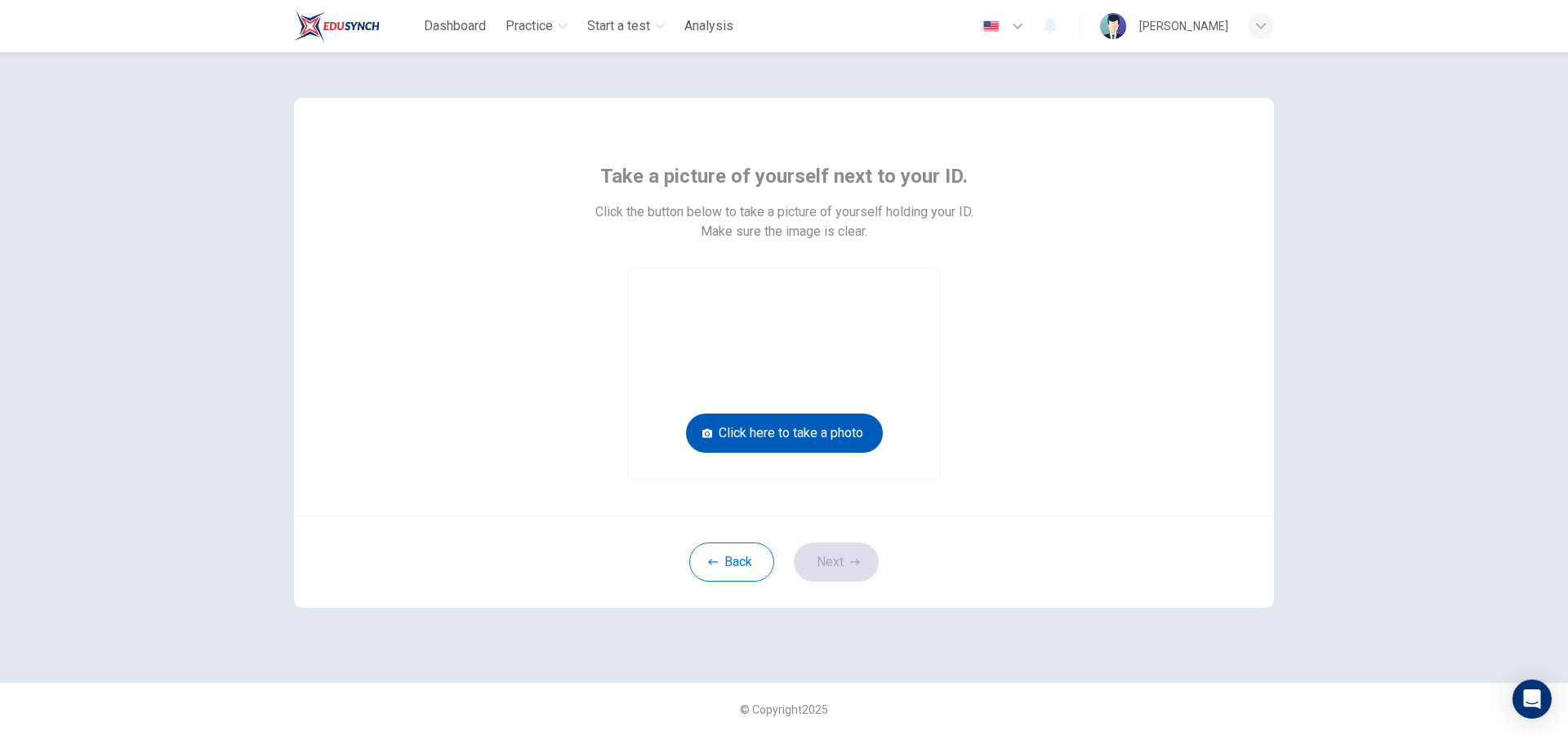
click at [847, 428] on button "Click here to take a photo" at bounding box center [784, 432] width 196 height 39
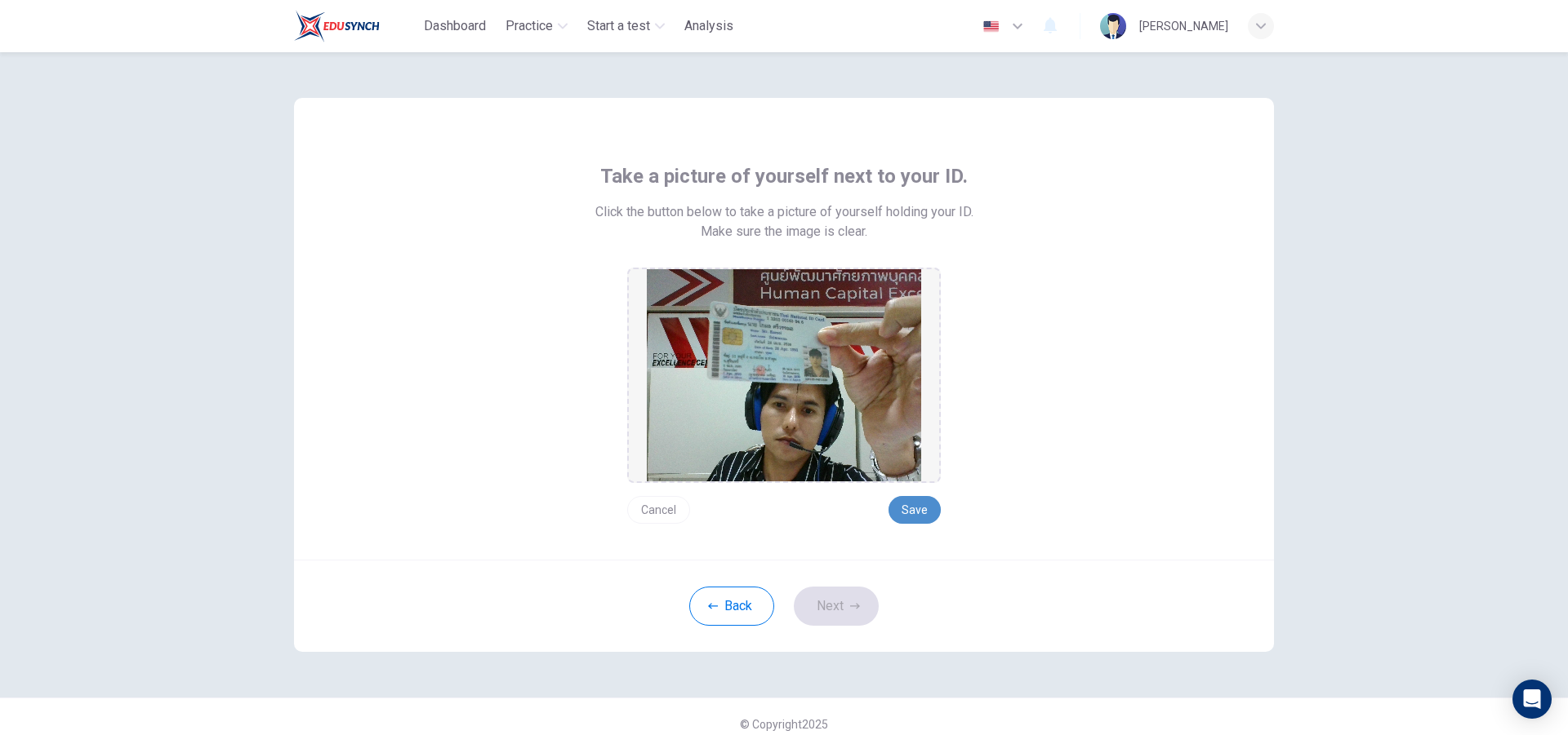
click at [914, 514] on button "Save" at bounding box center [914, 510] width 53 height 28
click at [862, 605] on button "Next" at bounding box center [837, 606] width 85 height 39
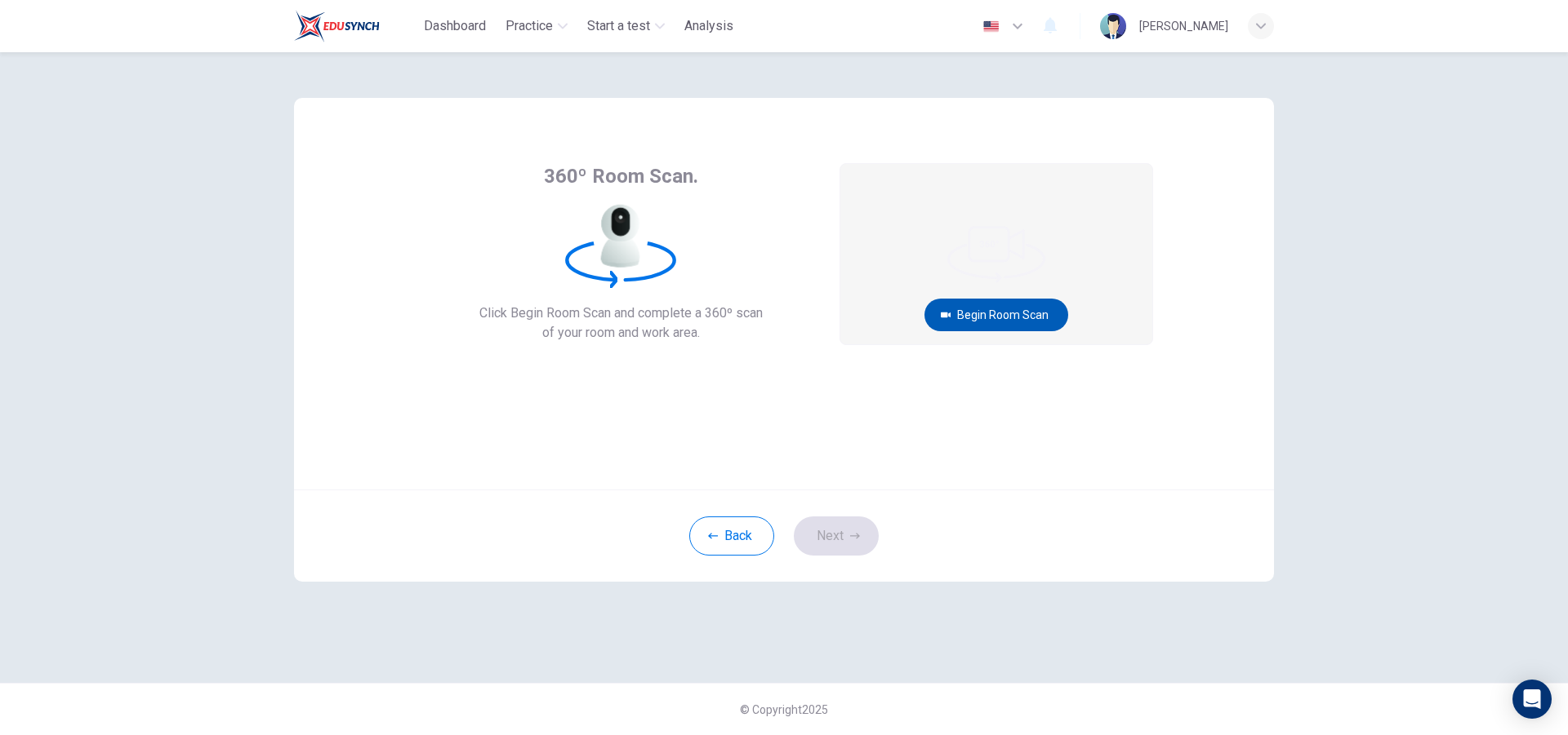
click at [1008, 310] on button "Begin Room Scan" at bounding box center [995, 314] width 144 height 33
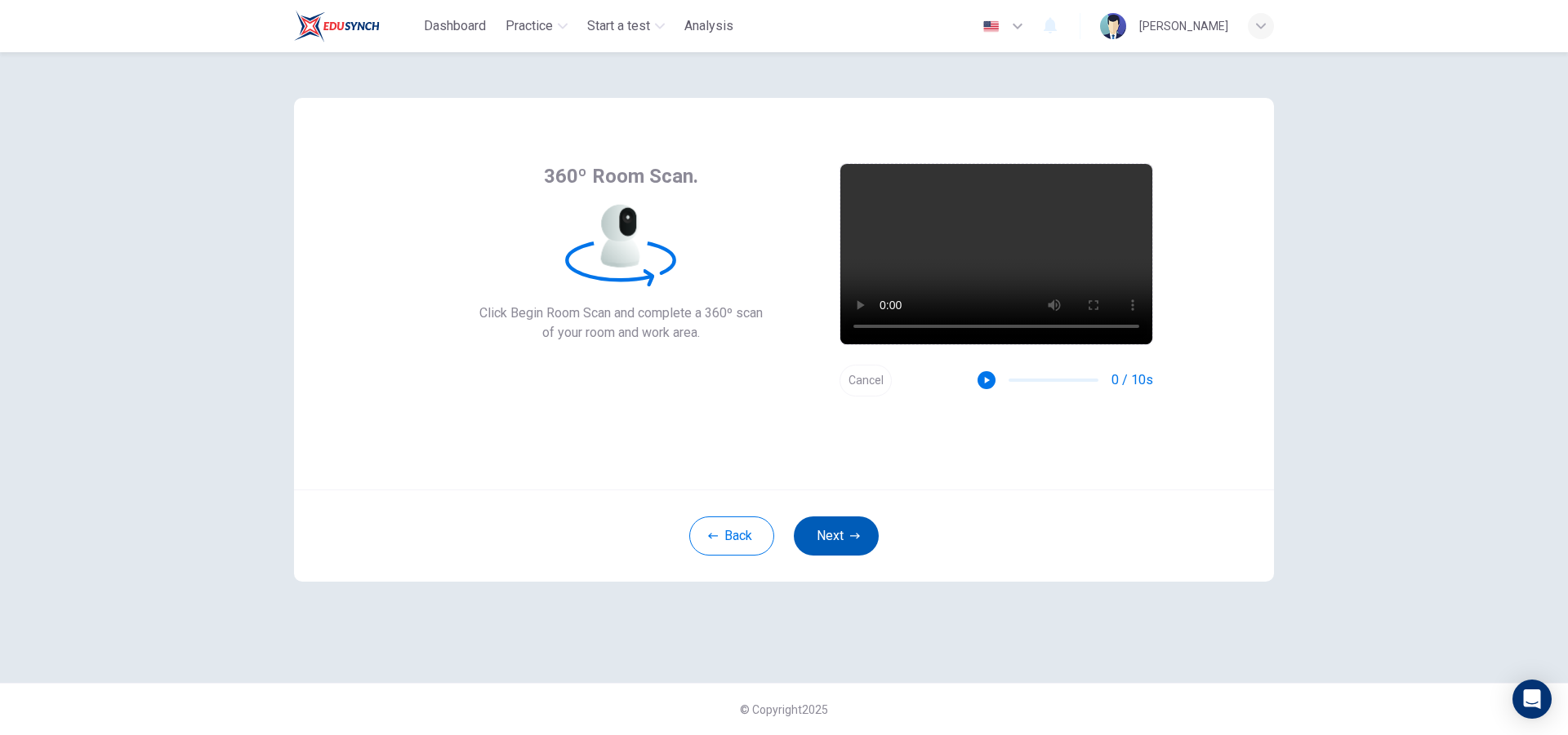
click at [841, 532] on button "Next" at bounding box center [837, 536] width 85 height 39
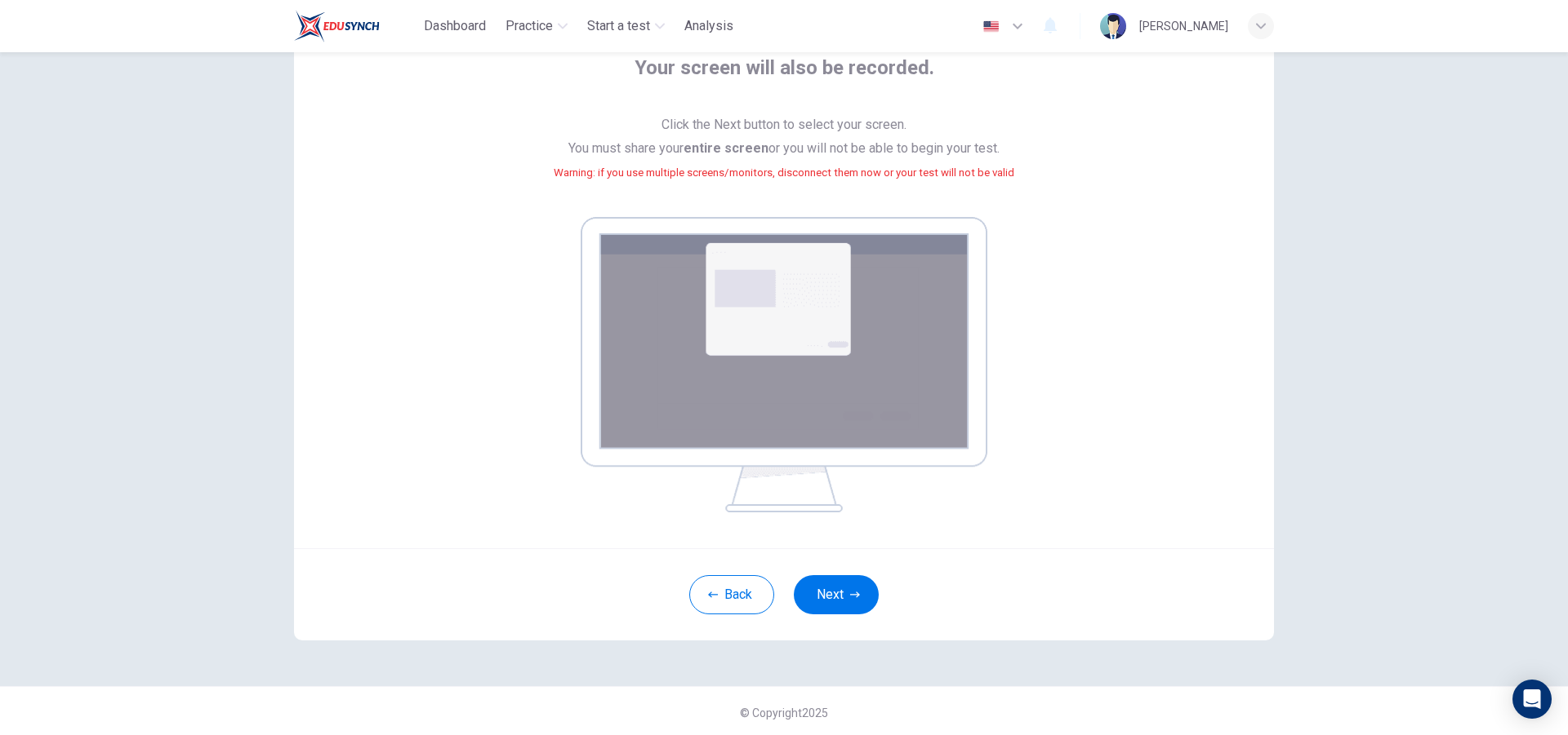
scroll to position [111, 0]
click at [845, 597] on button "Next" at bounding box center [837, 592] width 85 height 39
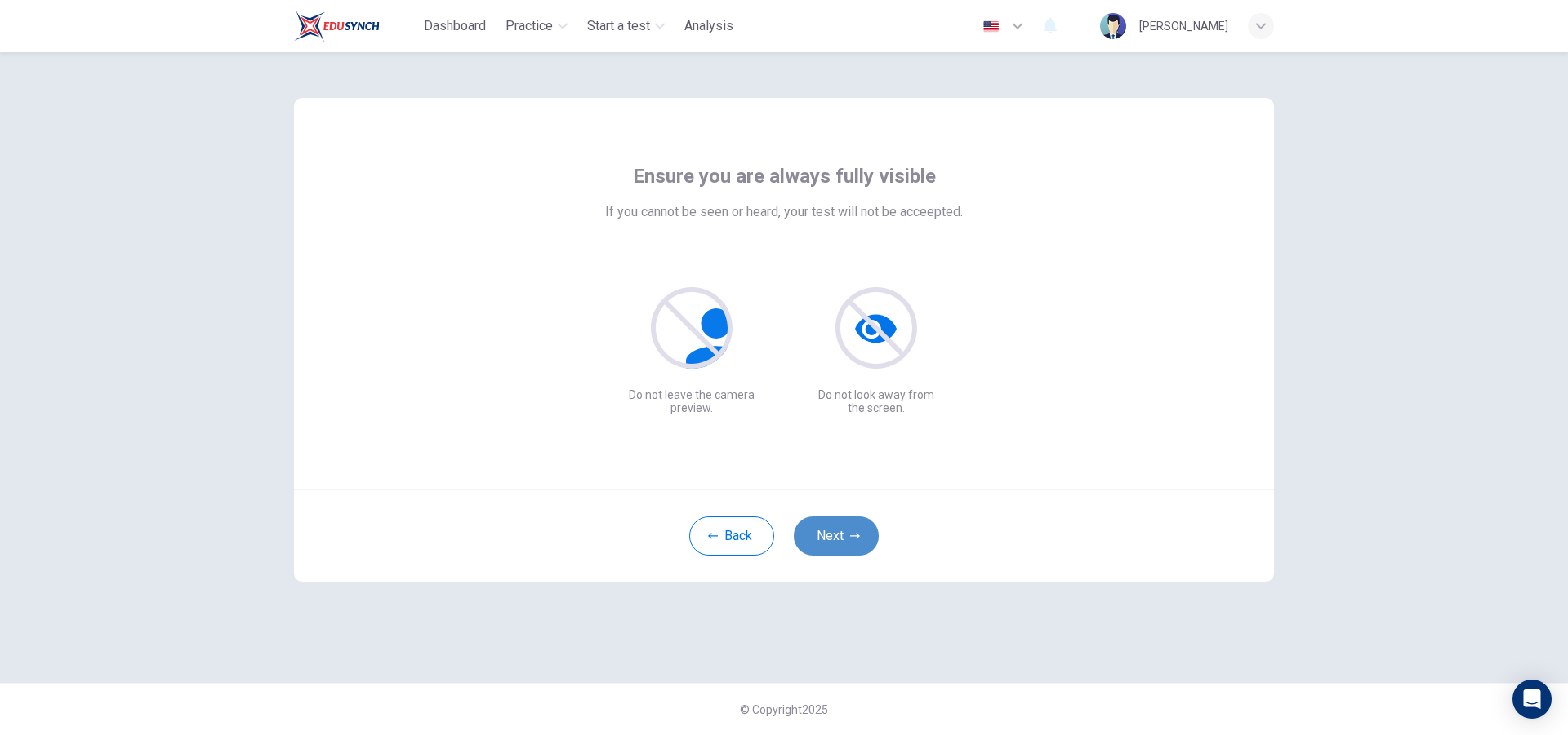
click at [827, 535] on button "Next" at bounding box center [837, 536] width 85 height 39
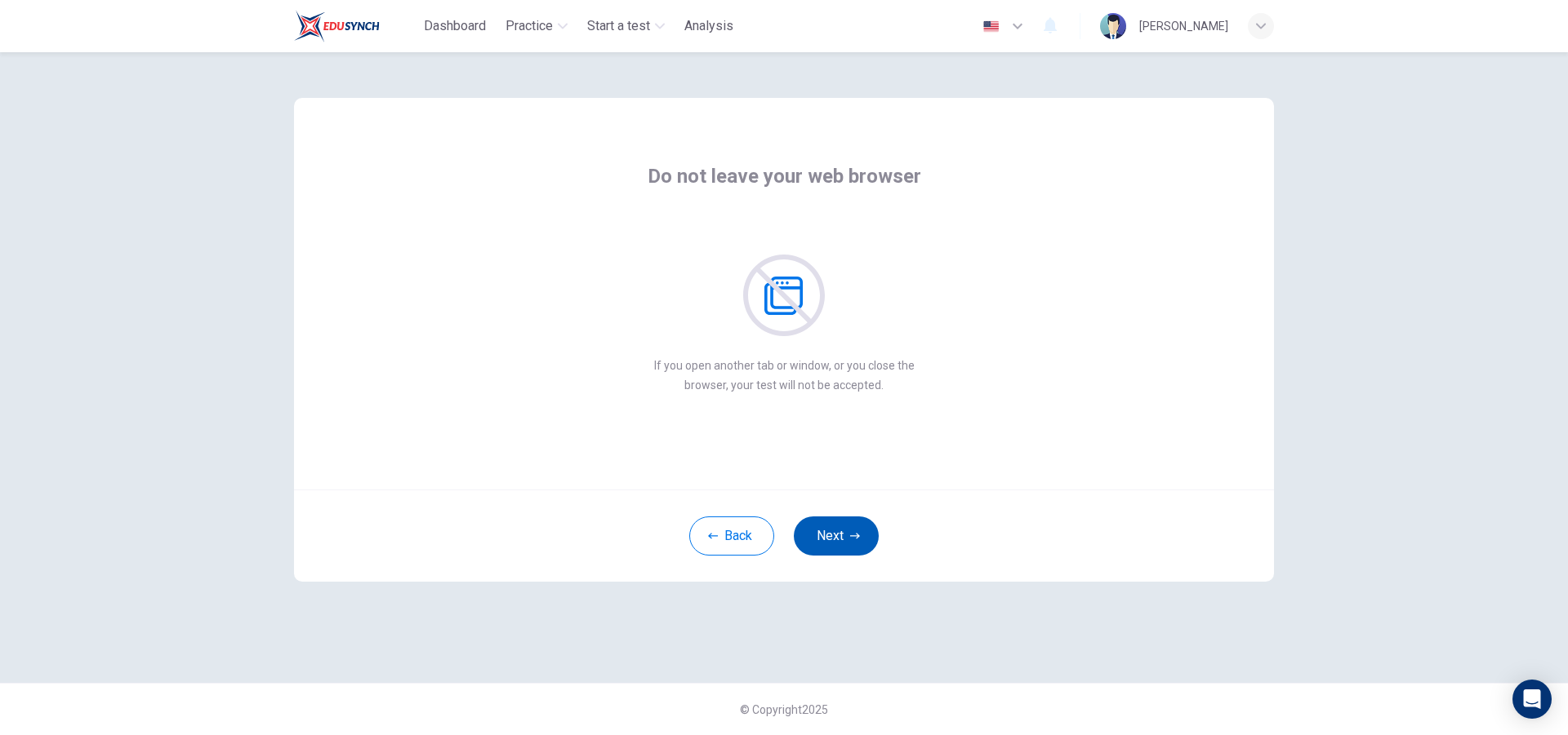
click at [833, 537] on button "Next" at bounding box center [837, 536] width 85 height 39
click at [836, 537] on button "Next" at bounding box center [837, 536] width 85 height 39
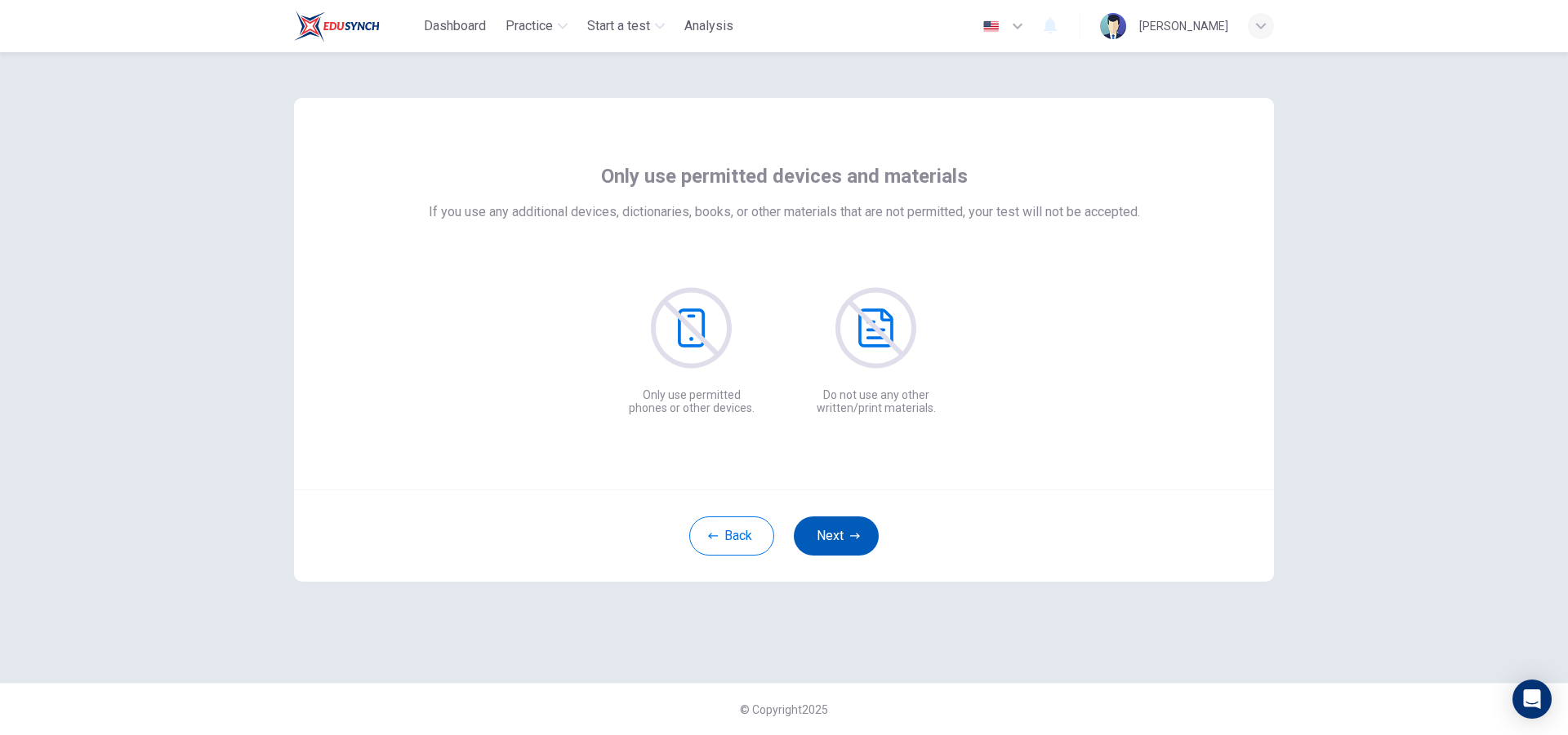
click at [853, 544] on button "Next" at bounding box center [837, 536] width 85 height 39
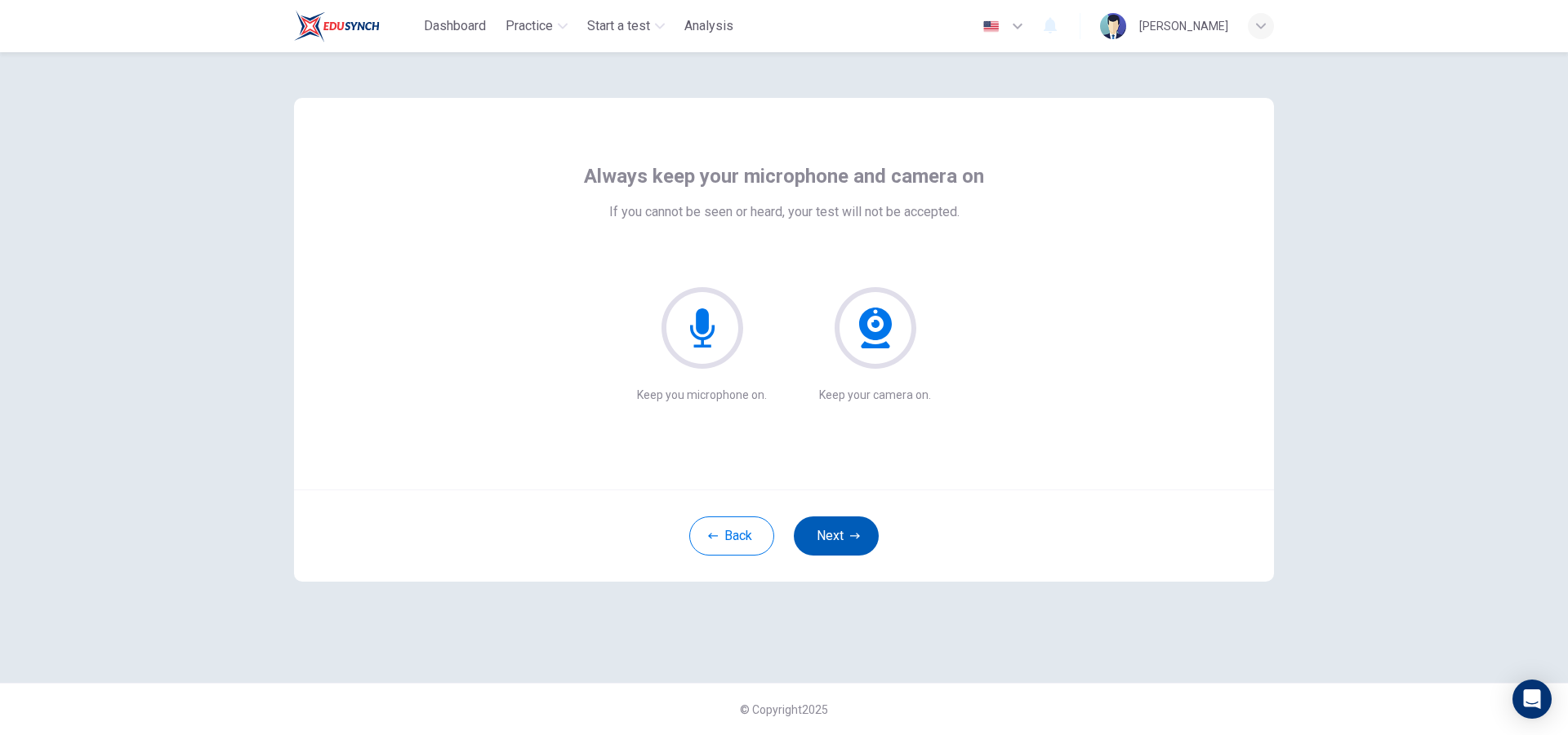
click at [854, 540] on icon "button" at bounding box center [855, 537] width 10 height 10
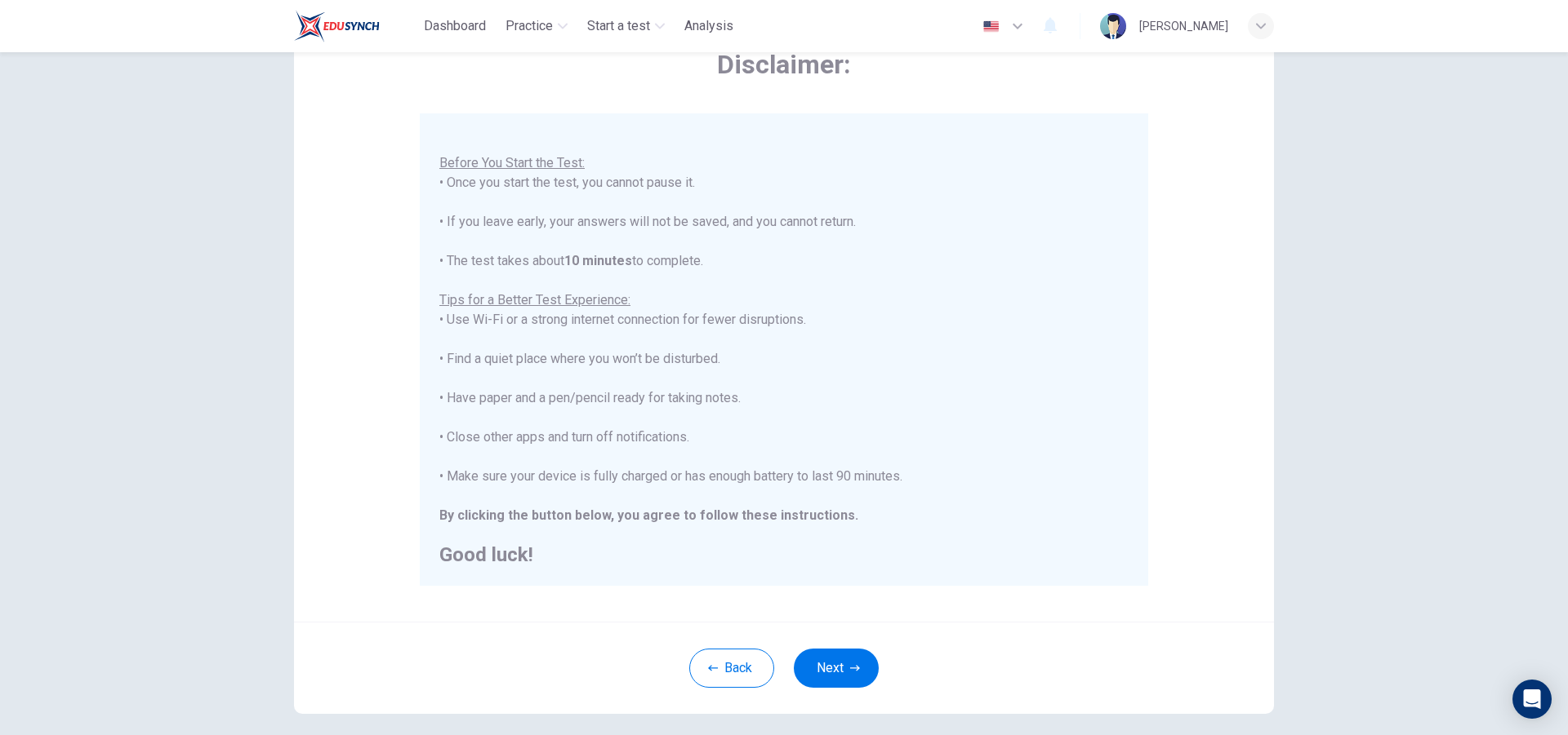
scroll to position [173, 0]
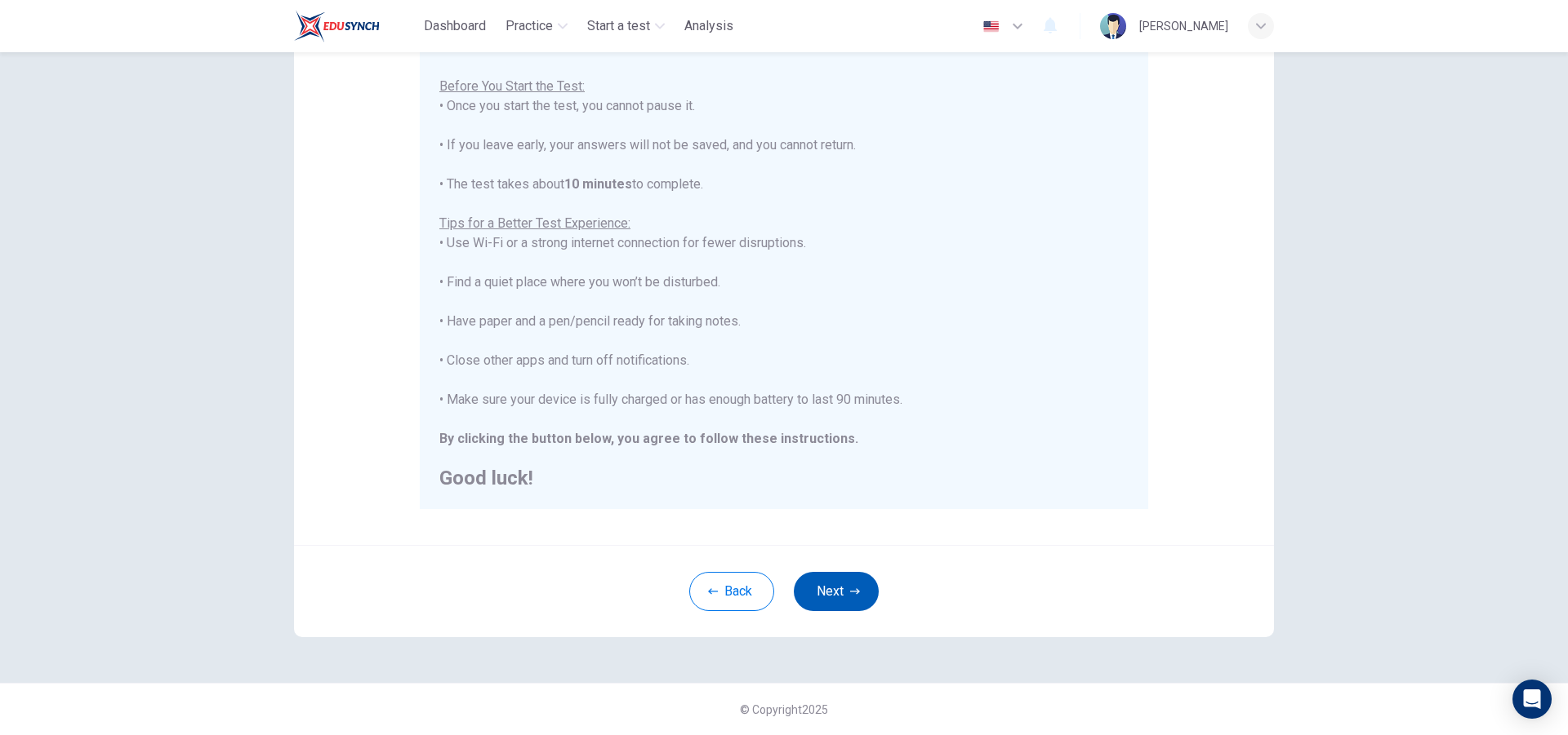
click at [843, 596] on button "Next" at bounding box center [837, 591] width 85 height 39
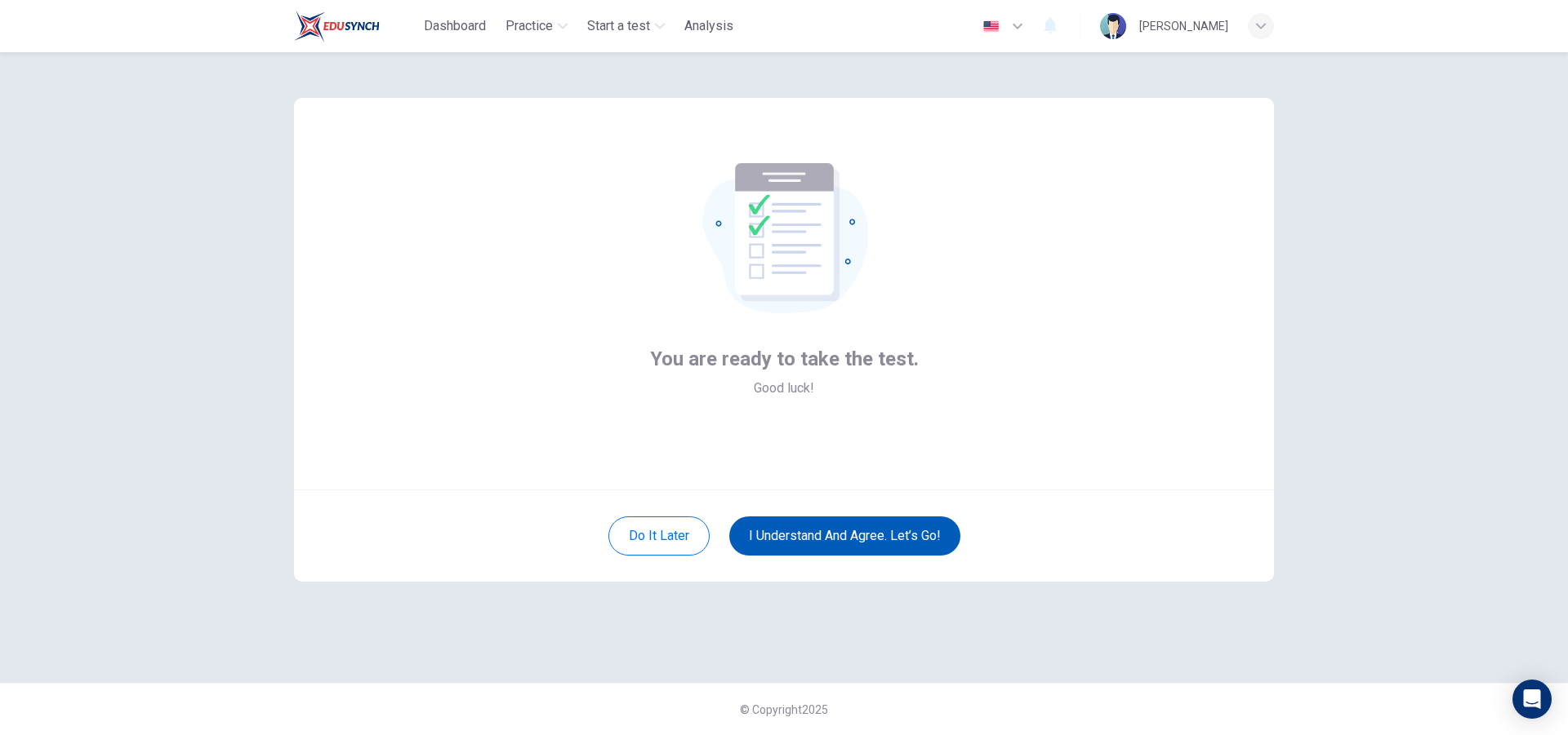
scroll to position [0, 0]
click at [879, 537] on button "I understand and agree. Let’s go!" at bounding box center [845, 536] width 231 height 39
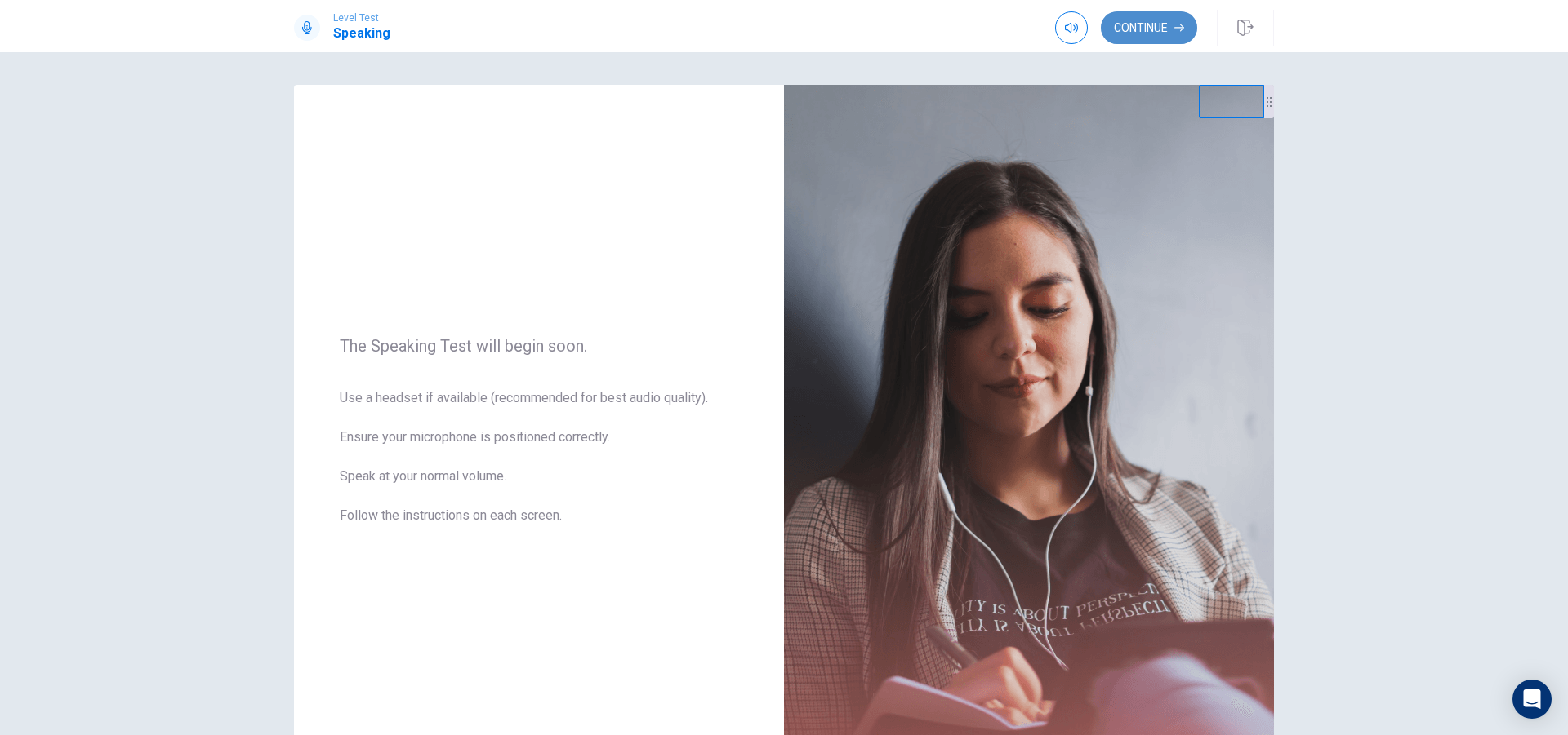
click at [1138, 24] on button "Continue" at bounding box center [1148, 28] width 96 height 33
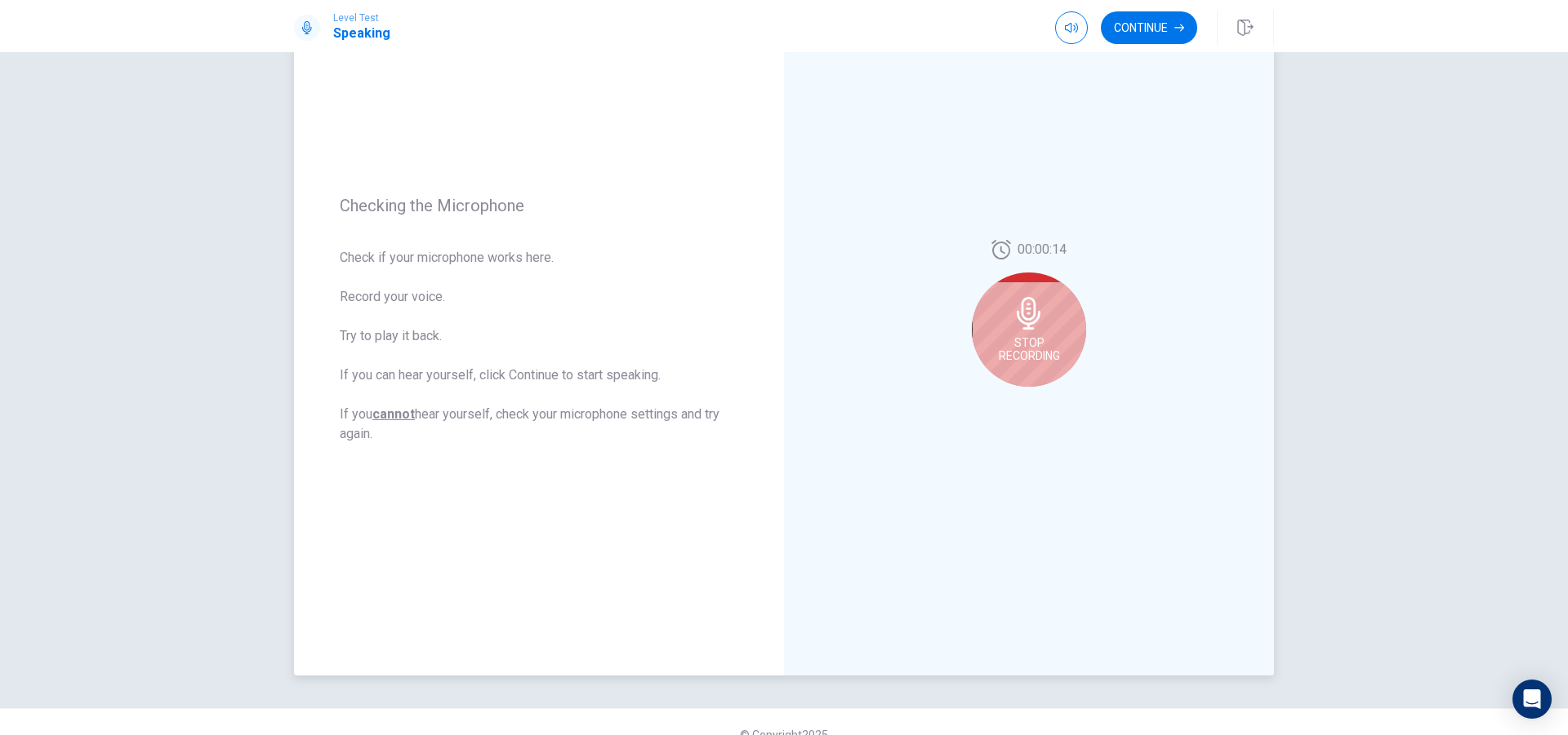
scroll to position [146, 0]
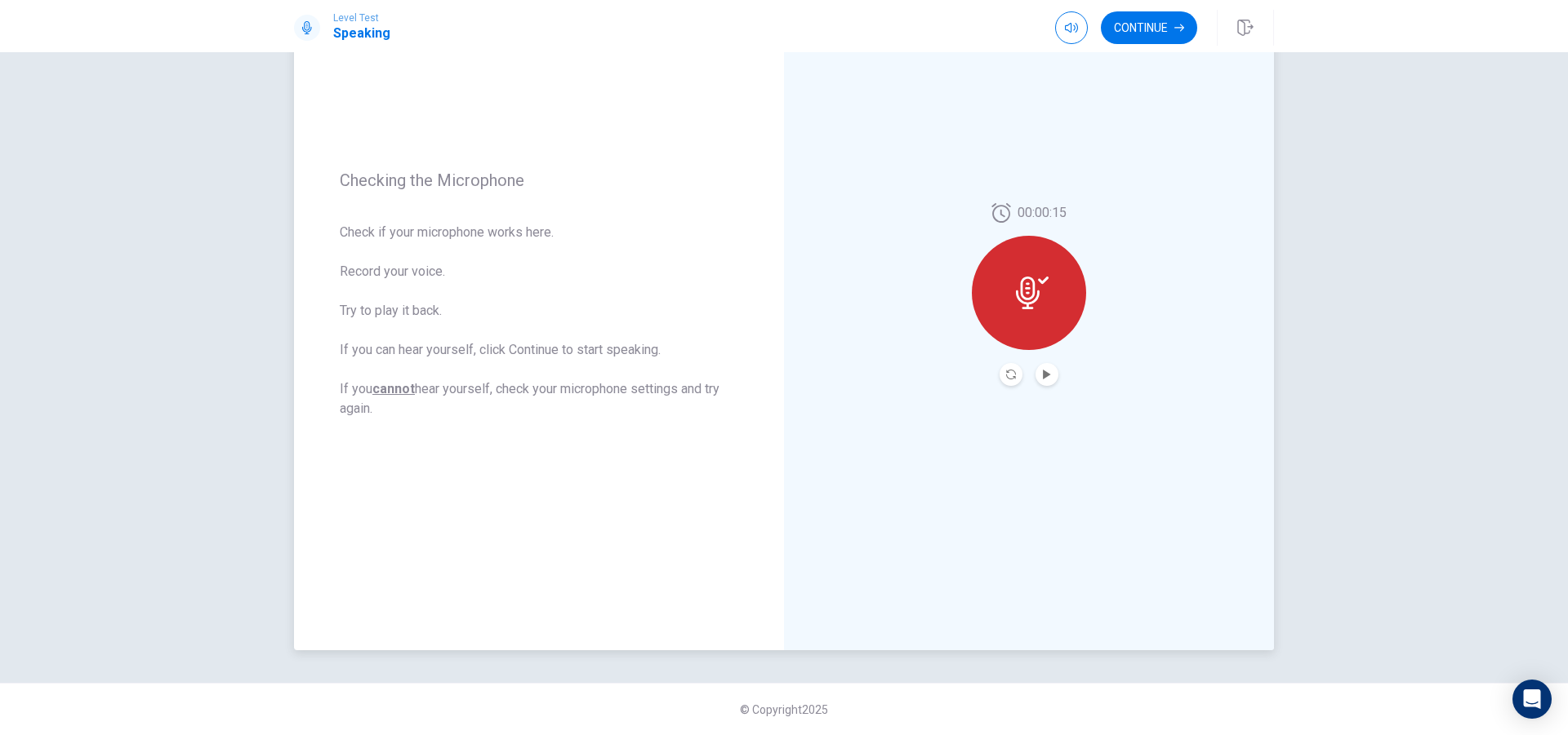
click at [1023, 300] on icon at bounding box center [1028, 293] width 24 height 33
click at [1034, 268] on div at bounding box center [1028, 293] width 114 height 114
click at [1016, 314] on div at bounding box center [1028, 293] width 114 height 114
click at [1020, 307] on icon at bounding box center [1028, 293] width 24 height 33
click at [1043, 374] on icon "Play Audio" at bounding box center [1046, 375] width 7 height 10
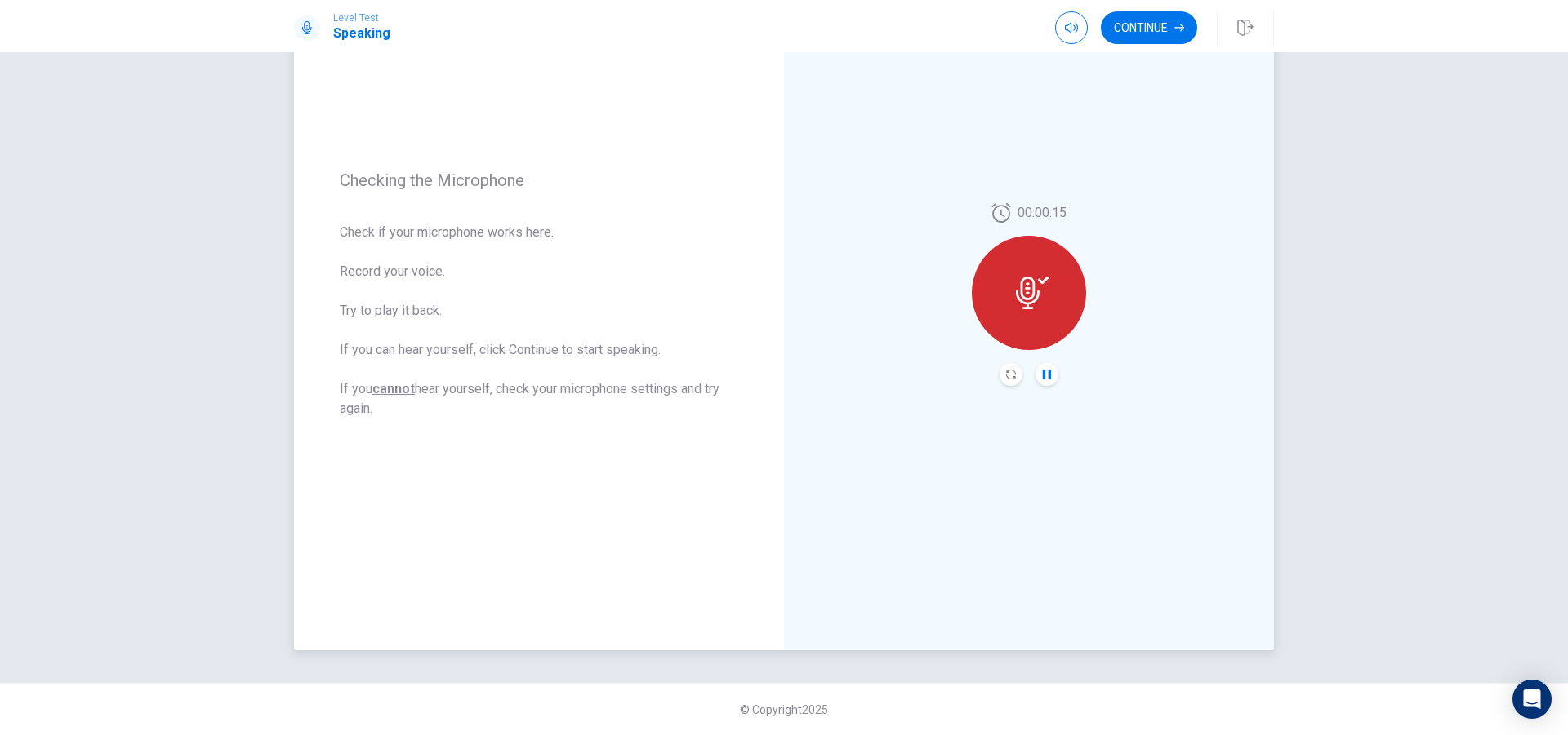
click at [1039, 326] on div at bounding box center [1028, 293] width 114 height 114
click at [1033, 288] on icon at bounding box center [1032, 293] width 33 height 33
click at [1043, 375] on icon "Pause Audio" at bounding box center [1047, 375] width 8 height 10
click at [1032, 274] on div at bounding box center [1028, 293] width 114 height 114
click at [1043, 372] on icon "Play Audio" at bounding box center [1046, 375] width 7 height 10
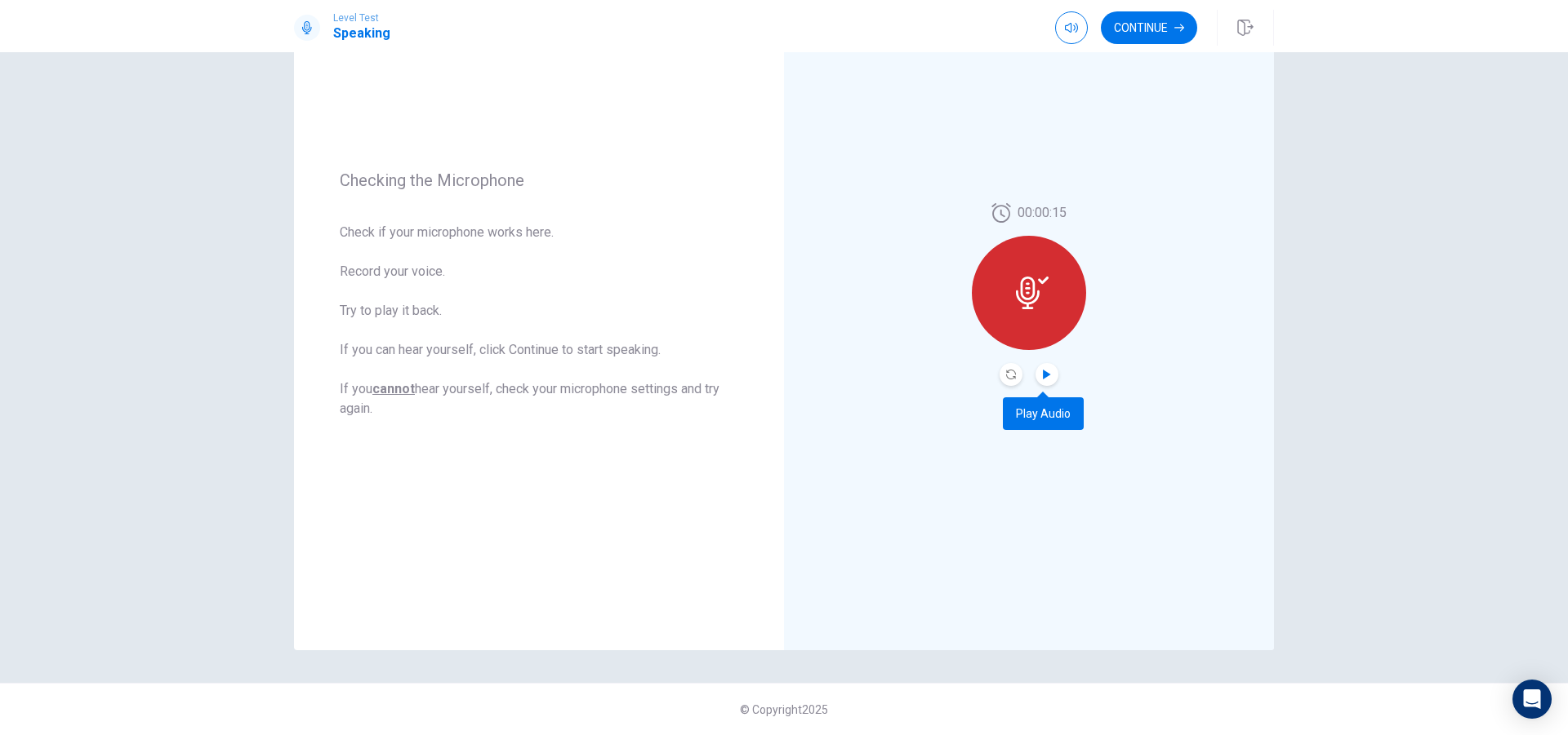
click at [1042, 379] on icon "Play Audio" at bounding box center [1047, 375] width 10 height 10
click at [1029, 290] on icon at bounding box center [1028, 293] width 24 height 33
click at [1023, 290] on icon at bounding box center [1028, 293] width 24 height 33
click at [1034, 284] on icon at bounding box center [1032, 293] width 33 height 33
click at [1052, 377] on button "Play Audio" at bounding box center [1046, 374] width 23 height 23
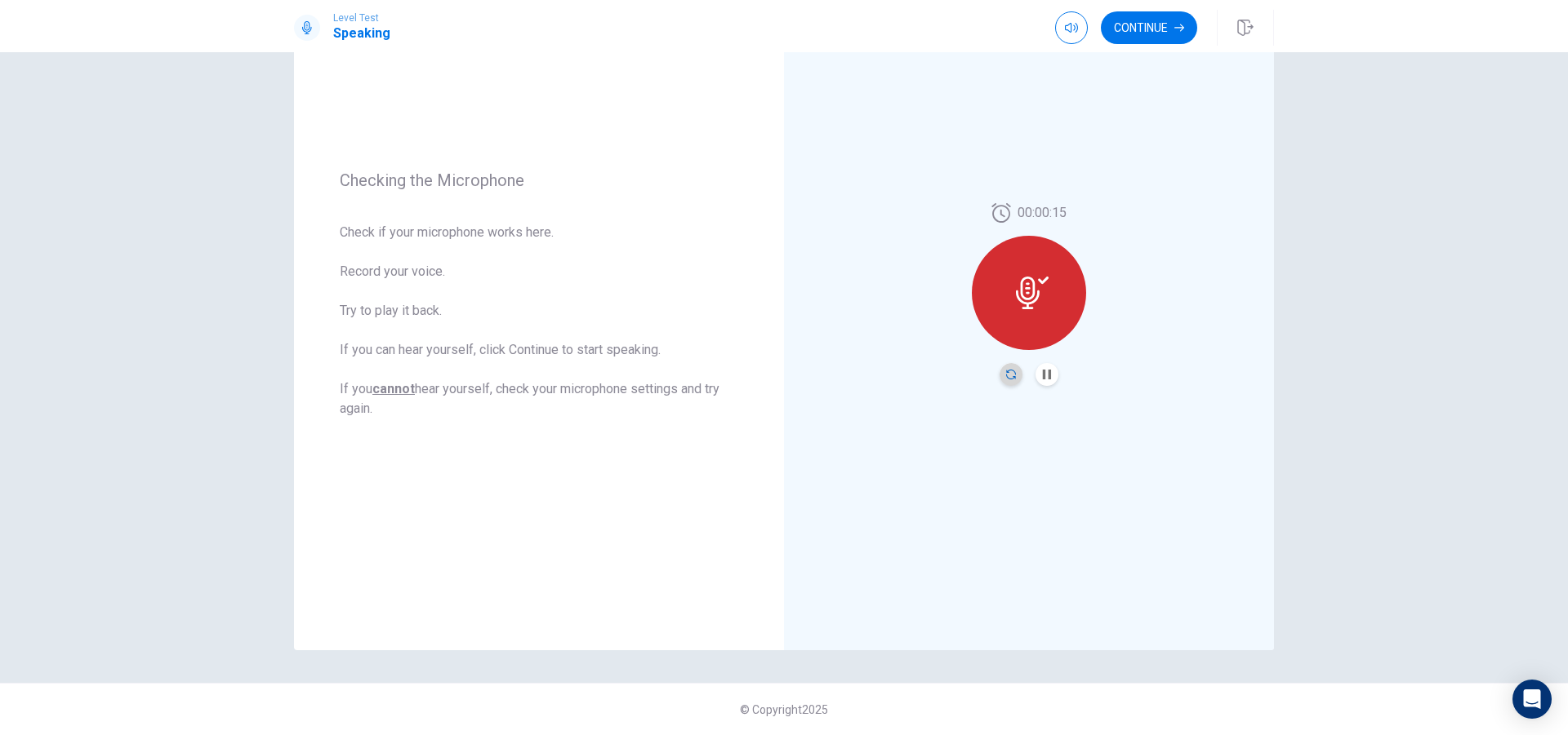
click at [1008, 373] on icon "Record Again" at bounding box center [1011, 375] width 10 height 10
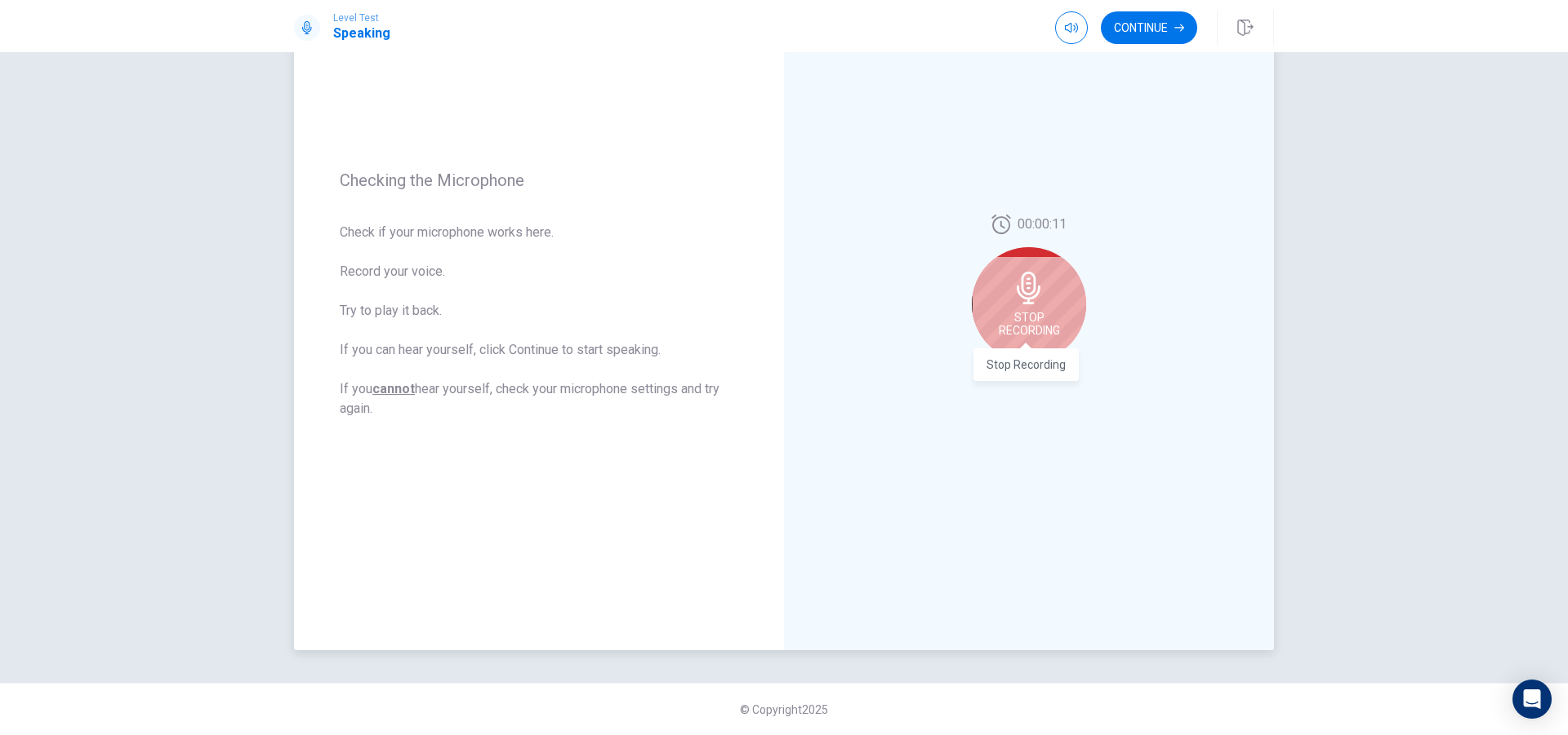
click at [1041, 327] on span "Stop Recording" at bounding box center [1029, 323] width 62 height 26
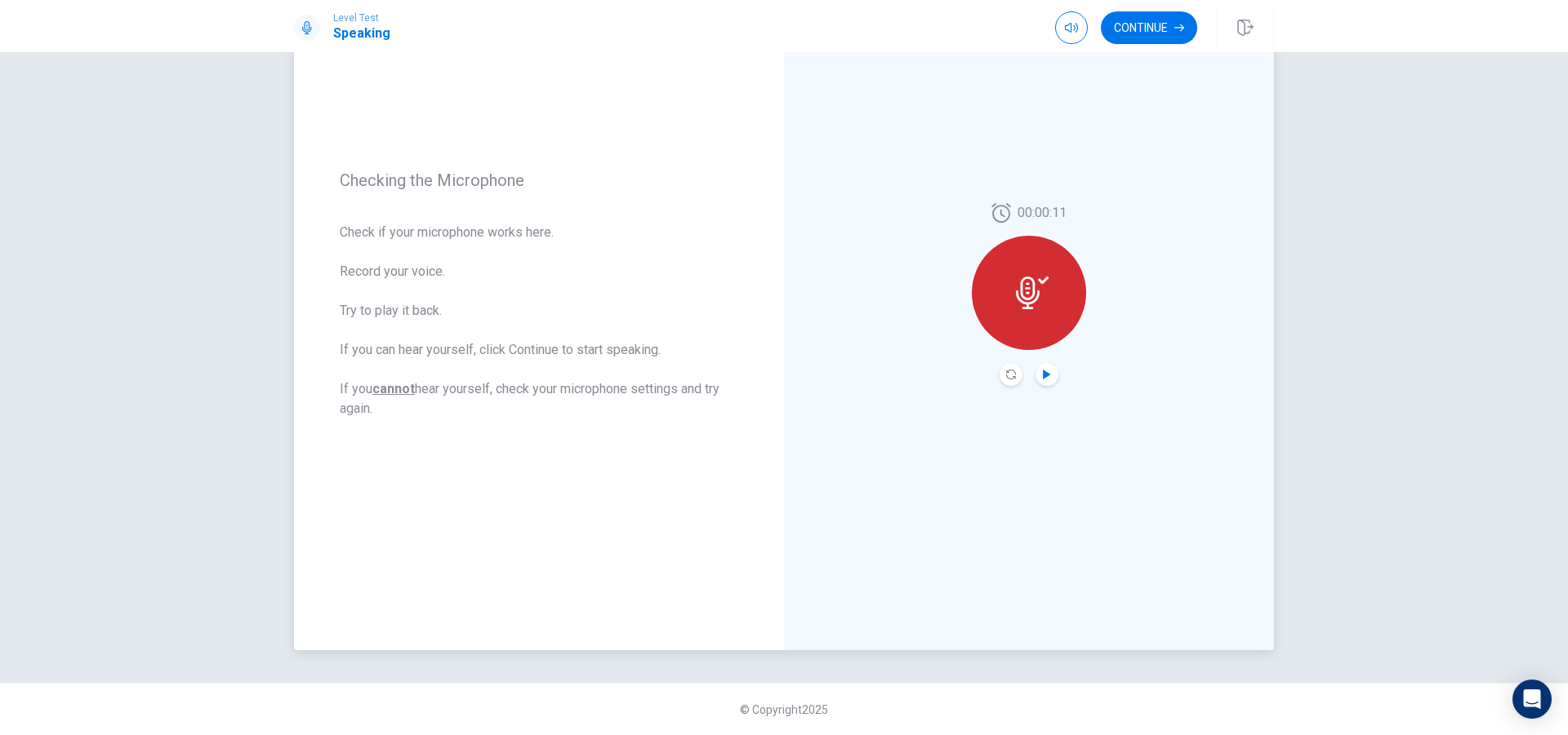
click at [1043, 372] on icon "Play Audio" at bounding box center [1046, 375] width 7 height 10
click at [1009, 378] on icon "Record Again" at bounding box center [1011, 375] width 10 height 10
click at [1037, 306] on div "Stop Recording" at bounding box center [1028, 304] width 114 height 114
click at [1011, 371] on button "Record Again" at bounding box center [1010, 374] width 23 height 23
click at [1029, 318] on span "Stop Recording" at bounding box center [1029, 323] width 62 height 26
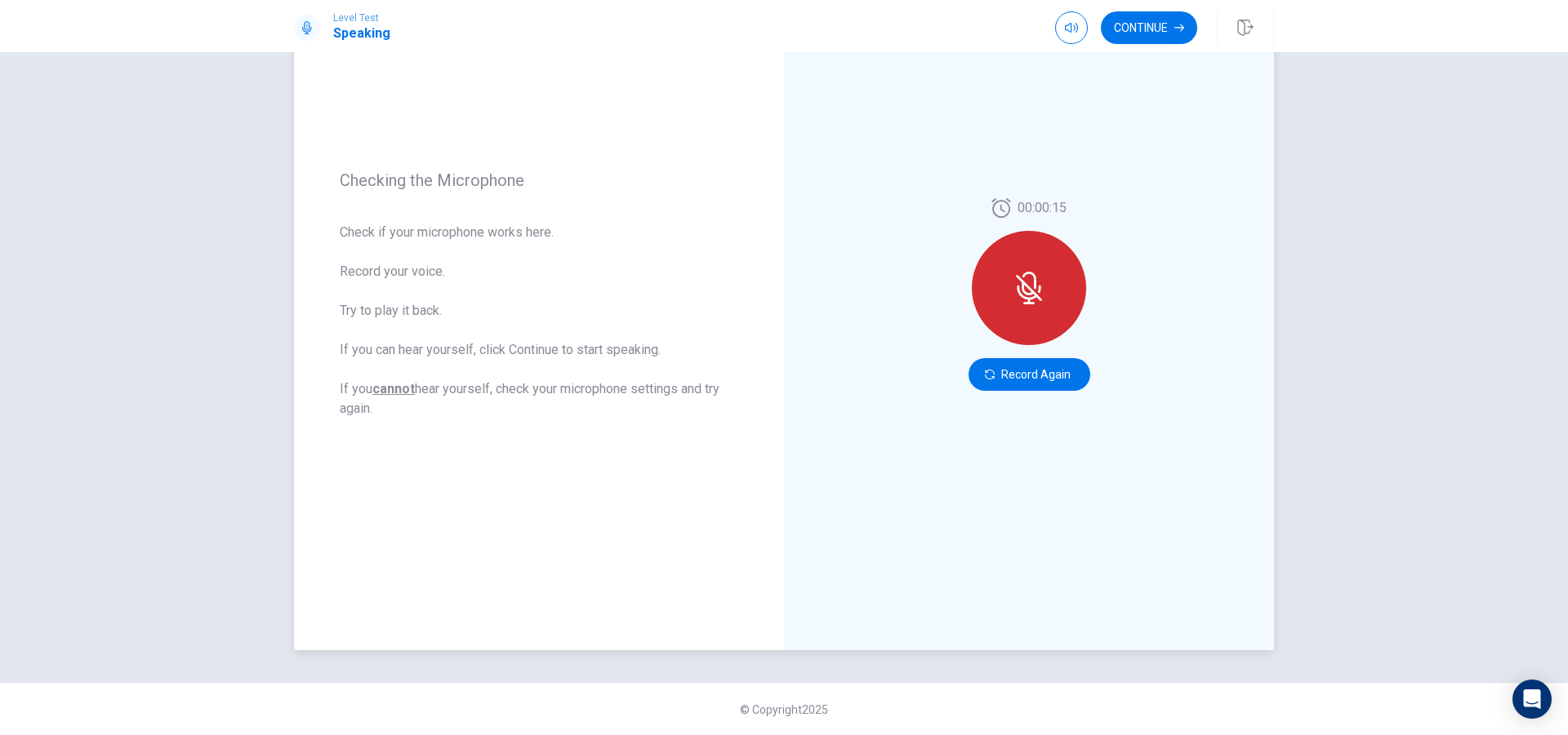
click at [1019, 333] on div at bounding box center [1028, 288] width 114 height 114
drag, startPoint x: 1093, startPoint y: 308, endPoint x: 1081, endPoint y: 311, distance: 12.4
click at [1094, 308] on div "00:00:15 Record Again" at bounding box center [1029, 294] width 490 height 711
click at [1011, 376] on button "Record Again" at bounding box center [1010, 374] width 23 height 23
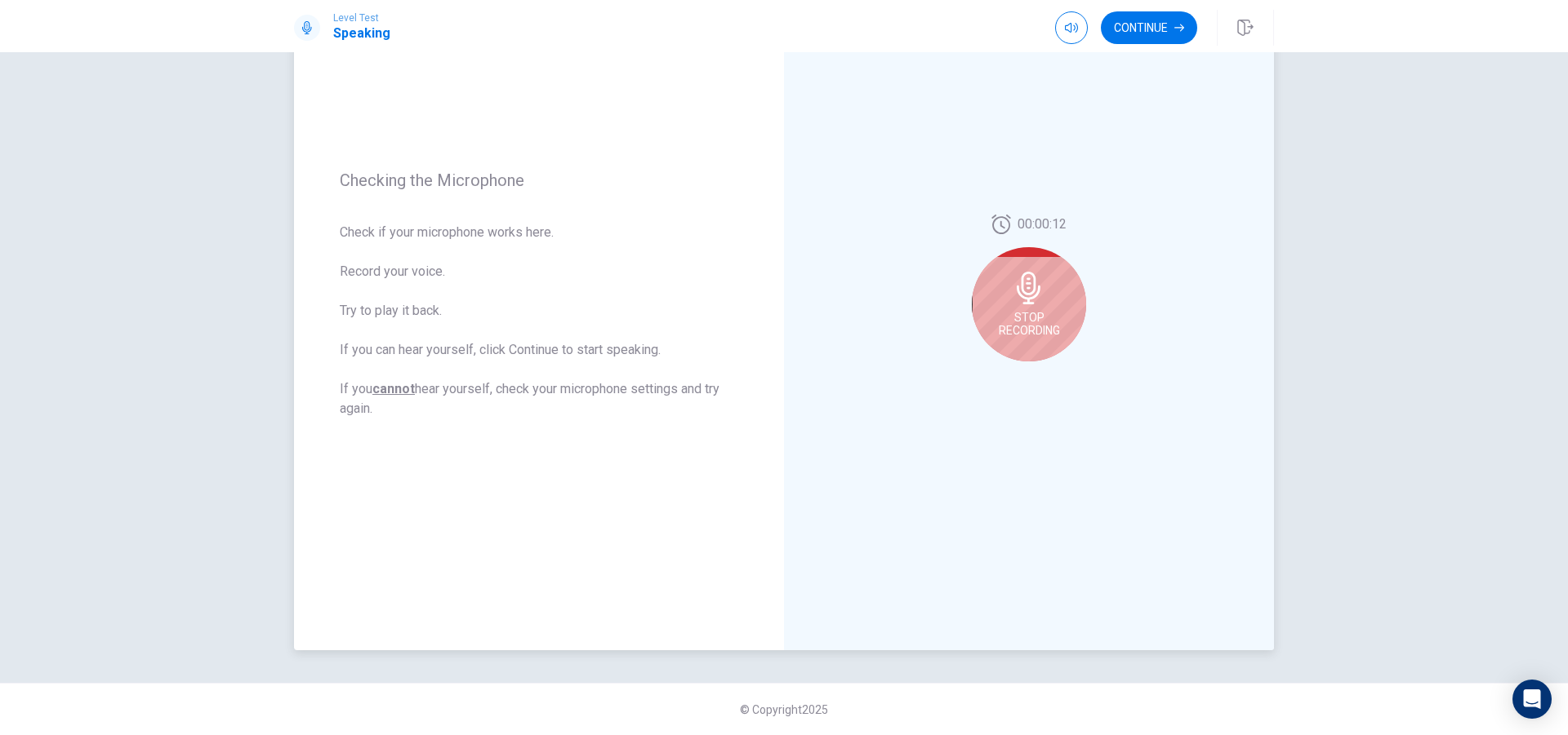
click at [1044, 331] on span "Stop Recording" at bounding box center [1029, 323] width 62 height 26
click at [1045, 376] on icon "Play Audio" at bounding box center [1047, 375] width 10 height 10
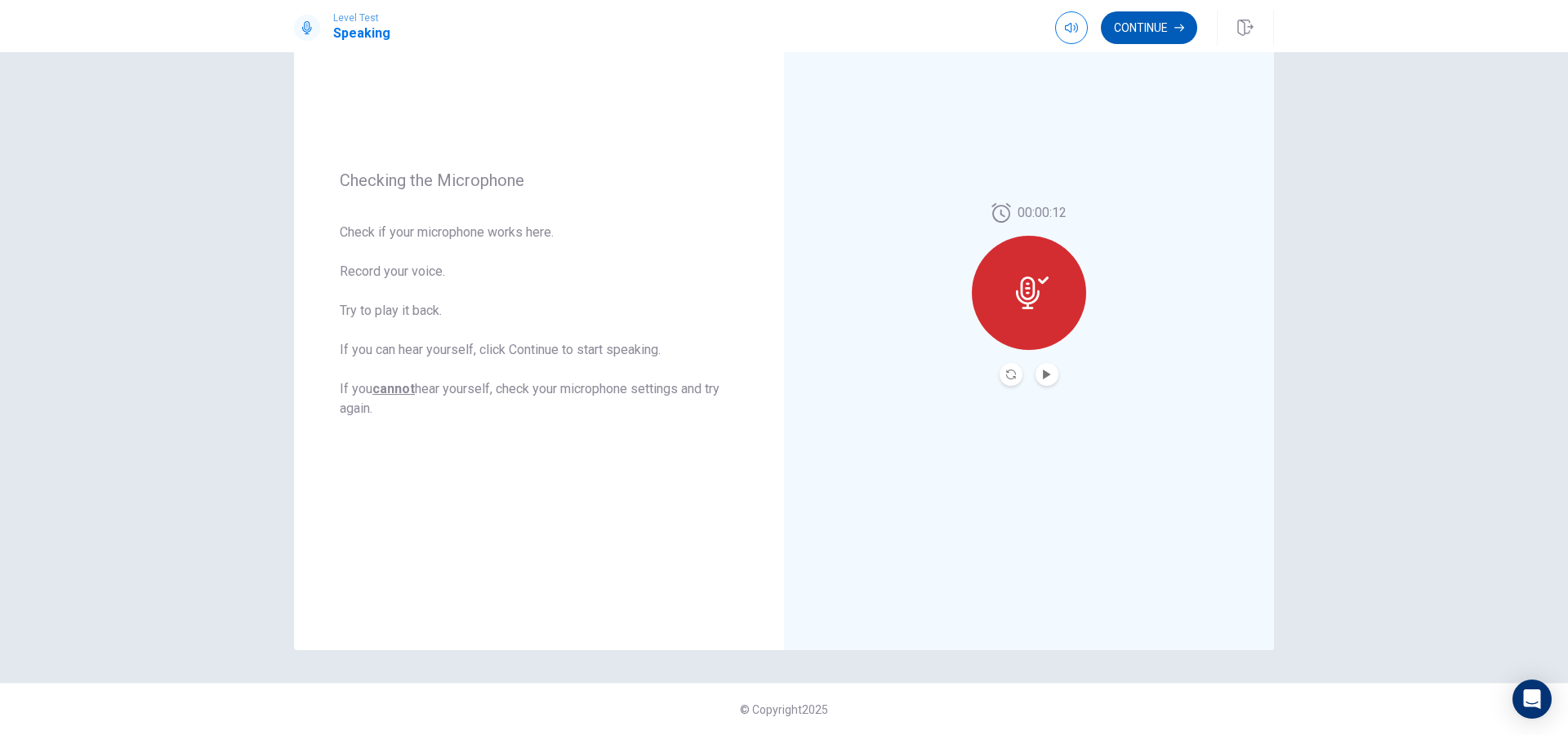
click at [1162, 28] on button "Continue" at bounding box center [1148, 28] width 96 height 33
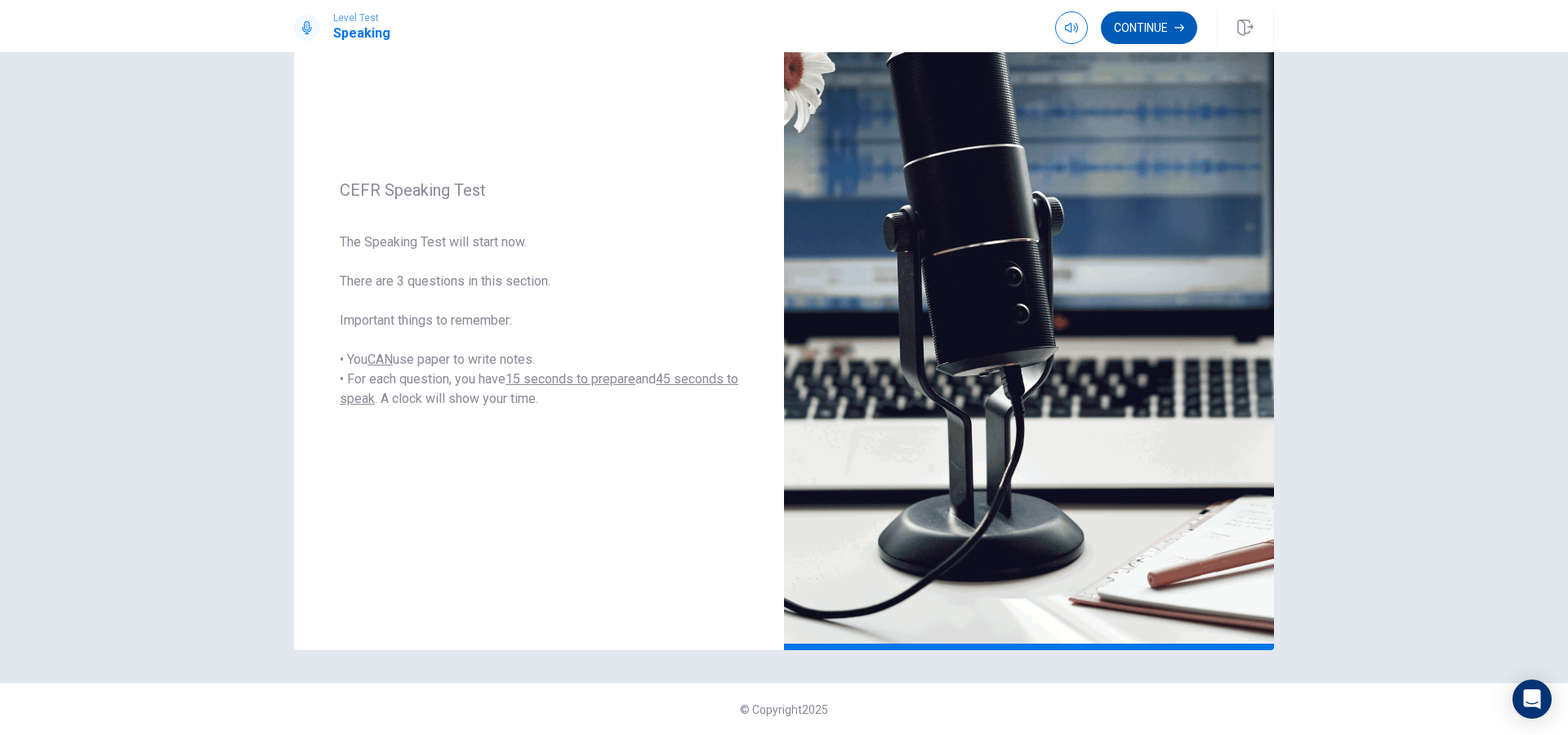
click at [1136, 27] on button "Continue" at bounding box center [1148, 28] width 96 height 33
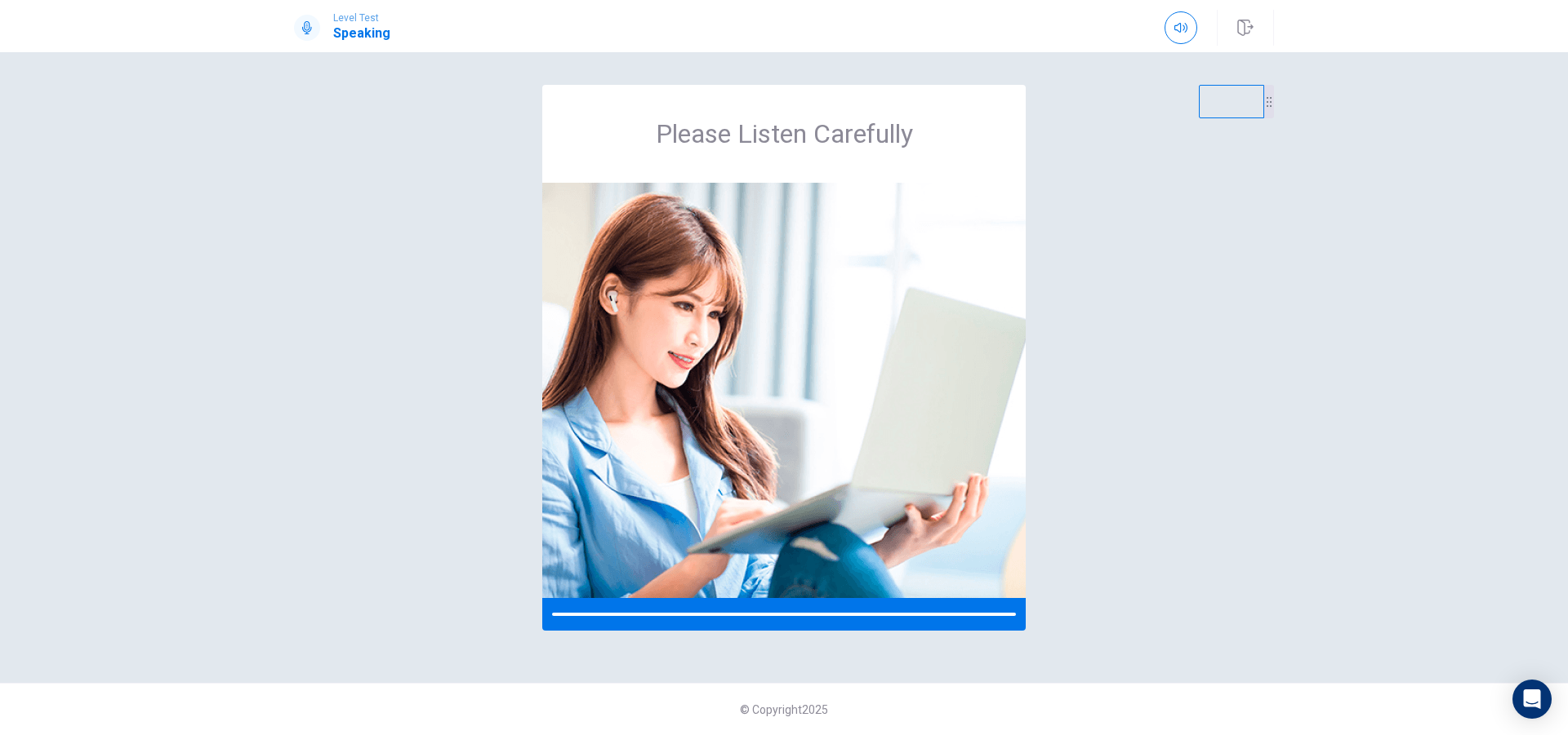
scroll to position [0, 0]
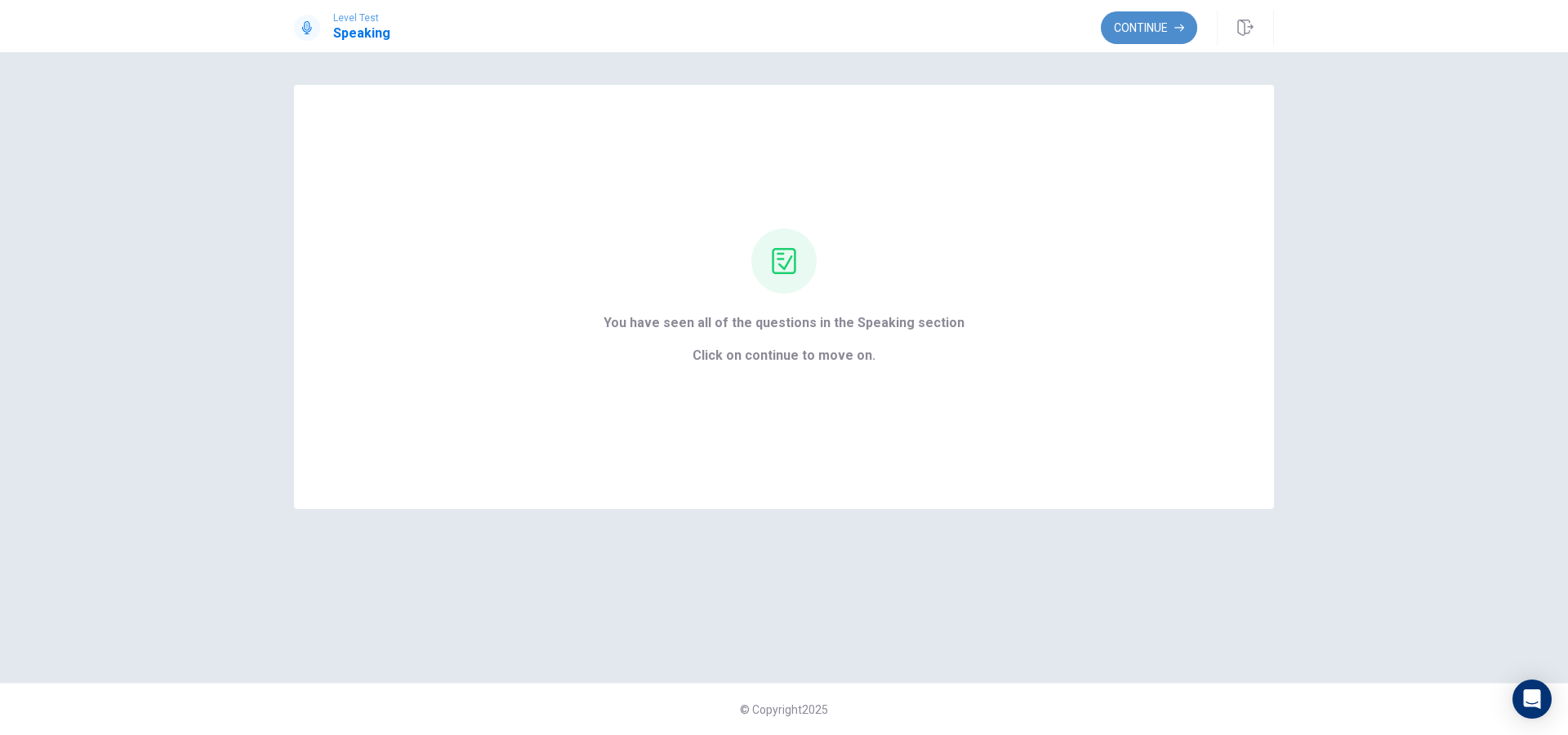
click at [1152, 32] on button "Continue" at bounding box center [1148, 28] width 96 height 33
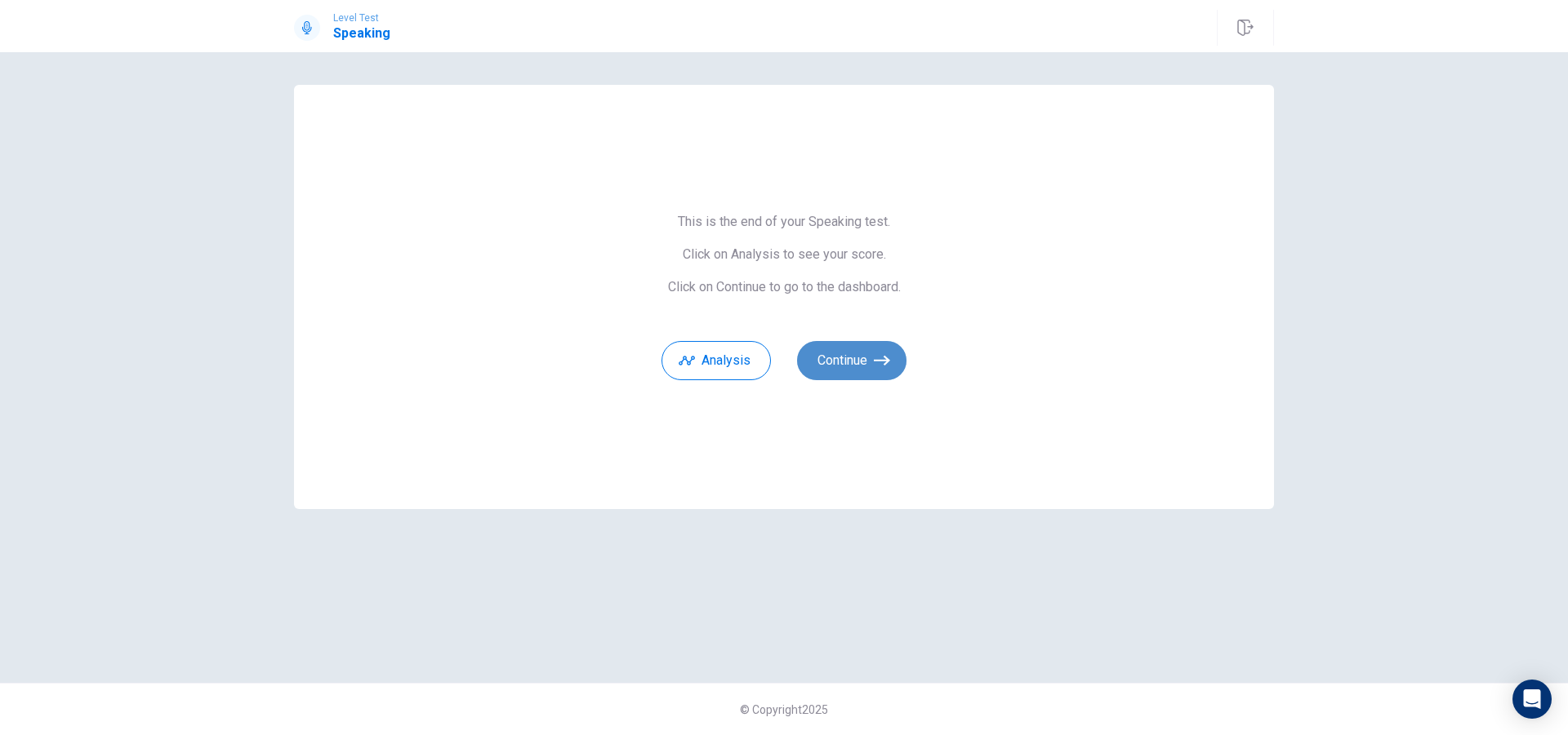
click at [866, 365] on button "Continue" at bounding box center [851, 360] width 109 height 39
